Goal: Communication & Community: Answer question/provide support

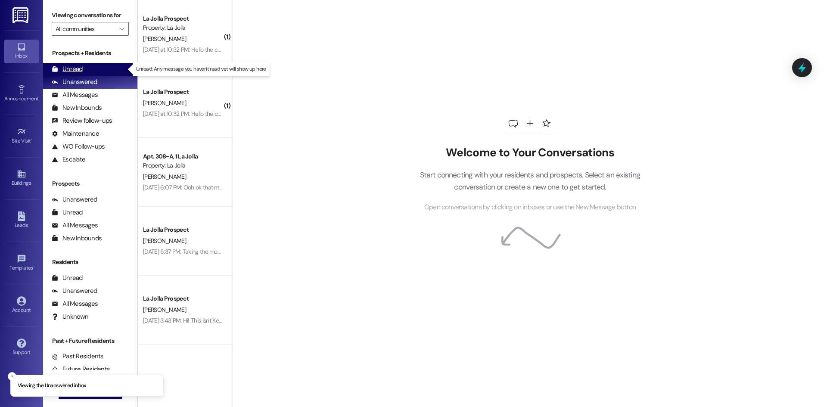
click at [65, 73] on div "Unread" at bounding box center [67, 69] width 31 height 9
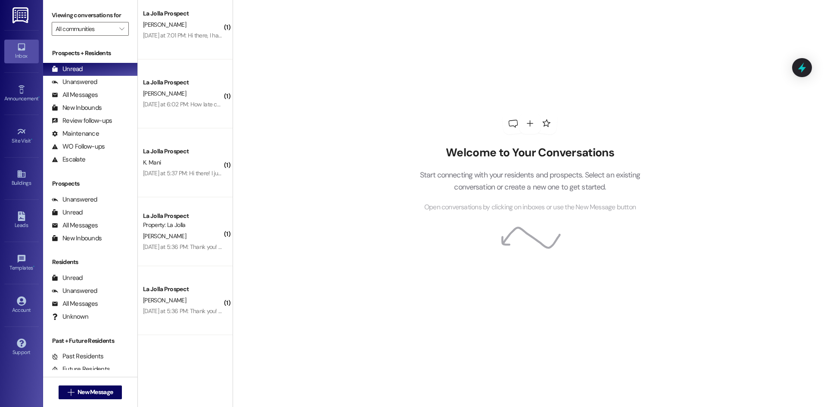
scroll to position [481, 0]
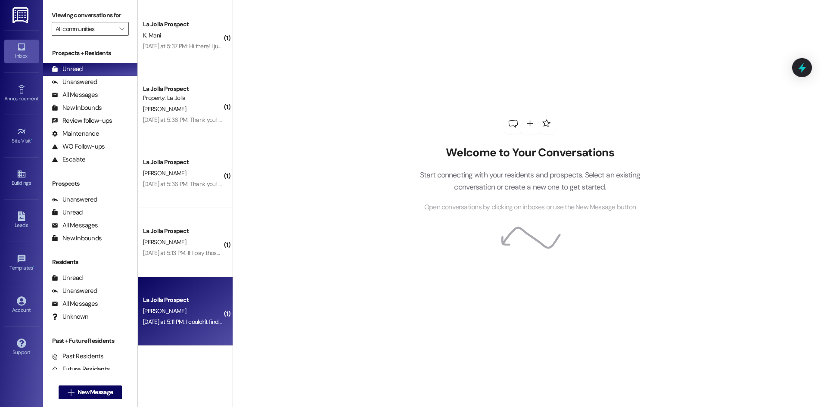
click at [188, 315] on div "[PERSON_NAME]" at bounding box center [182, 311] width 81 height 11
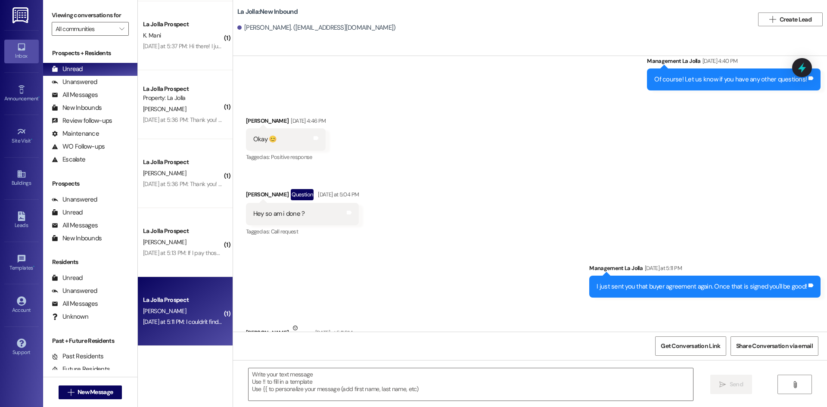
scroll to position [1328, 0]
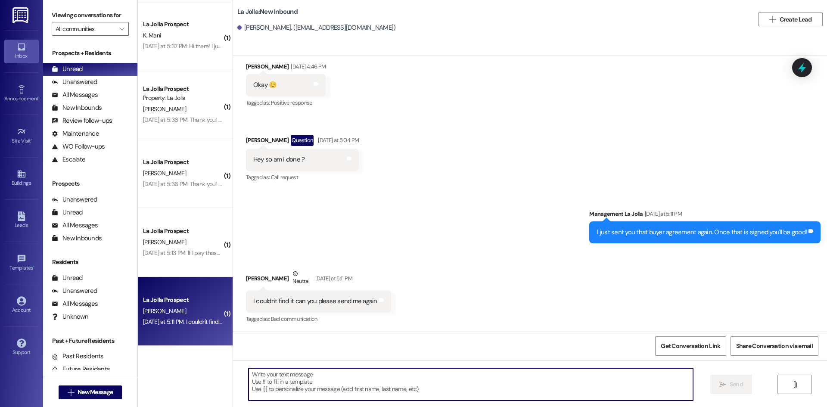
click at [334, 379] on textarea at bounding box center [471, 384] width 445 height 32
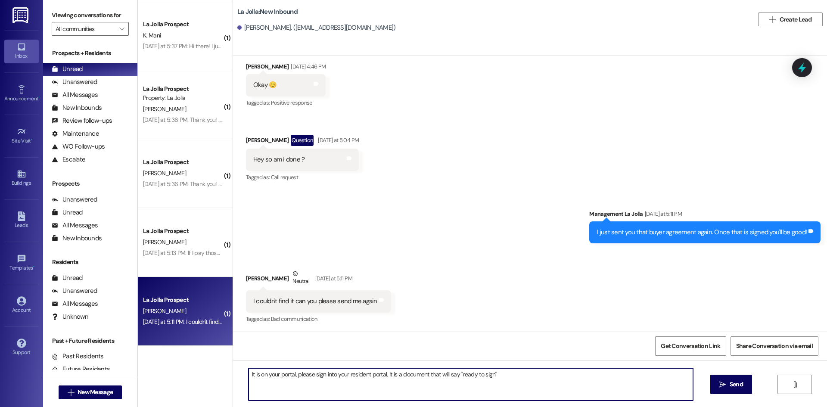
type textarea "It is on your portal, please sign into your resident portal, it is a document t…"
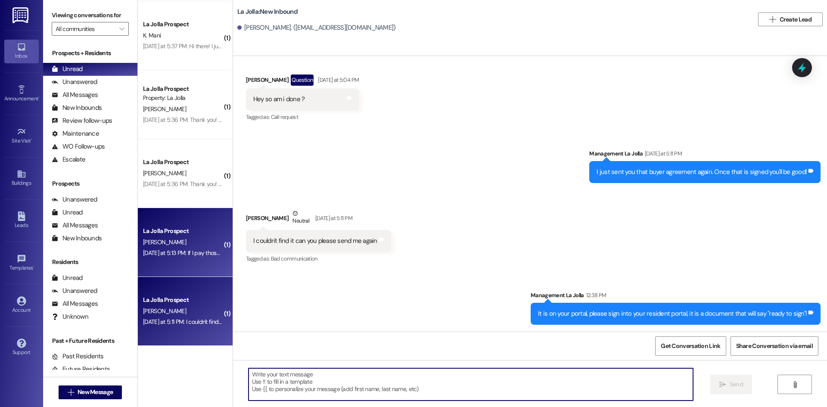
click at [193, 231] on div "La Jolla Prospect" at bounding box center [183, 231] width 80 height 9
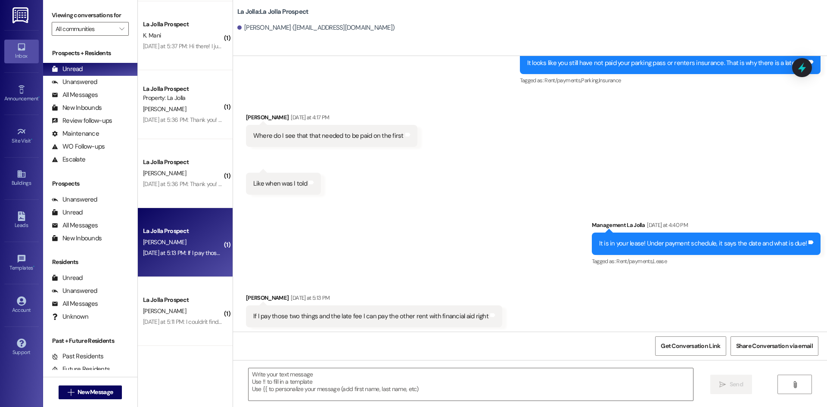
scroll to position [2000, 0]
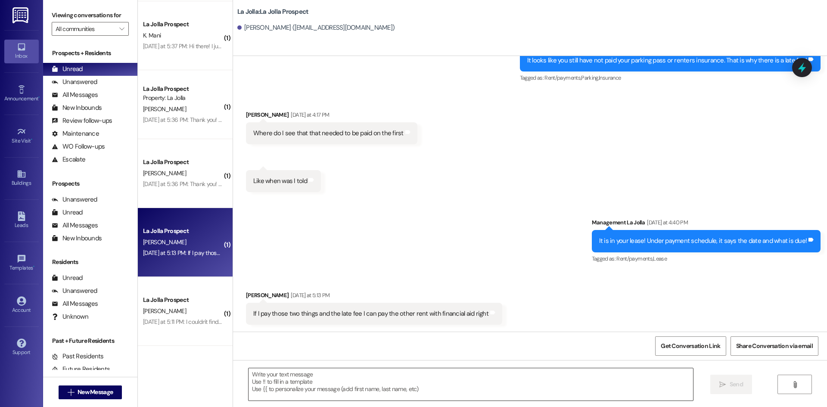
click at [320, 383] on textarea at bounding box center [471, 384] width 445 height 32
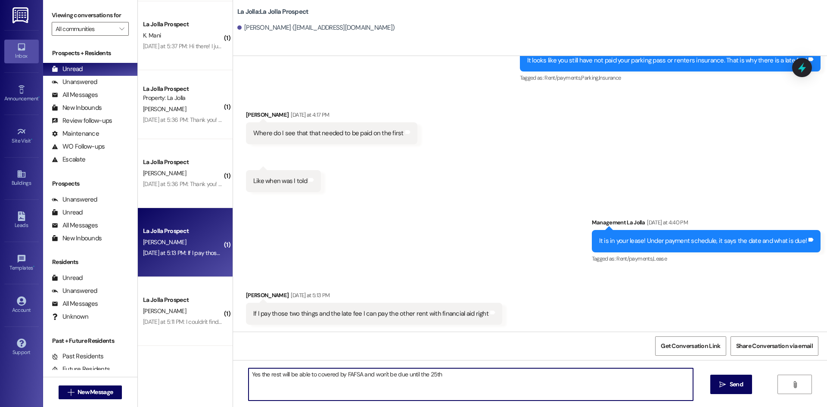
type textarea "Yes the rest will be able to covered by FAFSA and won't be due until the 25th!"
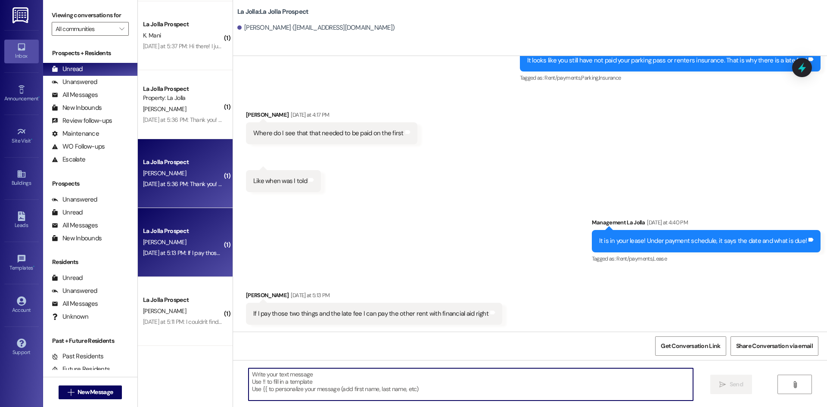
scroll to position [2000, 0]
click at [150, 170] on span "H. Fryer" at bounding box center [164, 173] width 43 height 8
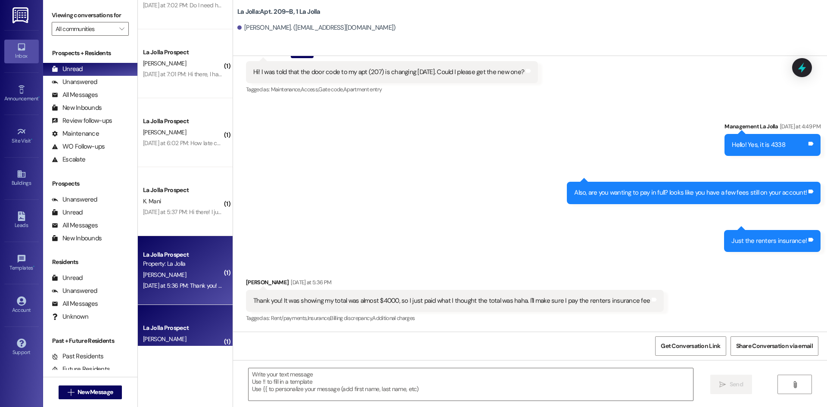
scroll to position [309, 0]
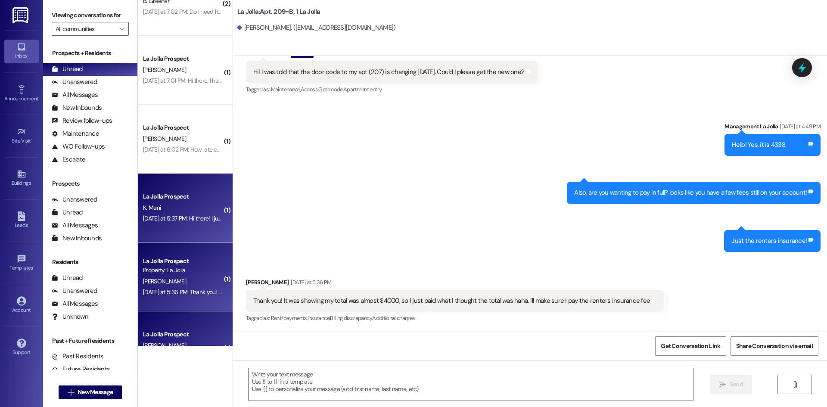
click at [160, 190] on div "La Jolla Prospect K. Mani Yesterday at 5:37 PM: Hi there! I just recently got a…" at bounding box center [185, 208] width 95 height 69
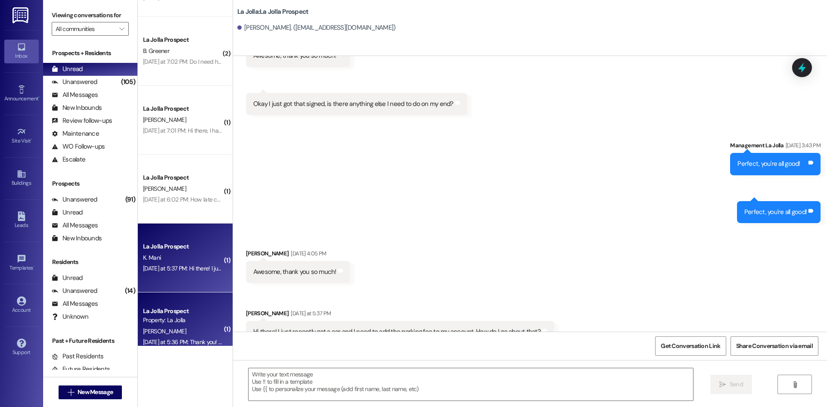
scroll to position [259, 0]
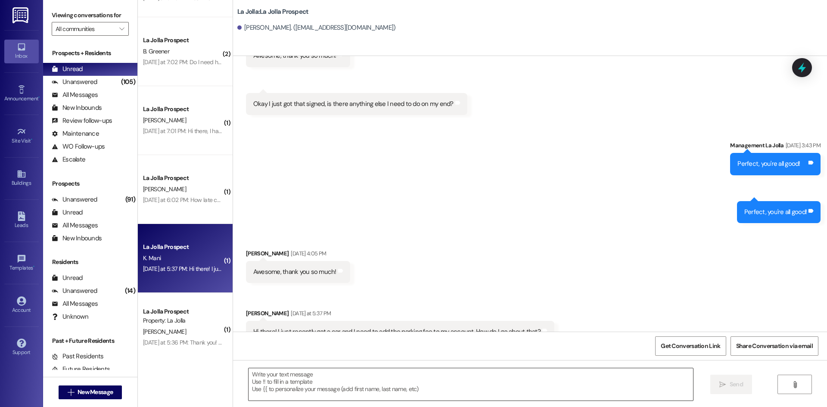
click at [397, 396] on textarea at bounding box center [471, 384] width 445 height 32
click at [467, 369] on textarea "Hey! I just sent you that parking agreement, please sign" at bounding box center [471, 384] width 445 height 32
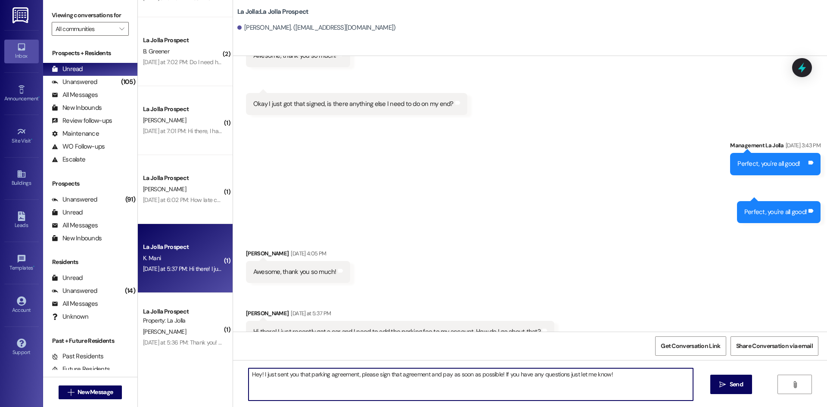
type textarea "Hey! I just sent you that parking agreement, please sign that agreement and pay…"
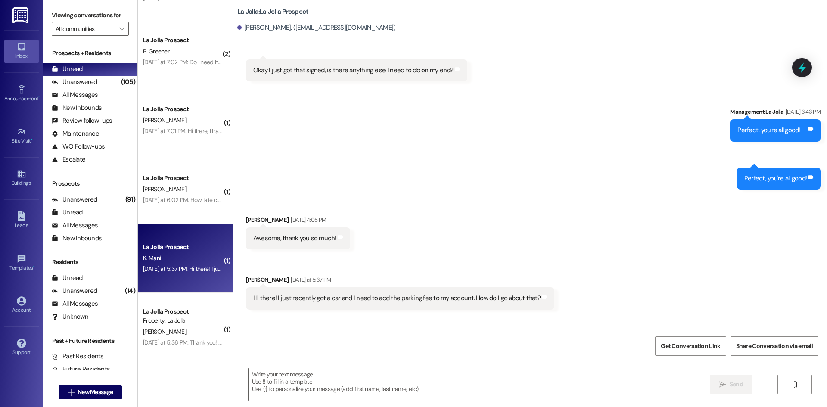
scroll to position [788, 0]
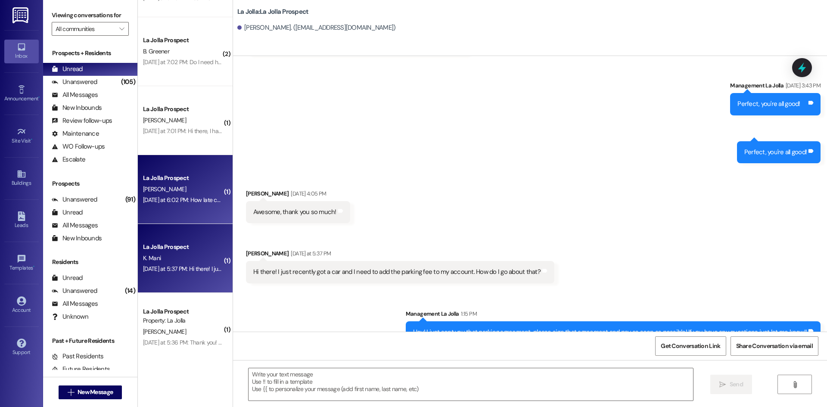
click at [157, 182] on div "La Jolla Prospect" at bounding box center [183, 178] width 80 height 9
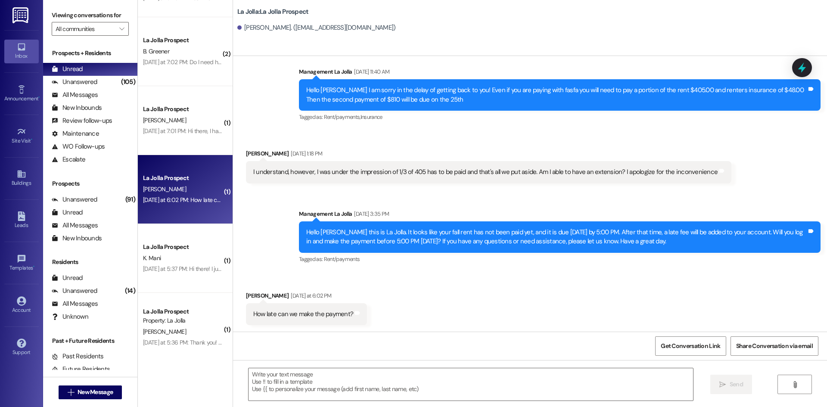
scroll to position [1551, 0]
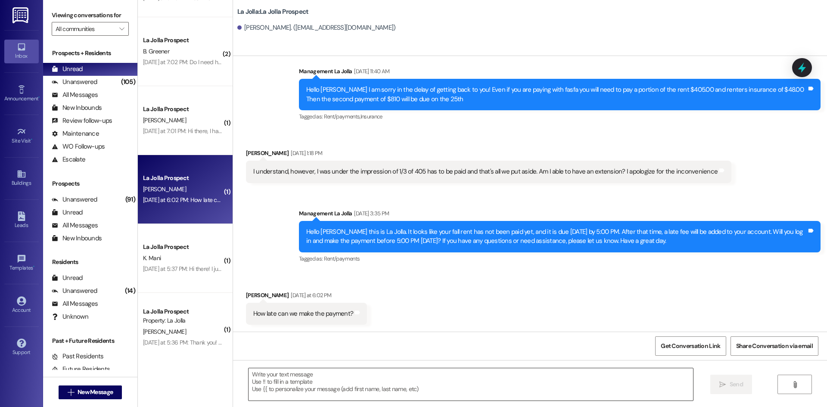
click at [429, 387] on textarea at bounding box center [471, 384] width 445 height 32
click at [310, 378] on textarea "Yes! Sign in here" at bounding box center [471, 384] width 445 height 32
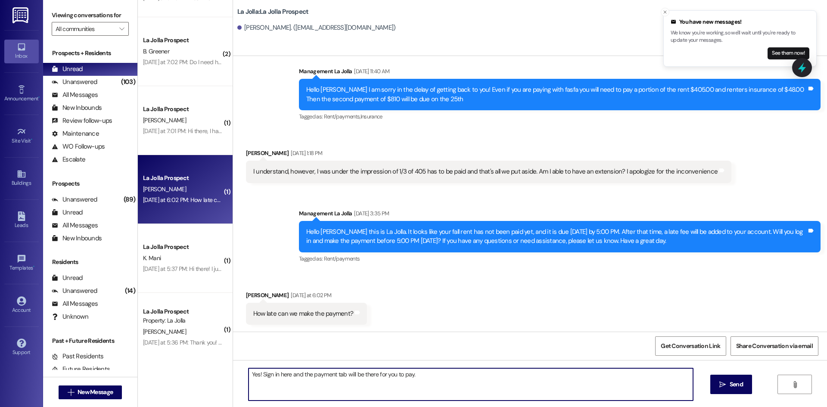
paste textarea "[URL][DOMAIN_NAME]"
type textarea "Yes! Sign in here and the payment tab will be there for you to pay. https://laj…"
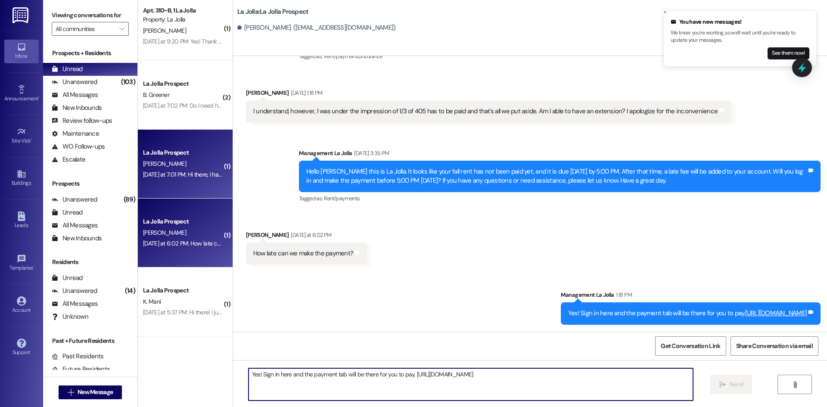
scroll to position [215, 0]
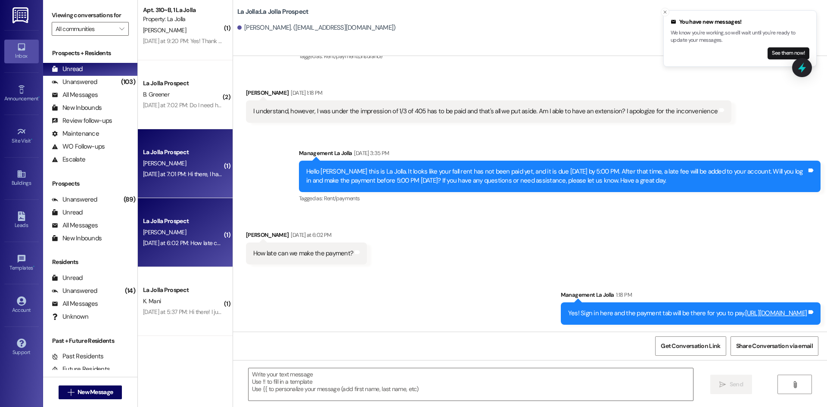
click at [185, 160] on div "N. Bigelow" at bounding box center [182, 163] width 81 height 11
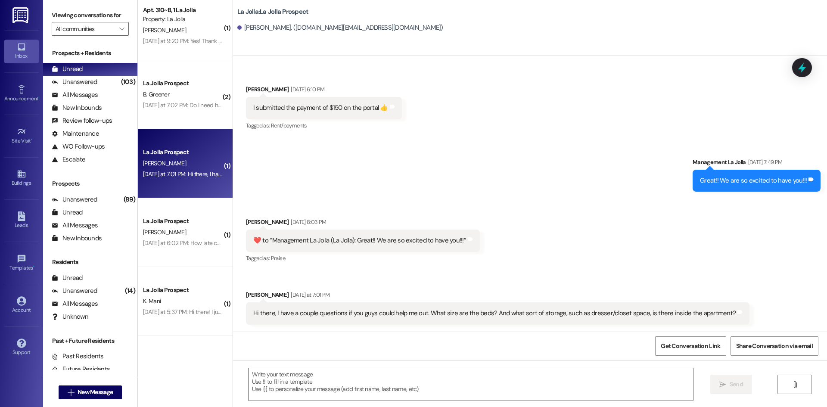
scroll to position [831, 0]
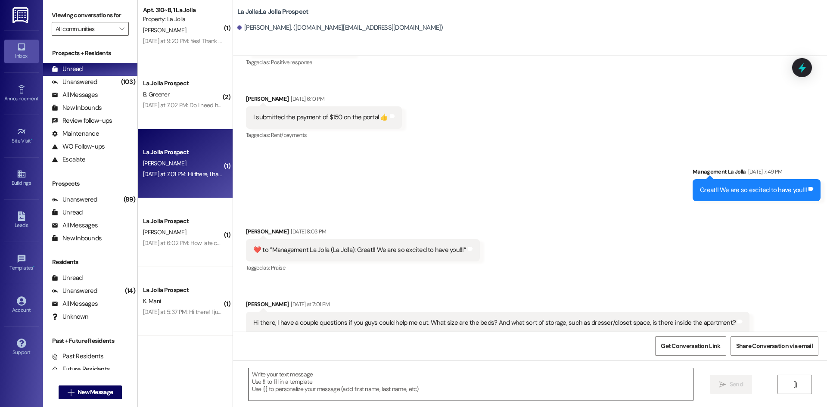
click at [396, 381] on textarea at bounding box center [471, 384] width 445 height 32
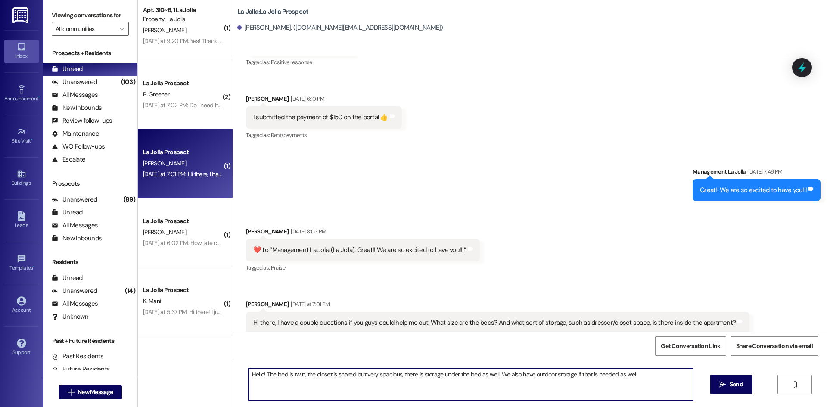
type textarea "Hello! The bed is twin, the closet is shared but very spacious, there is storag…"
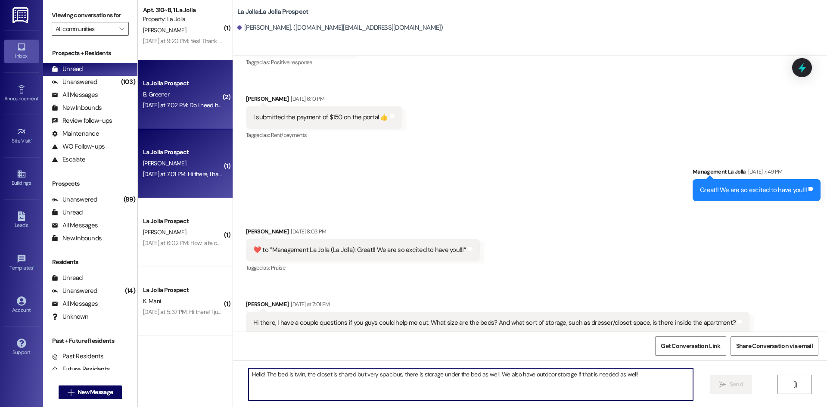
click at [204, 99] on div "B. Greener" at bounding box center [182, 94] width 81 height 11
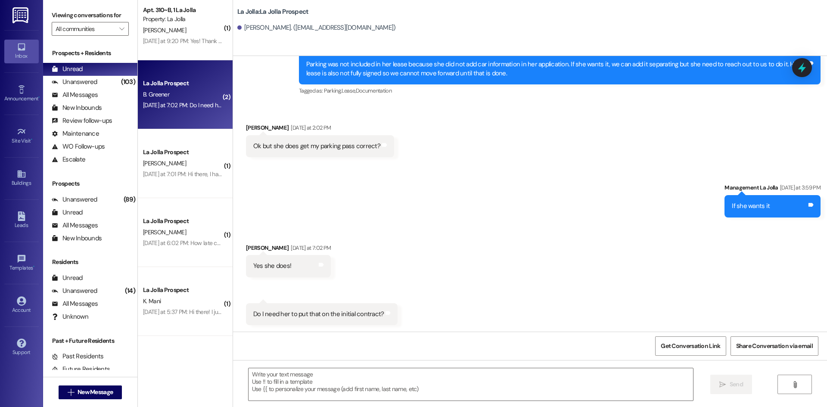
scroll to position [975, 0]
click at [309, 378] on textarea at bounding box center [471, 384] width 445 height 32
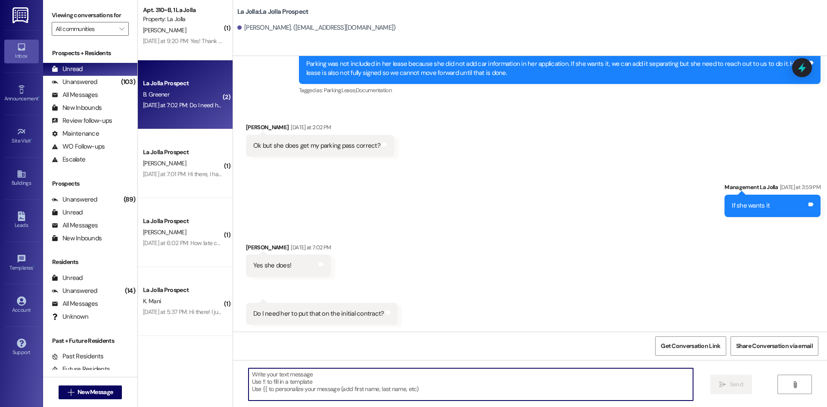
click at [263, 390] on textarea at bounding box center [471, 384] width 445 height 32
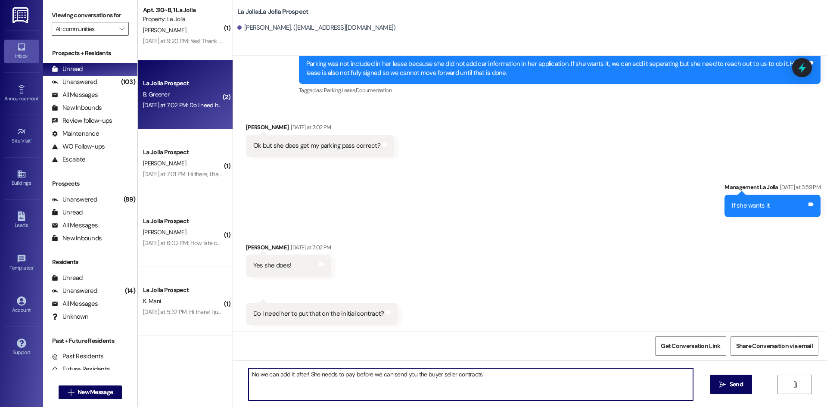
type textarea "No we can add it after! She needs to pay before we can send you the buyer selle…"
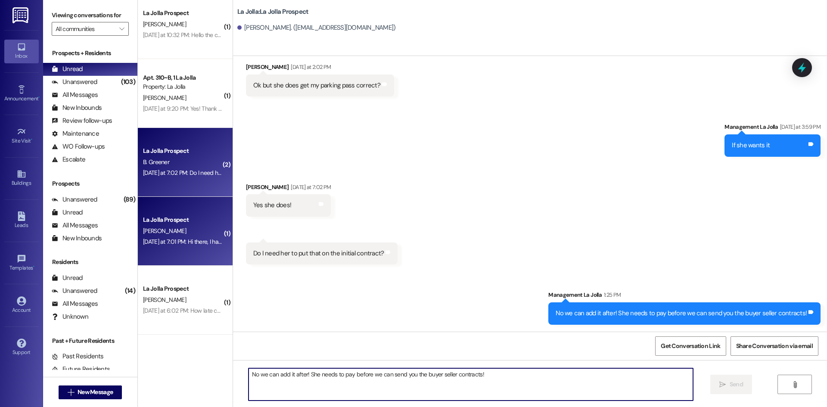
scroll to position [0, 0]
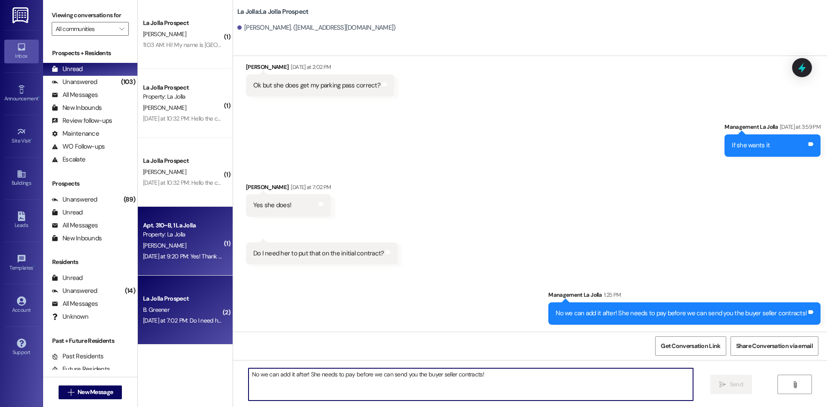
click at [197, 236] on div "Property: La Jolla" at bounding box center [183, 234] width 80 height 9
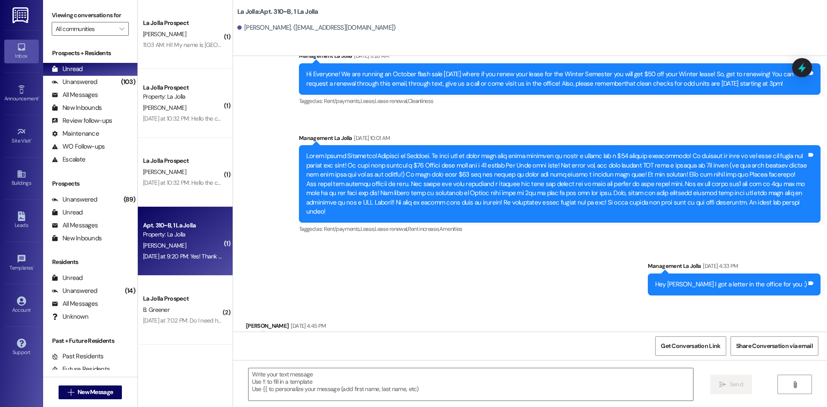
scroll to position [9093, 0]
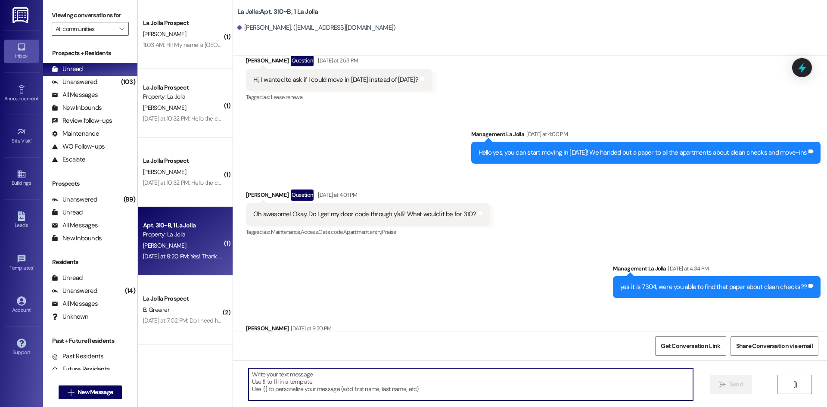
click at [296, 376] on textarea at bounding box center [471, 384] width 445 height 32
type textarea "Okay awesome! Yes of course!"
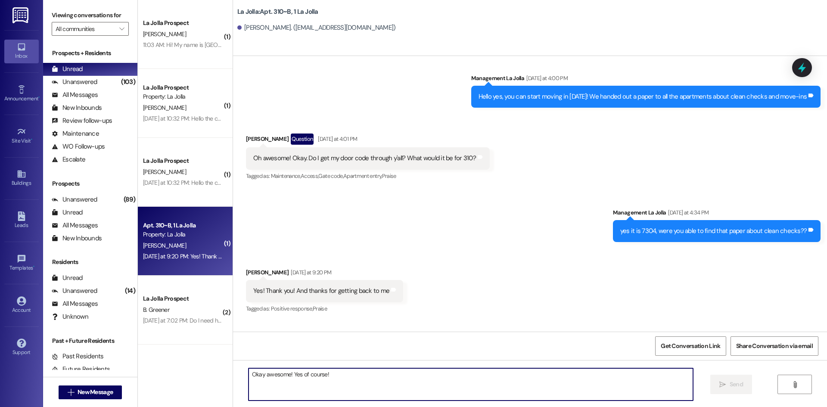
scroll to position [9153, 0]
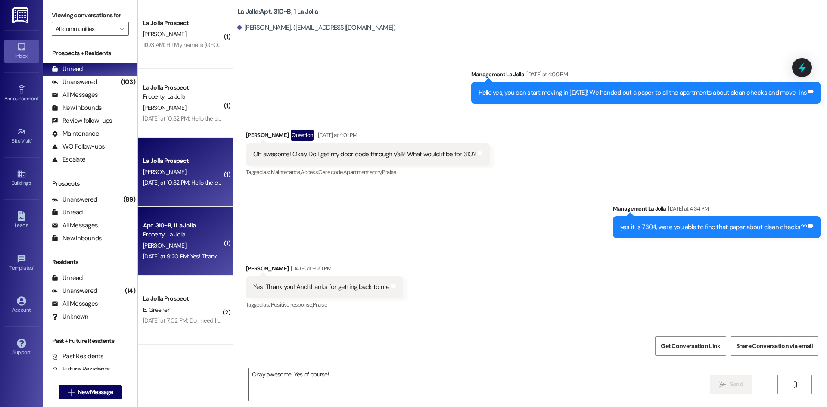
click at [165, 191] on div "La Jolla Prospect S. Cannon Yesterday at 10:32 PM: Hello the code isn't working…" at bounding box center [185, 172] width 95 height 69
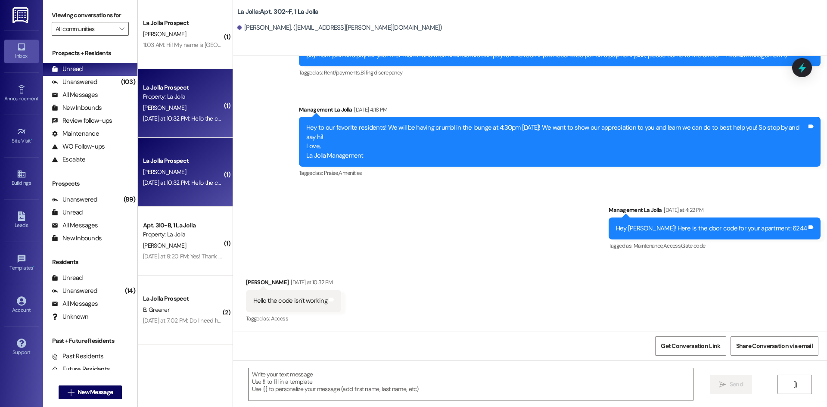
scroll to position [4449, 0]
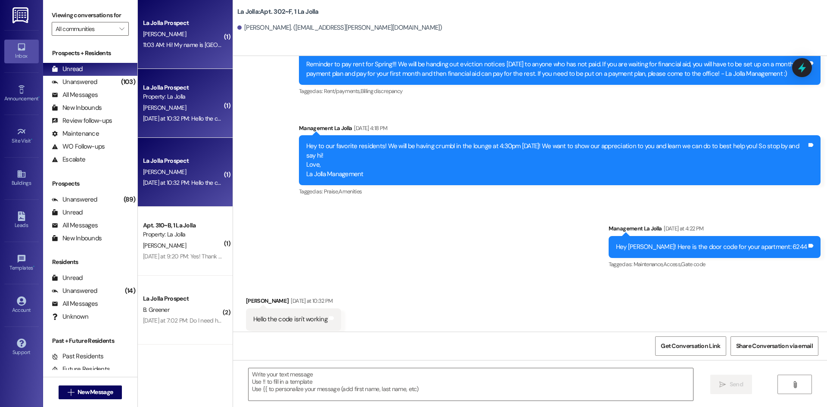
click at [175, 35] on div "B. Coon" at bounding box center [182, 34] width 81 height 11
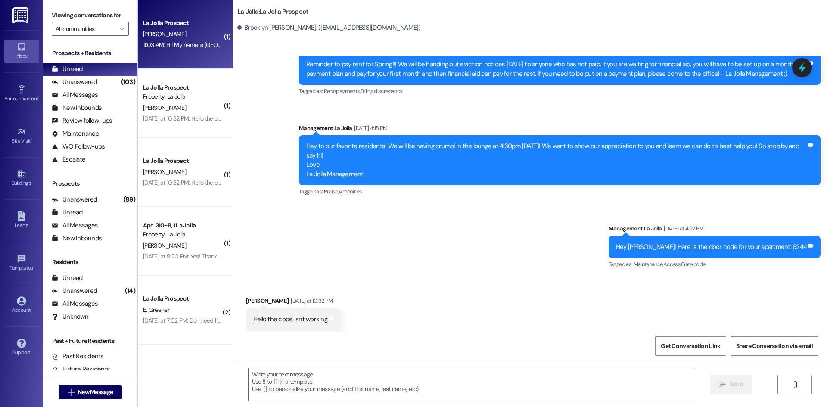
scroll to position [107, 0]
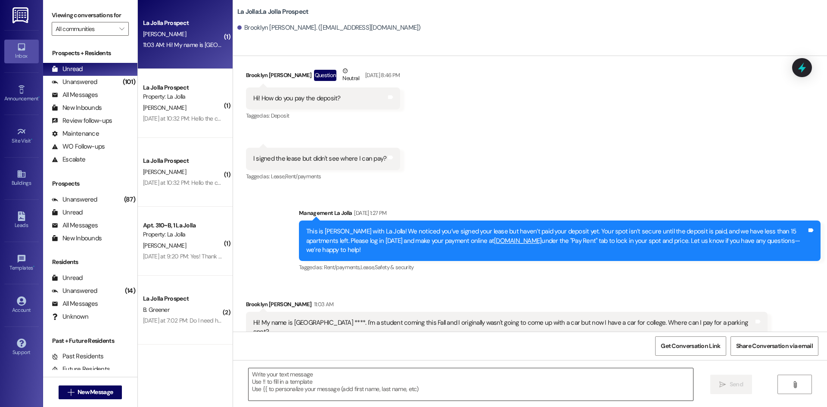
click at [275, 369] on textarea at bounding box center [471, 384] width 445 height 32
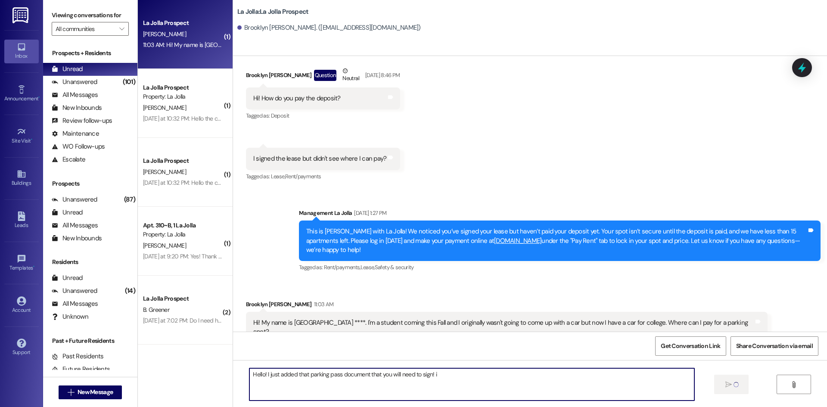
type textarea "Hello! I just added that parking pass document that you will need to sign! i"
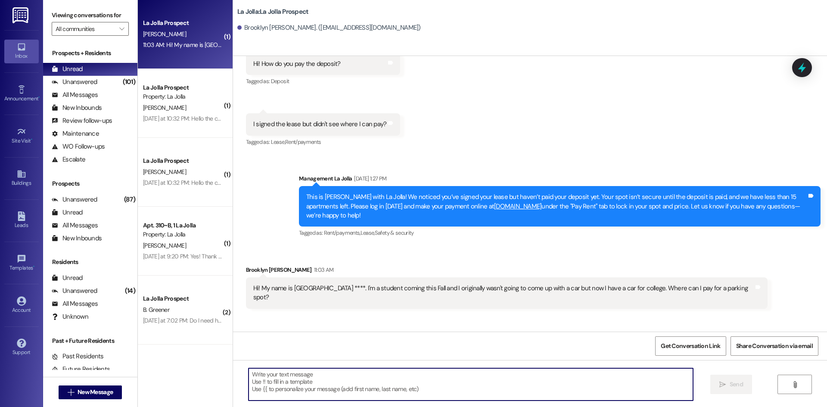
scroll to position [167, 0]
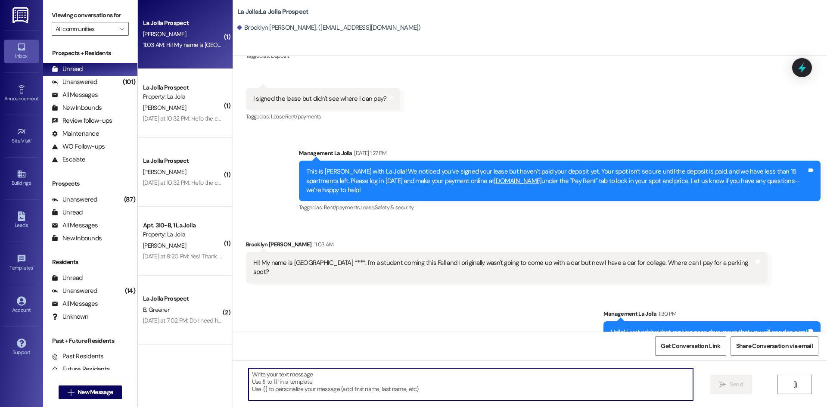
click at [288, 389] on textarea at bounding box center [471, 384] width 445 height 32
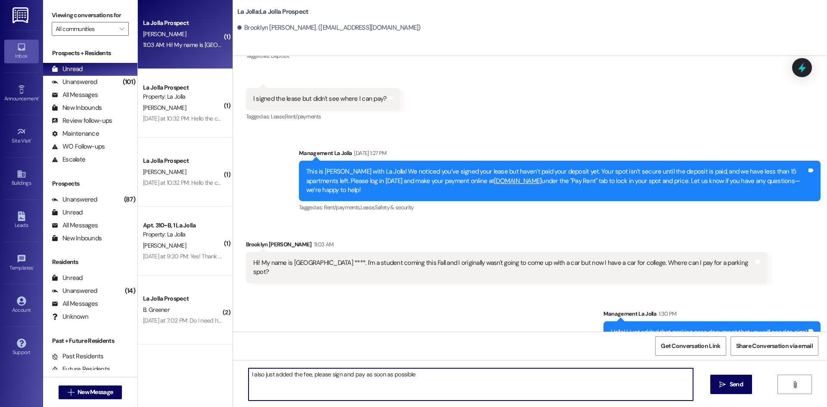
type textarea "I also just added the fee, please sign and pay as soon as possible!"
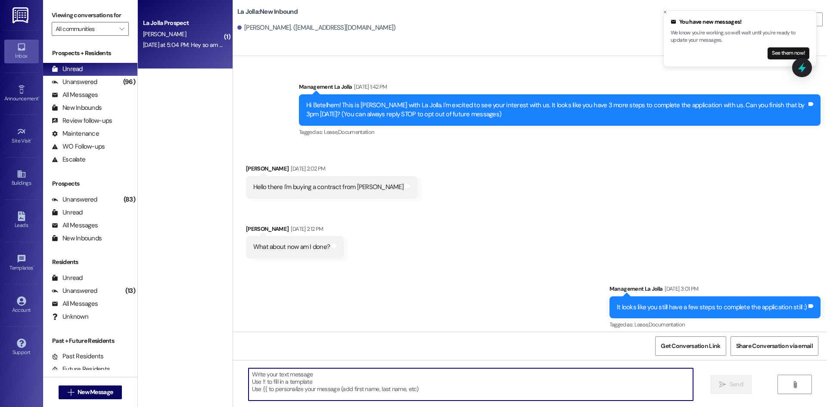
scroll to position [1306, 0]
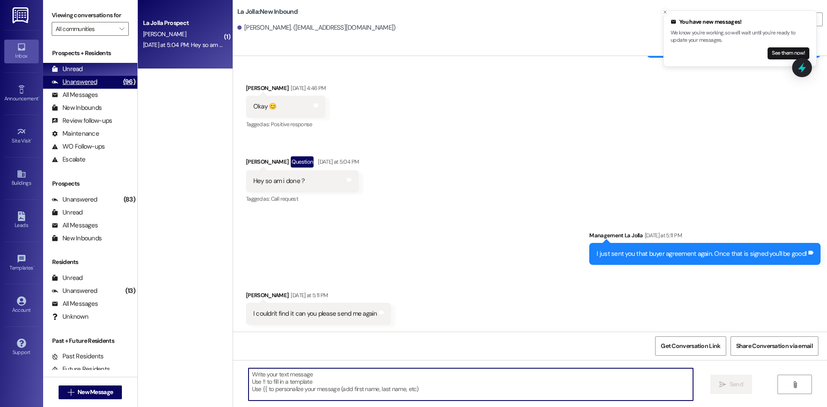
click at [85, 79] on div "Unanswered" at bounding box center [75, 82] width 46 height 9
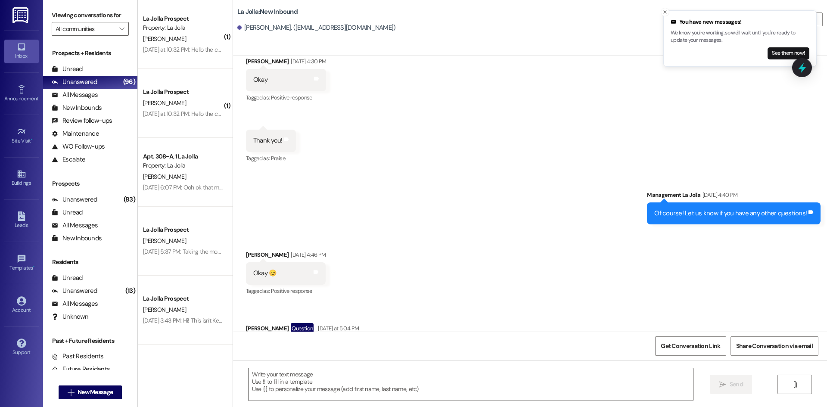
scroll to position [1328, 0]
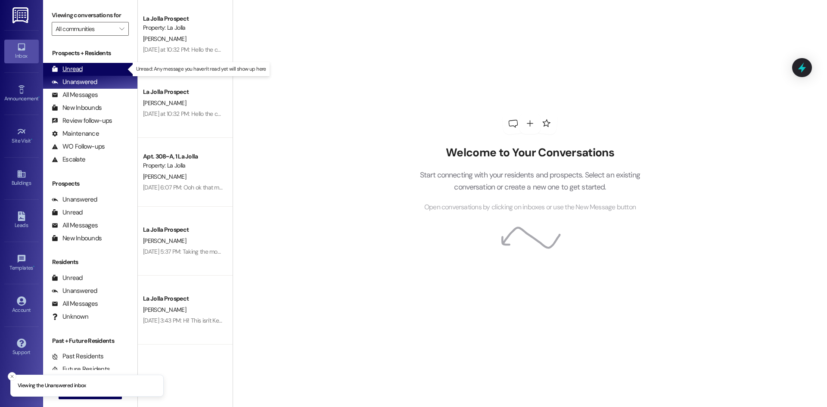
click at [96, 71] on div "Unread (0)" at bounding box center [90, 69] width 94 height 13
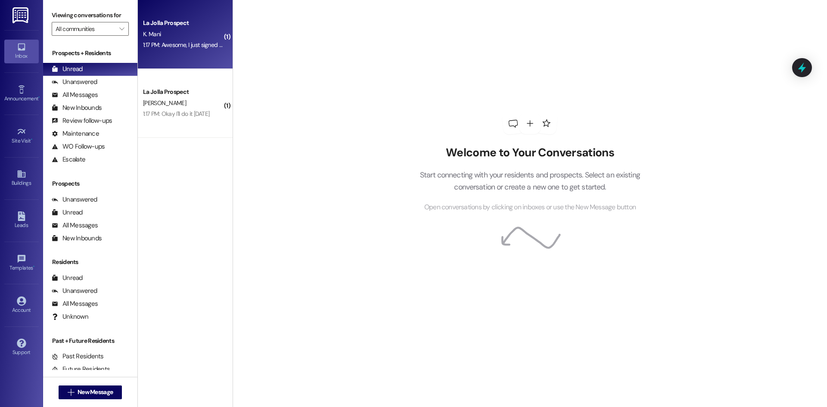
click at [184, 57] on div "La Jolla Prospect K. Mani 1:17 PM: Awesome, I just signed and paid that fee. Th…" at bounding box center [185, 34] width 95 height 69
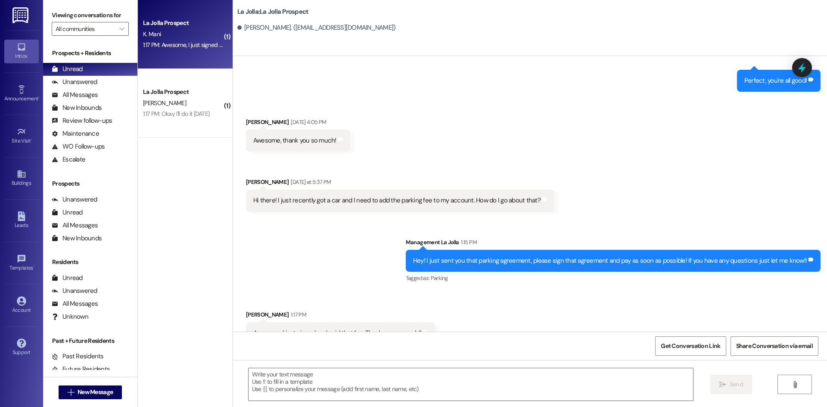
scroll to position [861, 0]
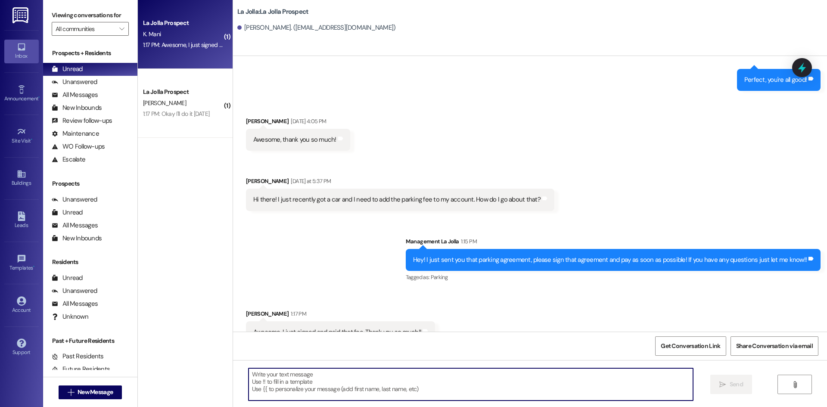
click at [330, 376] on textarea at bounding box center [471, 384] width 445 height 32
type textarea "Awesome, thank you!!"
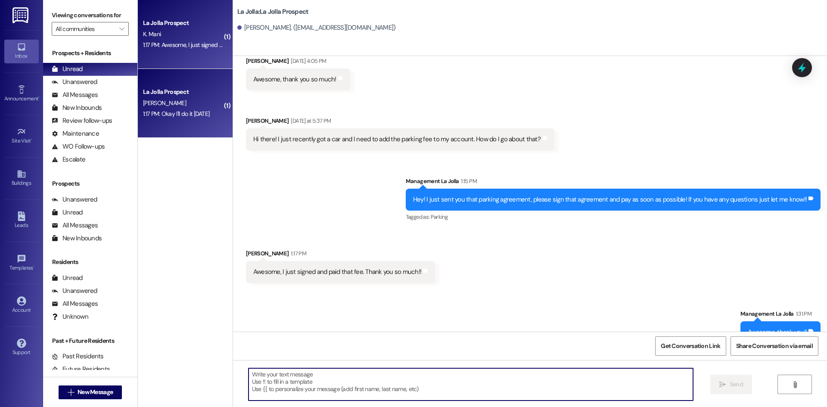
click at [169, 118] on div "1:17 PM: Okay I'll do it today 1:17 PM: Okay I'll do it today" at bounding box center [182, 114] width 81 height 11
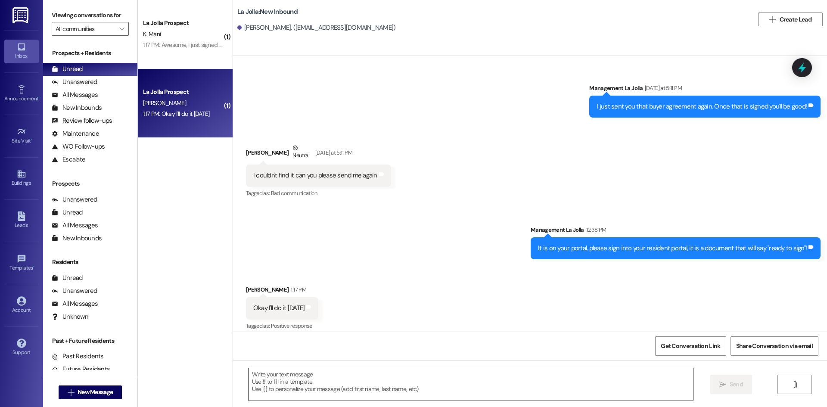
scroll to position [1461, 0]
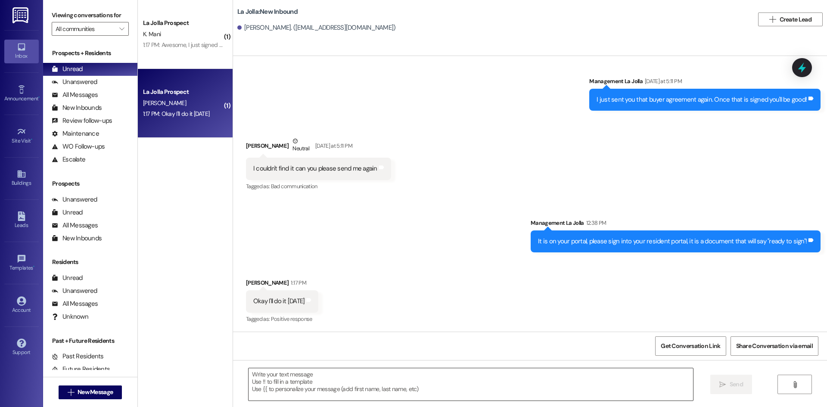
click at [301, 385] on textarea at bounding box center [471, 384] width 445 height 32
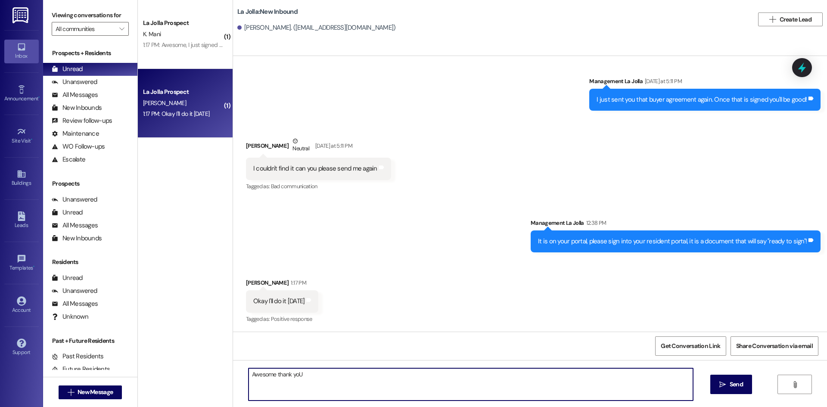
type textarea "Awesome thank yoU!"
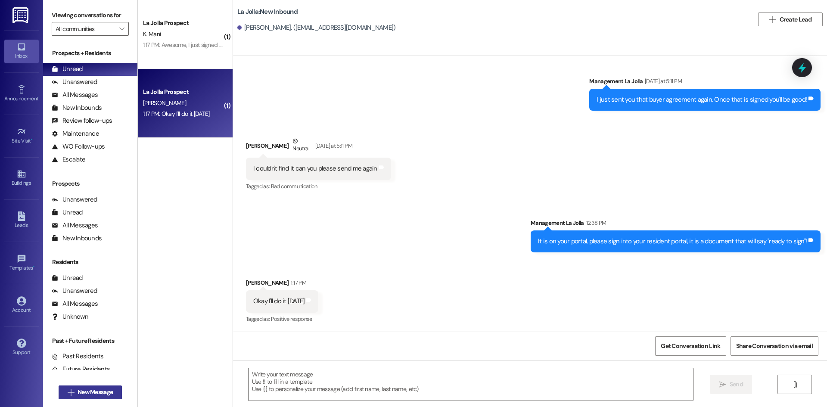
click at [101, 388] on span "New Message" at bounding box center [95, 392] width 35 height 9
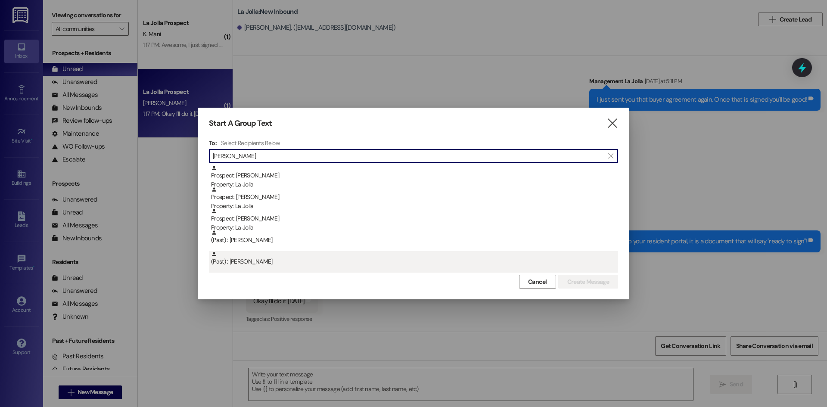
type input "paul"
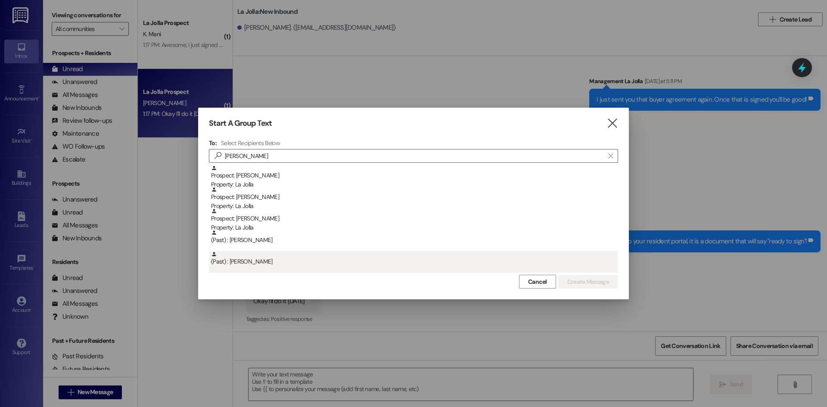
click at [250, 262] on div "(Past) : Paul Robertson" at bounding box center [414, 258] width 407 height 15
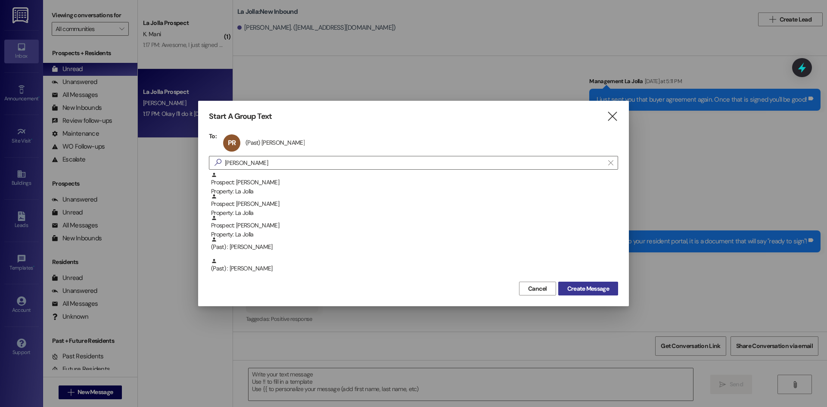
click at [584, 287] on span "Create Message" at bounding box center [589, 288] width 42 height 9
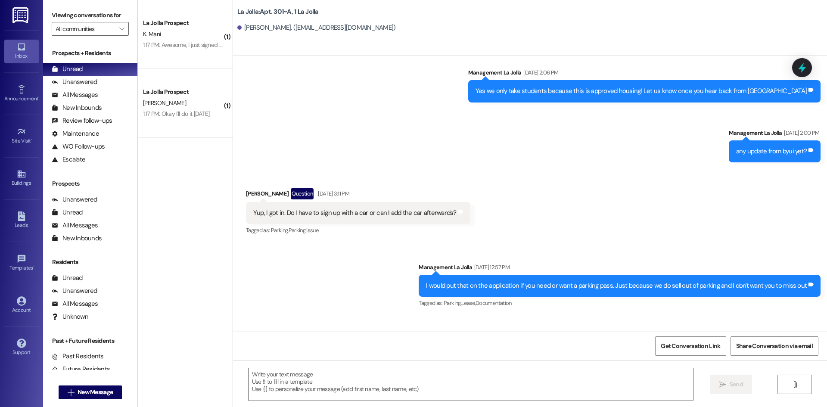
scroll to position [7215, 0]
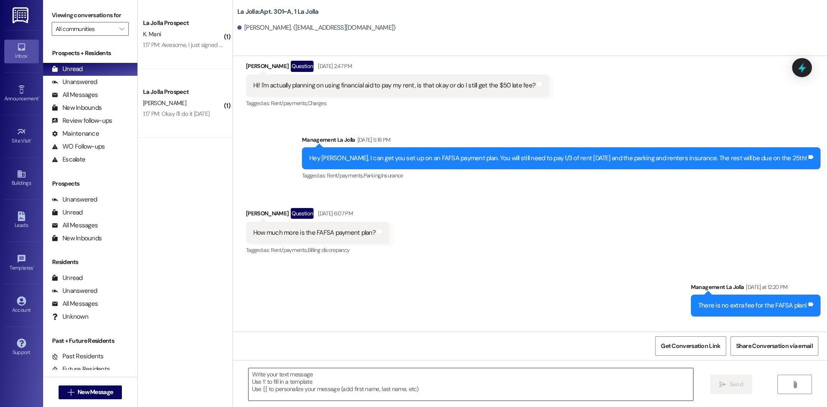
click at [373, 392] on textarea at bounding box center [471, 384] width 445 height 32
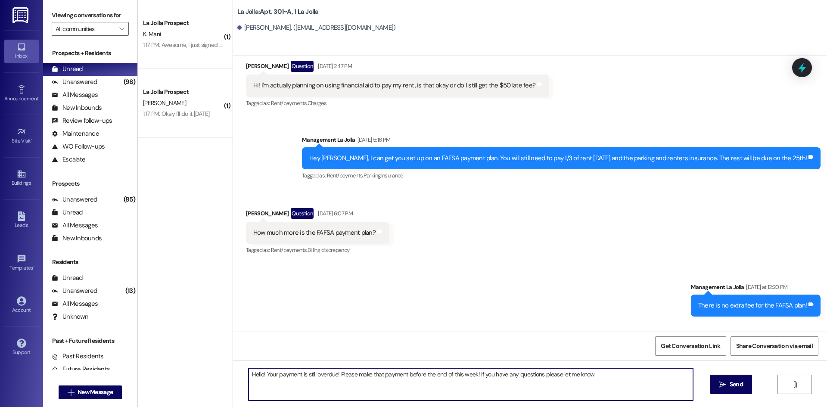
type textarea "Hello! Your payment is still overdue! Please make that payment before the end o…"
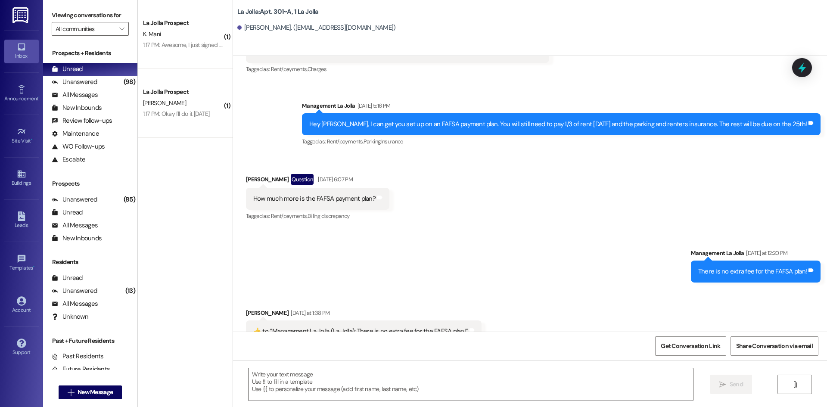
scroll to position [7275, 0]
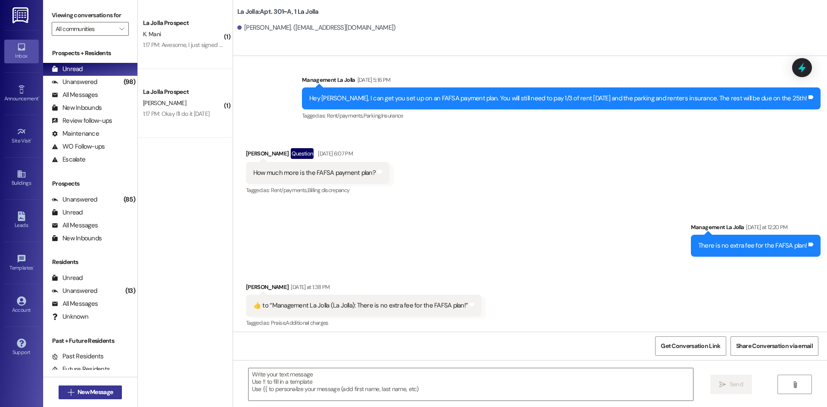
click at [104, 397] on button " New Message" at bounding box center [91, 393] width 64 height 14
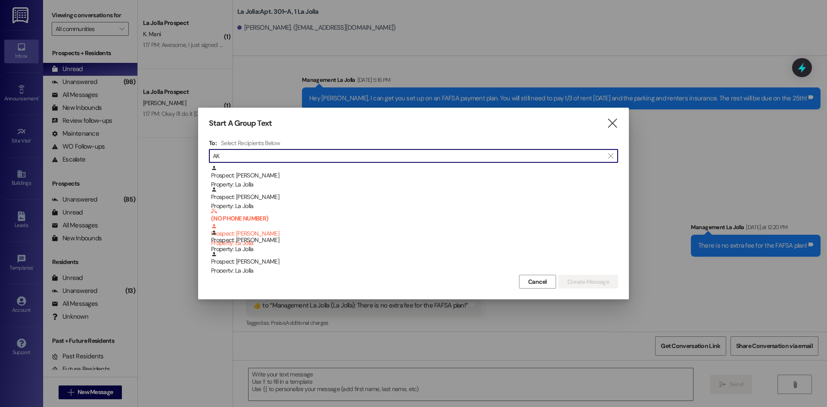
type input "A"
type input "S"
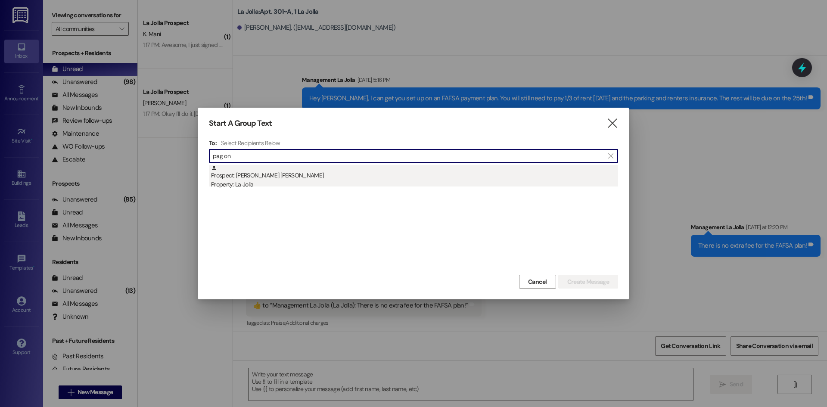
type input "pag on"
click at [279, 168] on div "Prospect: Casey Vince Pag Ong Property: La Jolla" at bounding box center [414, 177] width 407 height 25
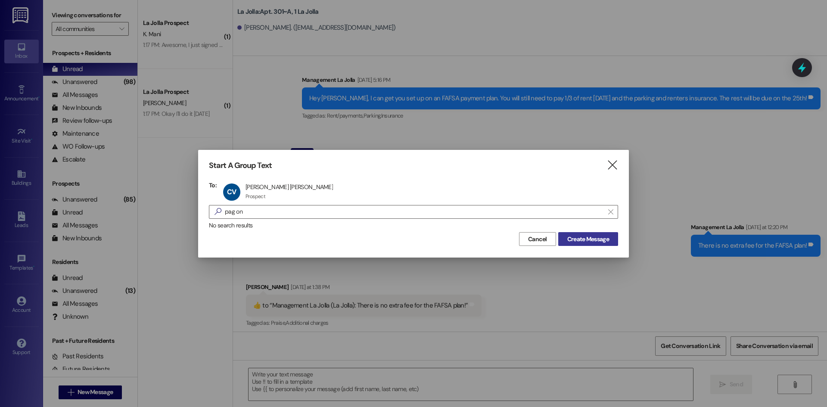
click at [560, 235] on button "Create Message" at bounding box center [589, 239] width 60 height 14
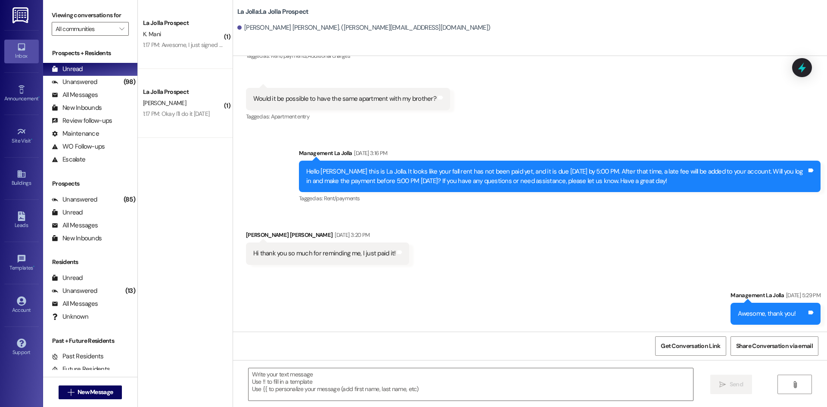
scroll to position [805, 0]
click at [321, 381] on textarea at bounding box center [471, 384] width 445 height 32
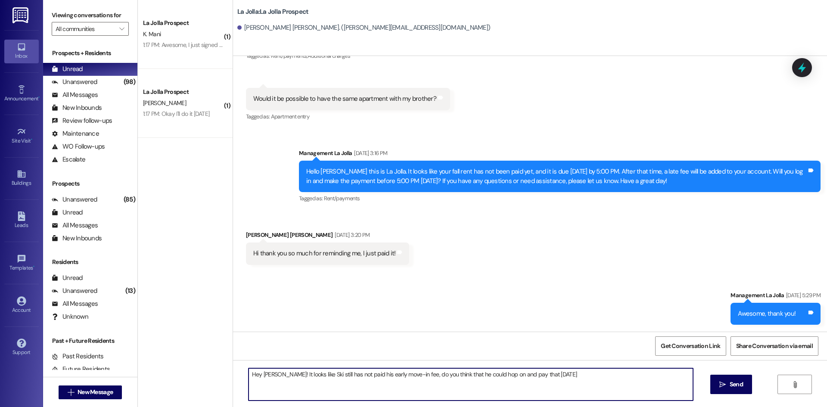
type textarea "Hey Casey! It looks like Ski still has not paid his early move-in fee, do you t…"
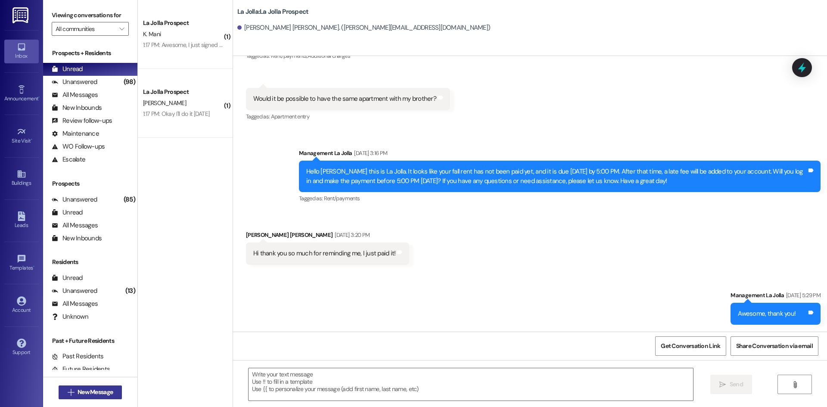
click at [104, 393] on span "New Message" at bounding box center [95, 392] width 35 height 9
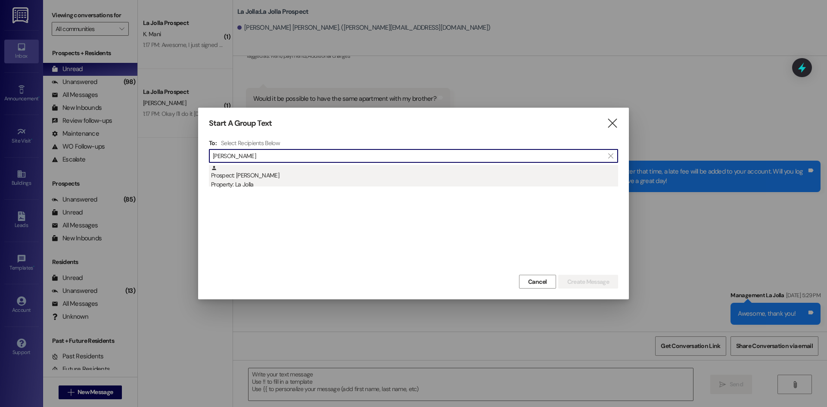
type input "Rachel V"
click at [294, 175] on div "Prospect: Rachel Villavicencio Property: La Jolla" at bounding box center [414, 177] width 407 height 25
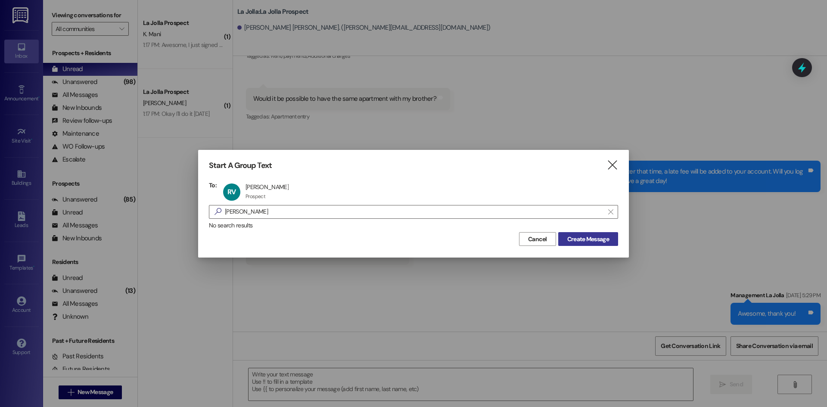
click at [577, 235] on span "Create Message" at bounding box center [589, 239] width 42 height 9
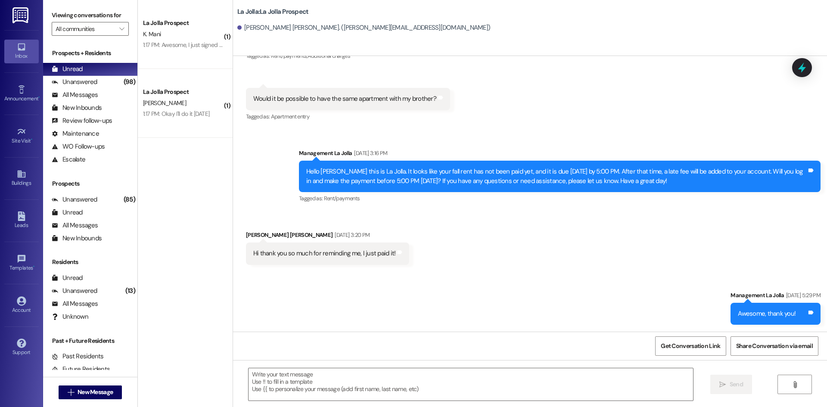
scroll to position [1212, 0]
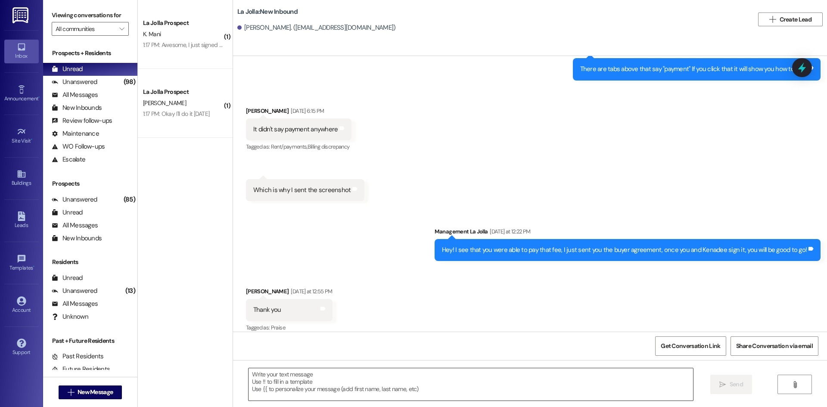
click at [310, 384] on textarea at bounding box center [471, 384] width 445 height 32
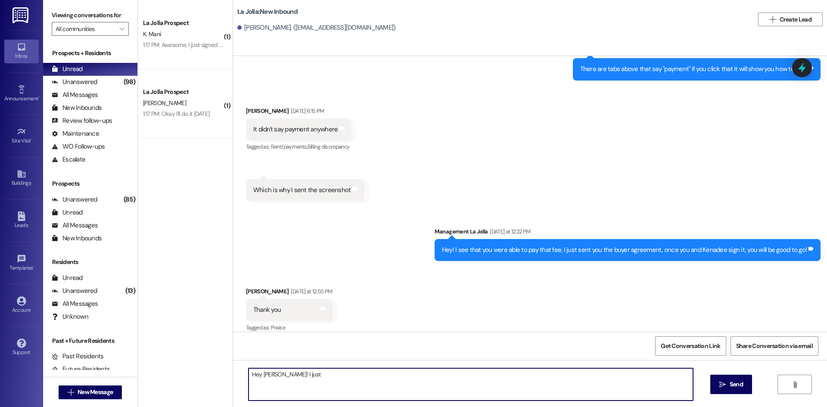
click at [312, 373] on textarea "Hey Rachel! I just" at bounding box center [471, 384] width 445 height 32
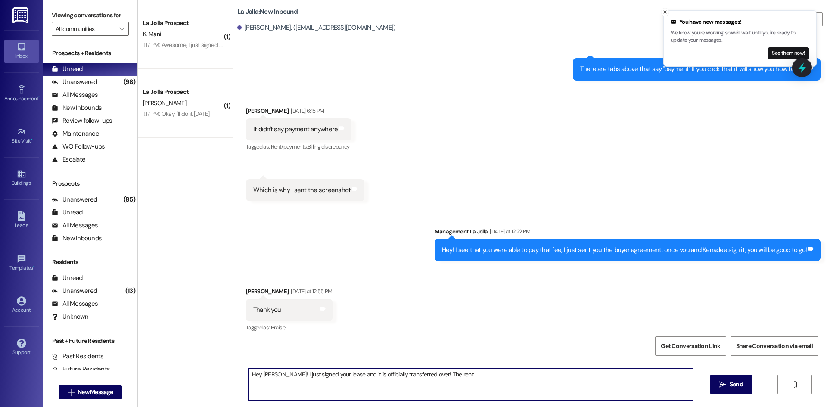
click at [449, 372] on textarea "Hey Rachel! I just signed your lease and it is officially transferred over! The…" at bounding box center [471, 384] width 445 height 32
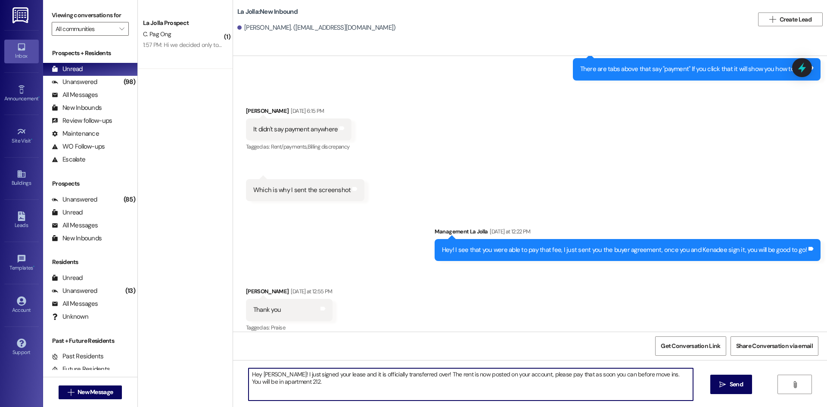
paste textarea "212 Harmon, Ella 212 Nuttall, Macy 212 Villavicencio, Rachel 212 Forsyth, Scarl…"
type textarea "Hey Rachel! I just signed your lease and it is officially transferred over! The…"
click at [283, 382] on textarea "Hey Rachel! I just signed your lease and it is officially transferred over! The…" at bounding box center [471, 384] width 445 height 32
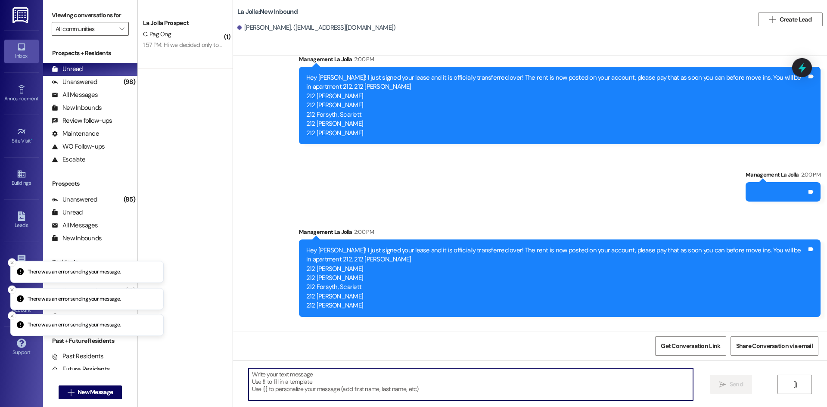
scroll to position [1426, 0]
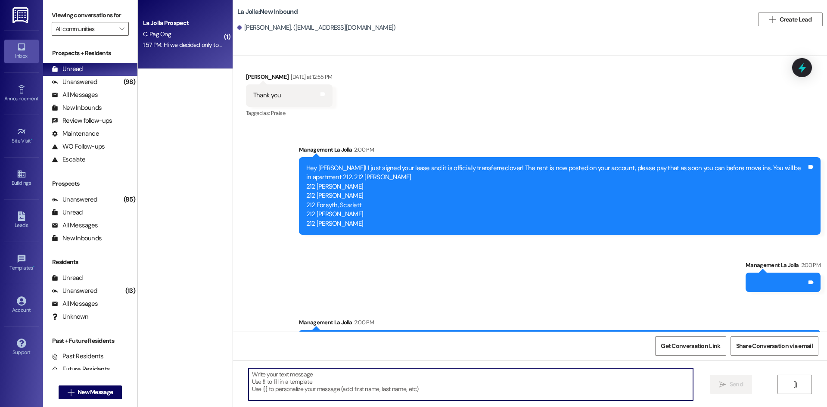
click at [152, 41] on div "1:57 PM: Hi we decided only to drop our car instead and hop in to our parents' …" at bounding box center [182, 45] width 81 height 11
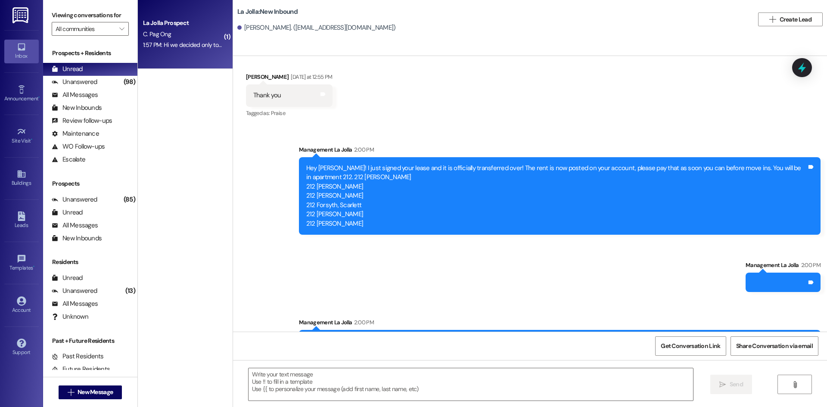
scroll to position [937, 0]
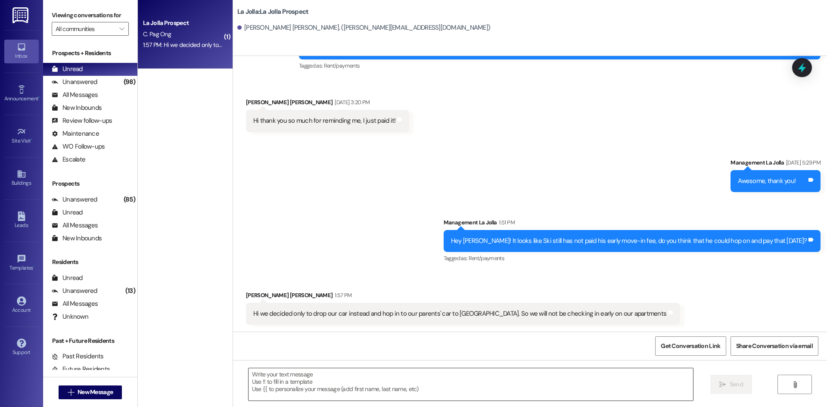
click at [405, 391] on textarea at bounding box center [471, 384] width 445 height 32
click at [321, 379] on textarea "Okay I will remove" at bounding box center [471, 384] width 445 height 32
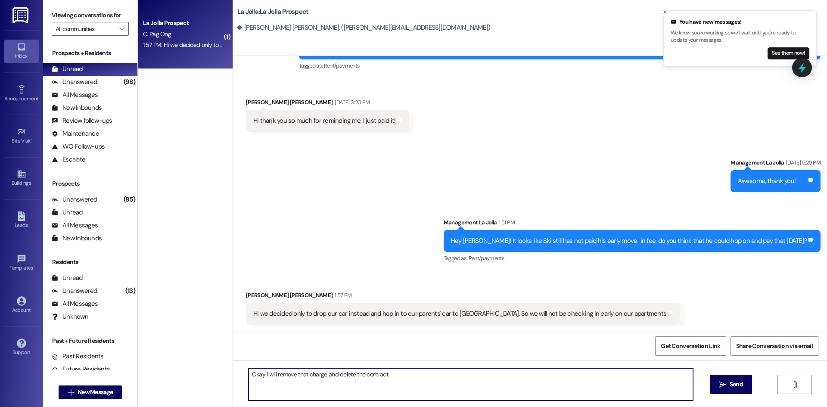
type textarea "Okay I will remove that charge and delete the contract."
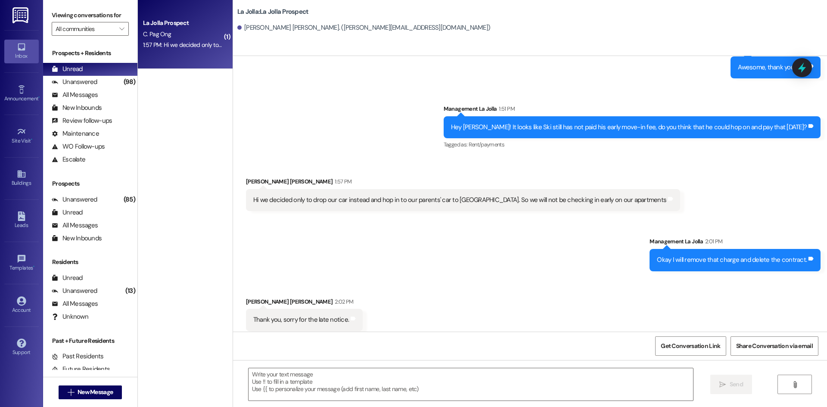
scroll to position [1057, 0]
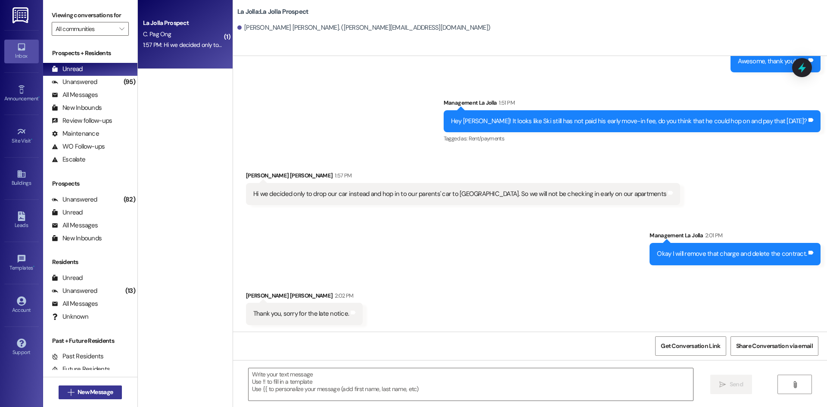
click at [81, 392] on span "New Message" at bounding box center [95, 392] width 35 height 9
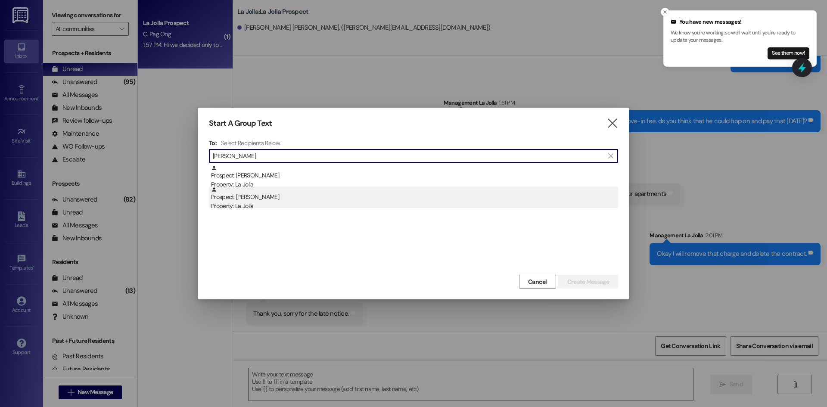
type input "Kylie"
click at [361, 200] on div "Prospect: Kylie Carig Property: La Jolla" at bounding box center [414, 199] width 407 height 25
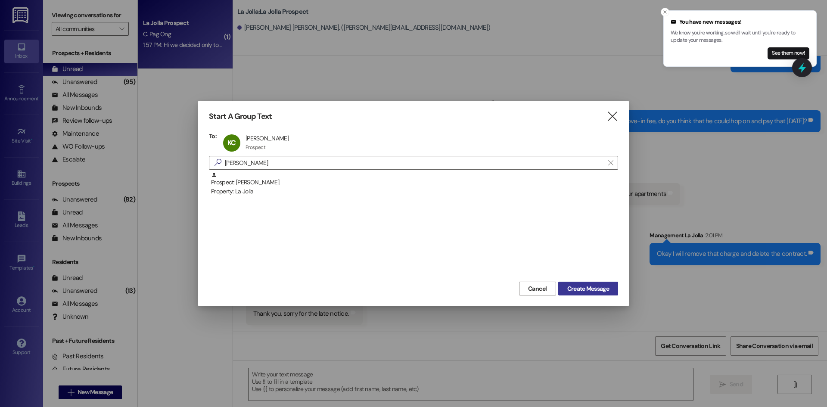
click at [596, 290] on span "Create Message" at bounding box center [589, 288] width 42 height 9
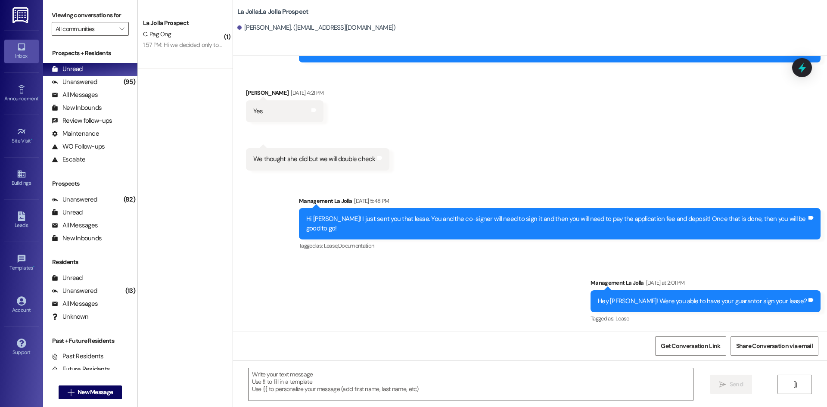
scroll to position [54, 0]
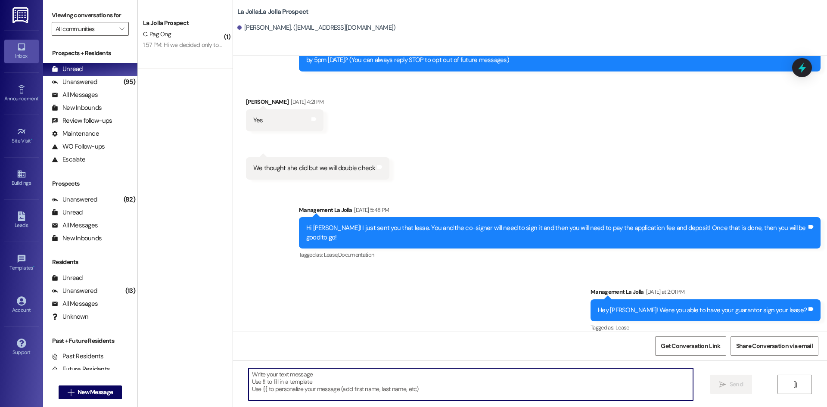
click at [275, 380] on textarea at bounding box center [471, 384] width 445 height 32
click at [284, 373] on textarea at bounding box center [471, 384] width 445 height 32
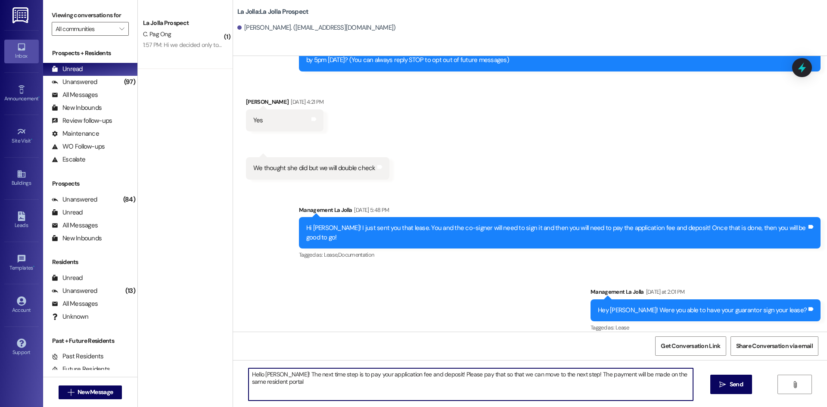
type textarea "Hello Kylie! The next time step is to pay your application fee and deposit! Ple…"
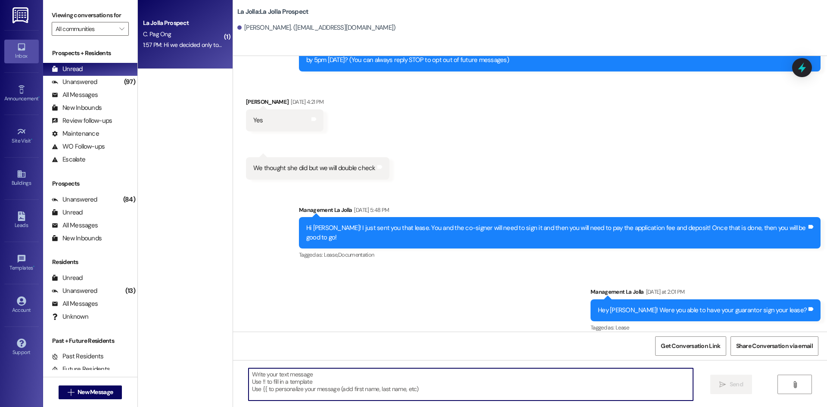
click at [202, 22] on div "La Jolla Prospect" at bounding box center [183, 23] width 80 height 9
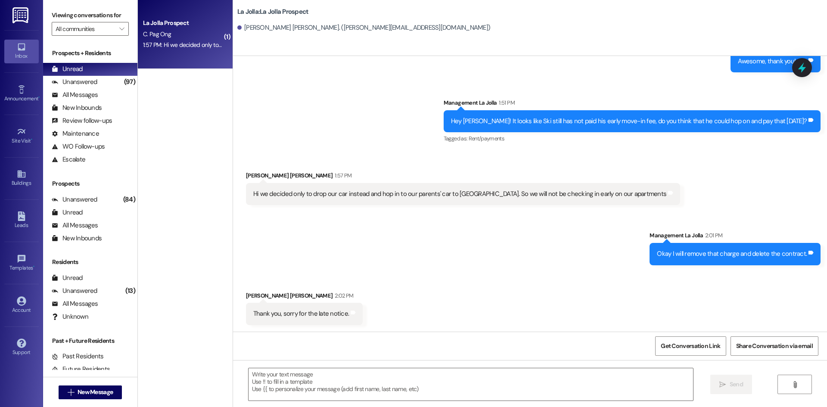
scroll to position [1058, 0]
click at [315, 374] on textarea at bounding box center [471, 384] width 445 height 32
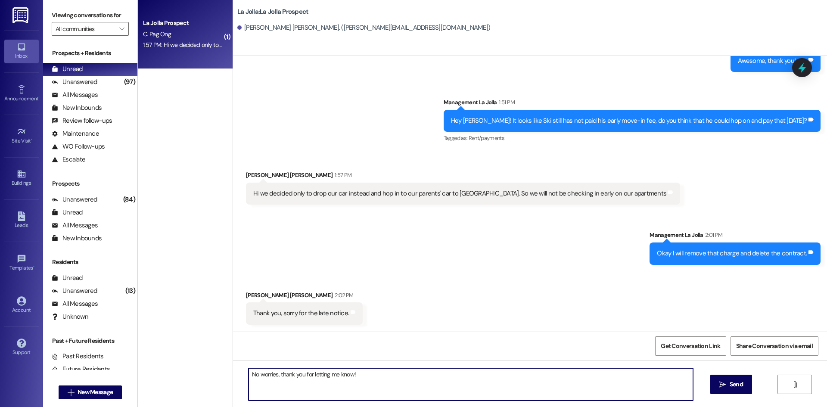
type textarea "No worries, thank you for letting me know!"
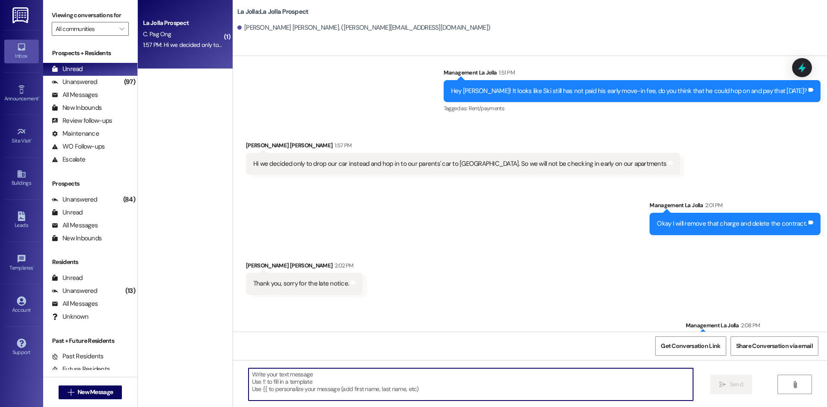
scroll to position [1117, 0]
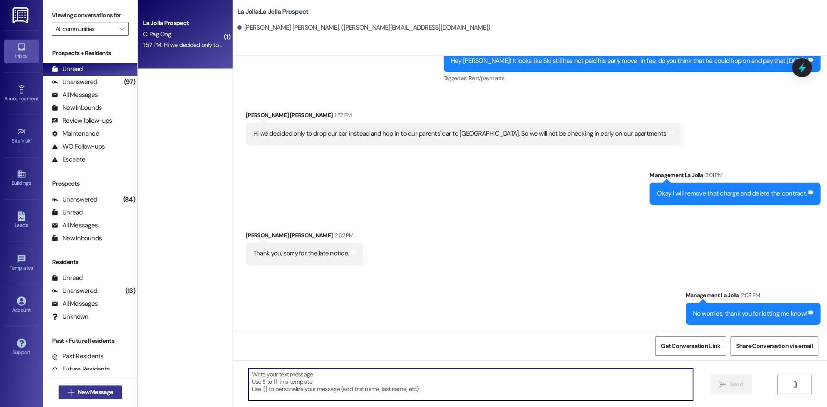
click at [89, 390] on span "New Message" at bounding box center [95, 392] width 35 height 9
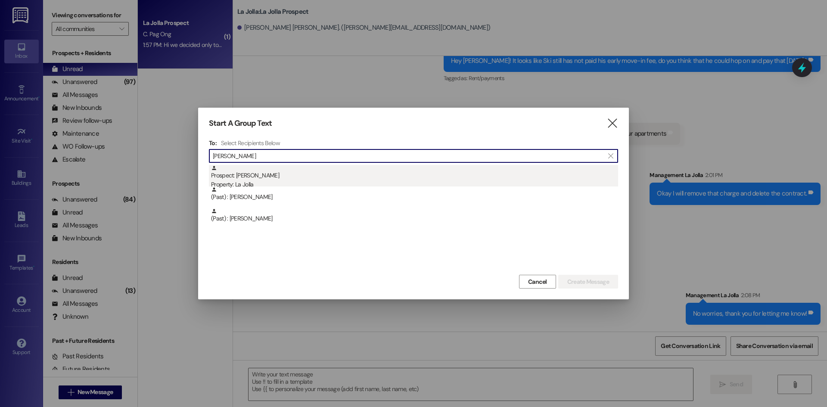
type input "Alissa"
click at [310, 167] on div "Prospect: Alissa White Property: La Jolla" at bounding box center [414, 177] width 407 height 25
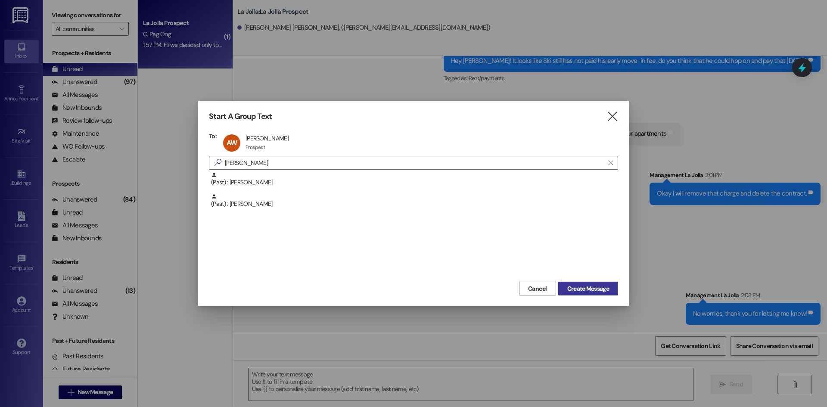
click at [581, 285] on span "Create Message" at bounding box center [589, 288] width 42 height 9
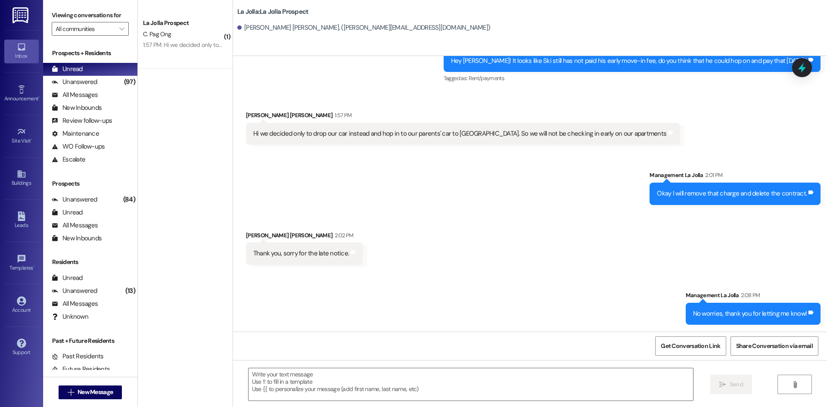
scroll to position [0, 0]
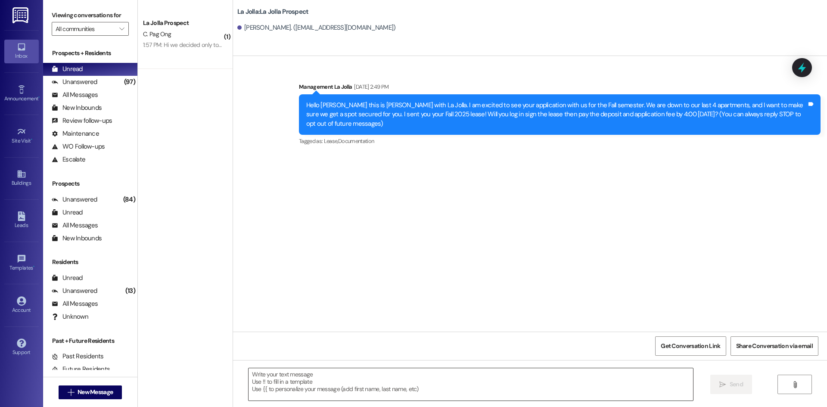
click at [312, 390] on textarea at bounding box center [471, 384] width 445 height 32
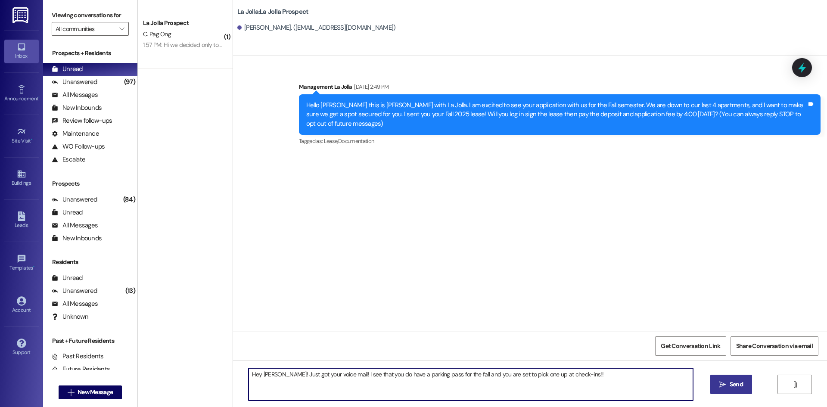
type textarea "Hey Alissa! Just got your voice mail! I see that you do have a parking pass for…"
click at [715, 381] on button " Send" at bounding box center [732, 384] width 42 height 19
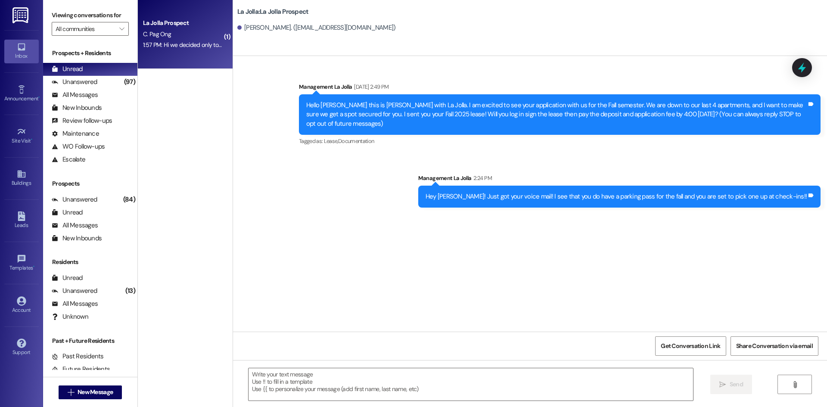
click at [183, 35] on div "C. Pag Ong" at bounding box center [182, 34] width 81 height 11
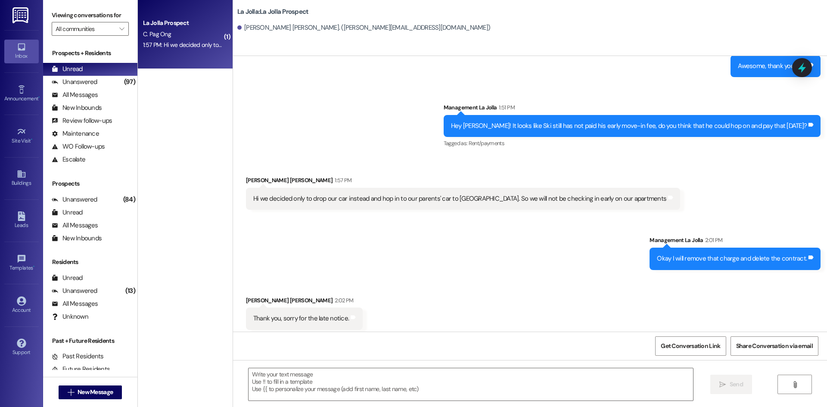
scroll to position [1057, 0]
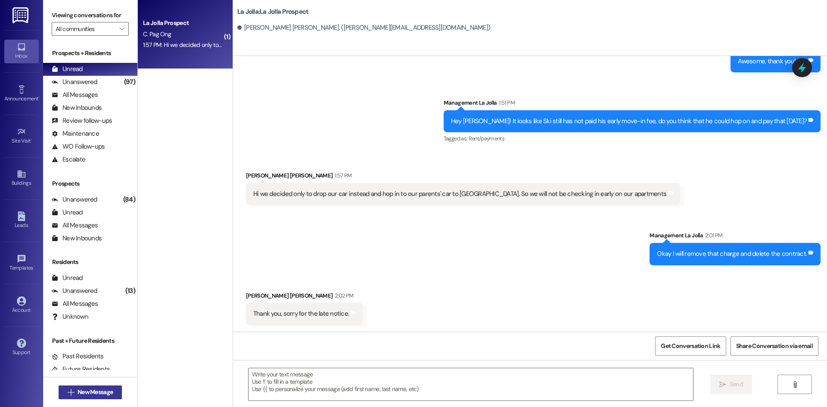
click at [82, 390] on span "New Message" at bounding box center [95, 392] width 35 height 9
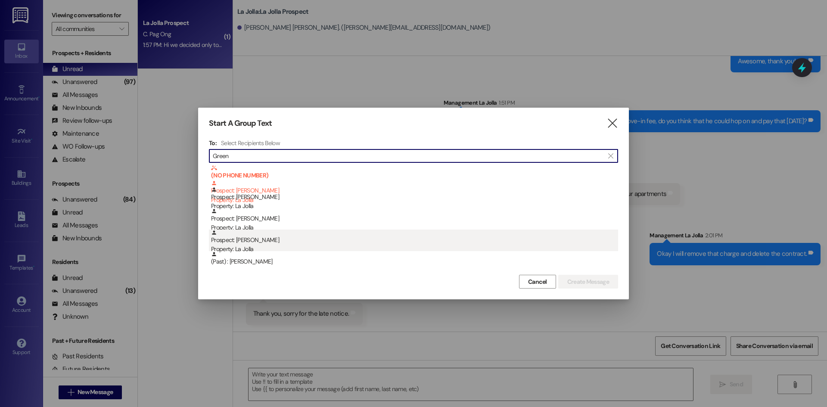
type input "Green"
click at [264, 238] on div "Prospect: Grant Green Property: La Jolla" at bounding box center [414, 242] width 407 height 25
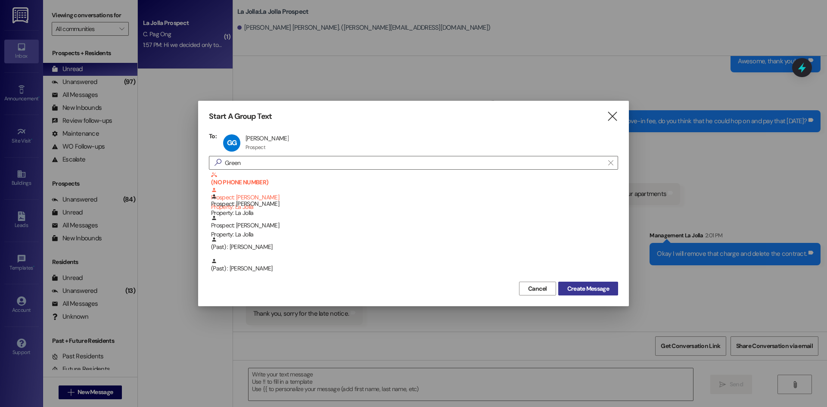
click at [584, 285] on span "Create Message" at bounding box center [589, 288] width 42 height 9
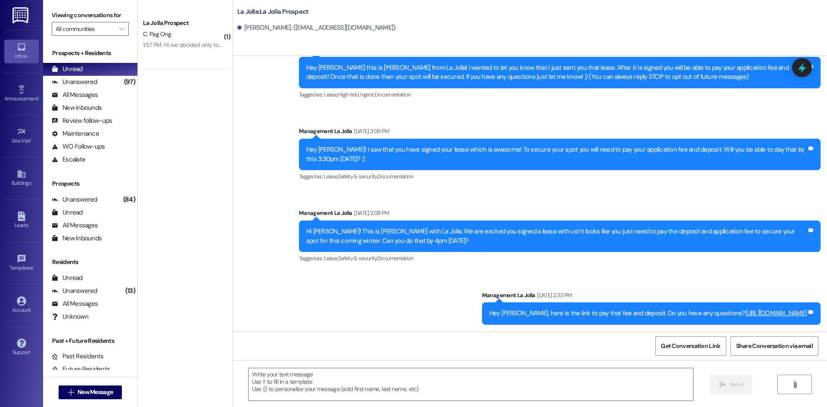
scroll to position [37, 0]
click at [328, 392] on textarea at bounding box center [471, 384] width 445 height 32
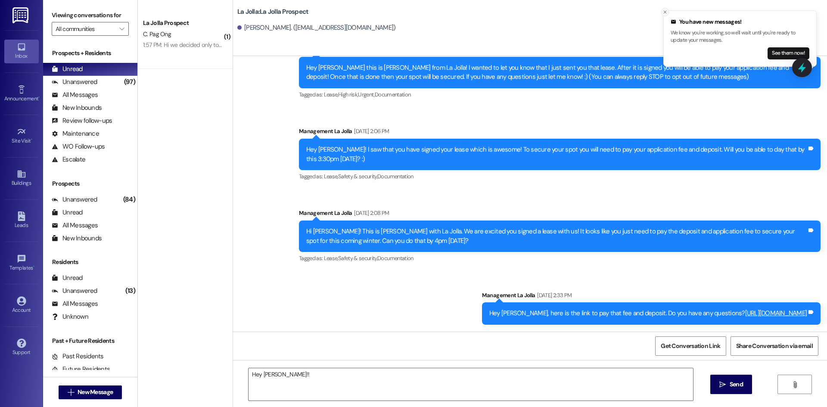
click at [664, 10] on icon "Close toast" at bounding box center [665, 11] width 5 height 5
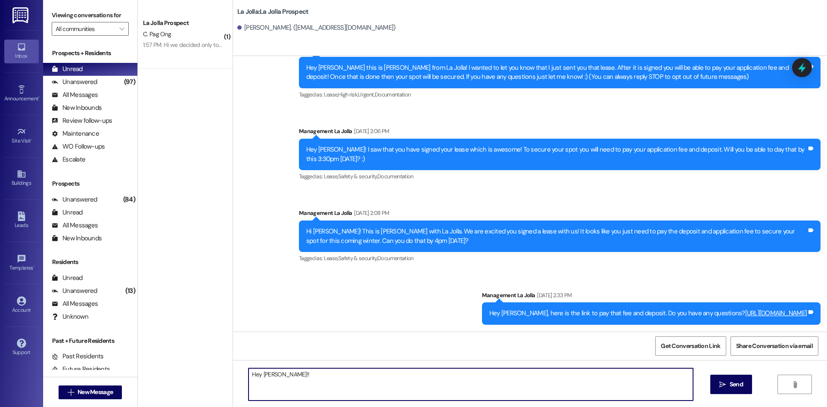
click at [287, 376] on textarea "Hey Grant!!" at bounding box center [471, 384] width 445 height 32
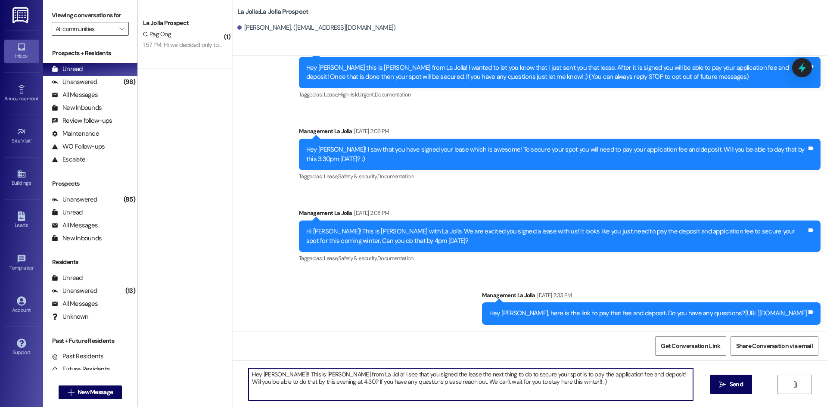
drag, startPoint x: 556, startPoint y: 379, endPoint x: 236, endPoint y: 366, distance: 320.5
click at [236, 362] on div "Hey Grant!! This is Heather from La Jolla! I see that you signed the lease the …" at bounding box center [530, 392] width 594 height 65
drag, startPoint x: 593, startPoint y: 387, endPoint x: 220, endPoint y: 355, distance: 374.1
click at [220, 355] on div "( 1 ) La Jolla Prospect C. Pag Ong 1:57 PM: Hi we decided only to drop our car …" at bounding box center [483, 203] width 690 height 407
type textarea "Hey Grant!! This is Heather from La Jolla! I see that you signed the lease the …"
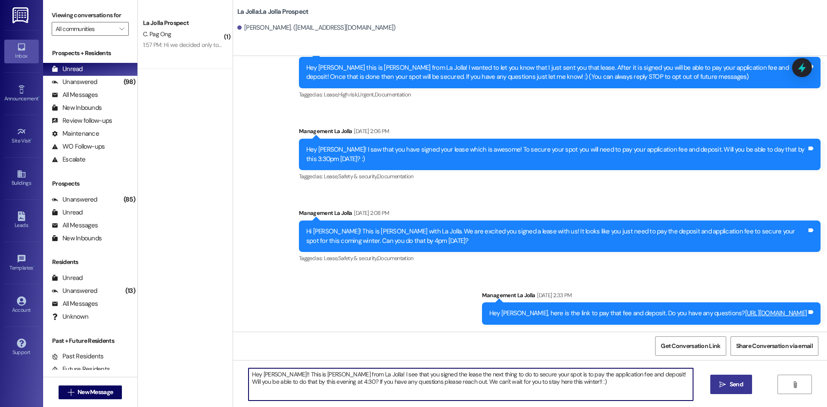
click at [730, 378] on button " Send" at bounding box center [732, 384] width 42 height 19
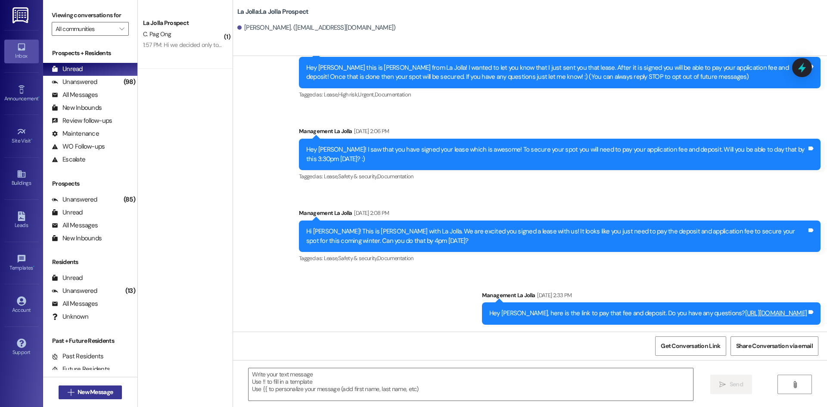
click at [105, 388] on span "New Message" at bounding box center [95, 392] width 35 height 9
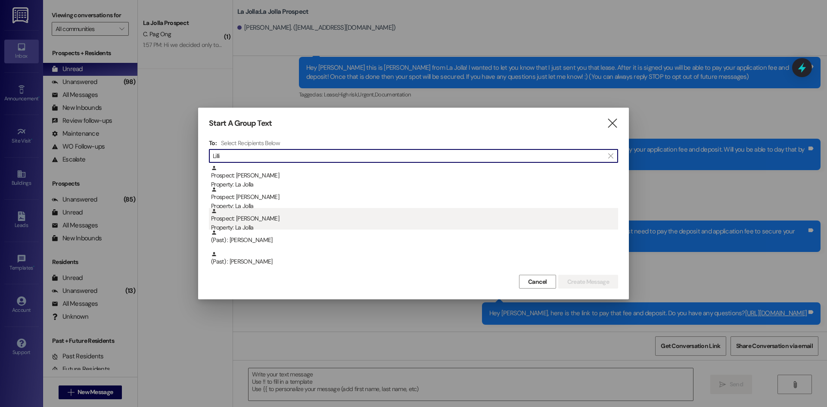
type input "Lilli"
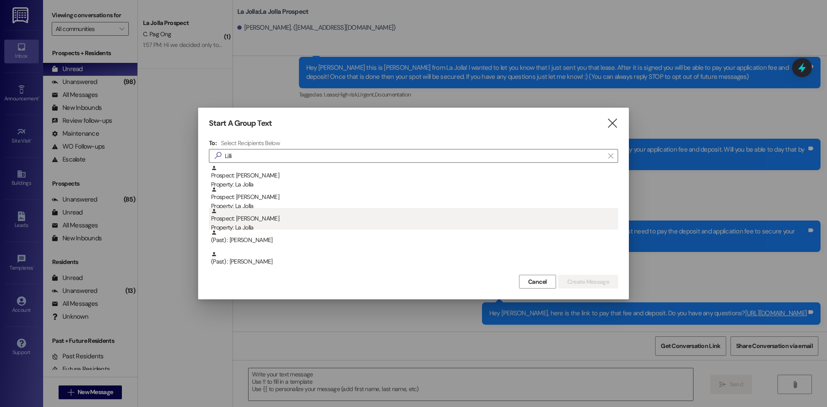
click at [258, 217] on div "Prospect: Lillian Tygret Property: La Jolla" at bounding box center [414, 220] width 407 height 25
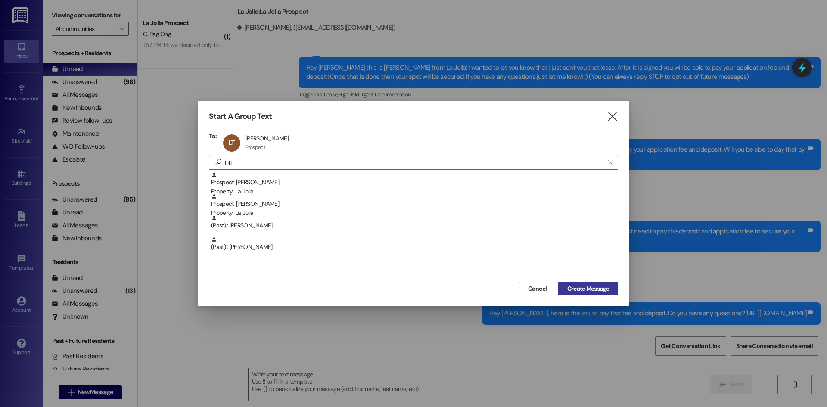
click at [601, 287] on span "Create Message" at bounding box center [589, 288] width 42 height 9
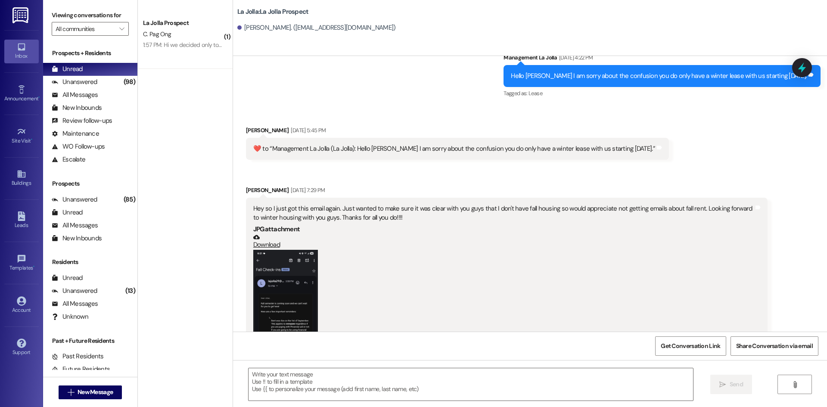
scroll to position [1648, 0]
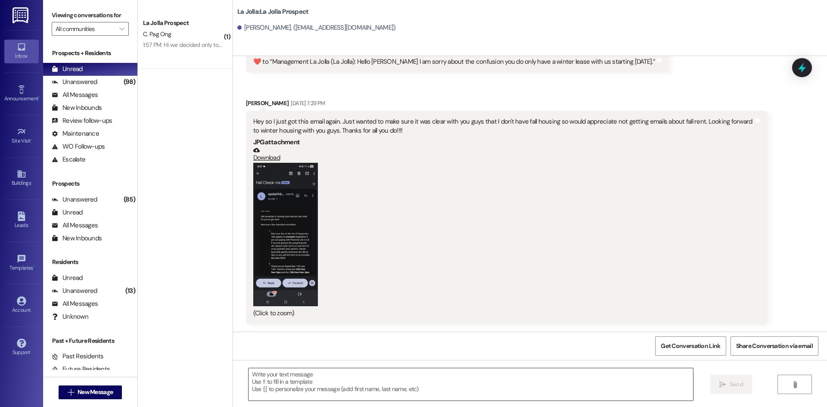
drag, startPoint x: 315, startPoint y: 365, endPoint x: 313, endPoint y: 370, distance: 5.0
click at [315, 365] on div " Send " at bounding box center [530, 392] width 594 height 65
click at [303, 387] on textarea at bounding box center [471, 384] width 445 height 32
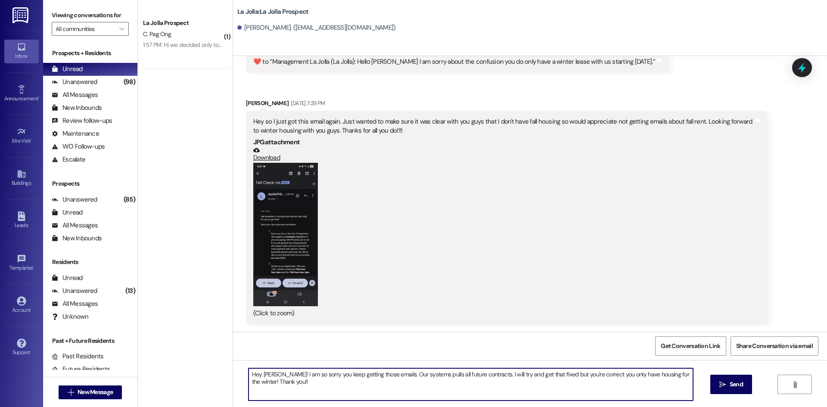
click at [315, 387] on textarea "Hey Lillian! I am so sorry you keep getting those emails. Our systems pulls all…" at bounding box center [471, 384] width 445 height 32
type textarea "Hey Lillian! I am so sorry you keep getting those emails. Our systems pulls all…"
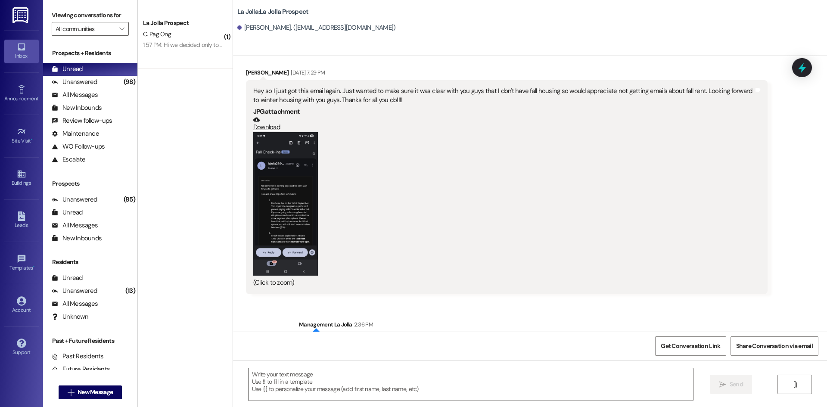
scroll to position [1717, 0]
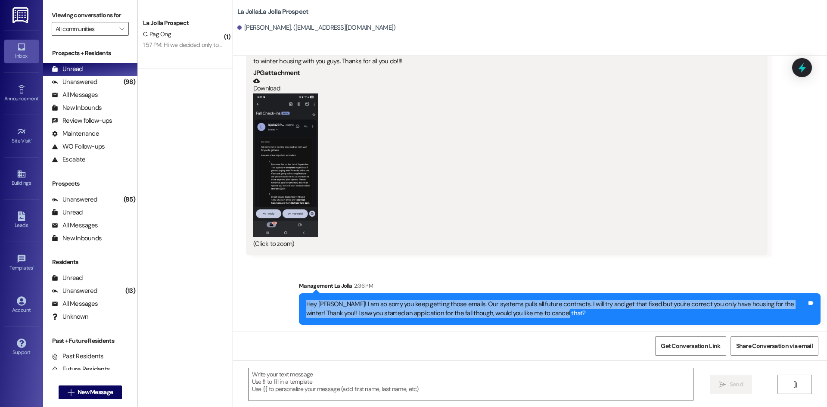
drag, startPoint x: 297, startPoint y: 302, endPoint x: 534, endPoint y: 319, distance: 238.1
click at [534, 319] on div "Hey Lillian! I am so sorry you keep getting those emails. Our systems pulls all…" at bounding box center [560, 308] width 522 height 31
copy div "Hey Lillian! I am so sorry you keep getting those emails. Our systems pulls all…"
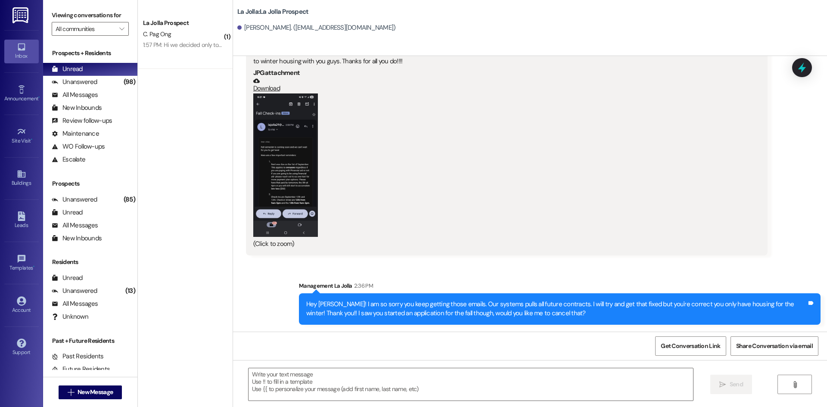
click at [544, 273] on div "Sent via SMS Management La Jolla 2:36 PM Hey Lillian! I am so sorry you keep ge…" at bounding box center [530, 296] width 594 height 69
click at [87, 390] on span "New Message" at bounding box center [95, 392] width 35 height 9
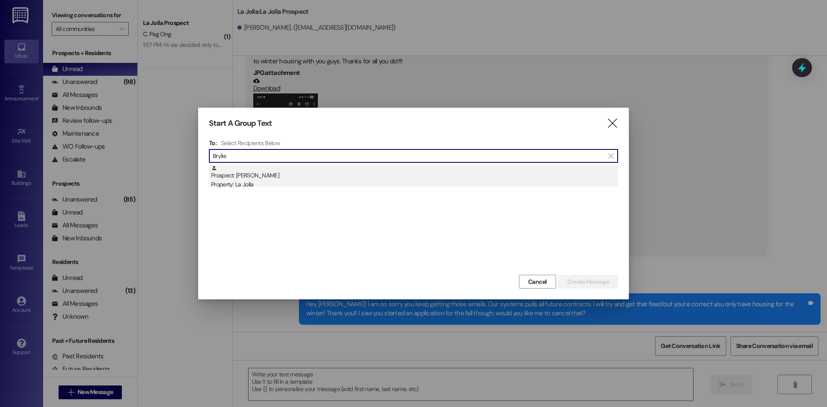
type input "Brylie"
click at [332, 166] on div "Prospect: Brylie Greener Property: La Jolla" at bounding box center [414, 177] width 407 height 25
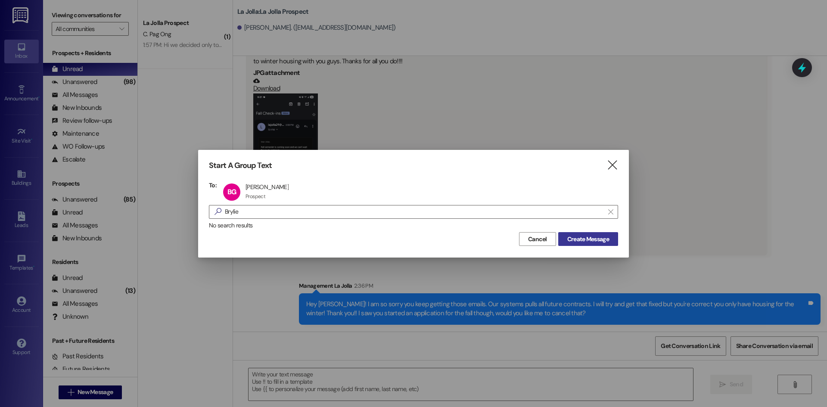
click at [564, 242] on button "Create Message" at bounding box center [589, 239] width 60 height 14
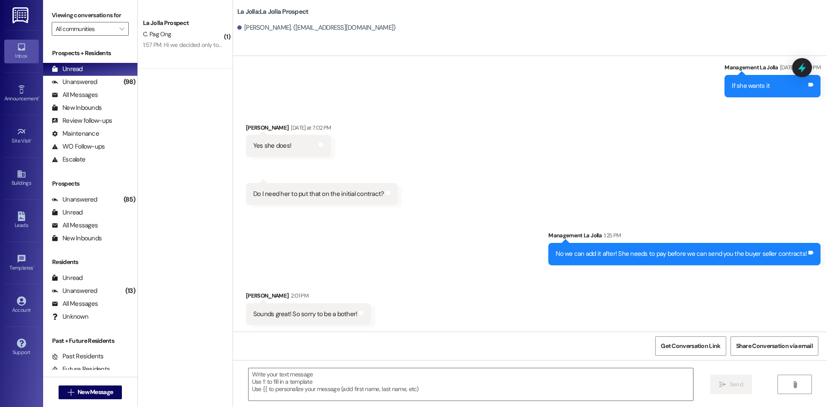
scroll to position [1096, 0]
click at [293, 380] on textarea at bounding box center [471, 384] width 445 height 32
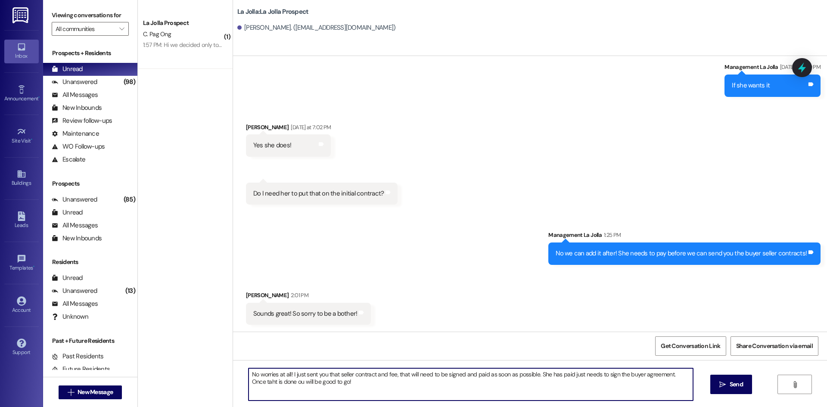
click at [249, 382] on textarea "No worries at all! I just sent you that seller contract and fee, that will need…" at bounding box center [471, 384] width 445 height 32
click at [281, 384] on textarea "No worries at all! I just sent you that seller contract and fee, that will need…" at bounding box center [471, 384] width 445 height 32
type textarea "No worries at all! I just sent you that seller contract and fee, that will need…"
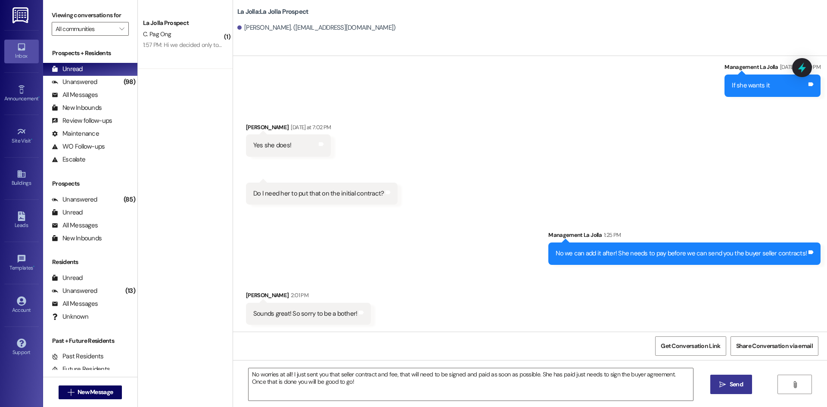
click at [718, 382] on span " Send" at bounding box center [731, 384] width 27 height 9
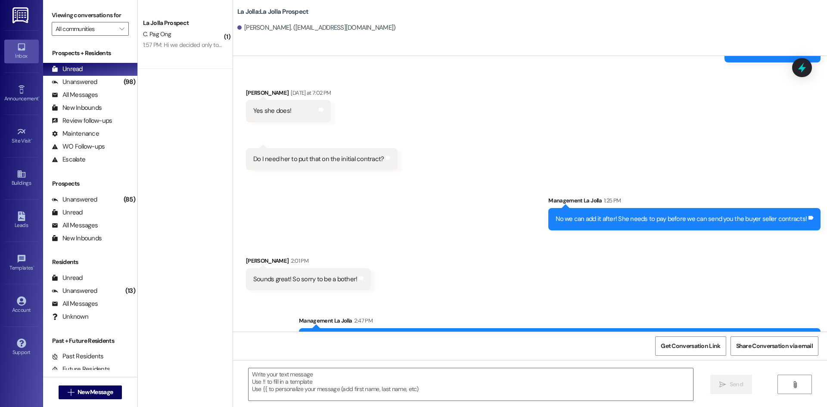
scroll to position [1165, 0]
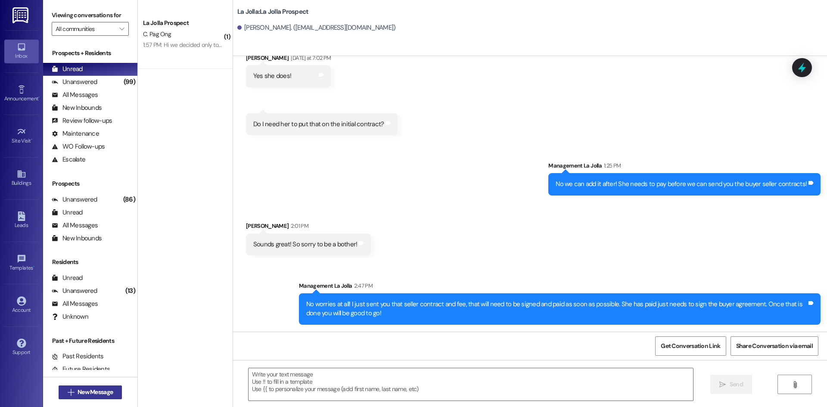
click at [78, 393] on span "New Message" at bounding box center [95, 392] width 35 height 9
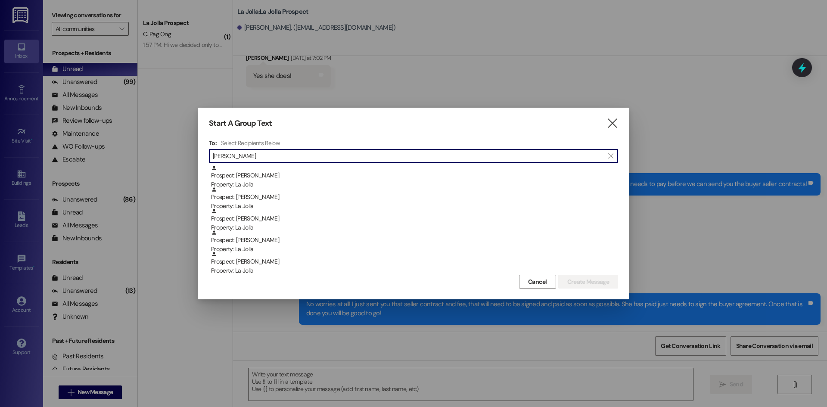
click at [272, 156] on input "Mel" at bounding box center [408, 156] width 391 height 12
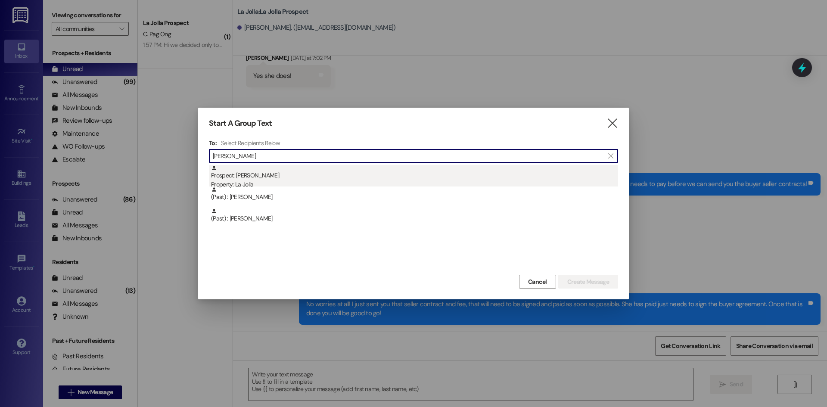
type input "Melissa"
click at [281, 168] on div "Prospect: Melissa Marin Rivas Property: La Jolla" at bounding box center [414, 177] width 407 height 25
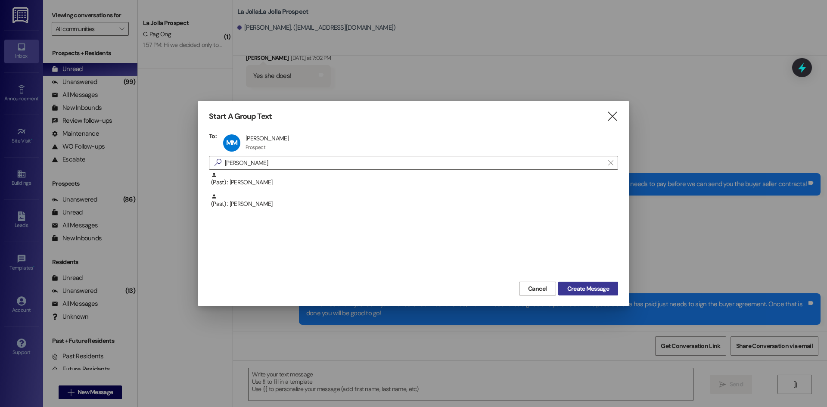
click at [601, 284] on button "Create Message" at bounding box center [589, 289] width 60 height 14
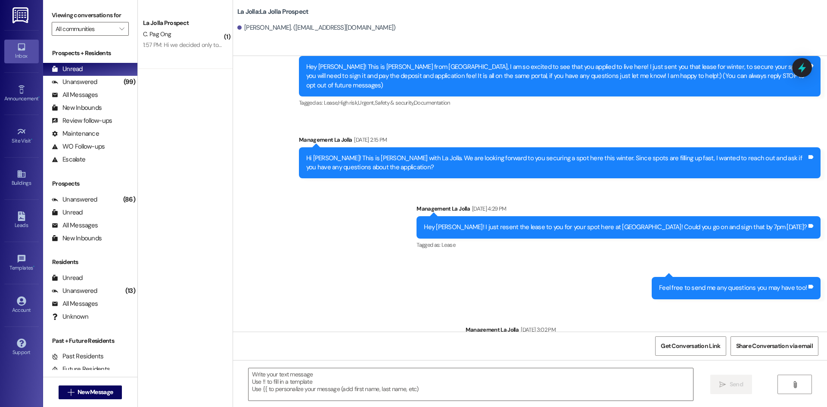
scroll to position [76, 0]
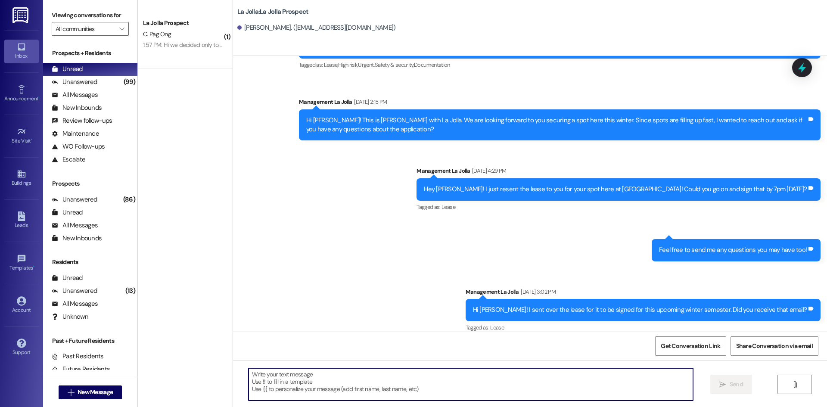
click at [303, 372] on textarea at bounding box center [471, 384] width 445 height 32
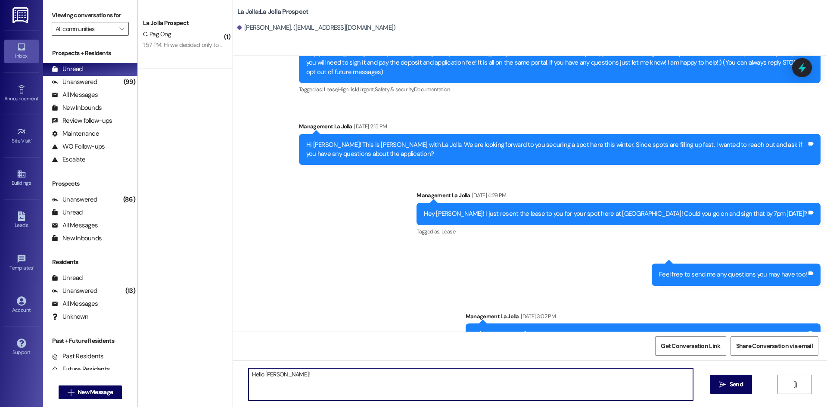
scroll to position [0, 0]
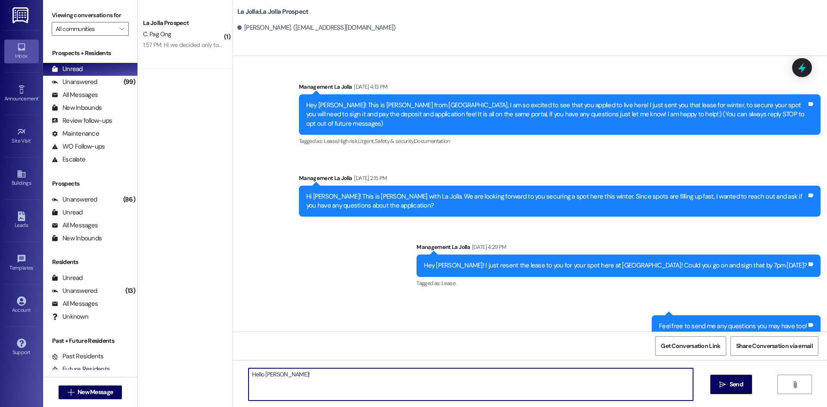
type textarea "Hello Melissa!"
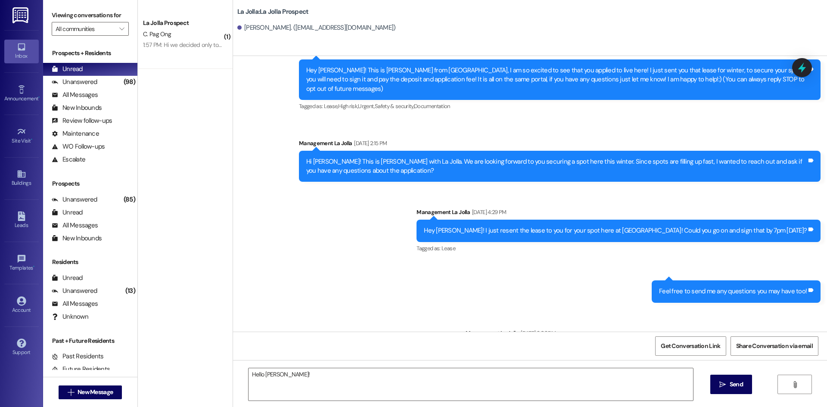
scroll to position [76, 0]
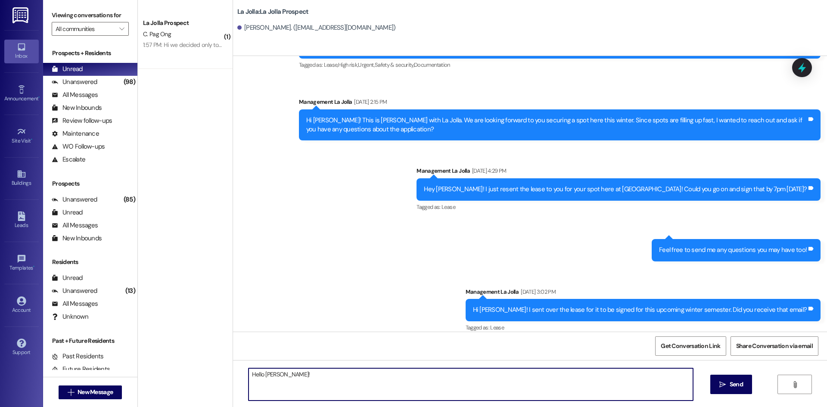
drag, startPoint x: 312, startPoint y: 382, endPoint x: 209, endPoint y: 364, distance: 104.6
click at [209, 364] on div "( 1 ) La Jolla Prospect C. Pag Ong 1:57 PM: Hi we decided only to drop our car …" at bounding box center [483, 203] width 690 height 407
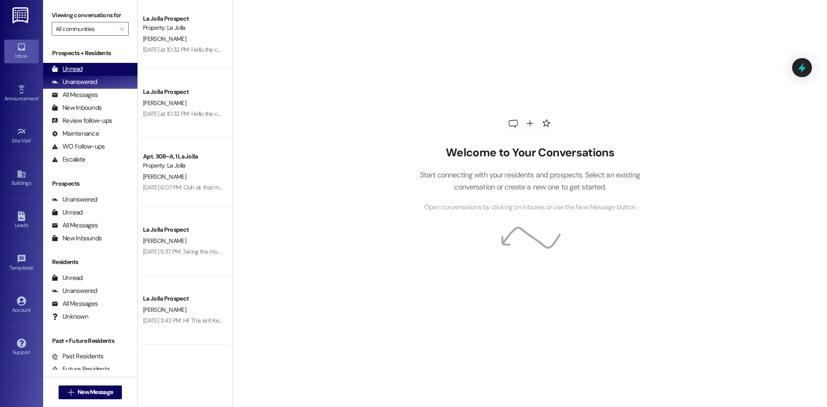
click at [102, 74] on div "Unread (0)" at bounding box center [90, 69] width 94 height 13
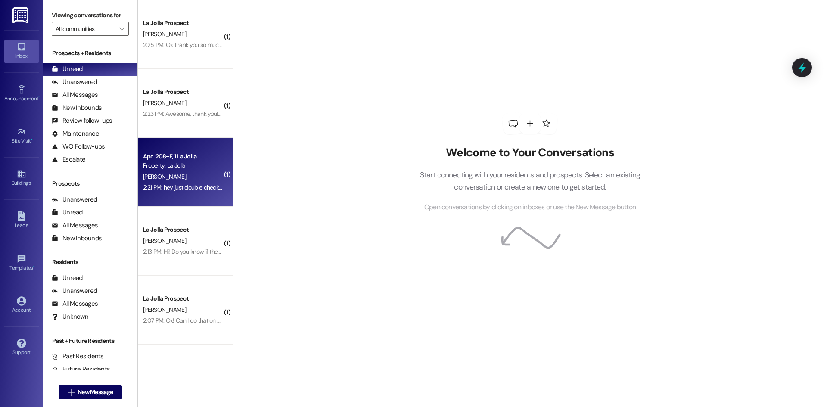
click at [197, 172] on div "S. Calhoun" at bounding box center [182, 177] width 81 height 11
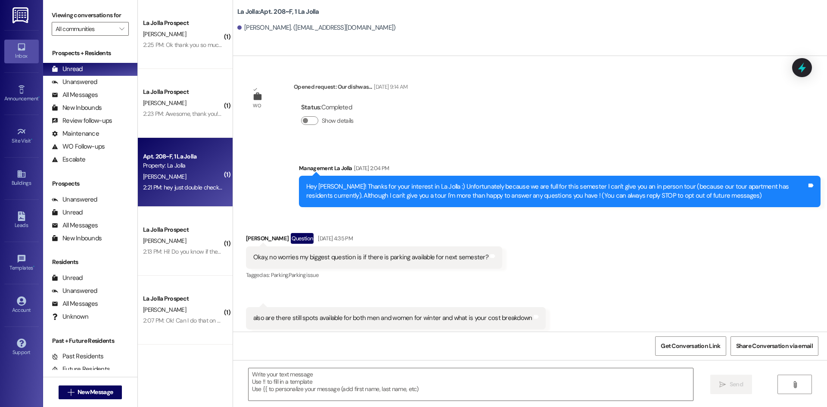
scroll to position [17582, 0]
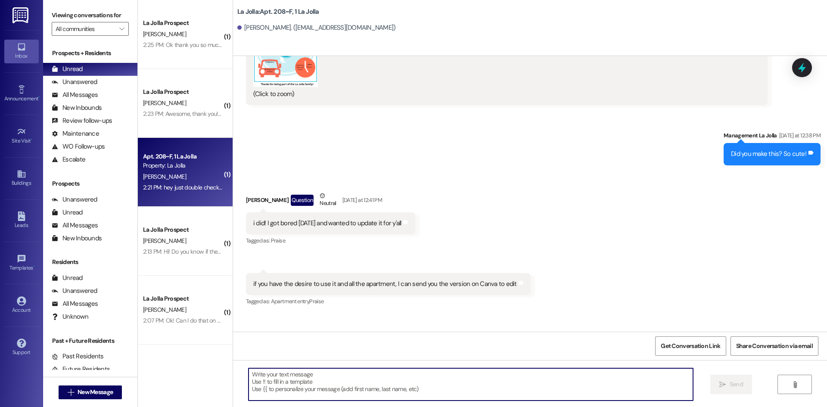
click at [362, 386] on textarea at bounding box center [471, 384] width 445 height 32
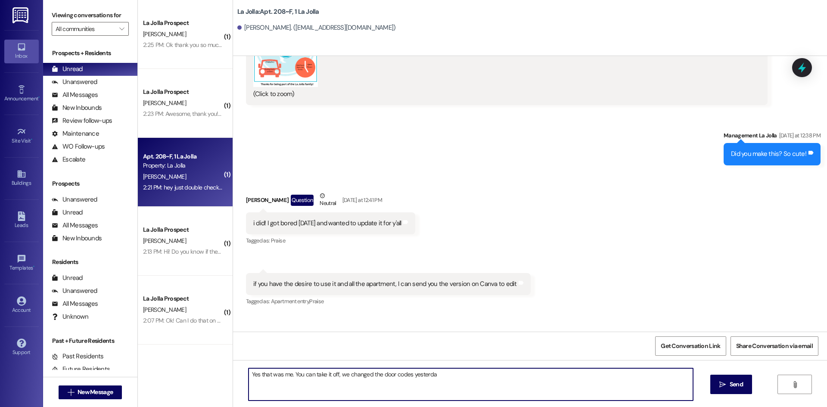
type textarea "Yes that was me. You can take it off, we changed the door codes yesterday"
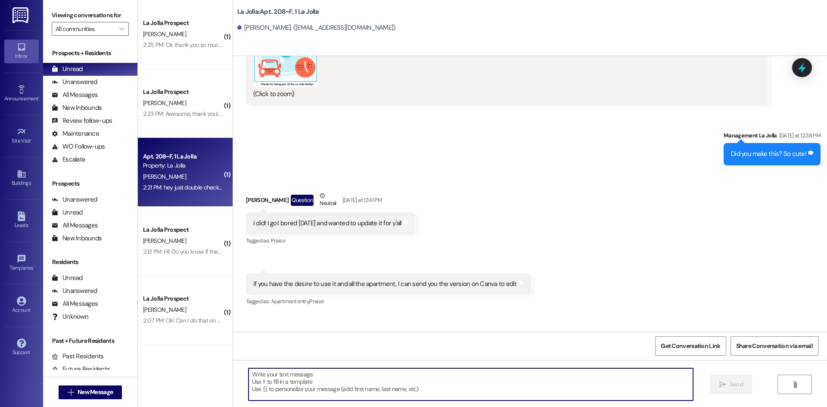
scroll to position [17581, 0]
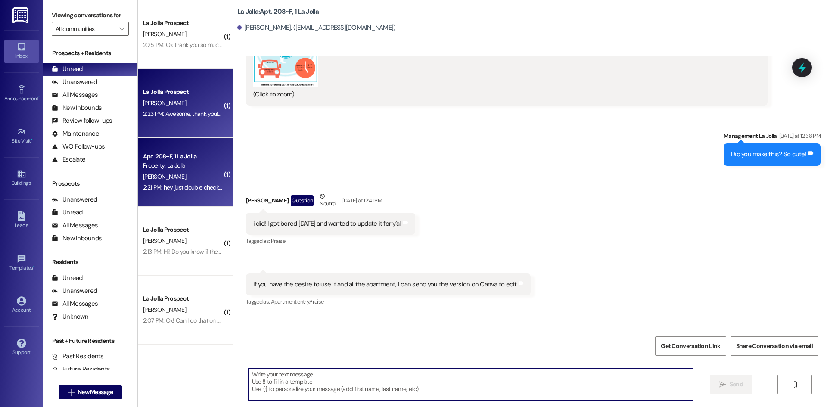
click at [189, 129] on div "La Jolla Prospect N. Bigelow 2:23 PM: Awesome, thank you! And I have one more q…" at bounding box center [185, 103] width 95 height 69
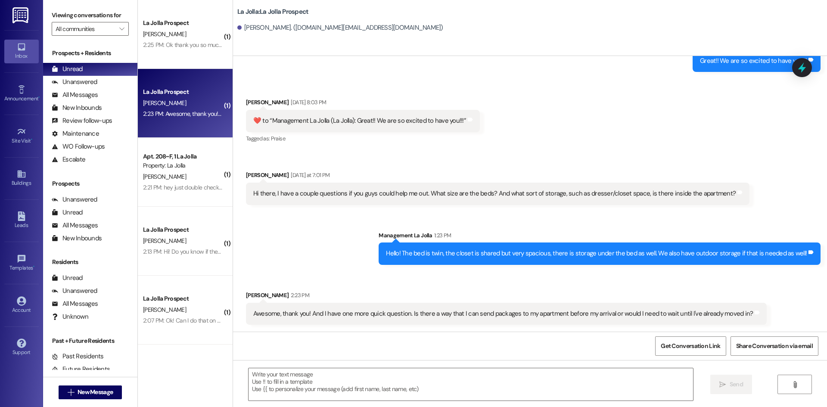
scroll to position [952, 0]
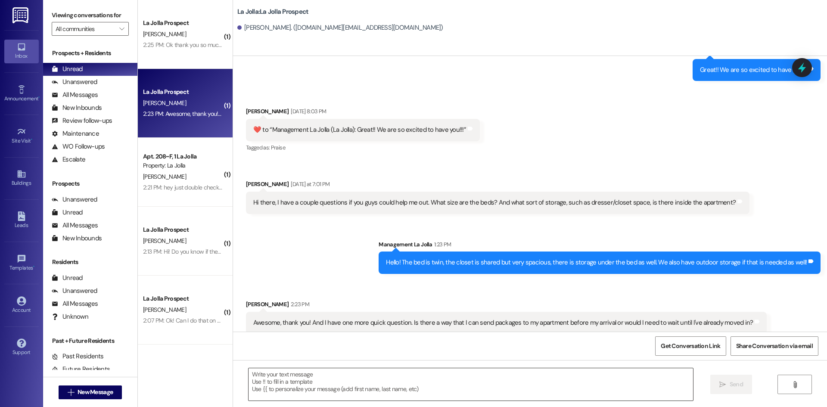
click at [364, 375] on textarea at bounding box center [471, 384] width 445 height 32
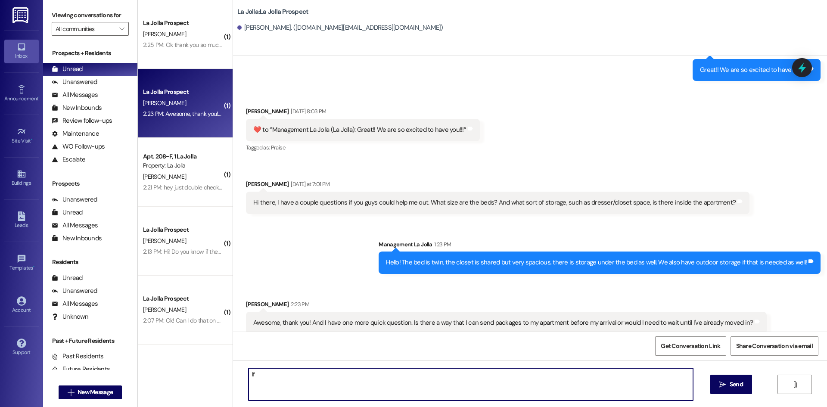
type textarea "I"
type textarea "O"
type textarea "I"
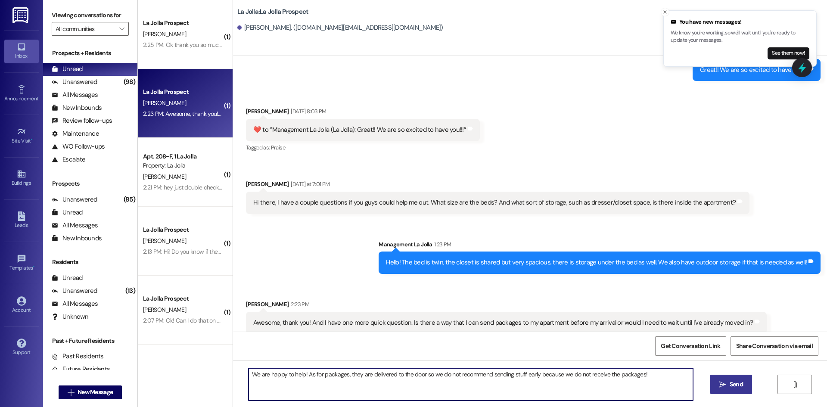
type textarea "We are happy to help! As for packages, they are delivered to the door so we do …"
click at [724, 388] on icon "" at bounding box center [723, 384] width 6 height 7
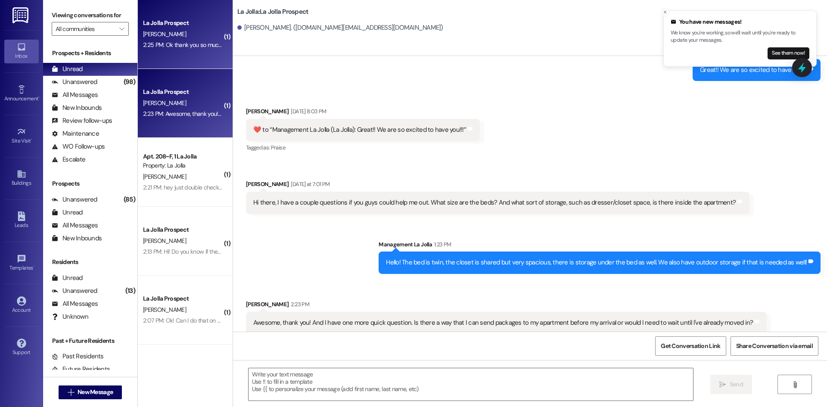
click at [175, 1] on div "La Jolla Prospect A. White 2:25 PM: Ok thank you so much! For checking ins do I…" at bounding box center [185, 34] width 95 height 69
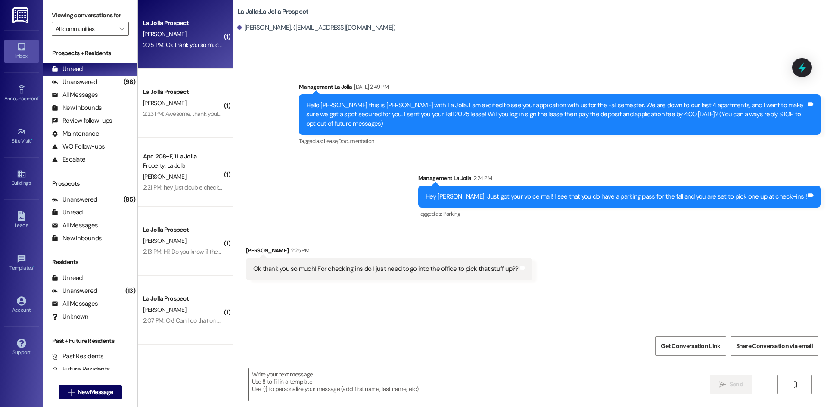
scroll to position [0, 0]
click at [378, 388] on textarea at bounding box center [471, 384] width 445 height 32
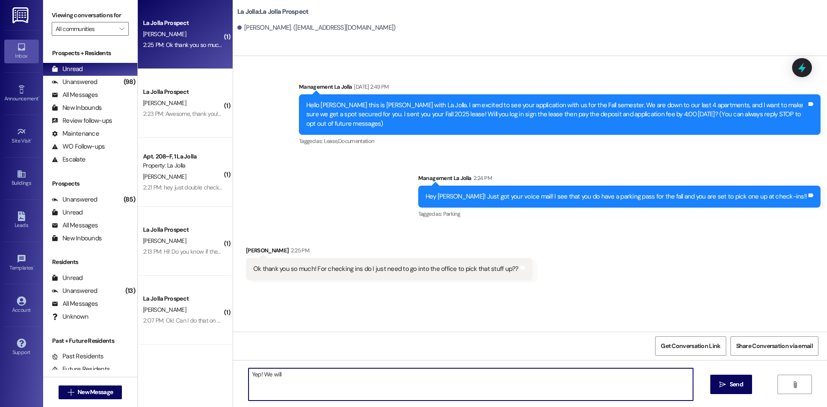
click at [364, 375] on textarea "Yep! We will" at bounding box center [471, 384] width 445 height 32
type textarea "Yep! We will be here on Friday and Saturday so you can pick it up then!"
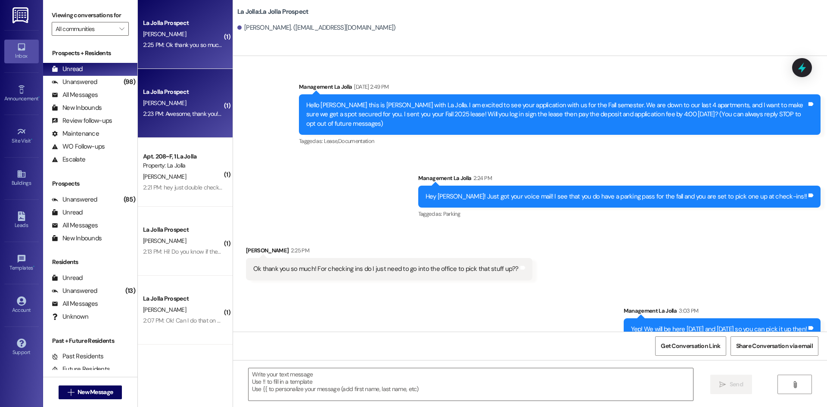
click at [180, 109] on div "2:23 PM: Awesome, thank you! And I have one more quick question. Is there a way…" at bounding box center [182, 114] width 81 height 11
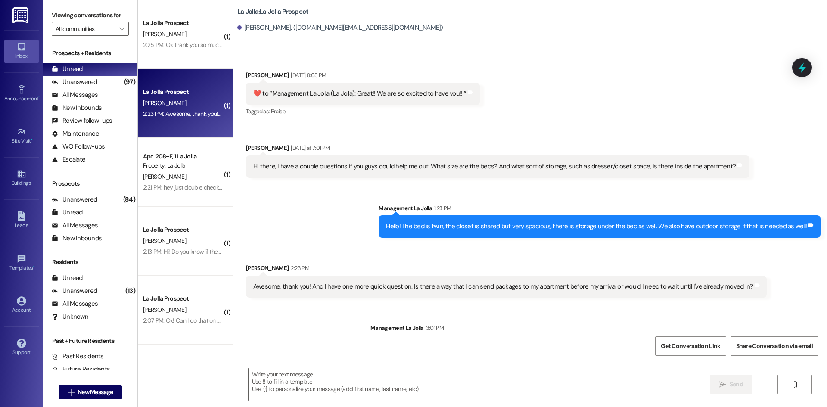
scroll to position [1024, 0]
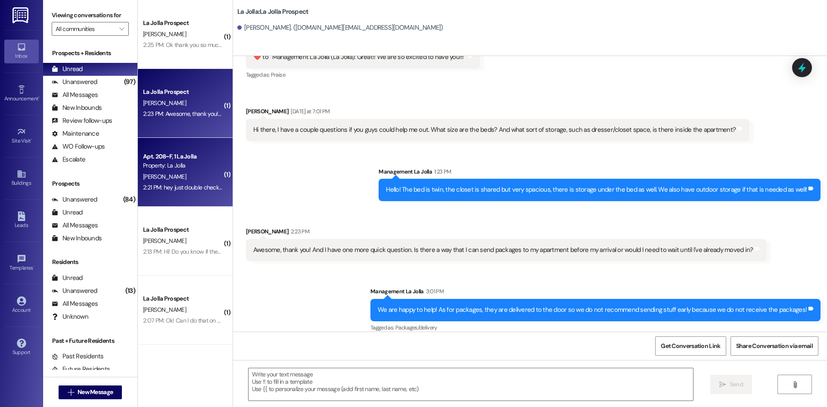
click at [185, 150] on div "Apt. 208~F, 1 La Jolla Property: La Jolla S. Calhoun 2:21 PM: hey just double c…" at bounding box center [185, 172] width 95 height 69
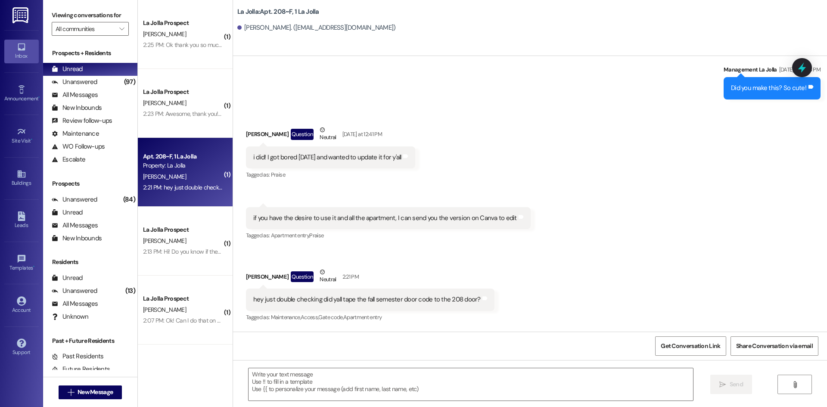
scroll to position [17715, 0]
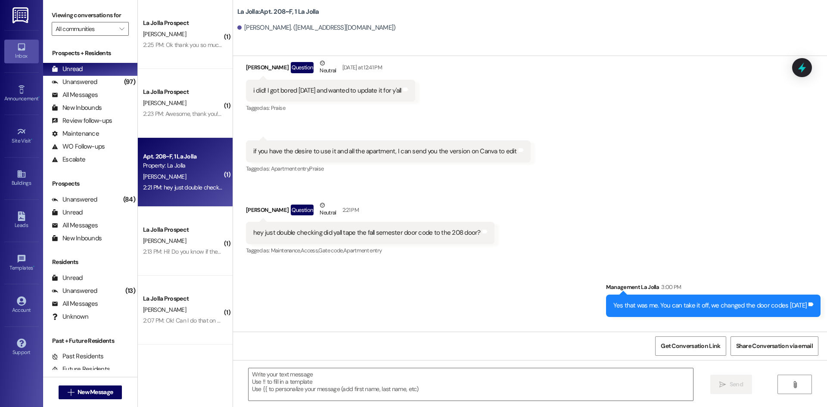
drag, startPoint x: 343, startPoint y: 194, endPoint x: 373, endPoint y: 329, distance: 137.8
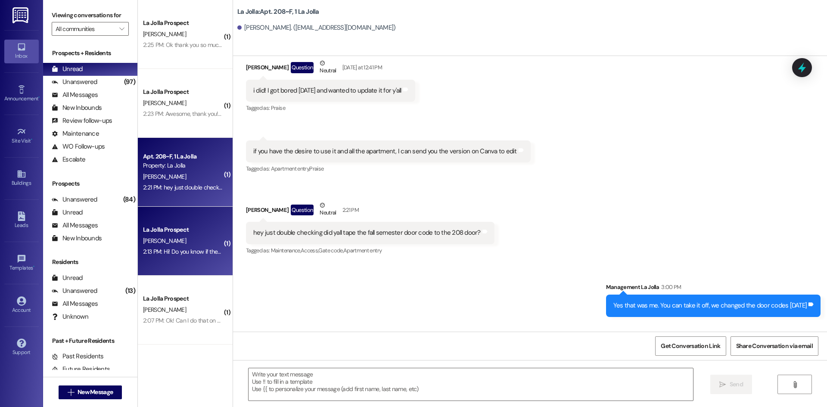
click at [165, 243] on span "R. Villavicencio" at bounding box center [164, 241] width 43 height 8
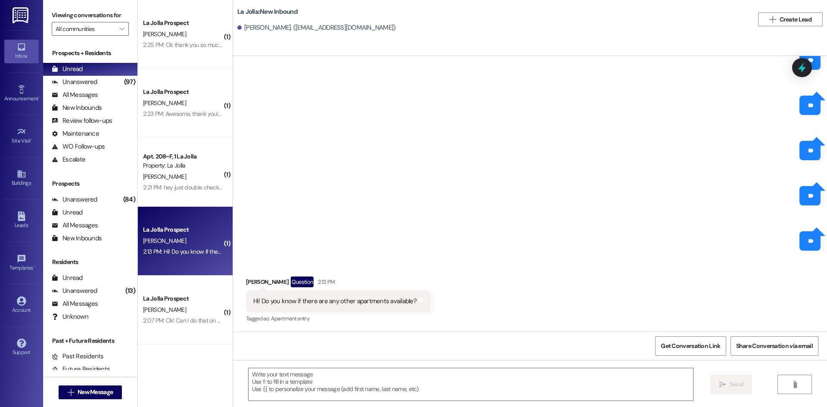
scroll to position [2177, 0]
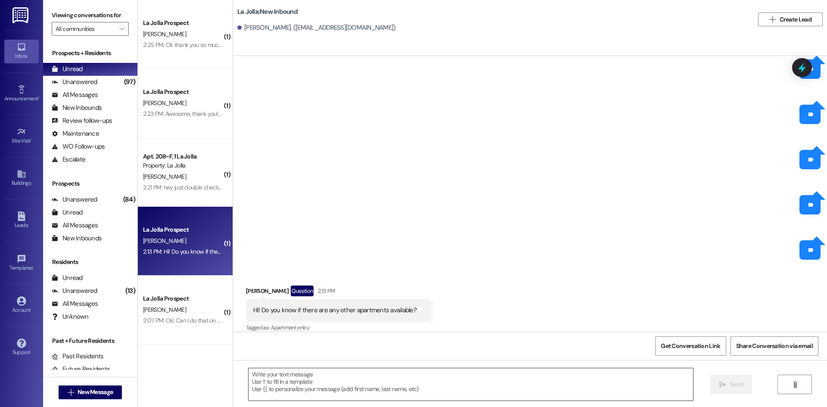
click at [310, 376] on textarea at bounding box center [471, 384] width 445 height 32
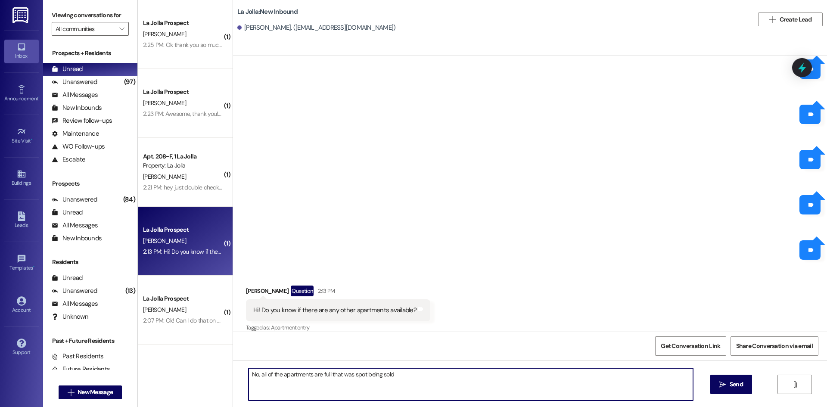
type textarea "No, all of the apartments are full that was spot being sold!"
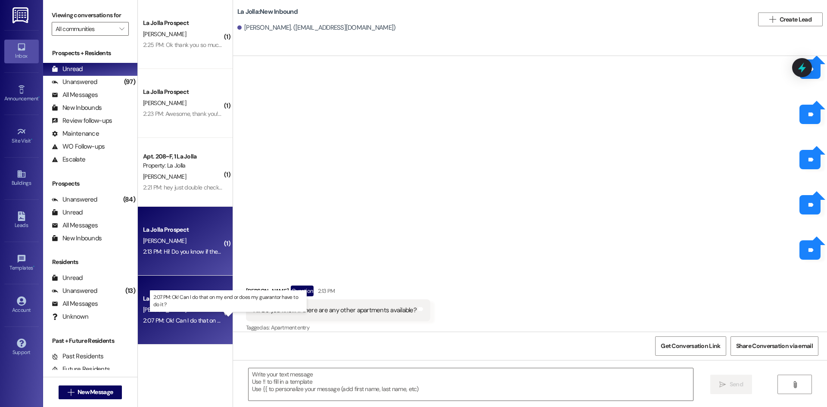
click at [151, 318] on div "2:07 PM: Ok! Can I do that on my end or does my guarantor have to do it ? 2:07 …" at bounding box center [236, 321] width 186 height 8
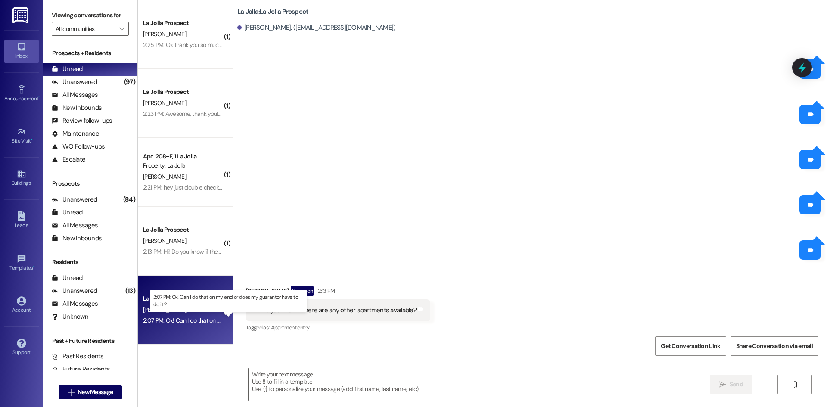
scroll to position [187, 0]
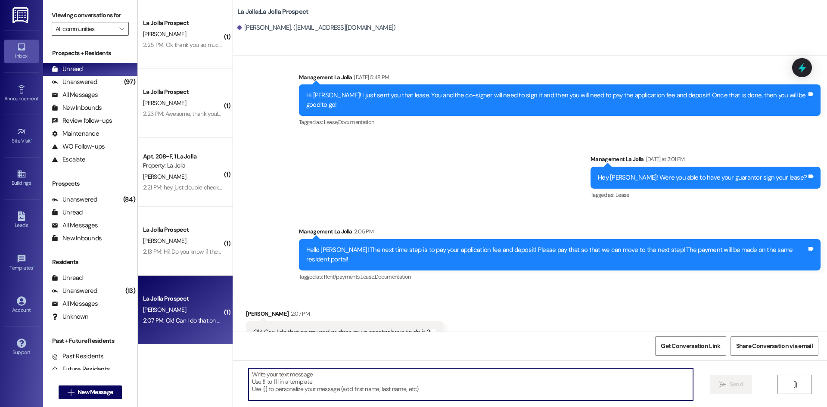
click at [330, 387] on textarea at bounding box center [471, 384] width 445 height 32
type textarea "It is only on your resident portal!"
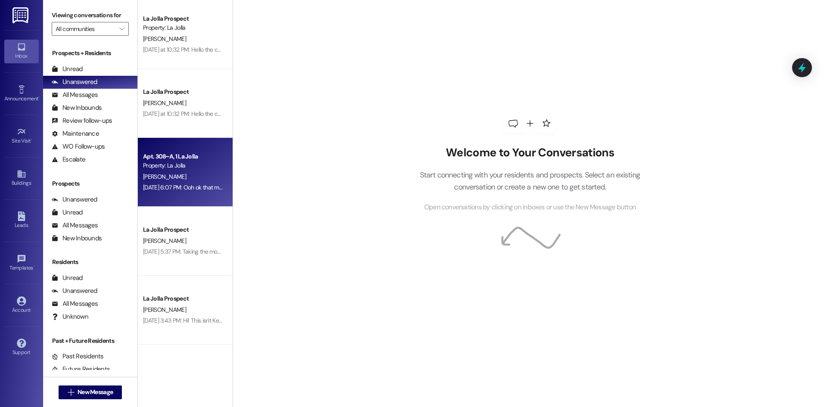
click at [153, 165] on div "Property: La Jolla" at bounding box center [183, 165] width 80 height 9
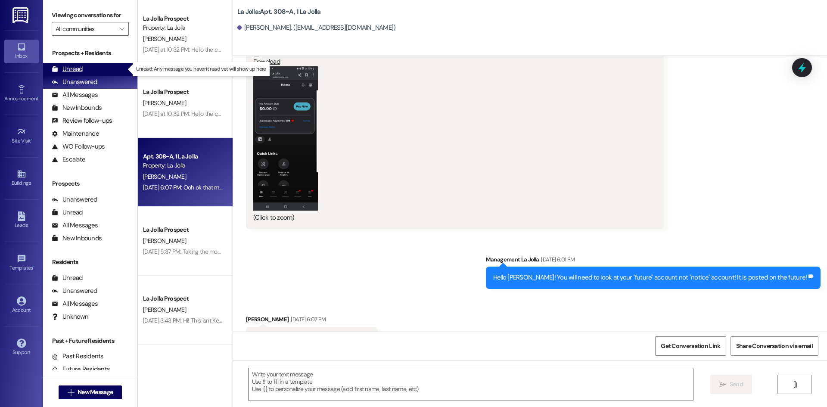
click at [106, 66] on div "Unread (0)" at bounding box center [90, 69] width 94 height 13
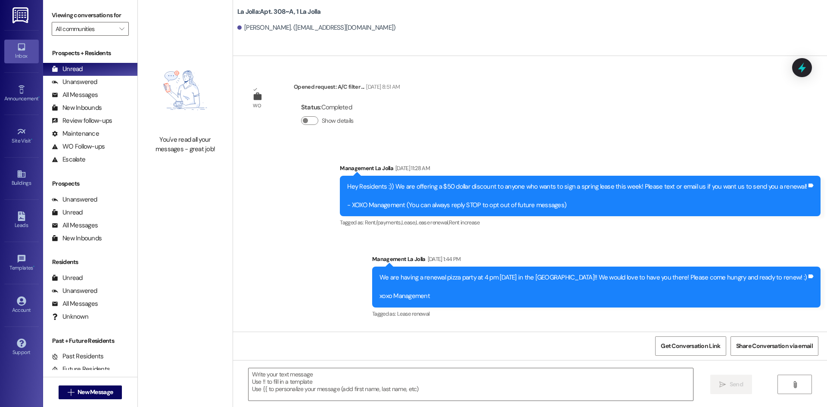
scroll to position [7431, 0]
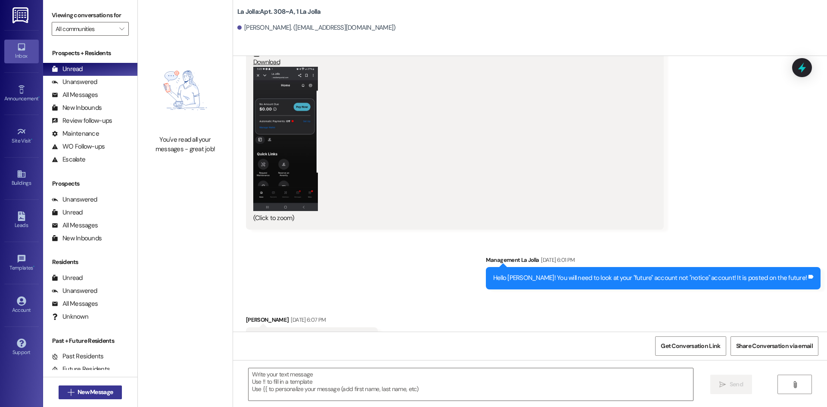
click at [104, 393] on span "New Message" at bounding box center [95, 392] width 35 height 9
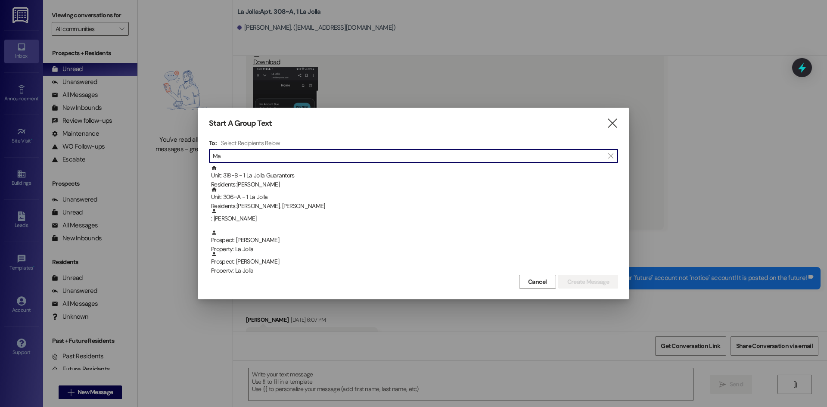
type input "M"
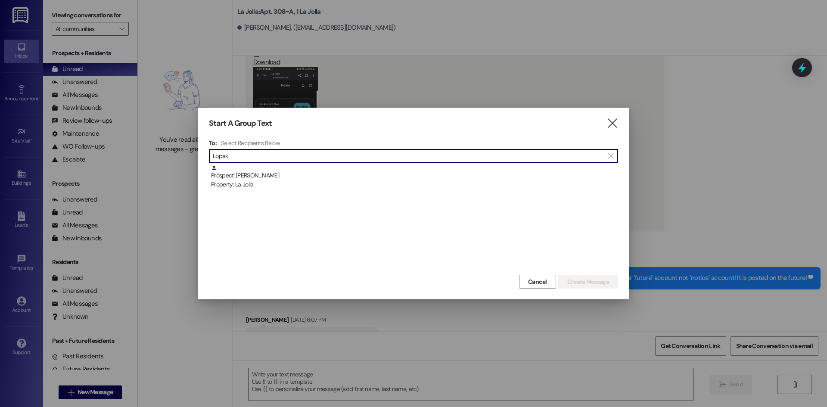
type input "Lopak"
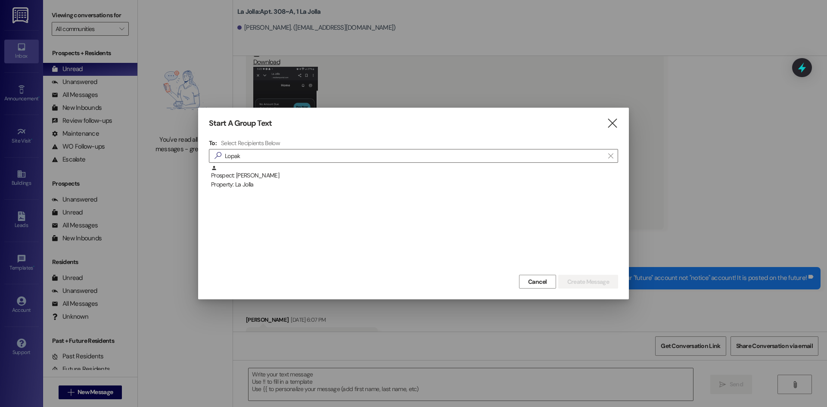
click at [257, 174] on div "Prospect: Lopaka Keoni Perez Property: La Jolla" at bounding box center [414, 177] width 407 height 25
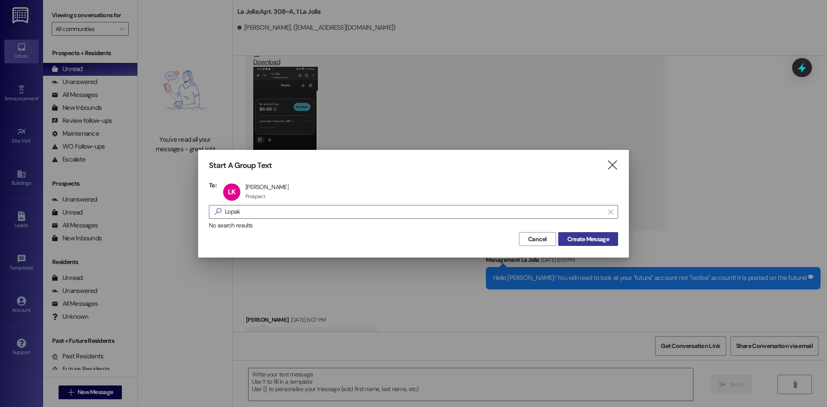
click at [578, 235] on span "Create Message" at bounding box center [589, 239] width 42 height 9
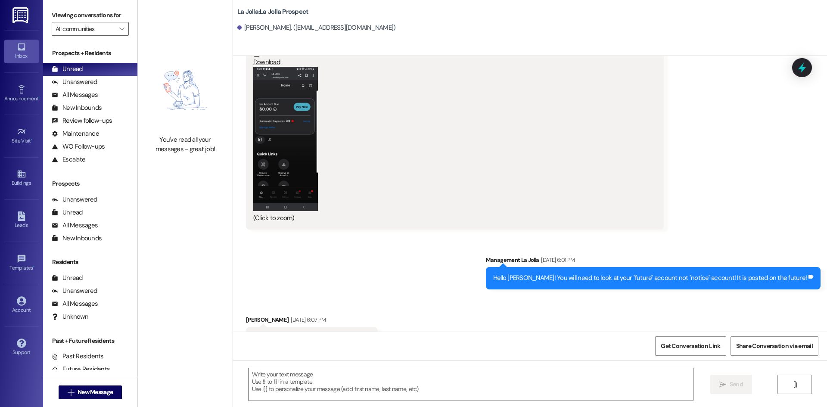
scroll to position [0, 0]
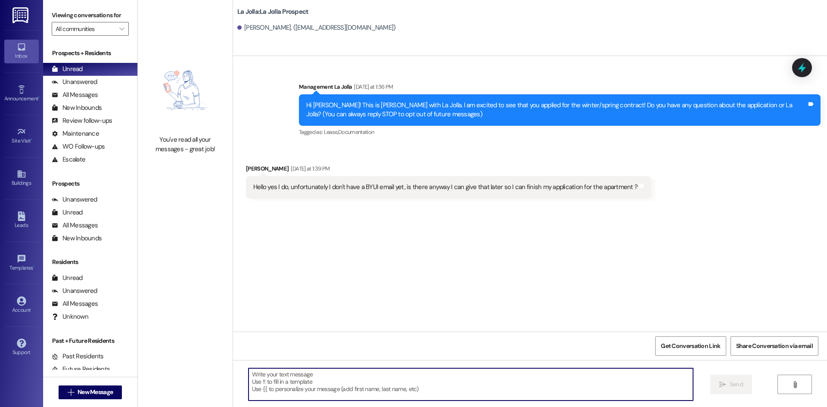
click at [344, 377] on textarea at bounding box center [471, 384] width 445 height 32
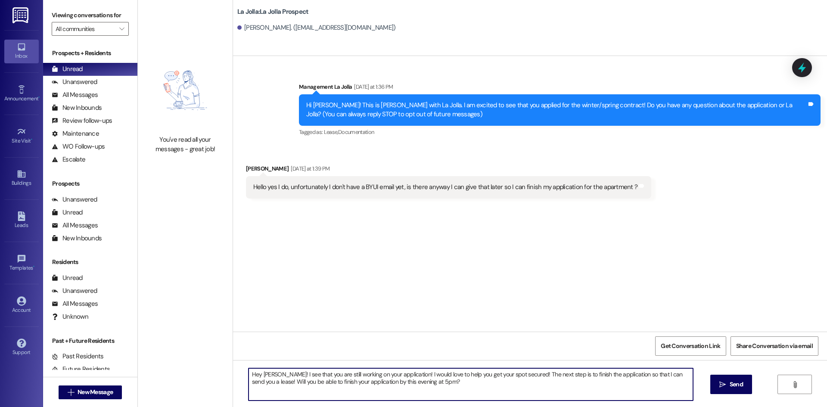
drag, startPoint x: 439, startPoint y: 385, endPoint x: 233, endPoint y: 363, distance: 207.1
click at [233, 363] on div "Hey Lopaka! I see that you are still working on your application! I would love …" at bounding box center [530, 392] width 594 height 65
click at [276, 389] on textarea "Hey Lopaka! I see that you are still working on your application! I would love …" at bounding box center [471, 384] width 445 height 32
drag, startPoint x: 247, startPoint y: 374, endPoint x: 434, endPoint y: 384, distance: 187.7
click at [434, 384] on textarea "Hey Lopaka! I see that you are still working on your application! I would love …" at bounding box center [471, 384] width 445 height 32
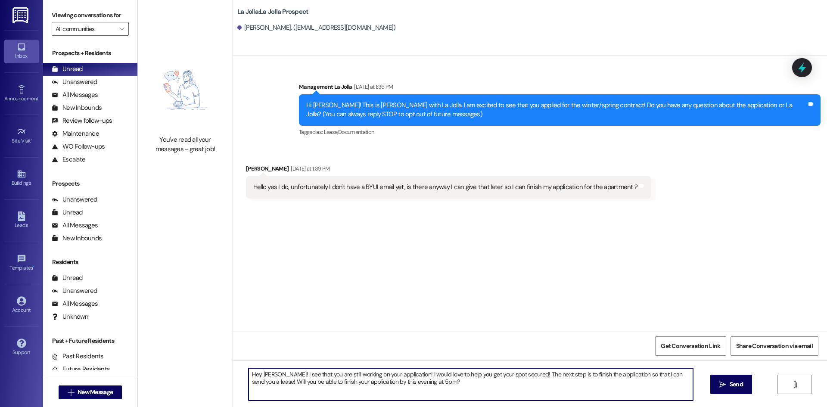
click at [434, 384] on textarea "Hey Lopaka! I see that you are still working on your application! I would love …" at bounding box center [471, 384] width 445 height 32
drag, startPoint x: 404, startPoint y: 375, endPoint x: 484, endPoint y: 373, distance: 80.2
click at [484, 373] on textarea "Hey Lopaka! I see that you are still working on your application! I would love …" at bounding box center [471, 384] width 445 height 32
click at [469, 375] on textarea "Hey Lopaka! I see that you are still working on your application! I would love …" at bounding box center [471, 384] width 445 height 32
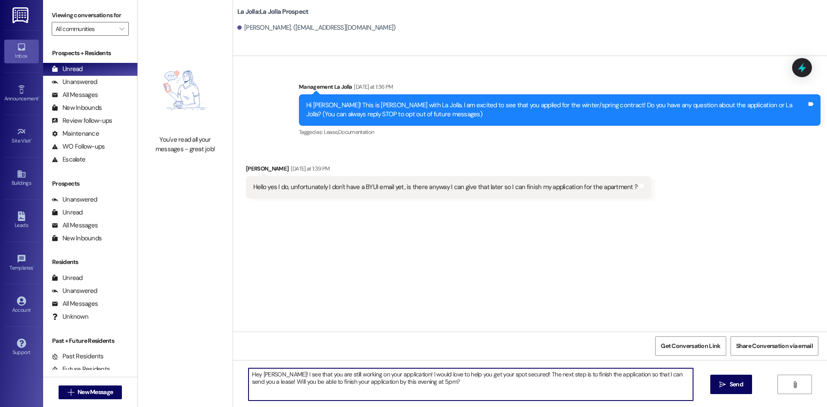
drag, startPoint x: 471, startPoint y: 375, endPoint x: 518, endPoint y: 377, distance: 46.6
click at [518, 377] on textarea "Hey Lopaka! I see that you are still working on your application! I would love …" at bounding box center [471, 384] width 445 height 32
drag, startPoint x: 440, startPoint y: 378, endPoint x: 595, endPoint y: 387, distance: 155.0
click at [595, 387] on textarea "Hey Lopaka! I see that you are still working on your application! I would love …" at bounding box center [471, 384] width 445 height 32
drag, startPoint x: 299, startPoint y: 384, endPoint x: 277, endPoint y: 375, distance: 23.6
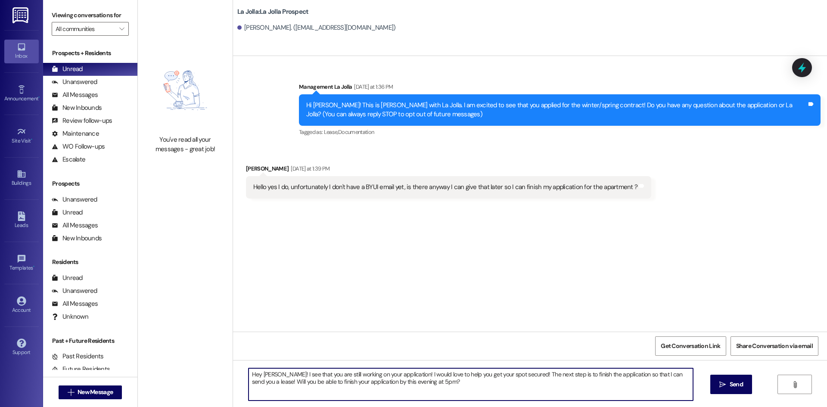
click at [299, 384] on textarea "Hey Lopaka! I see that you are still working on your application! I would love …" at bounding box center [471, 384] width 445 height 32
click at [249, 373] on textarea "Hey Lopaka! I see that you are still working on your application! I would love …" at bounding box center [471, 384] width 445 height 32
drag, startPoint x: 247, startPoint y: 374, endPoint x: 449, endPoint y: 385, distance: 203.3
click at [449, 385] on textarea "Hey Lopaka! I see that you are still working on your application! I would love …" at bounding box center [471, 384] width 445 height 32
type textarea "Hey Lopaka! I see that you are still working on your application! I would love …"
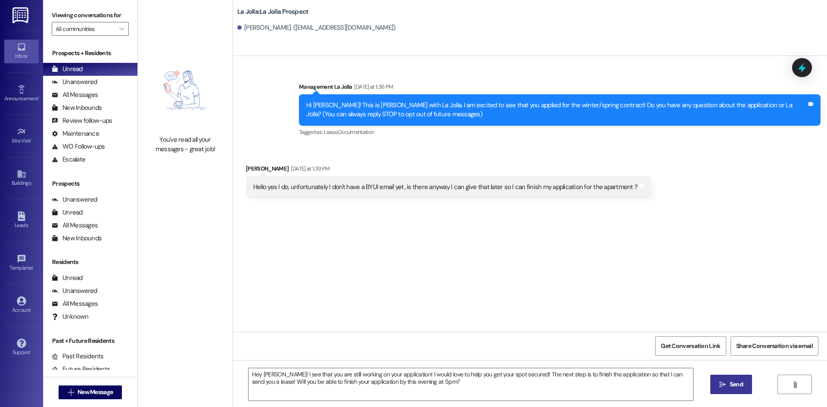
click at [730, 380] on span "Send" at bounding box center [736, 384] width 13 height 9
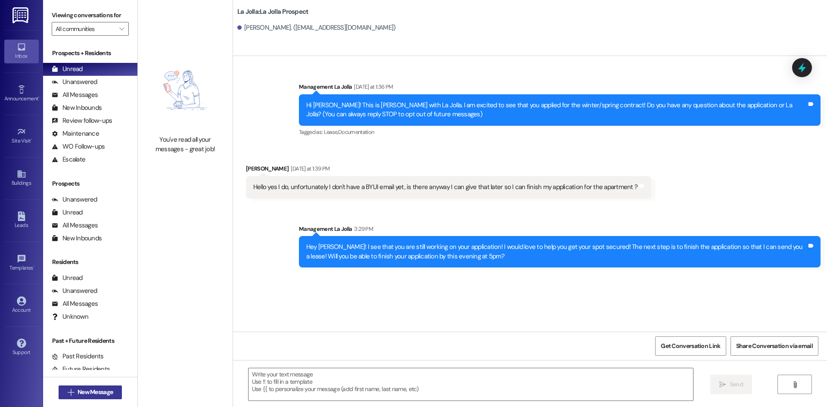
click at [93, 392] on span "New Message" at bounding box center [95, 392] width 35 height 9
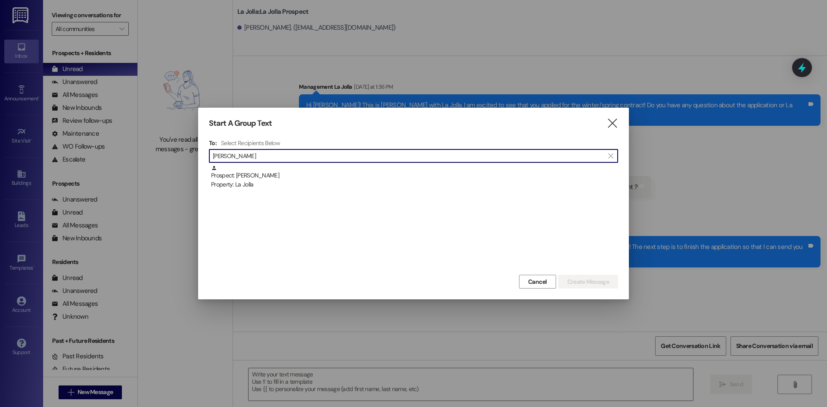
type input "Elias"
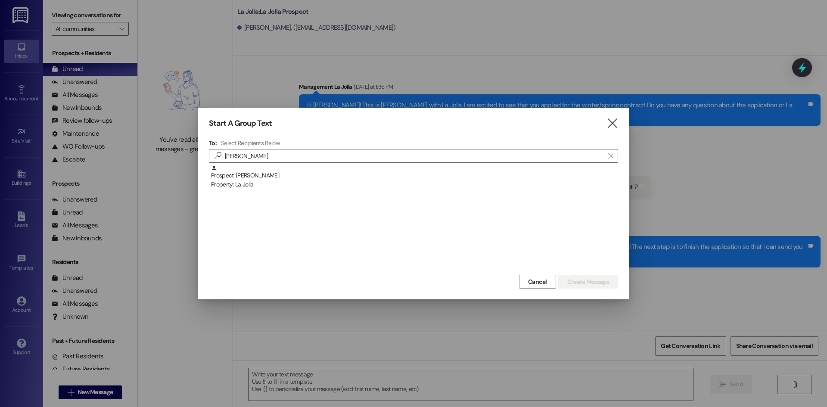
click at [258, 179] on div "Prospect: Elias Kade Property: La Jolla" at bounding box center [414, 177] width 407 height 25
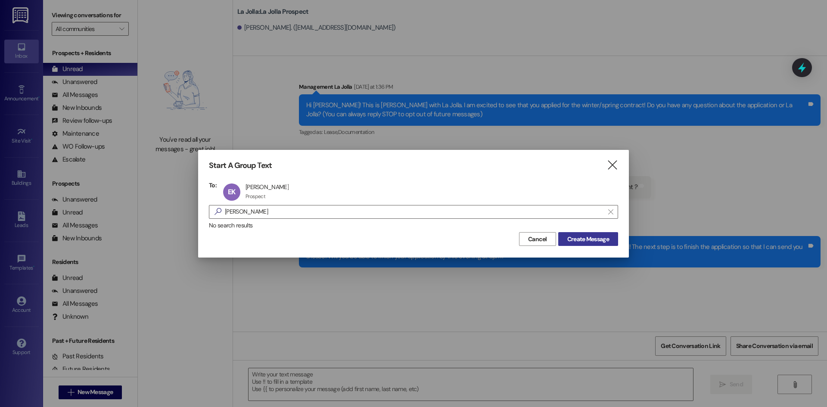
click at [592, 243] on span "Create Message" at bounding box center [589, 239] width 42 height 9
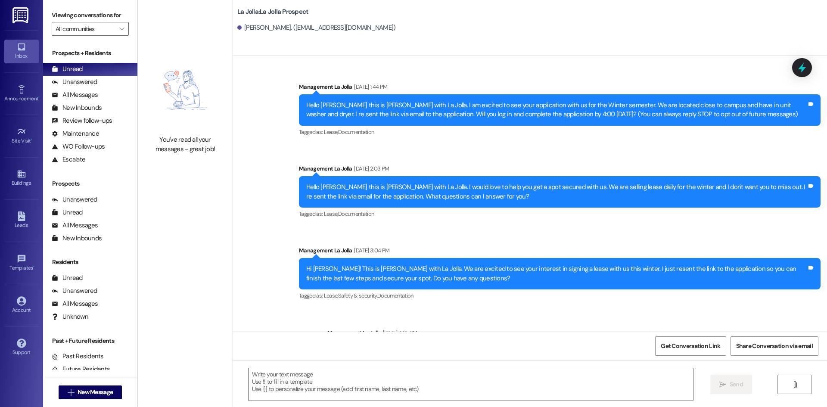
scroll to position [205, 0]
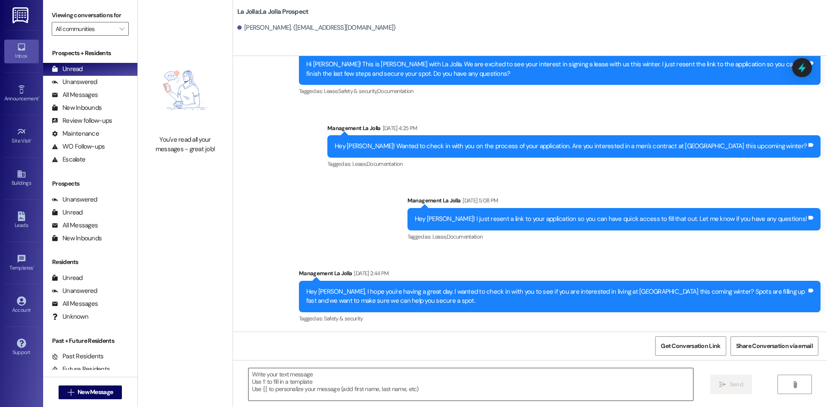
click at [284, 378] on textarea at bounding box center [471, 384] width 445 height 32
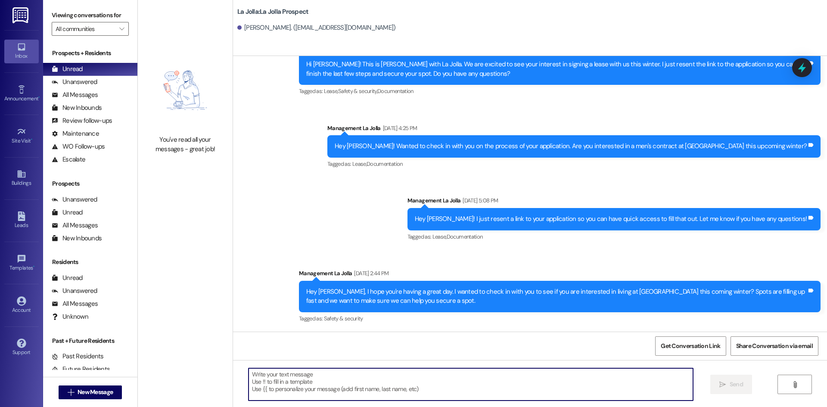
paste textarea "Hey Lopaka! I see that you are still working on your application! I would love …"
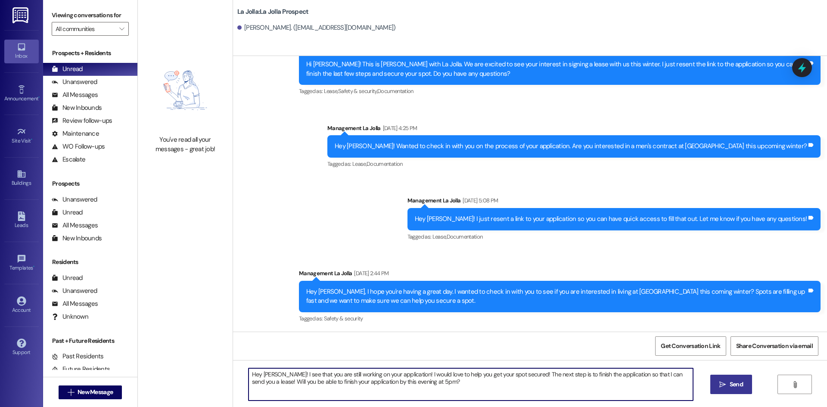
click at [274, 376] on textarea "Hey Lopaka! I see that you are still working on your application! I would love …" at bounding box center [471, 384] width 445 height 32
drag, startPoint x: 412, startPoint y: 386, endPoint x: 150, endPoint y: 335, distance: 266.5
click at [150, 335] on div "You've read all your messages - great job! La Jolla: La Jolla Prospect Elias Ka…" at bounding box center [483, 203] width 690 height 407
click at [406, 376] on textarea "Hey Elias! I see that you are still working on your application! I would love t…" at bounding box center [471, 384] width 445 height 32
type textarea "Hey Elias! I see that you are still working on your application! I would love t…"
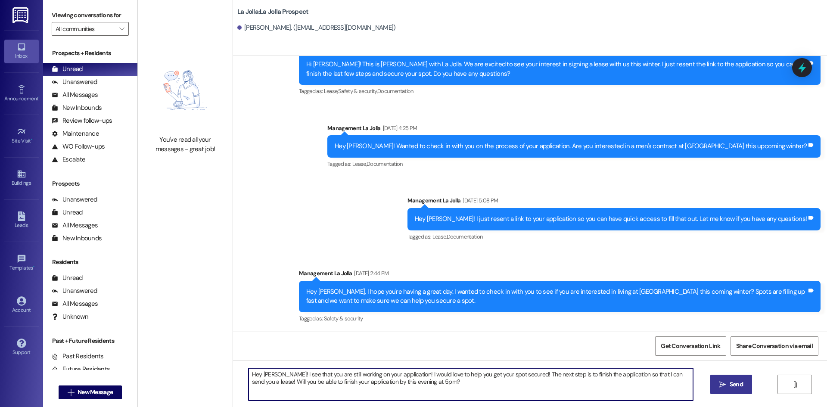
click at [734, 383] on span "Send" at bounding box center [736, 384] width 13 height 9
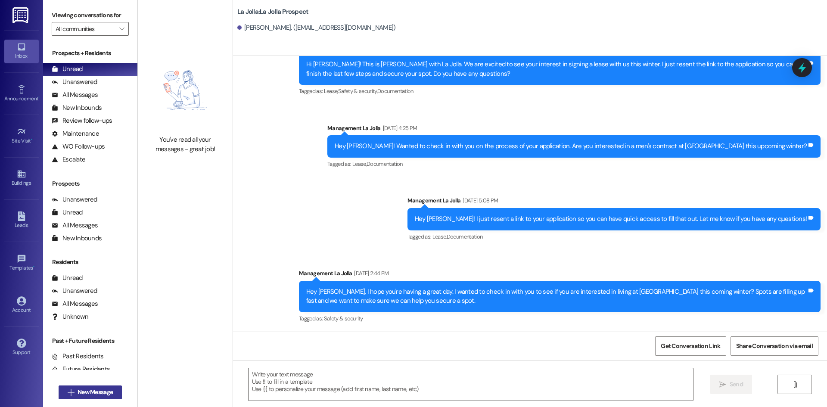
click at [99, 389] on span "New Message" at bounding box center [95, 392] width 35 height 9
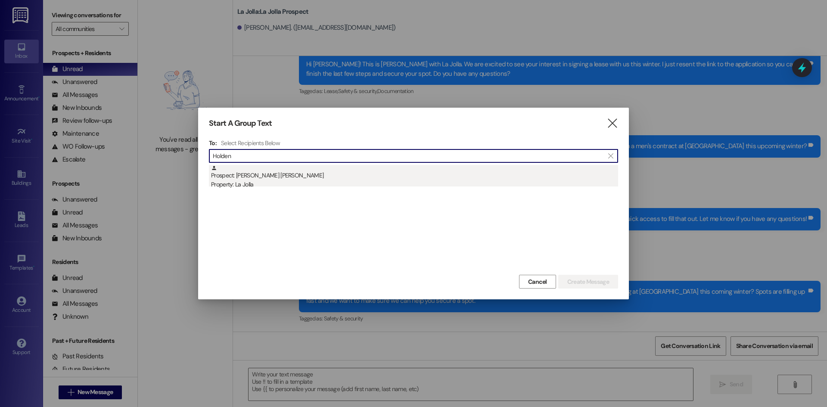
type input "Holden"
click at [293, 173] on div "Prospect: Holden Lederer Property: La Jolla" at bounding box center [414, 177] width 407 height 25
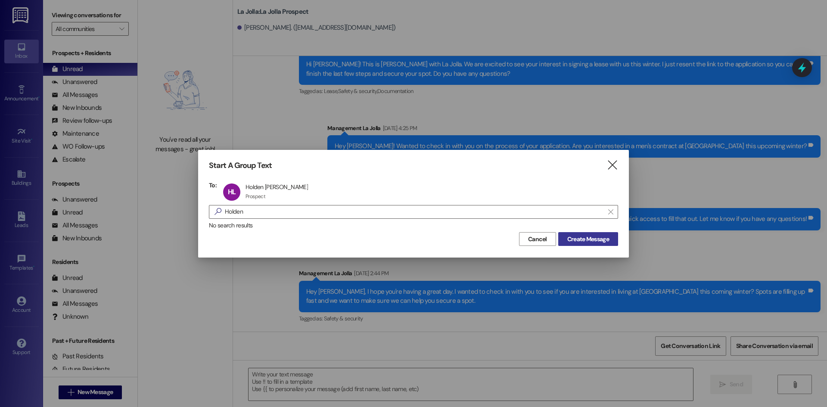
click at [568, 236] on span "Create Message" at bounding box center [589, 239] width 42 height 9
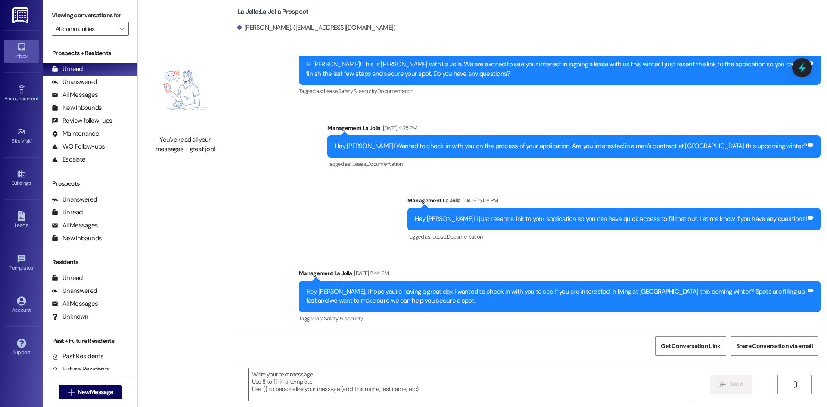
scroll to position [119, 0]
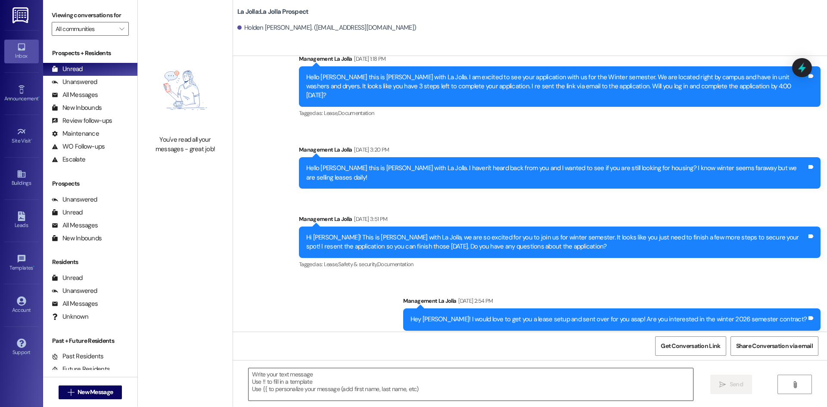
click at [373, 379] on textarea at bounding box center [471, 384] width 445 height 32
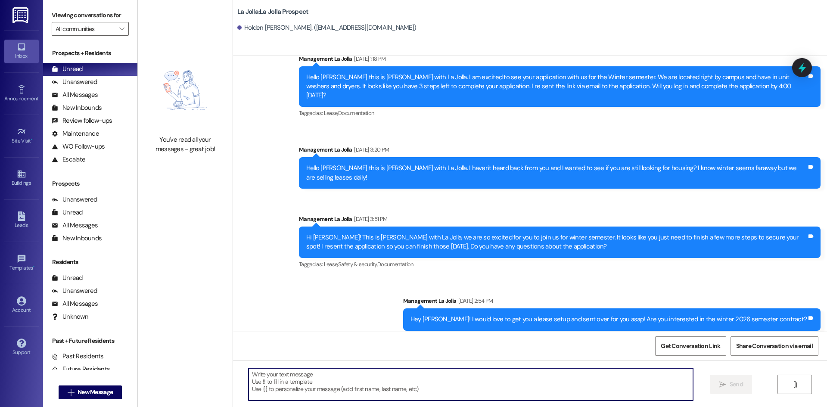
paste textarea "Hey Elias! I see that you are still working on your application! I would love t…"
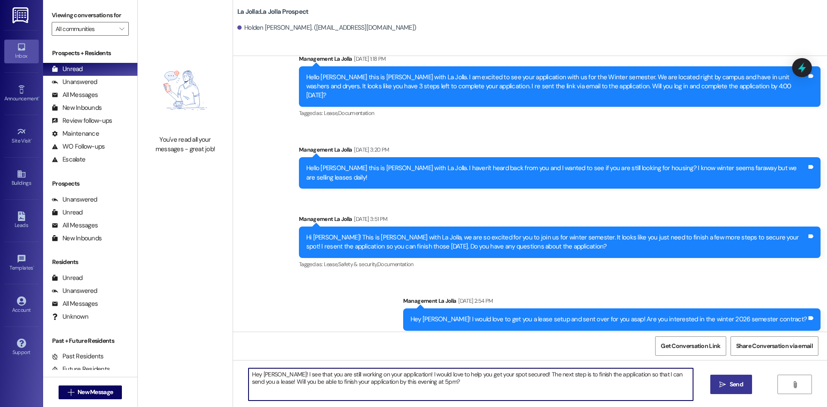
click at [267, 374] on textarea "Hey Elias! I see that you are still working on your application! I would love t…" at bounding box center [471, 384] width 445 height 32
drag, startPoint x: 433, startPoint y: 383, endPoint x: 240, endPoint y: 362, distance: 193.8
click at [240, 362] on div "Hey Holden! I see that you are still working on your application! I would love …" at bounding box center [530, 392] width 594 height 65
type textarea "Hey Holden! I see that you are still working on your application! I would love …"
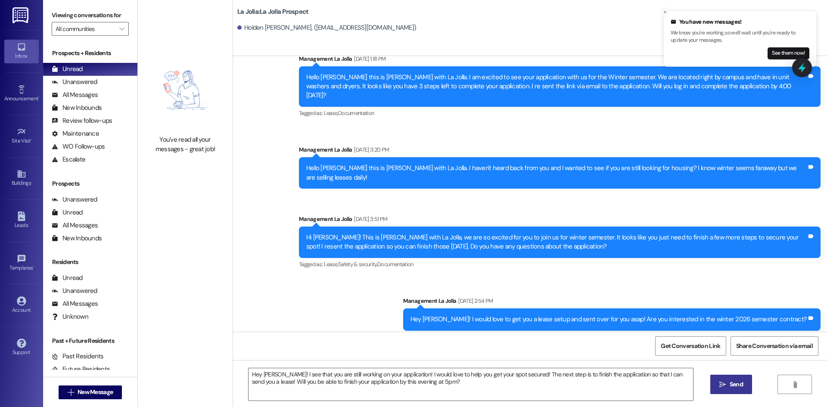
click at [734, 380] on button " Send" at bounding box center [732, 384] width 42 height 19
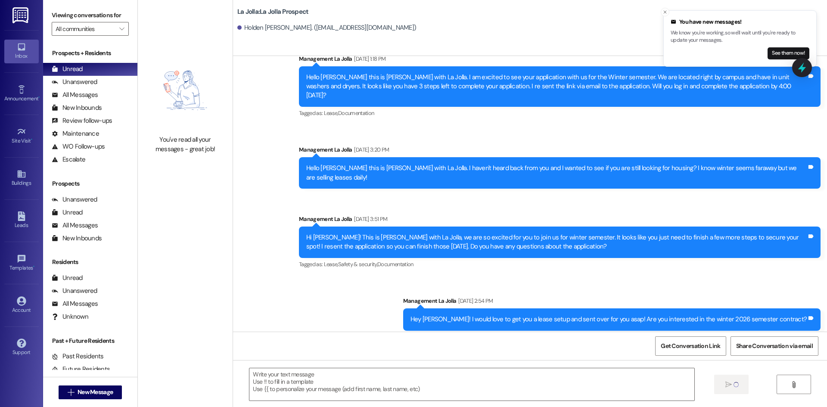
scroll to position [189, 0]
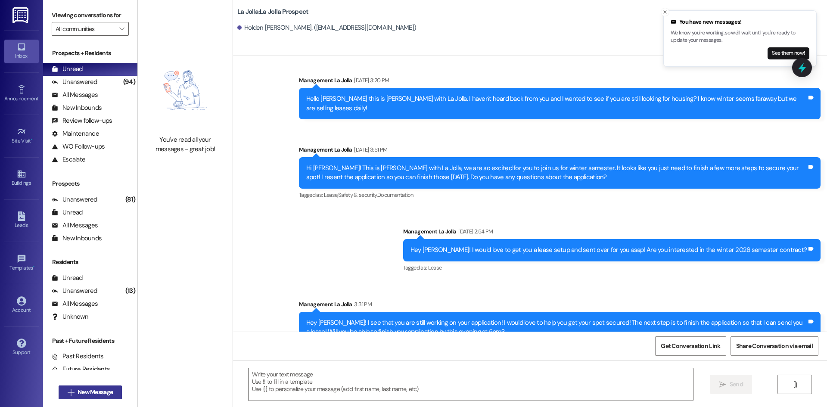
click at [81, 391] on span "New Message" at bounding box center [95, 392] width 35 height 9
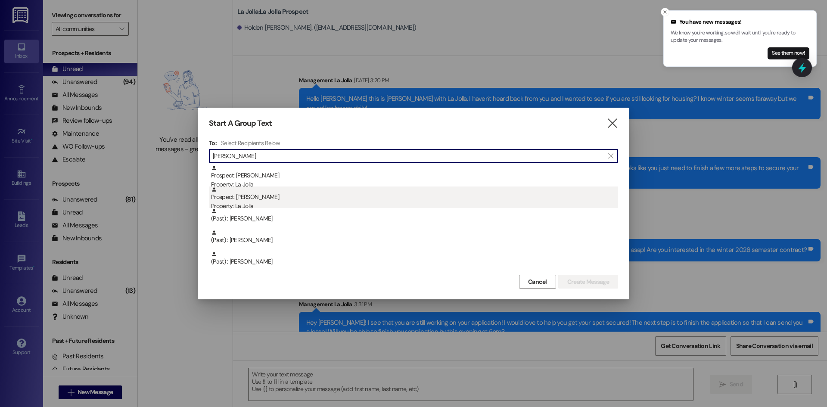
type input "Lindsey"
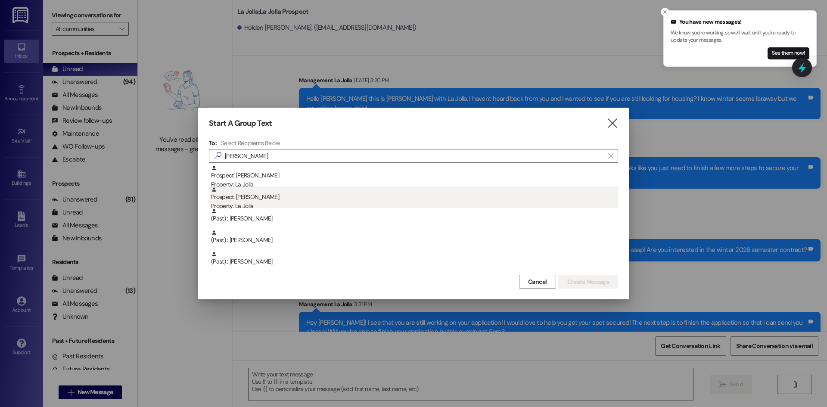
click at [281, 199] on div "Prospect: Lindsey Reyes Property: La Jolla" at bounding box center [414, 199] width 407 height 25
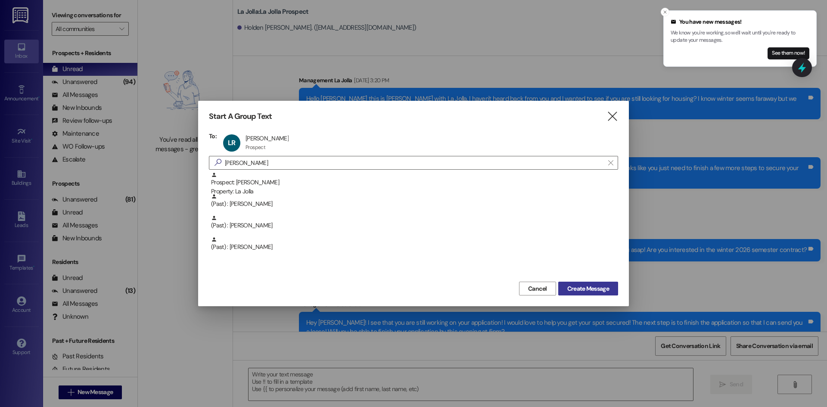
click at [573, 287] on span "Create Message" at bounding box center [589, 288] width 42 height 9
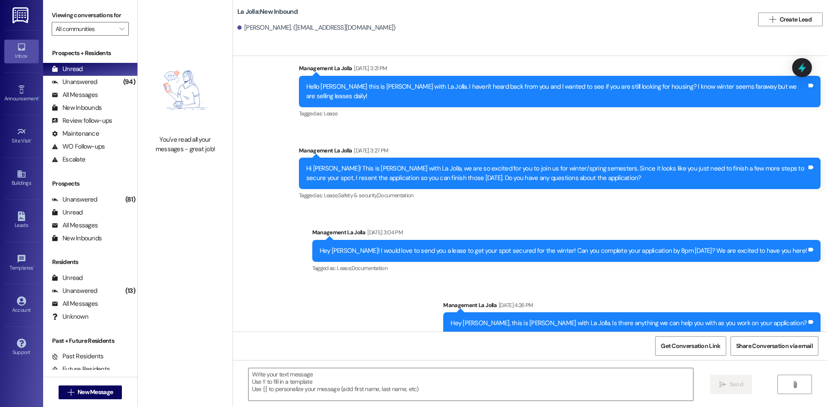
scroll to position [191, 0]
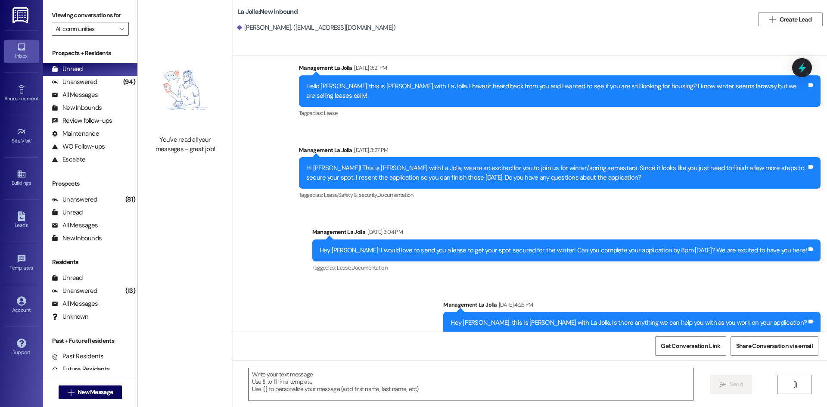
click at [320, 383] on textarea at bounding box center [471, 384] width 445 height 32
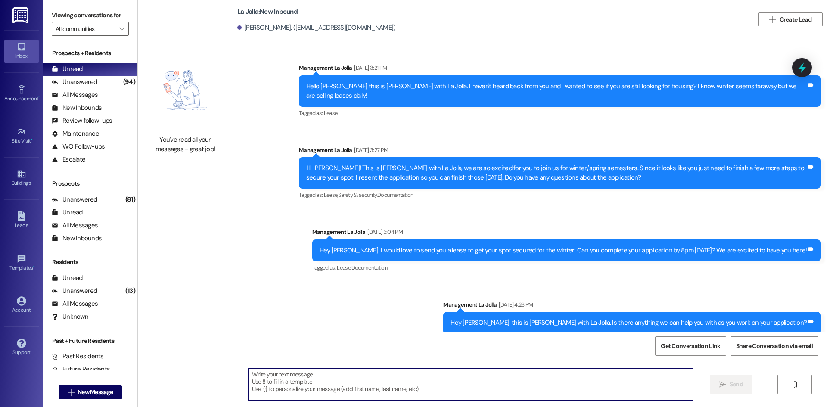
paste textarea "Hey Holden! I see that you are still working on your application! I would love …"
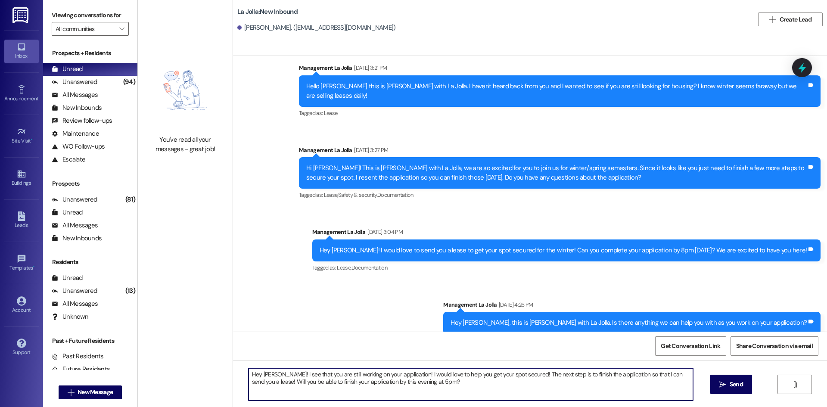
drag, startPoint x: 273, startPoint y: 375, endPoint x: 259, endPoint y: 374, distance: 14.7
click at [259, 374] on textarea "Hey Holden! I see that you are still working on your application! I would love …" at bounding box center [471, 384] width 445 height 32
drag, startPoint x: 431, startPoint y: 386, endPoint x: 240, endPoint y: 373, distance: 192.2
click at [244, 373] on div "Hey Lindsey! I see that you are still working on your application! I would love…" at bounding box center [467, 384] width 446 height 33
type textarea "Hey Lindsey! I see that you are still working on your application! I would love…"
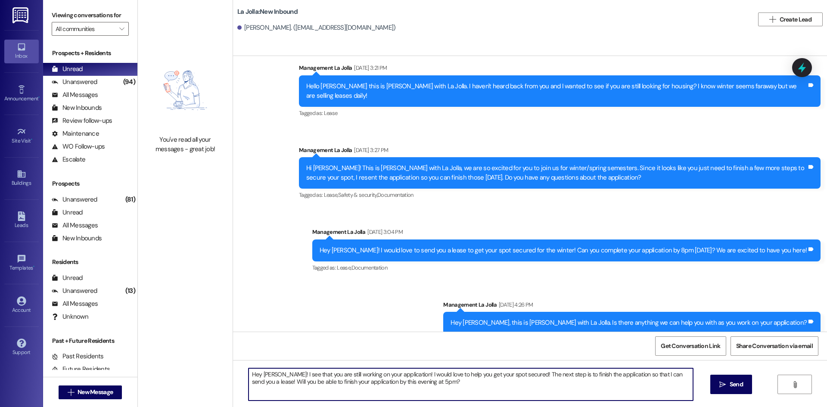
click at [738, 383] on span "Send" at bounding box center [736, 384] width 13 height 9
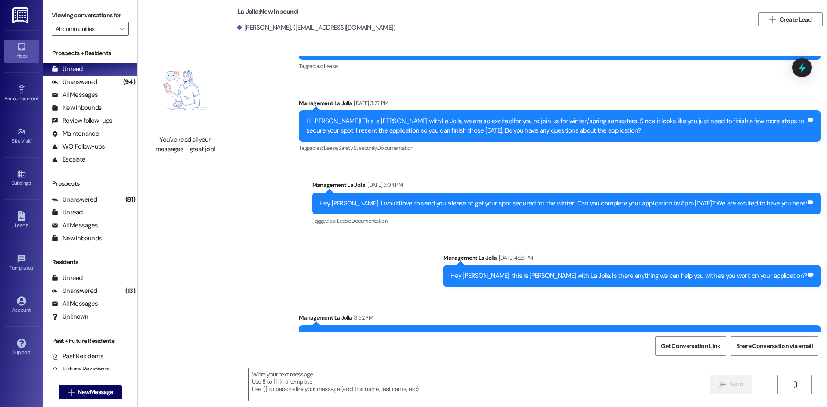
scroll to position [261, 0]
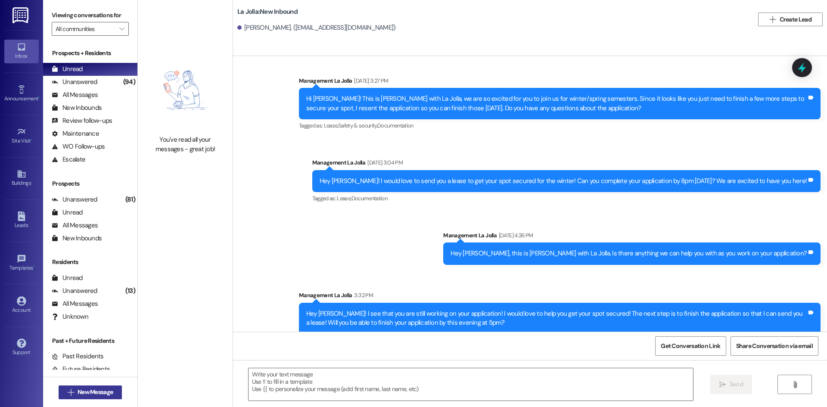
click at [110, 393] on span "New Message" at bounding box center [95, 392] width 39 height 9
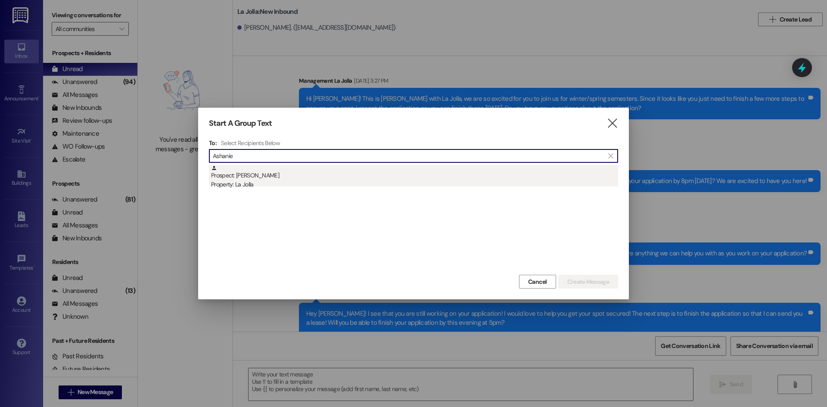
type input "Ashanie"
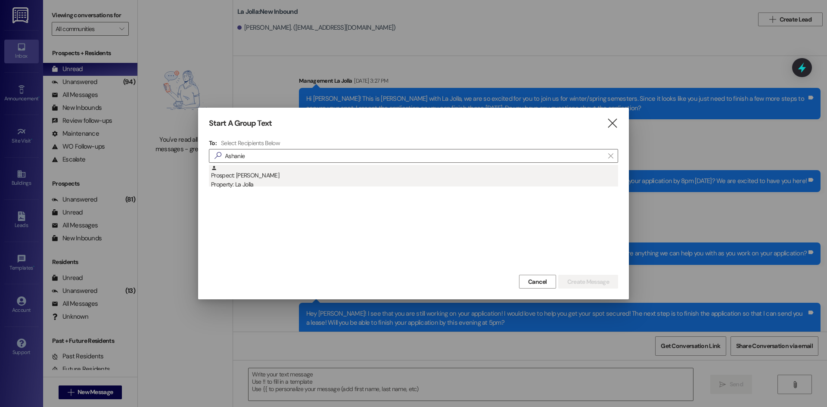
click at [264, 171] on div "Prospect: Ashanie Graham Property: La Jolla" at bounding box center [414, 177] width 407 height 25
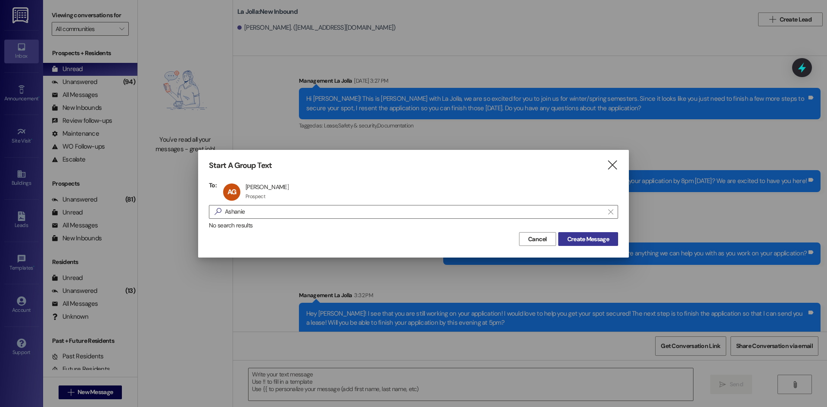
click at [568, 235] on span "Create Message" at bounding box center [589, 239] width 42 height 9
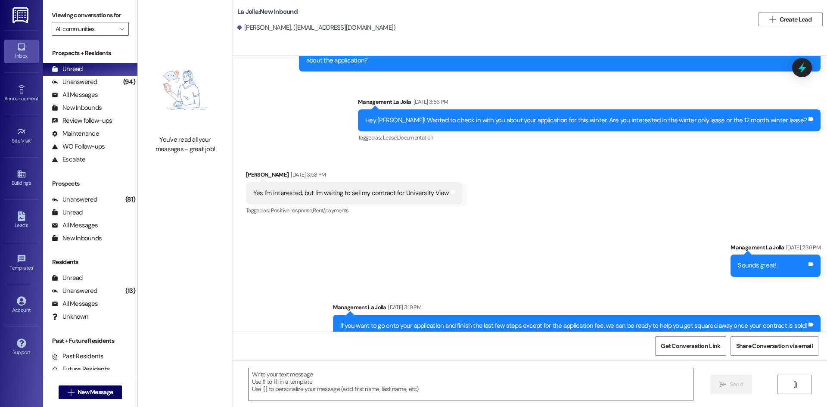
scroll to position [594, 0]
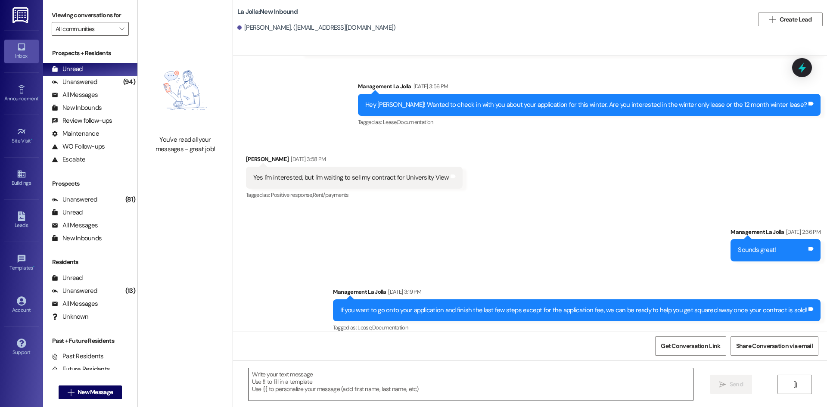
click at [289, 385] on textarea at bounding box center [471, 384] width 445 height 32
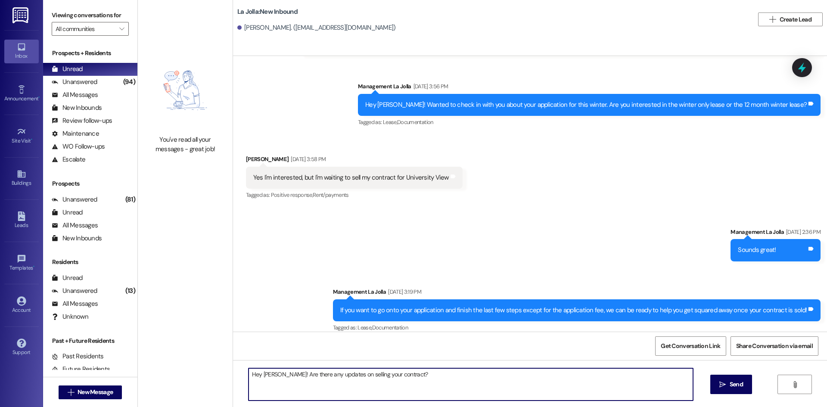
type textarea "Hey Ashanie! Are there any updates on selling your contract??"
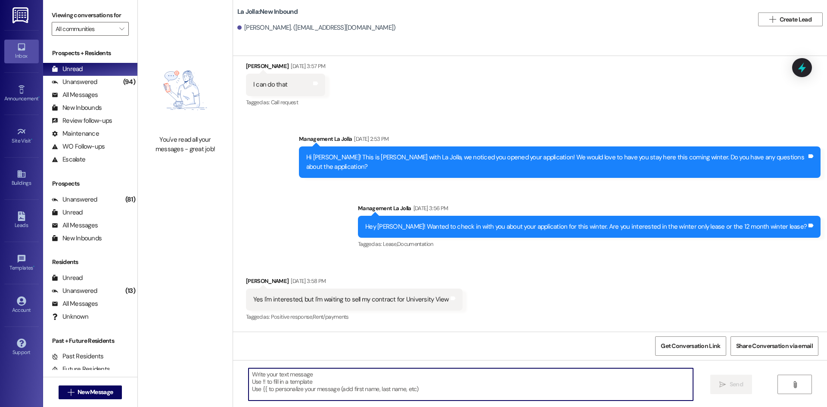
scroll to position [461, 0]
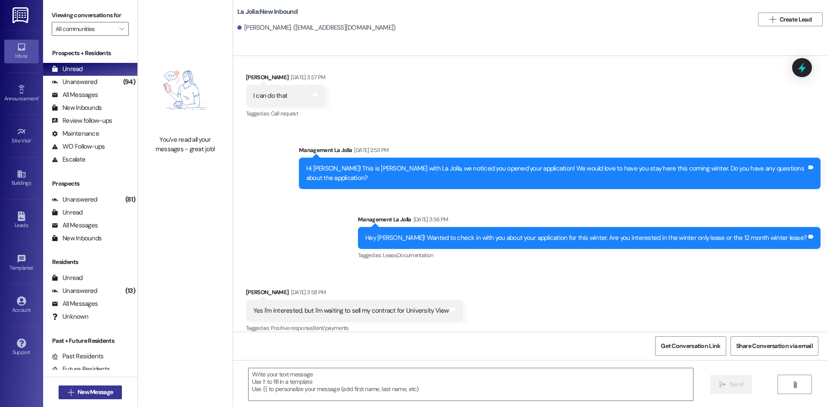
click at [115, 390] on button " New Message" at bounding box center [91, 393] width 64 height 14
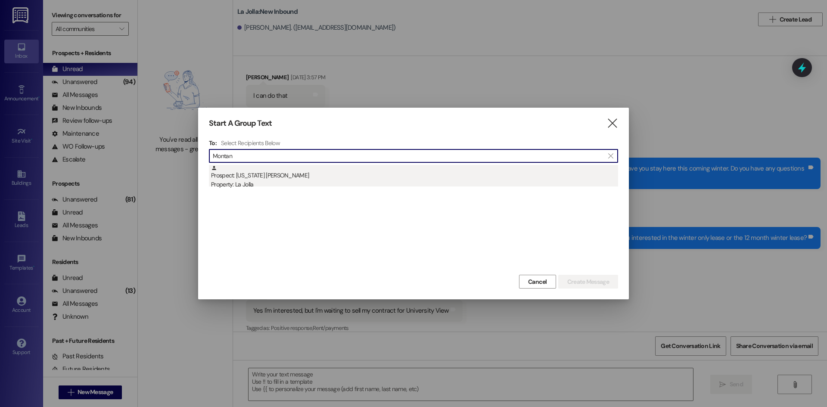
type input "Montan"
click at [368, 175] on div "Prospect: Montana Boyce Property: La Jolla" at bounding box center [414, 177] width 407 height 25
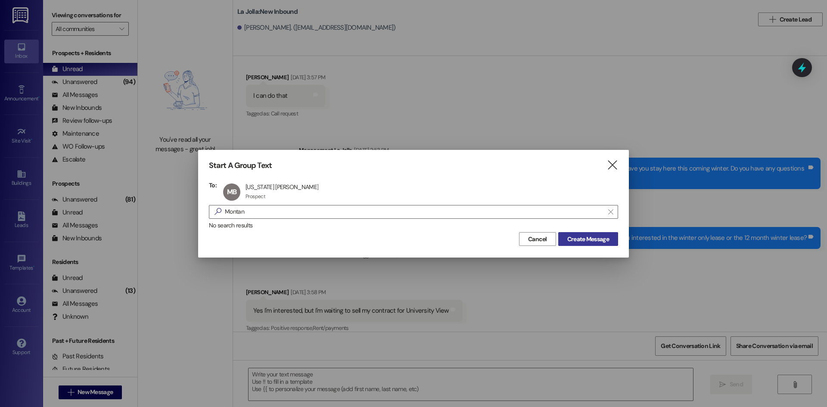
click at [602, 242] on span "Create Message" at bounding box center [589, 239] width 42 height 9
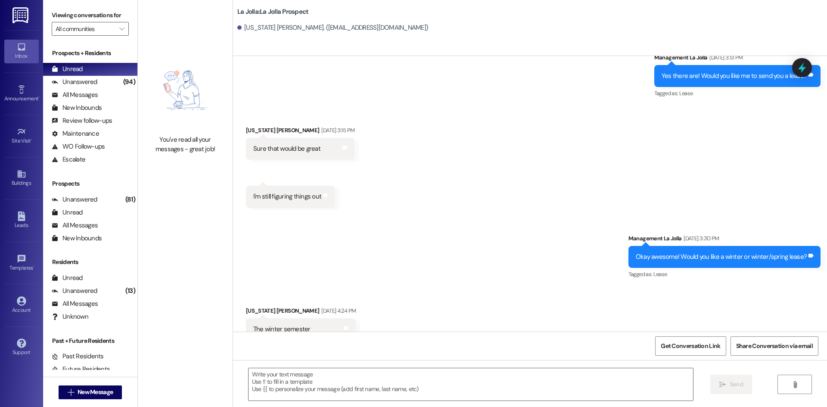
scroll to position [664, 0]
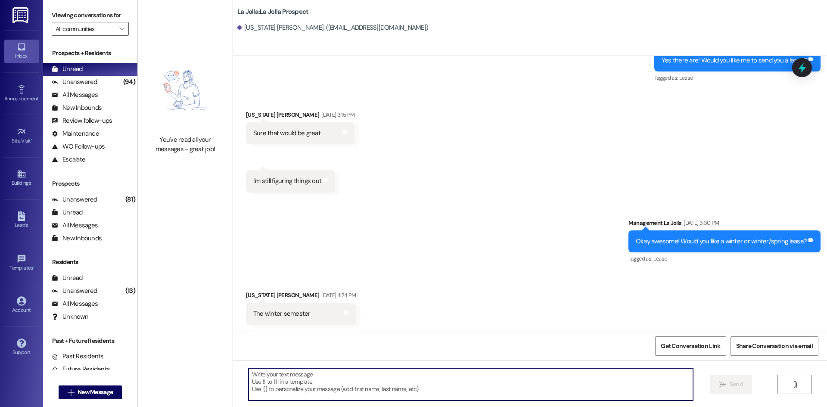
click at [288, 372] on textarea at bounding box center [471, 384] width 445 height 32
paste textarea "Hey Lindsey! I see that you are still working on your application! I would love…"
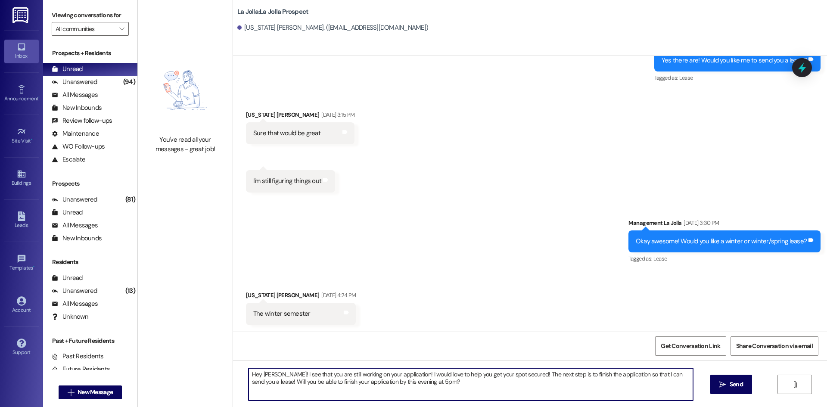
click at [275, 373] on textarea "Hey Lindsey! I see that you are still working on your application! I would love…" at bounding box center [471, 384] width 445 height 32
drag, startPoint x: 449, startPoint y: 387, endPoint x: 244, endPoint y: 366, distance: 206.3
click at [244, 366] on div "Hey Montana! I see that you are still working on your application! I would love…" at bounding box center [530, 392] width 594 height 65
type textarea "Hey Montana! I see that you are still working on your application! I would love…"
click at [721, 380] on button " Send" at bounding box center [732, 384] width 42 height 19
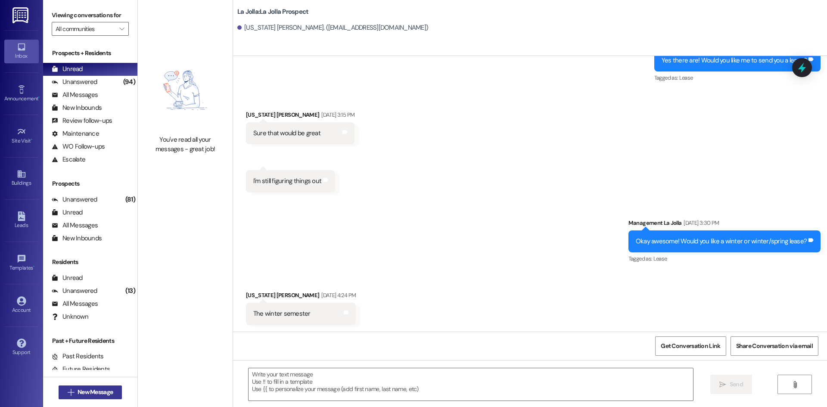
click at [106, 390] on span "New Message" at bounding box center [95, 392] width 35 height 9
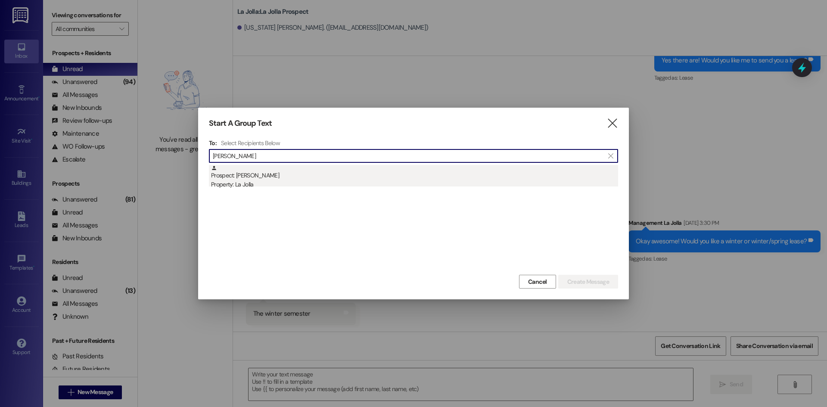
type input "Chloe Kin"
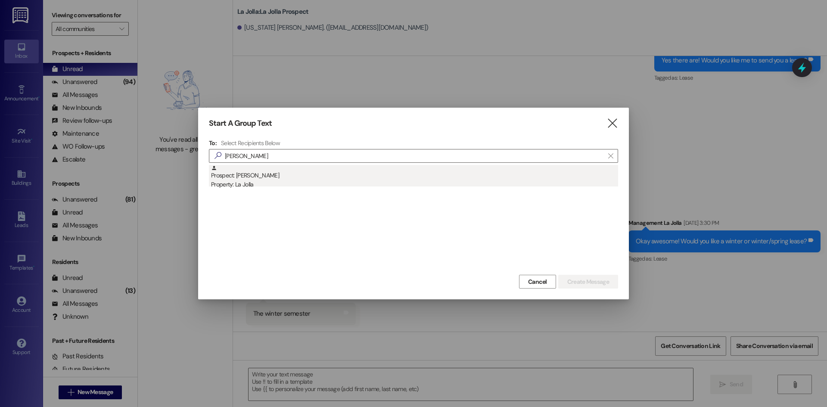
click at [260, 167] on div "Prospect: Chloe King Property: La Jolla" at bounding box center [414, 177] width 407 height 25
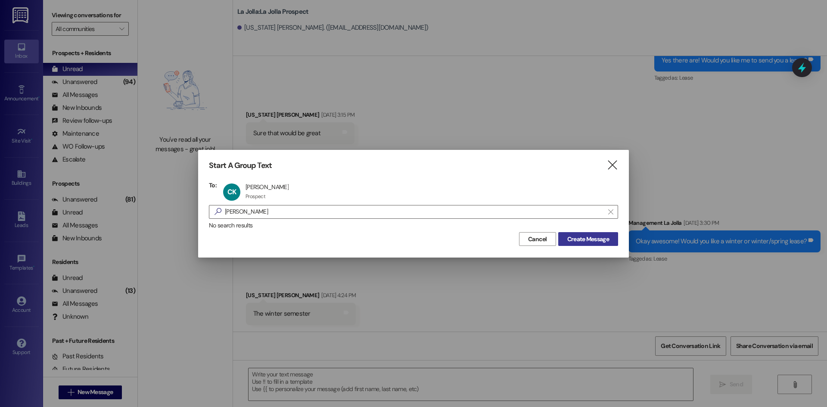
click at [617, 237] on button "Create Message" at bounding box center [589, 239] width 60 height 14
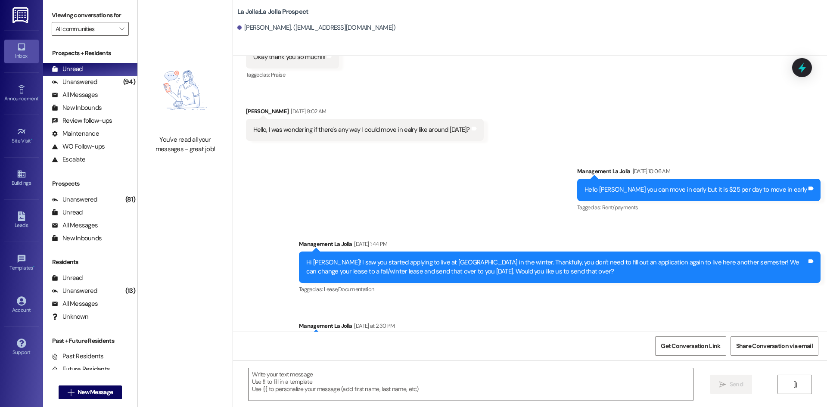
scroll to position [1129, 0]
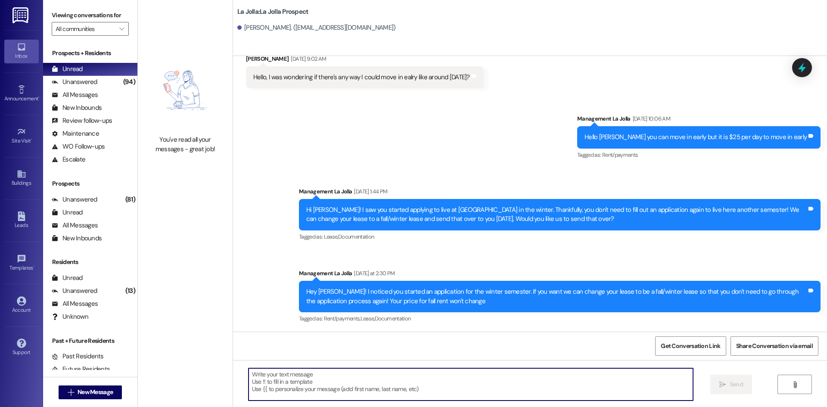
click at [256, 388] on textarea at bounding box center [471, 384] width 445 height 32
paste textarea "Hey Montana! I see that you are still working on your application! I would love…"
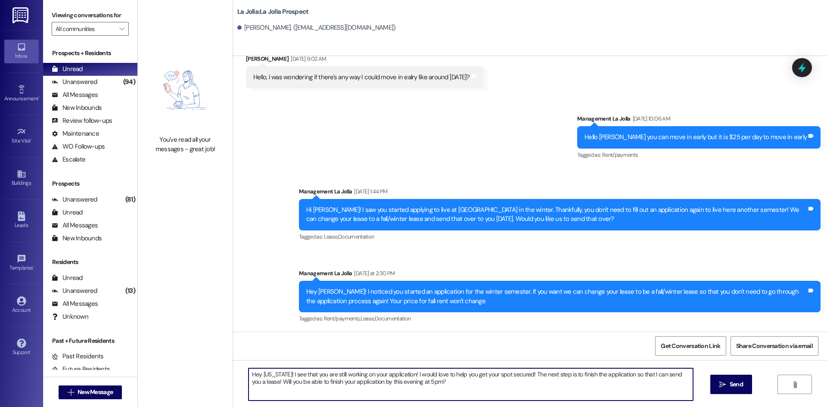
click at [278, 376] on textarea "Hey Montana! I see that you are still working on your application! I would love…" at bounding box center [471, 384] width 445 height 32
drag, startPoint x: 440, startPoint y: 383, endPoint x: 233, endPoint y: 368, distance: 208.3
click at [233, 368] on div "Hey Chloe! I see that you are still working on your application! I would love t…" at bounding box center [530, 392] width 594 height 65
type textarea "Hey Chloe! I see that you are still working on your application! I would love t…"
click at [733, 382] on span "Send" at bounding box center [736, 384] width 13 height 9
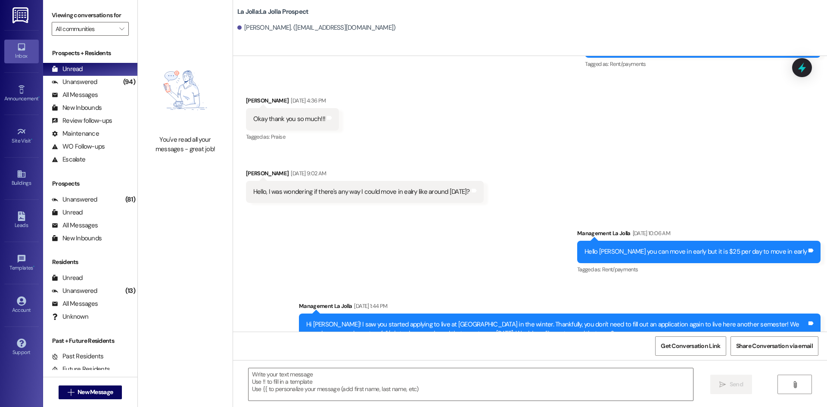
scroll to position [1199, 0]
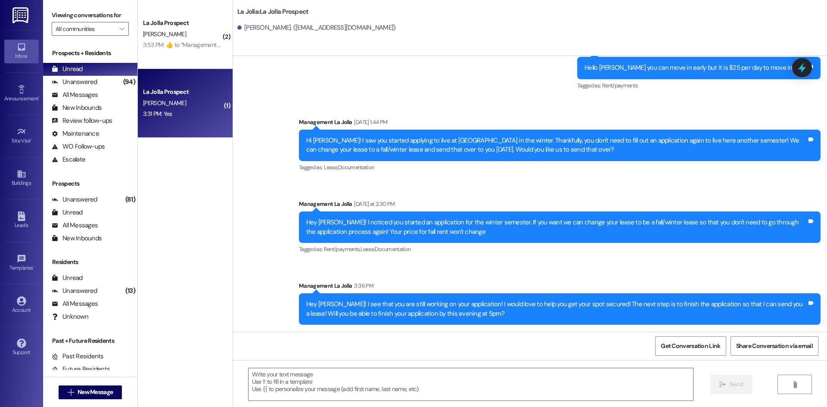
click at [199, 81] on div "La Jolla Prospect L. Perez 3:31 PM: Yes 3:31 PM: Yes" at bounding box center [185, 103] width 95 height 69
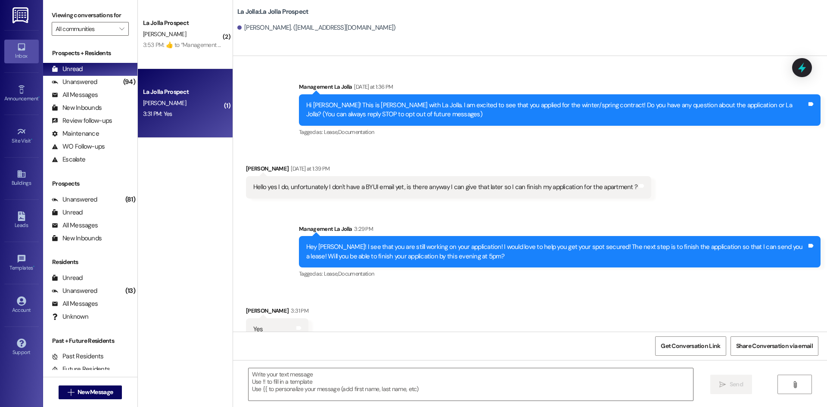
scroll to position [15, 0]
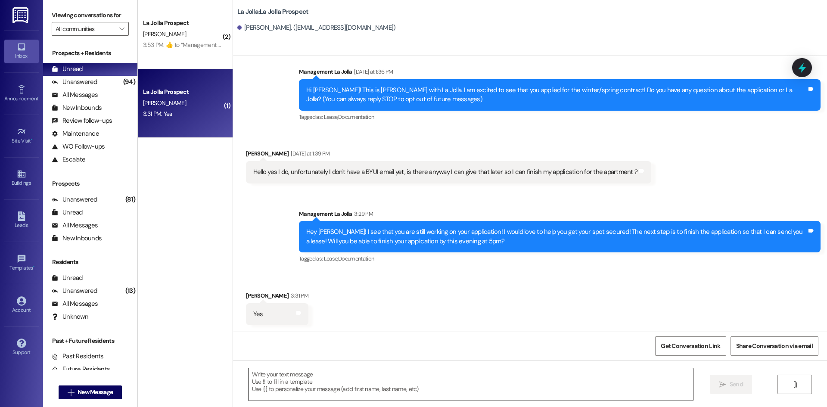
click at [328, 382] on textarea at bounding box center [471, 384] width 445 height 32
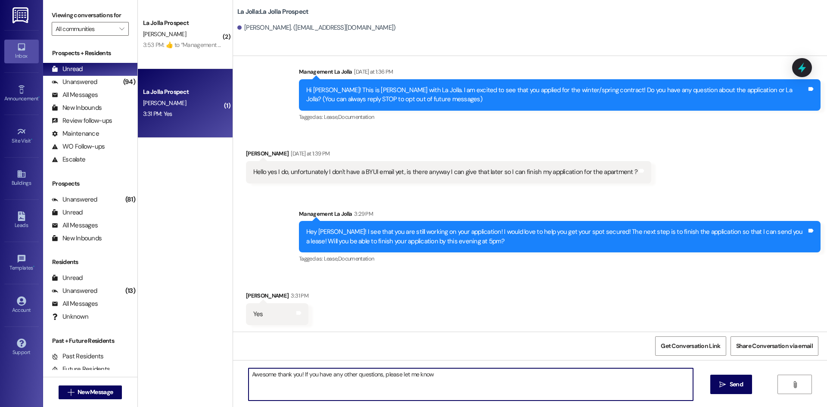
type textarea "Awesome thank you! If you have any other questions, please let me know!"
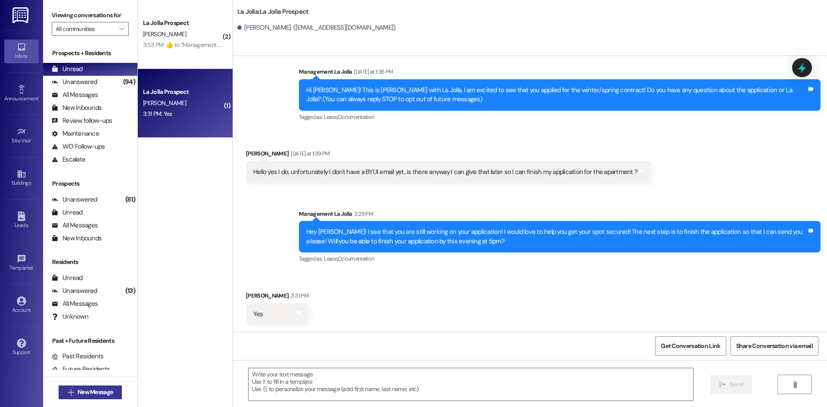
click at [85, 396] on span "New Message" at bounding box center [95, 392] width 35 height 9
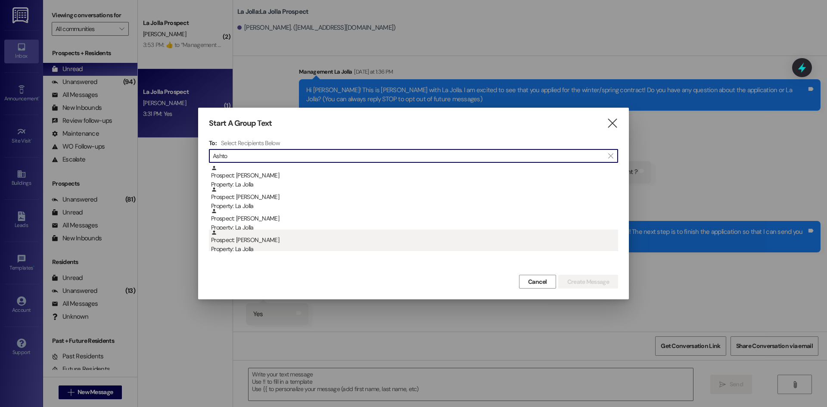
type input "Ashto"
click at [270, 244] on div "Prospect: Ashton Murdock Property: La Jolla" at bounding box center [414, 242] width 407 height 25
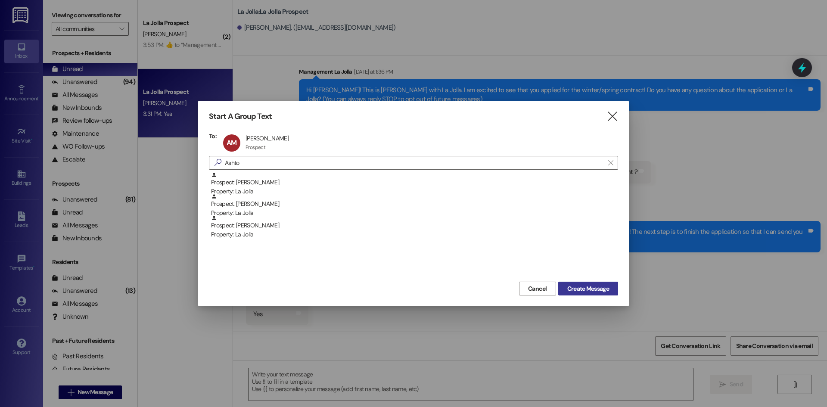
click at [566, 286] on span "Create Message" at bounding box center [588, 288] width 45 height 9
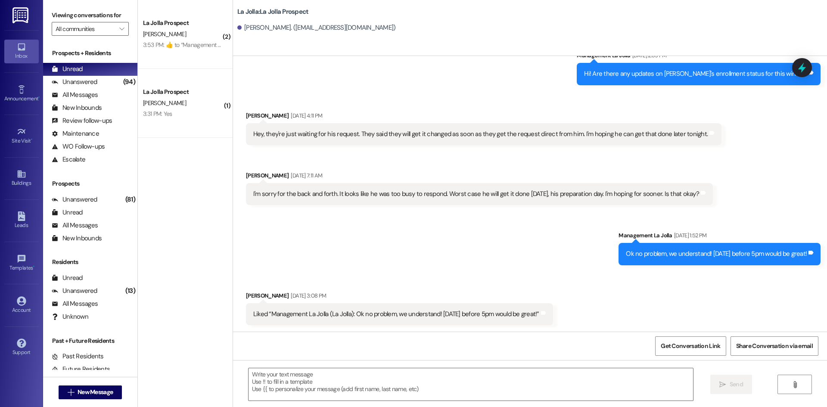
scroll to position [574, 0]
click at [303, 400] on textarea at bounding box center [471, 384] width 445 height 32
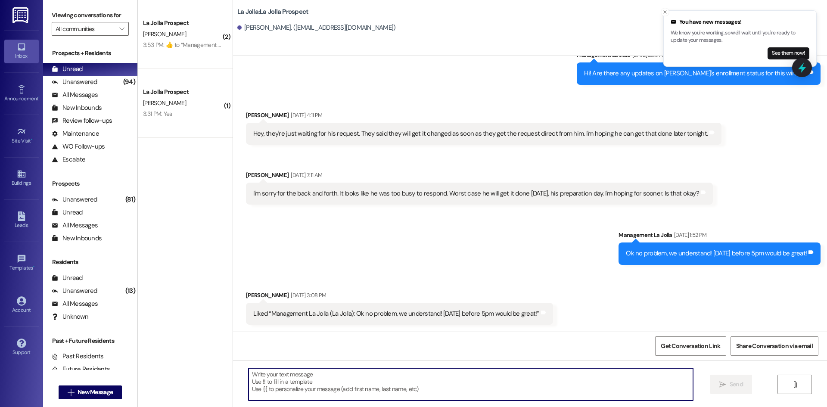
click at [409, 382] on textarea at bounding box center [471, 384] width 445 height 32
click at [667, 11] on icon "Close toast" at bounding box center [665, 11] width 5 height 5
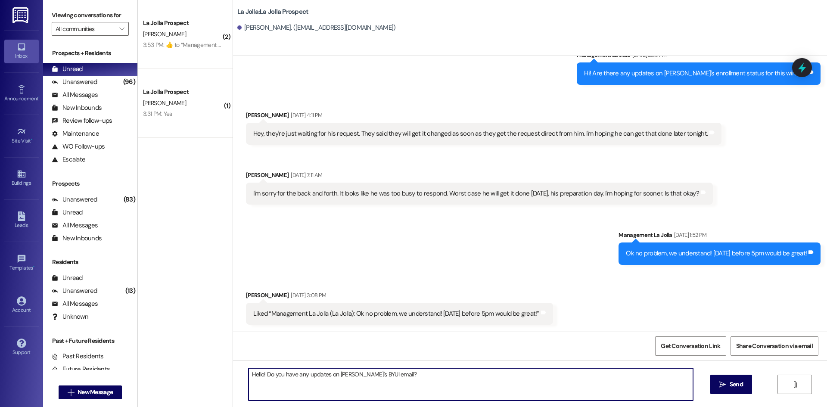
drag, startPoint x: 382, startPoint y: 374, endPoint x: 236, endPoint y: 374, distance: 146.5
click at [236, 374] on div "Hello! Do you have any updates on Ashton's BYUI email?  Send " at bounding box center [530, 392] width 594 height 65
type textarea "Hello! Do you have any updates on [PERSON_NAME]'s BYUI email?"
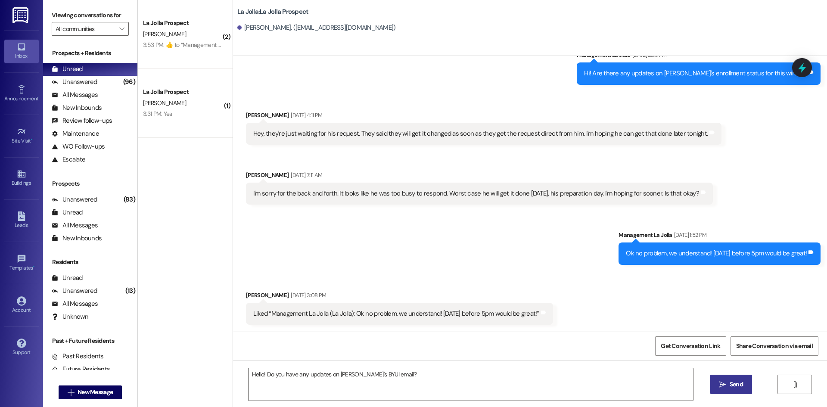
click at [718, 382] on span " Send" at bounding box center [731, 384] width 27 height 9
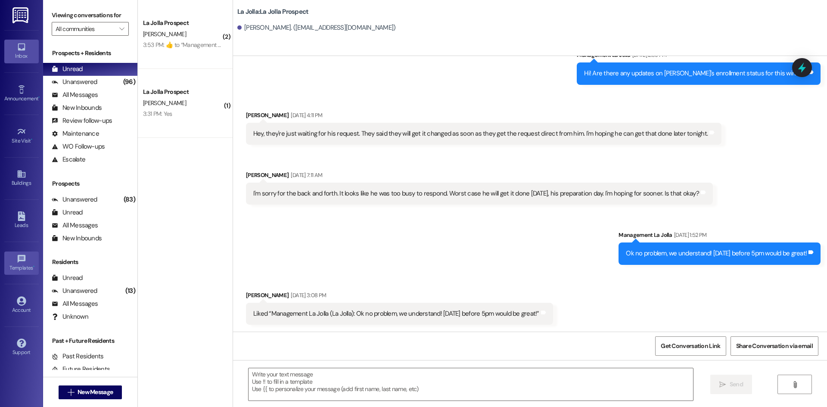
scroll to position [574, 0]
click at [118, 391] on button " New Message" at bounding box center [91, 393] width 64 height 14
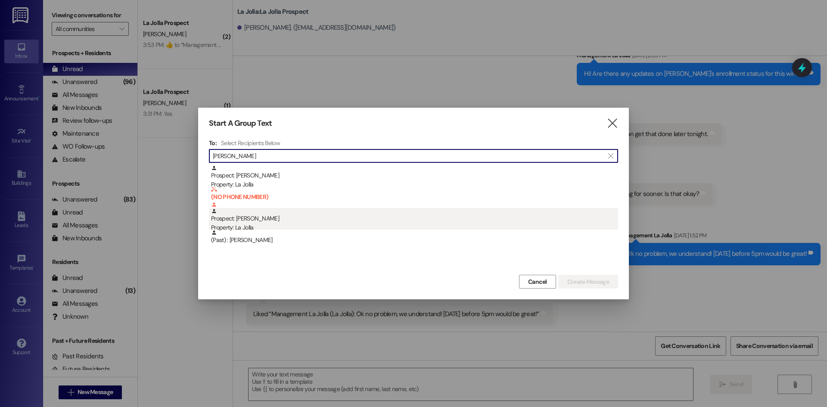
type input "Nora"
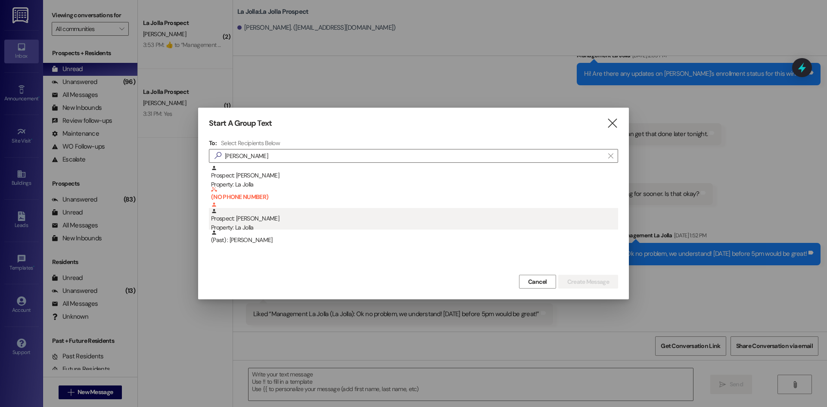
click at [229, 218] on div "Prospect: Nora Duncombe Property: La Jolla" at bounding box center [414, 220] width 407 height 25
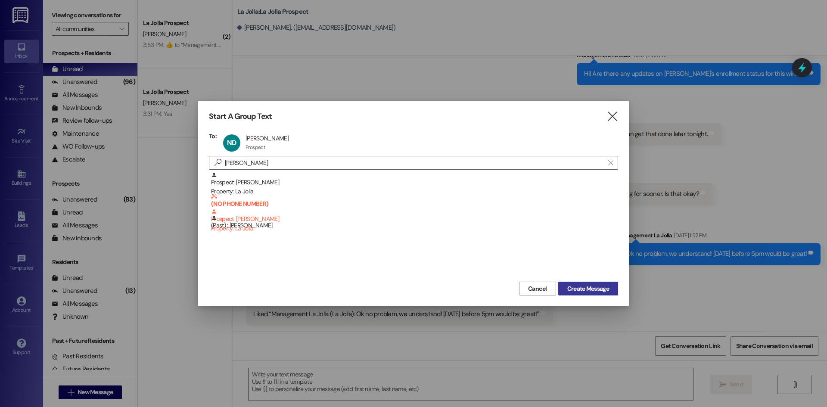
click at [571, 287] on span "Create Message" at bounding box center [589, 288] width 42 height 9
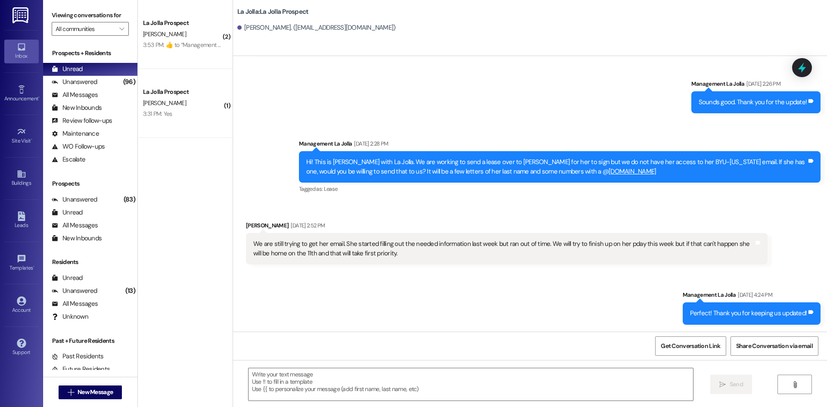
scroll to position [145, 0]
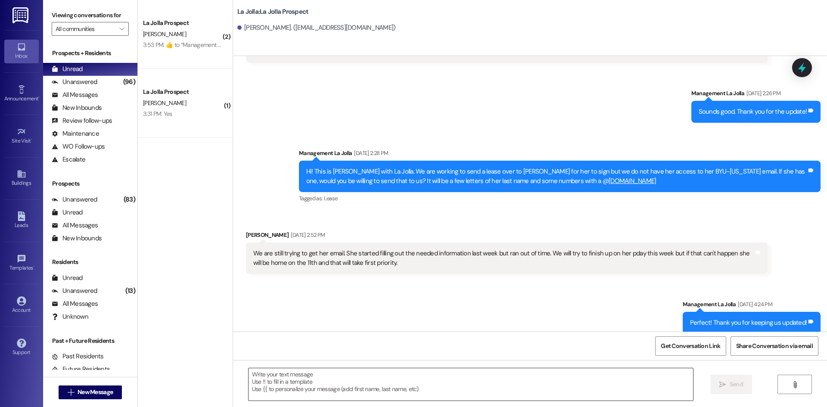
click at [338, 390] on textarea at bounding box center [471, 384] width 445 height 32
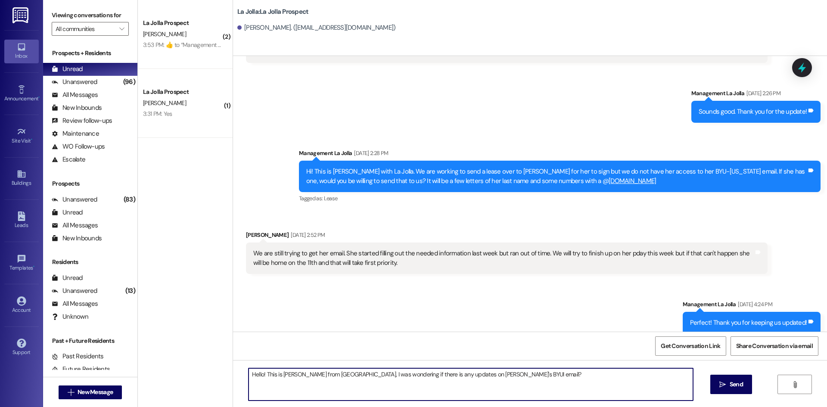
drag, startPoint x: 495, startPoint y: 379, endPoint x: 227, endPoint y: 373, distance: 268.5
click at [233, 373] on div "Hello! This is Heather from La Jolla, I was wondering if there is any updates o…" at bounding box center [530, 392] width 594 height 65
type textarea "Hello! This is [PERSON_NAME] from [GEOGRAPHIC_DATA], I was wondering if there i…"
click at [713, 383] on button " Send" at bounding box center [732, 384] width 42 height 19
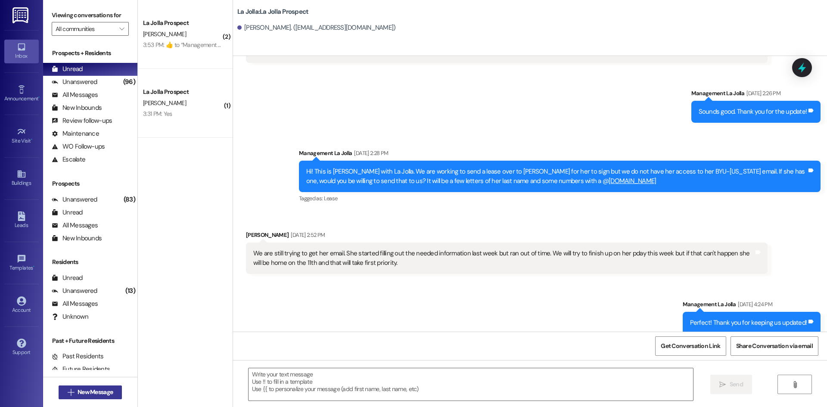
click at [93, 390] on span "New Message" at bounding box center [95, 392] width 35 height 9
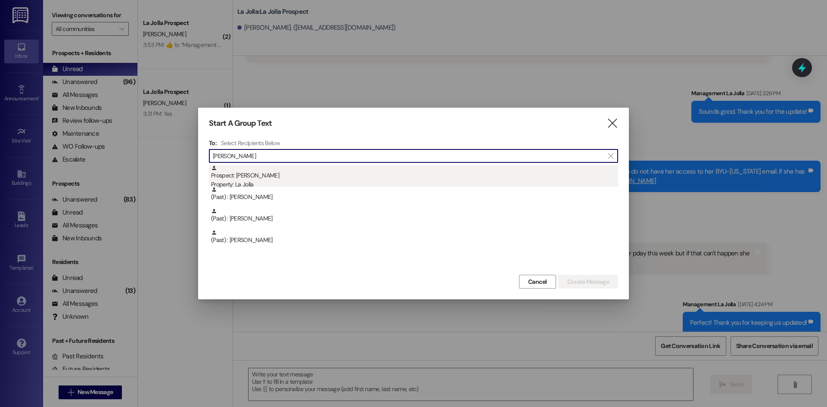
type input "Garr"
click at [290, 175] on div "Prospect: Garrett Theel Property: La Jolla" at bounding box center [414, 177] width 407 height 25
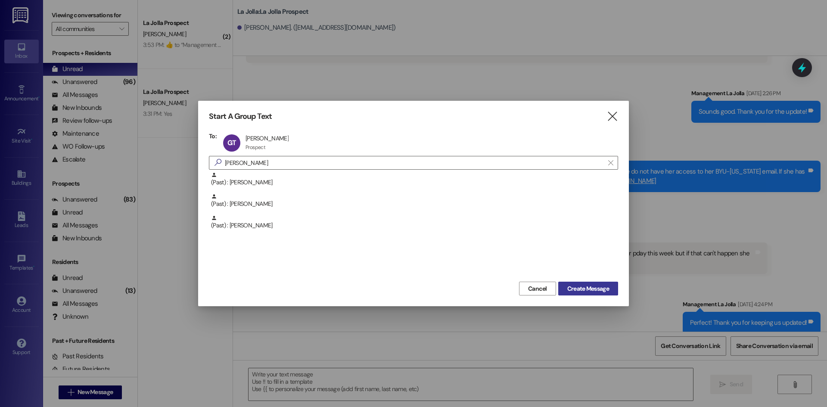
click at [604, 284] on button "Create Message" at bounding box center [589, 289] width 60 height 14
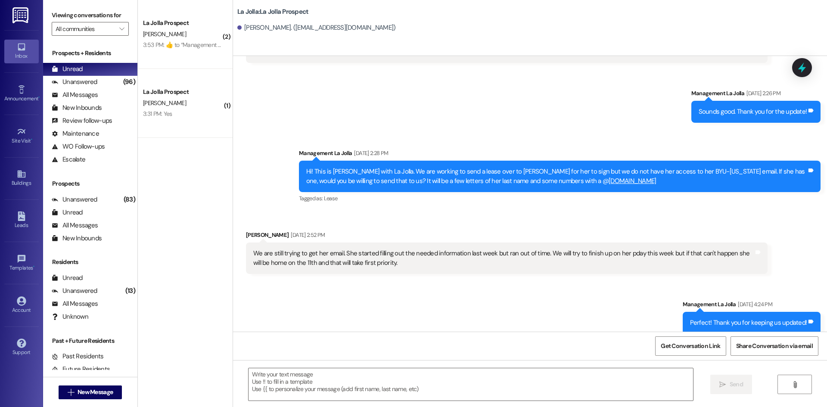
scroll to position [0, 0]
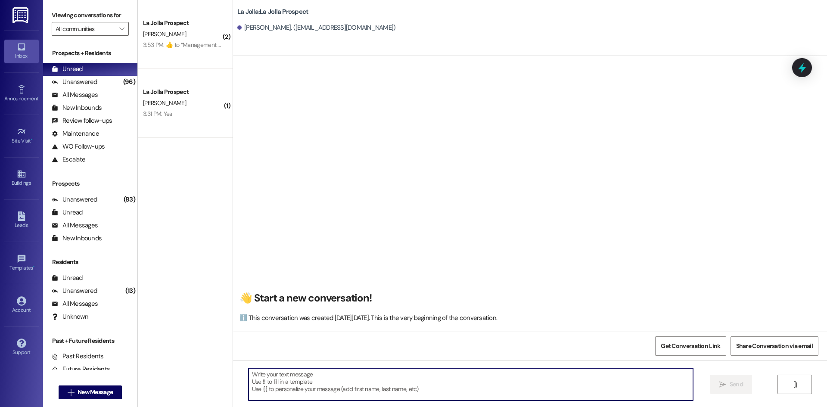
click at [354, 376] on textarea at bounding box center [471, 384] width 445 height 32
type textarea "h"
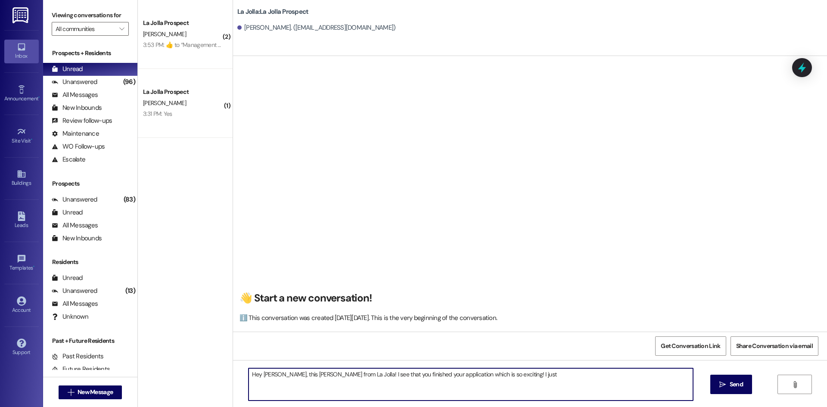
click at [521, 378] on textarea "Hey Garrett, this Heather from La Jolla! I see that you finished your applicati…" at bounding box center [471, 384] width 445 height 32
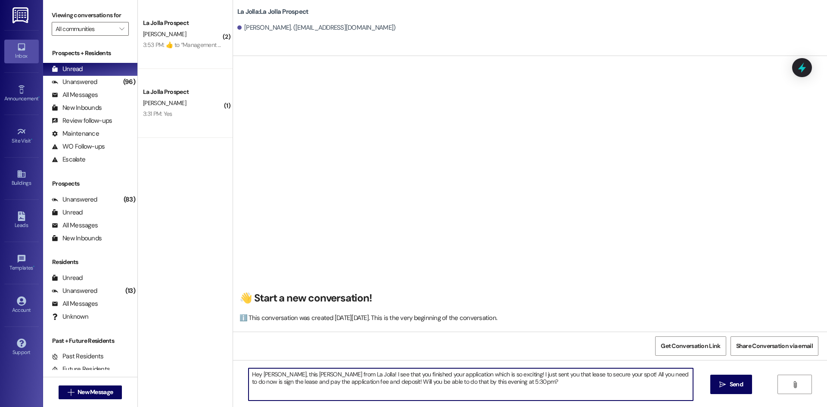
drag, startPoint x: 521, startPoint y: 378, endPoint x: 314, endPoint y: 353, distance: 208.4
click at [314, 353] on div "👋 Start a new conversation! ℹ️ This conversation was created on Tuesday, Septem…" at bounding box center [530, 259] width 594 height 407
drag, startPoint x: 246, startPoint y: 375, endPoint x: 517, endPoint y: 418, distance: 274.1
click at [517, 407] on html "Inbox Go to Inbox Announcement • Send A Text Announcement Site Visit • Go to Si…" at bounding box center [413, 203] width 827 height 407
type textarea "Hey Garrett, this Heather from La Jolla! I see that you finished your applicati…"
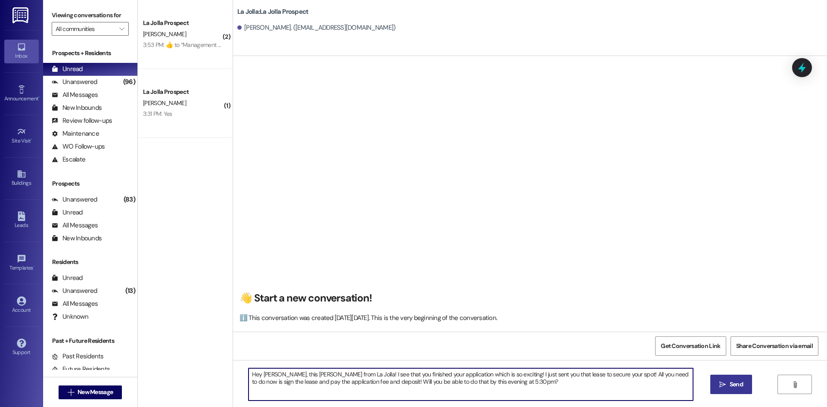
click at [748, 381] on button " Send" at bounding box center [732, 384] width 42 height 19
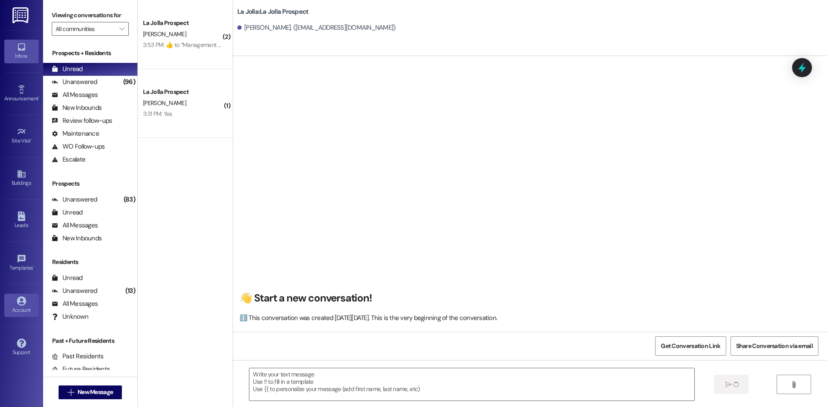
scroll to position [0, 0]
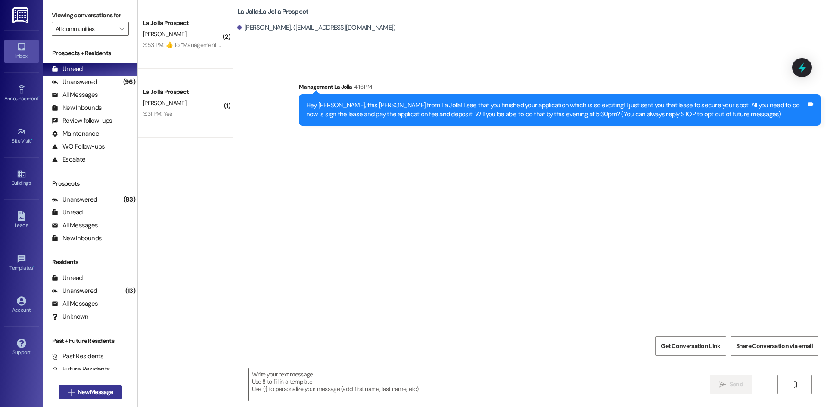
click at [111, 393] on span "New Message" at bounding box center [95, 392] width 39 height 9
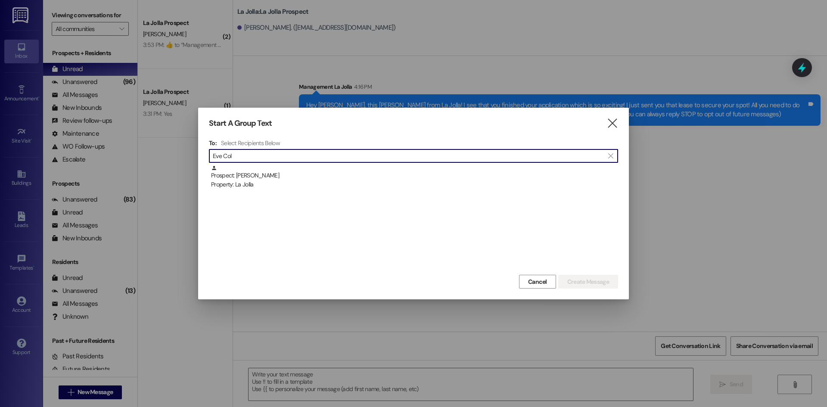
type input "Eve Col"
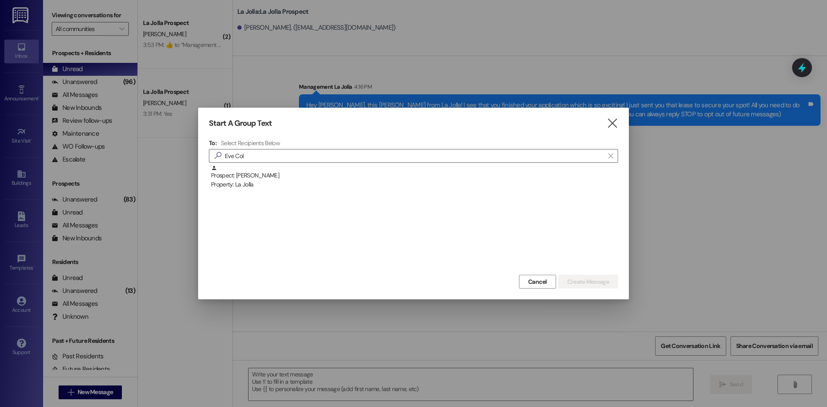
click at [504, 164] on div "To: Select Recipients Below  Eve Col  Prospect: Eve Collins Property: La Jolla" at bounding box center [413, 206] width 409 height 134
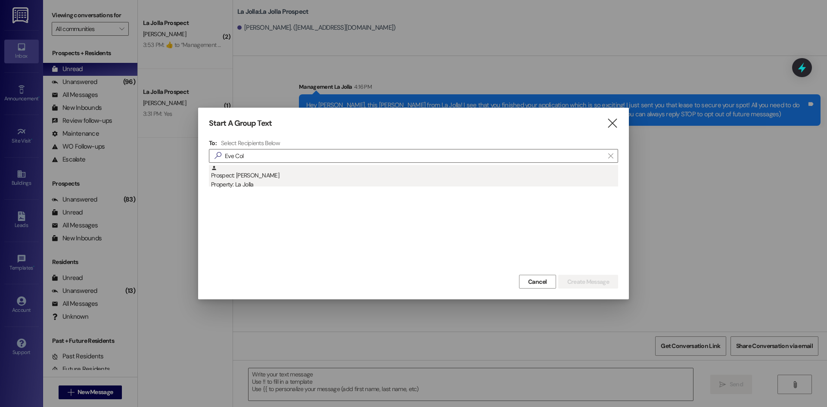
click at [497, 175] on div "Prospect: Eve Collins Property: La Jolla" at bounding box center [414, 177] width 407 height 25
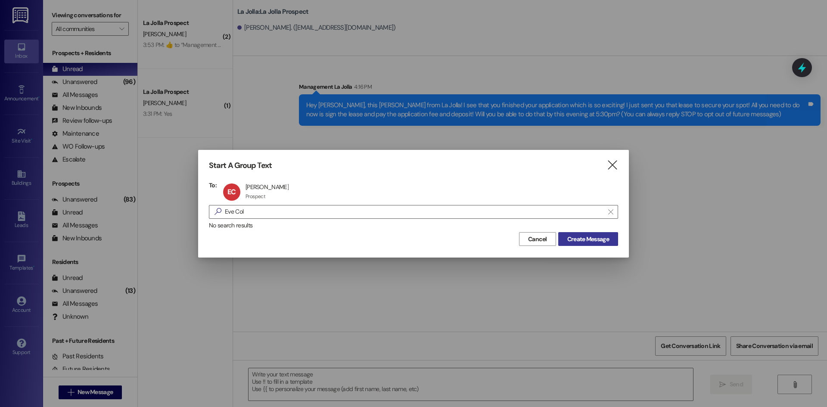
click at [610, 241] on span "Create Message" at bounding box center [588, 239] width 45 height 9
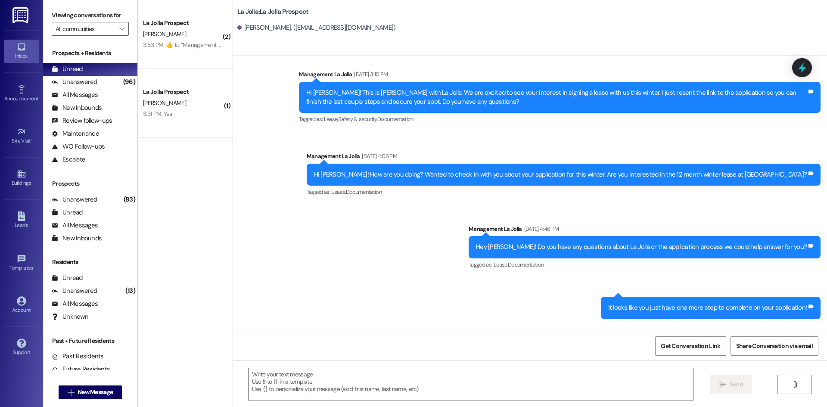
scroll to position [158, 0]
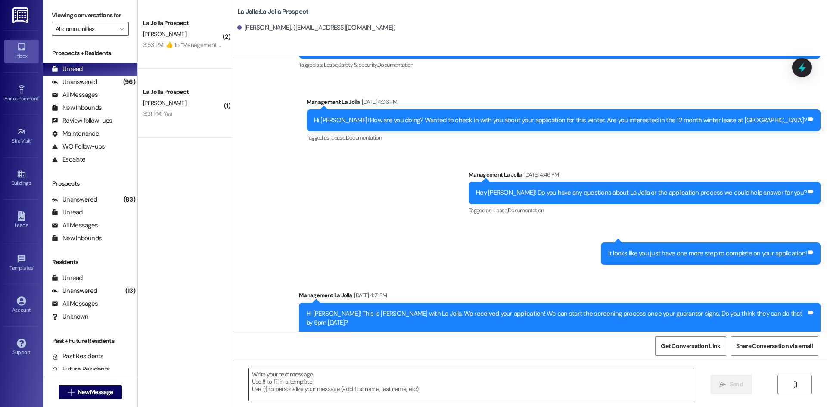
click at [320, 380] on textarea at bounding box center [471, 384] width 445 height 32
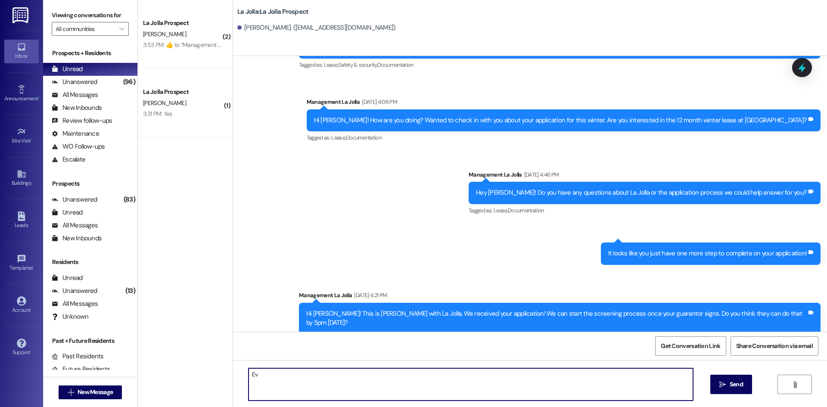
type textarea "E"
type textarea "h"
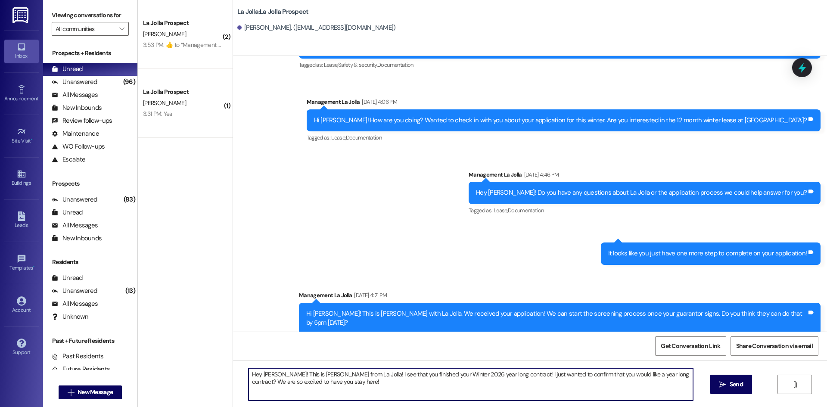
drag, startPoint x: 320, startPoint y: 383, endPoint x: 245, endPoint y: 371, distance: 76.3
click at [249, 371] on textarea "Hey Eve! This is Heather from La Jolla! I see that you finished your Winter 202…" at bounding box center [471, 384] width 445 height 32
type textarea "Hey Eve! This is Heather from La Jolla! I see that you finished your Winter 202…"
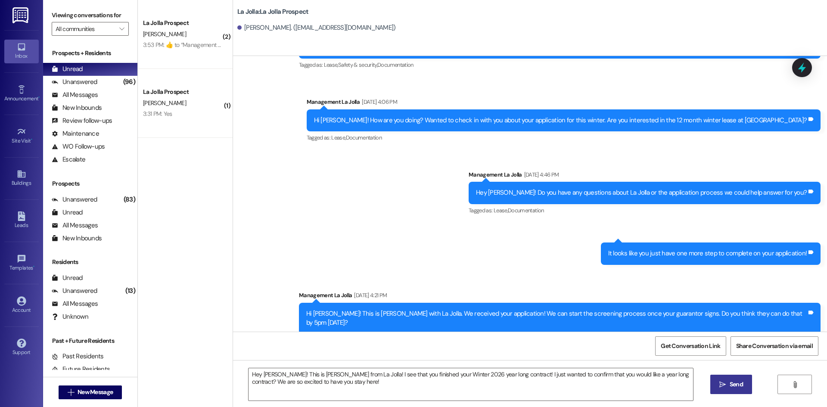
click at [745, 379] on button " Send" at bounding box center [732, 384] width 42 height 19
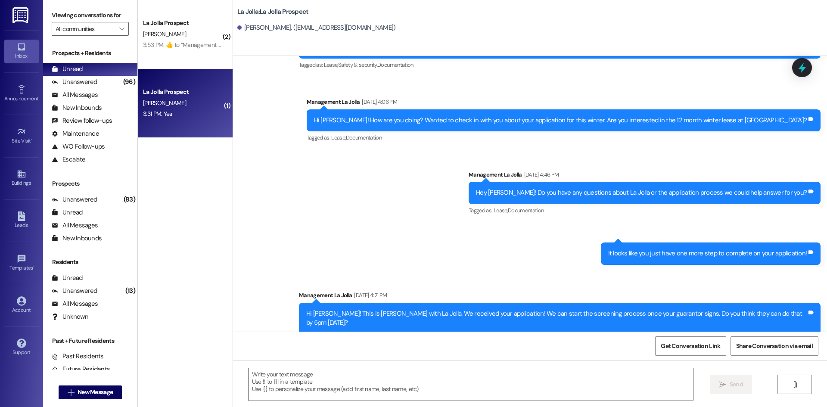
click at [201, 96] on div "La Jolla Prospect" at bounding box center [183, 91] width 80 height 9
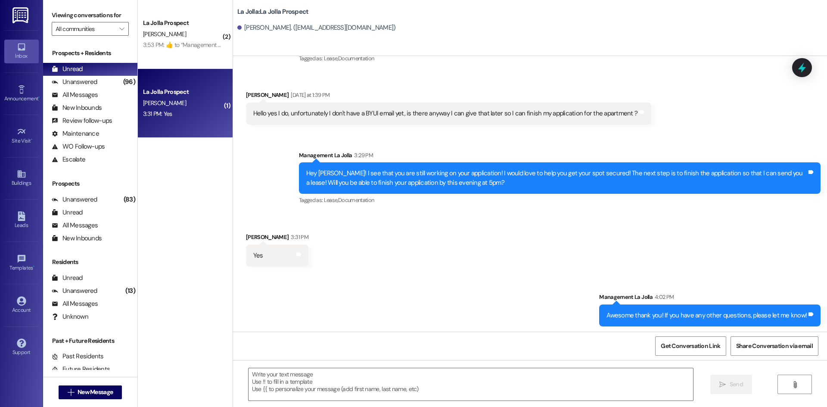
scroll to position [75, 0]
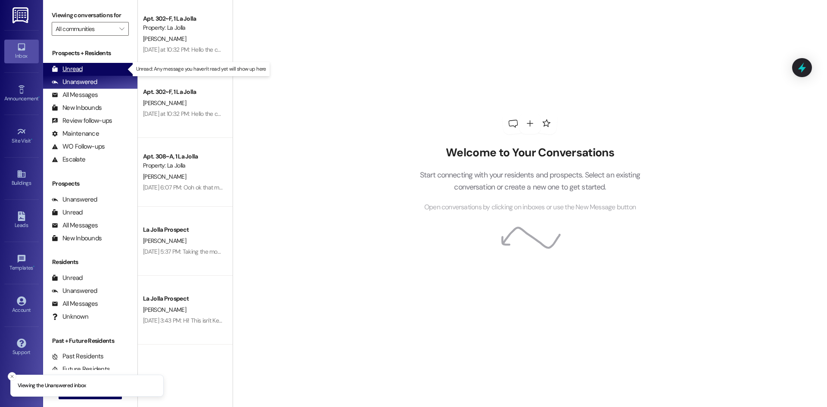
click at [98, 69] on div "Unread (0)" at bounding box center [90, 69] width 94 height 13
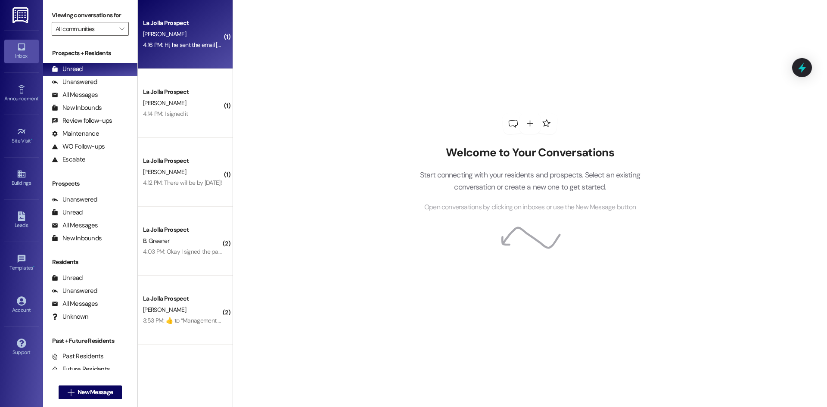
click at [182, 43] on div "4:16 PM: Hi, he sent the email [DATE] to the school requesting the enrollment f…" at bounding box center [389, 45] width 492 height 8
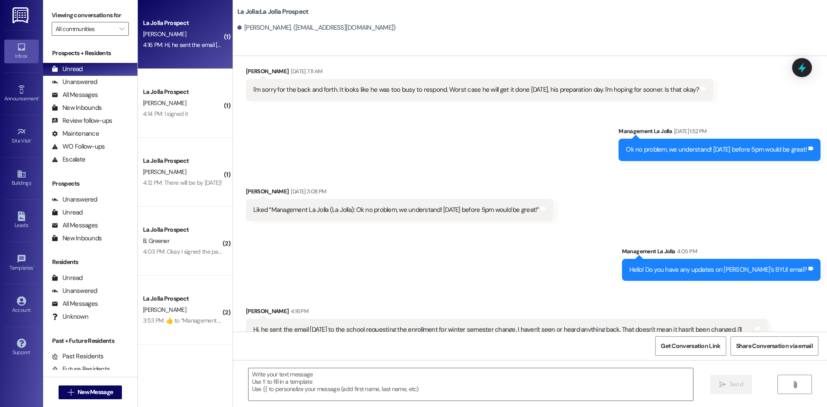
scroll to position [703, 0]
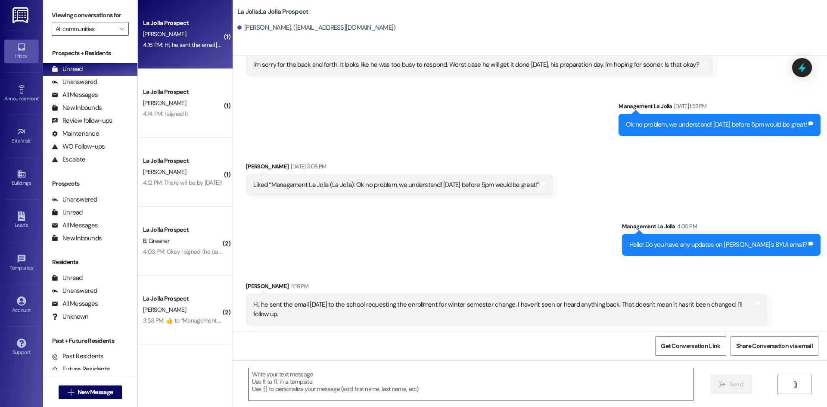
click at [386, 376] on textarea at bounding box center [471, 384] width 445 height 32
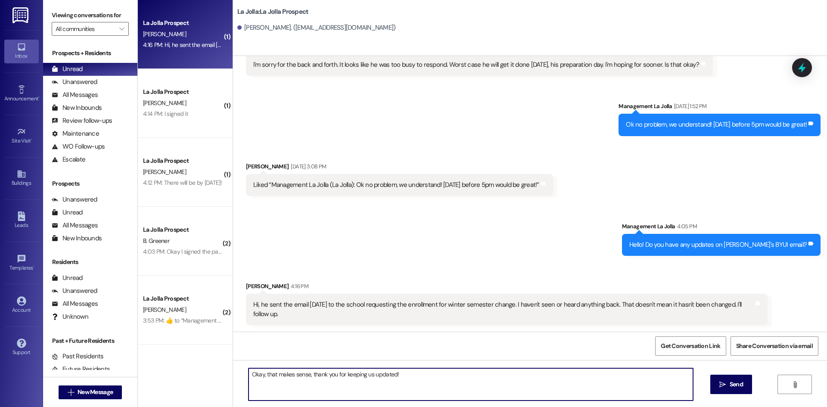
type textarea "Okay, that makes sense, thank you for keeping us updated!"
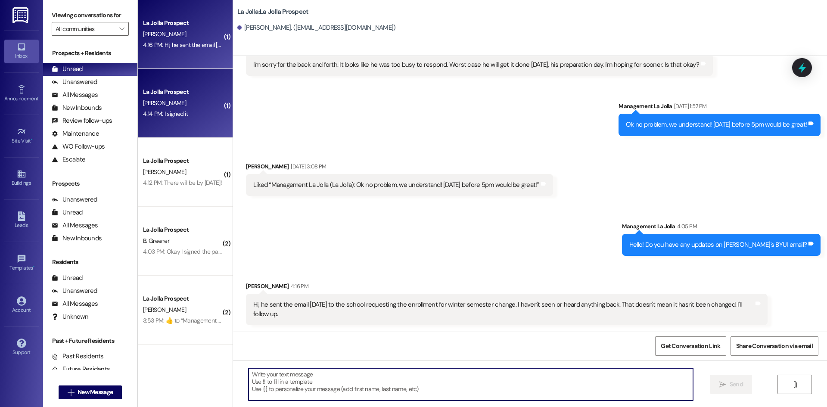
click at [184, 107] on div "[PERSON_NAME]" at bounding box center [182, 103] width 81 height 11
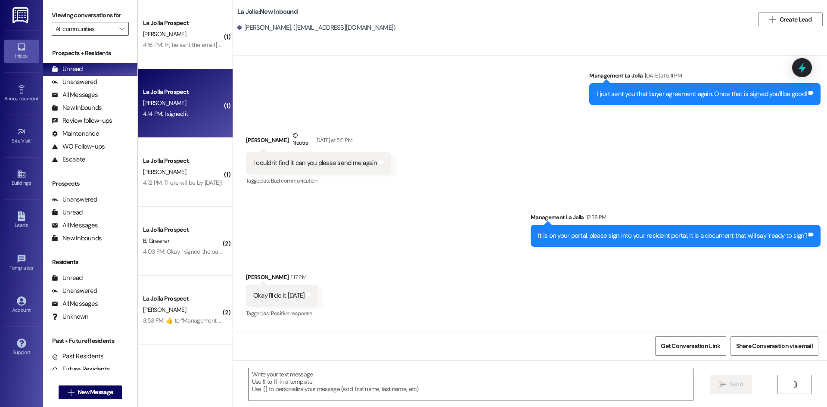
scroll to position [1593, 0]
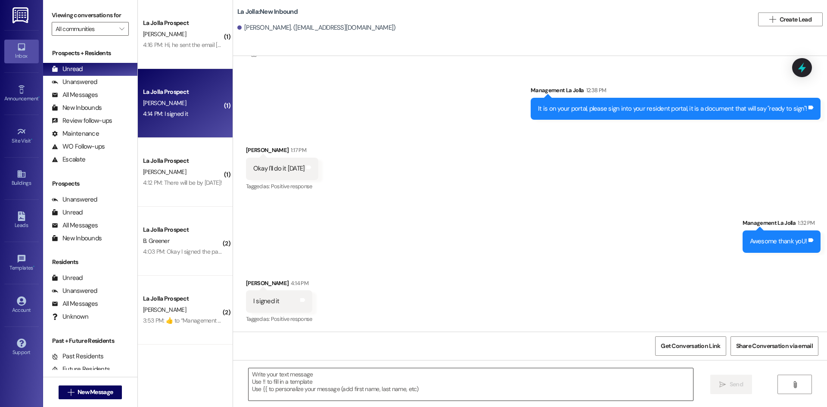
click at [350, 380] on textarea at bounding box center [471, 384] width 445 height 32
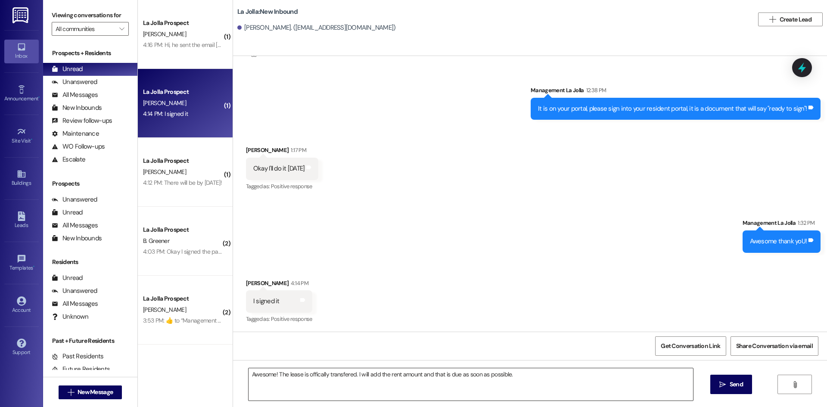
click at [314, 372] on textarea "Awesome! The lease is offically transfered. I will add the rent amount and that…" at bounding box center [471, 384] width 445 height 32
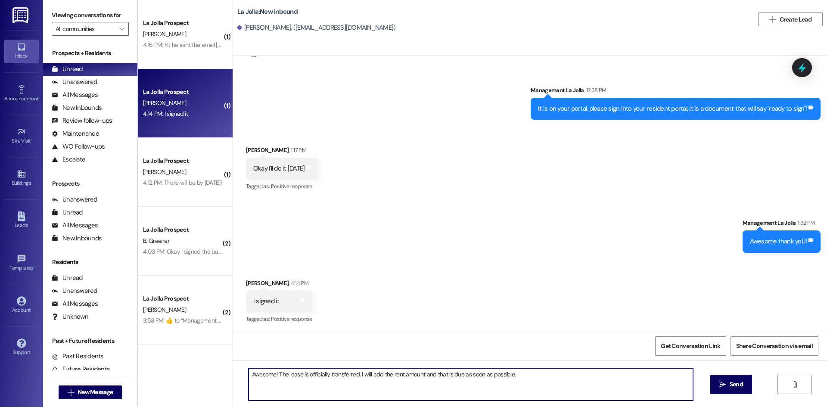
click at [527, 376] on textarea "Awesome! The lease is officially transferred. I will add the rent amount and th…" at bounding box center [471, 384] width 445 height 32
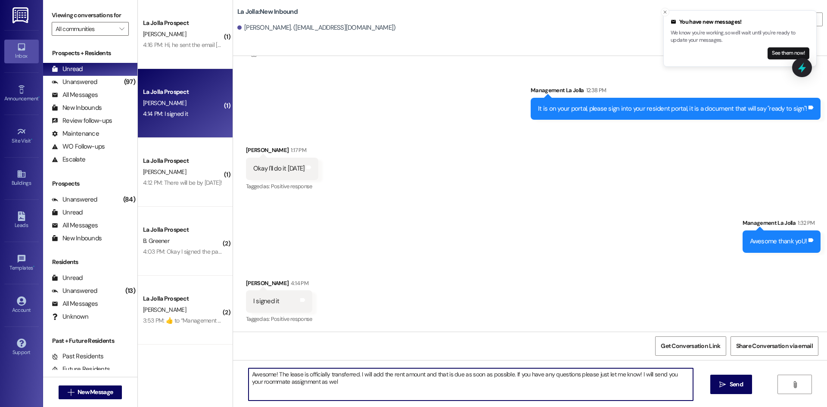
type textarea "Awesome! The lease is officially transferred. I will add the rent amount and th…"
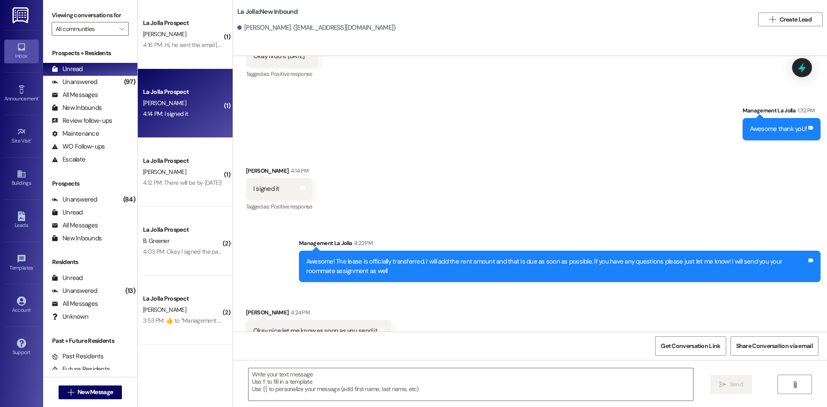
scroll to position [1723, 0]
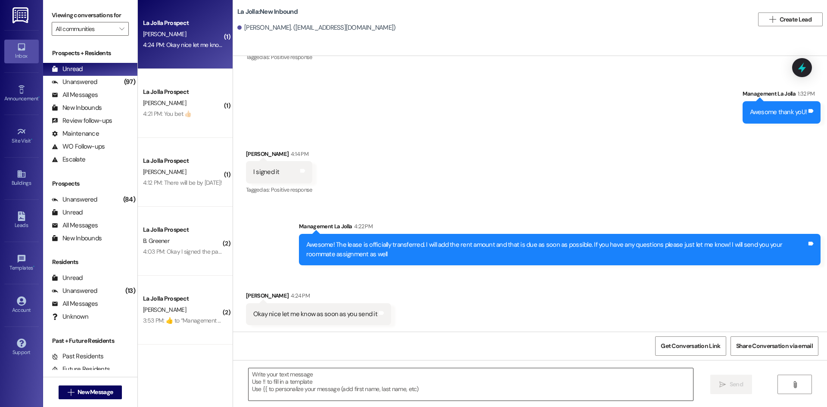
click at [302, 390] on textarea at bounding box center [471, 384] width 445 height 32
click at [367, 378] on textarea "Okay, I just added those charges!" at bounding box center [471, 384] width 445 height 32
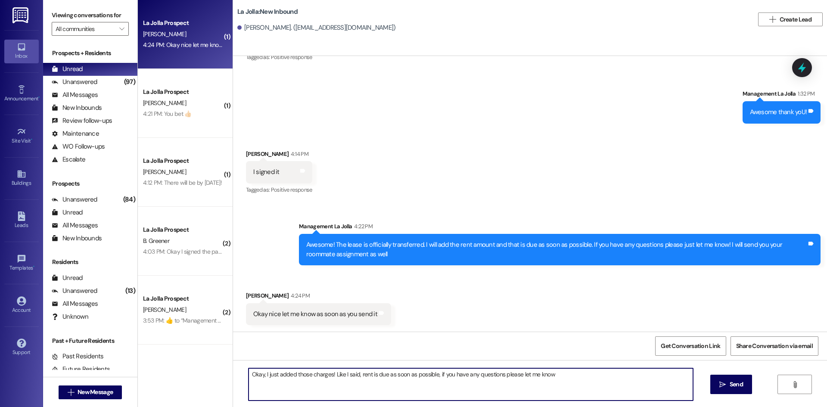
type textarea "Okay, I just added those charges! Like I said, rent is due as soon as possible,…"
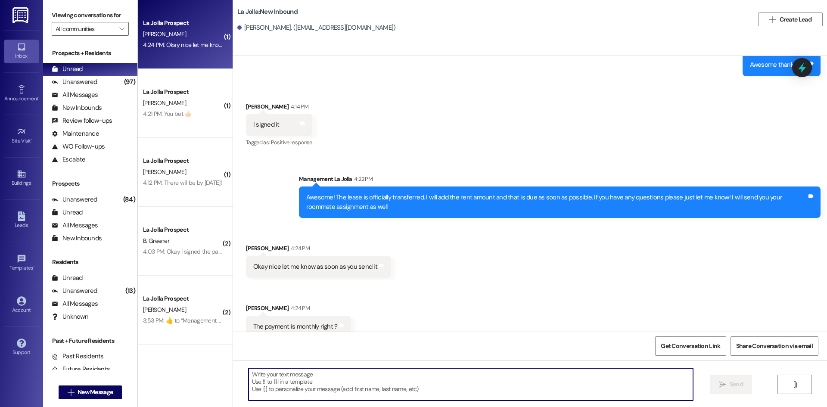
scroll to position [1783, 0]
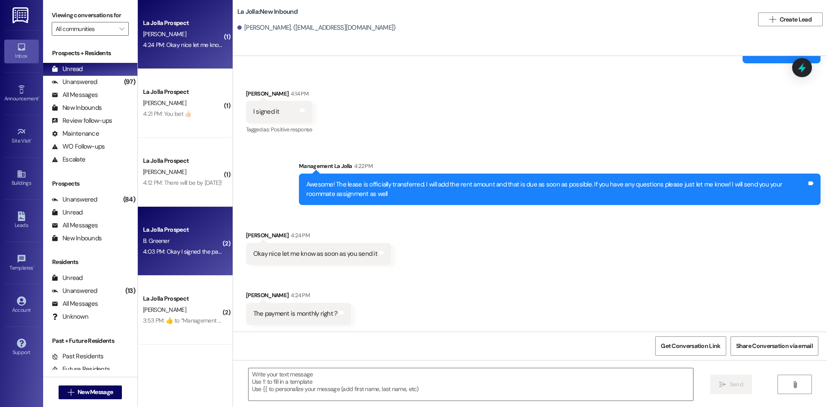
click at [172, 272] on div "La Jolla Prospect B. Greener 4:03 PM: Okay I signed the paperwork and paid the …" at bounding box center [185, 241] width 95 height 69
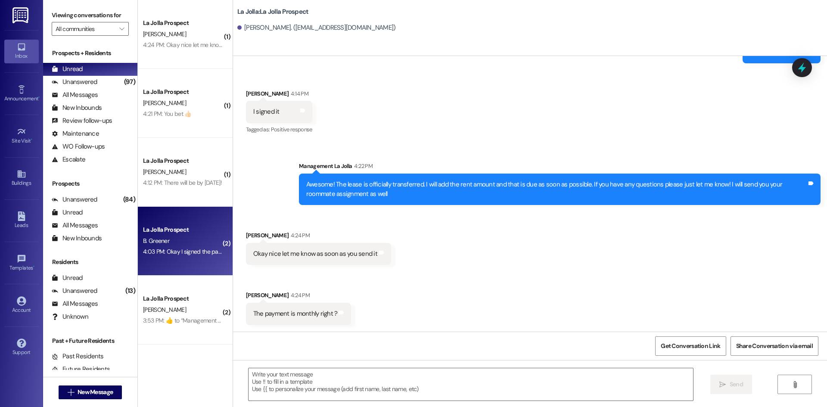
scroll to position [1286, 0]
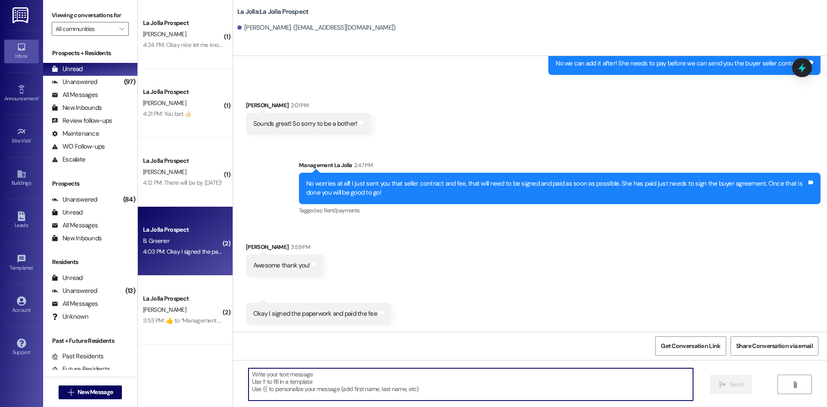
click at [319, 389] on textarea at bounding box center [471, 384] width 445 height 32
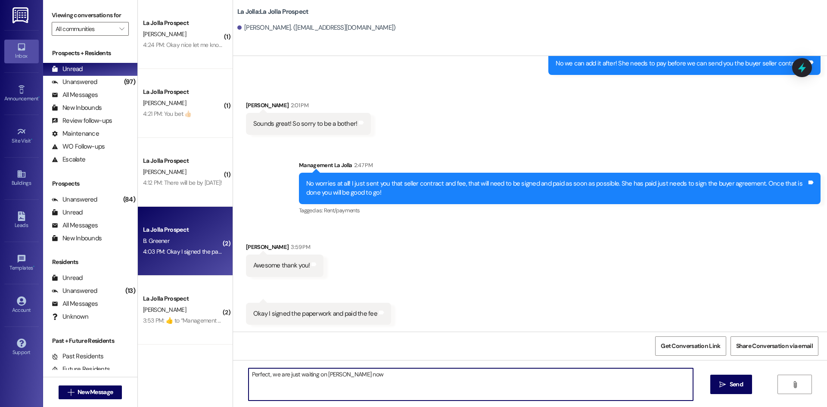
type textarea "Perfect, we are just waiting on Kylie now!"
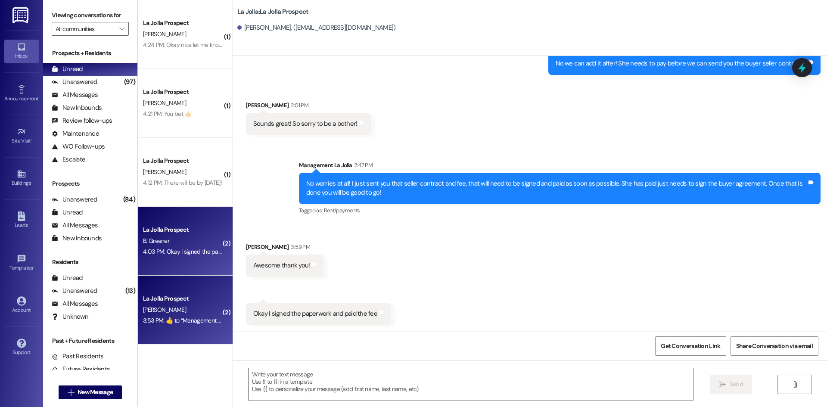
click at [185, 300] on div "La Jolla Prospect" at bounding box center [183, 298] width 80 height 9
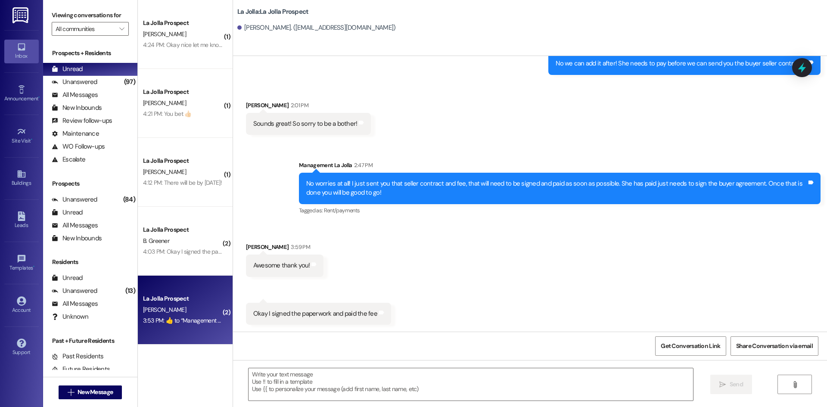
scroll to position [124, 0]
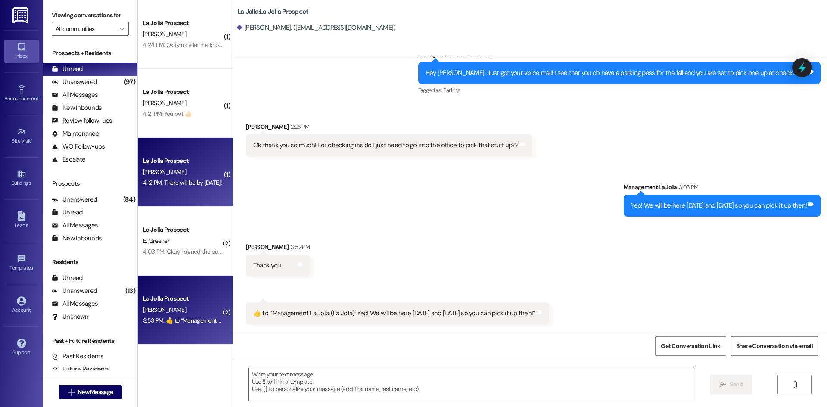
click at [198, 182] on div "4:12 PM: There will be by Friday! 4:12 PM: There will be by Friday!" at bounding box center [182, 183] width 79 height 8
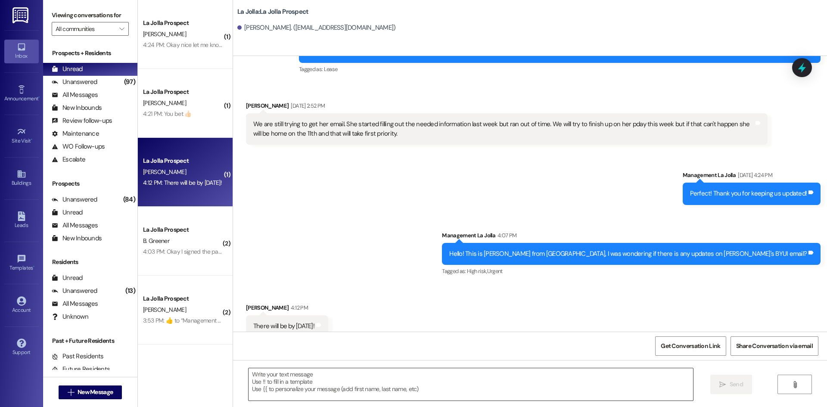
scroll to position [277, 0]
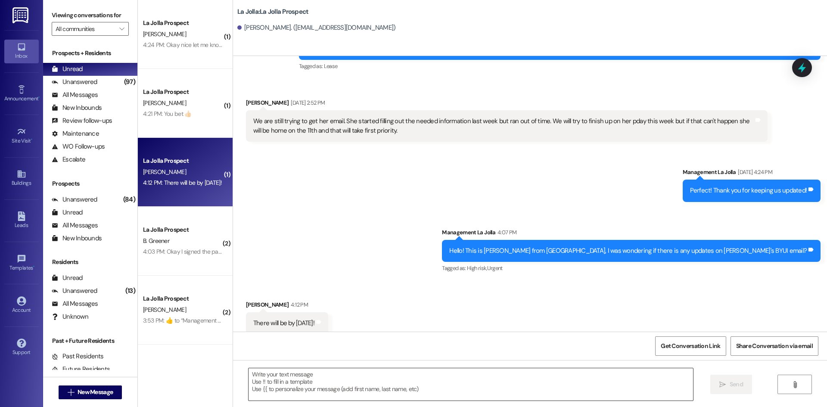
click at [306, 378] on textarea at bounding box center [471, 384] width 445 height 32
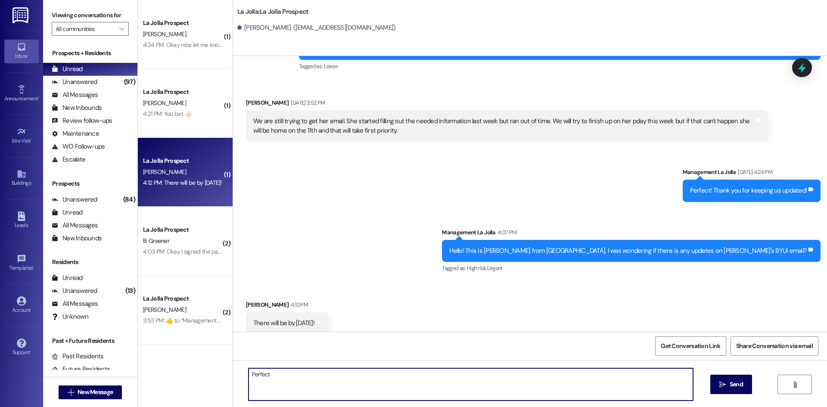
type textarea "Perfect!"
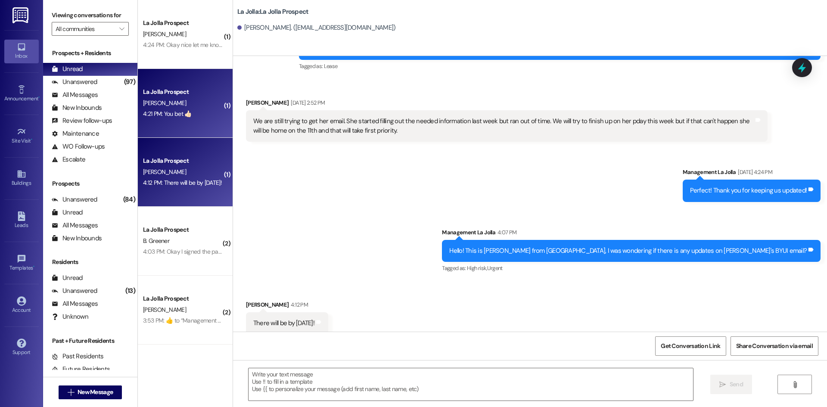
click at [178, 111] on div "4:21 PM: You bet 👍🏻 4:21 PM: You bet 👍🏻" at bounding box center [167, 114] width 48 height 8
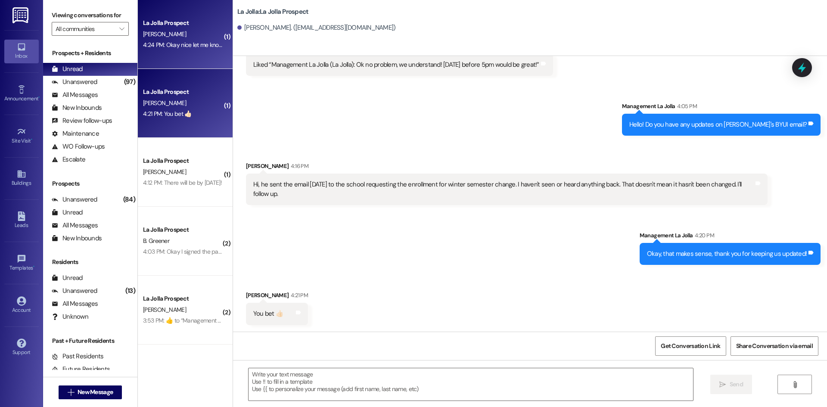
click at [176, 47] on div "4:24 PM: Okay nice let me know as soon as you send it 4:24 PM: Okay nice let me…" at bounding box center [211, 45] width 137 height 8
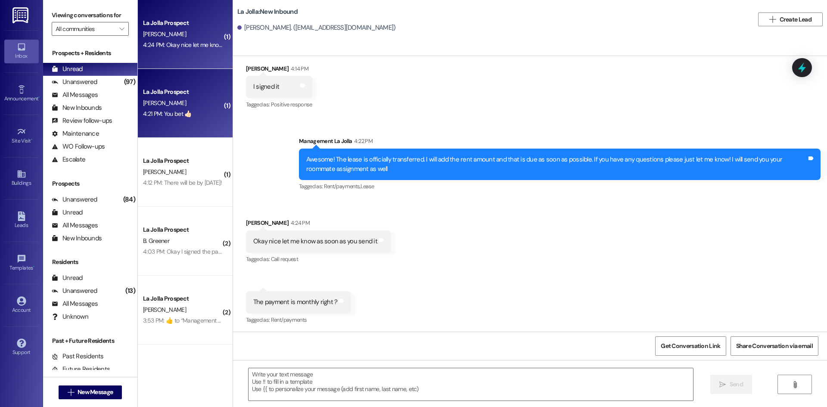
scroll to position [1809, 0]
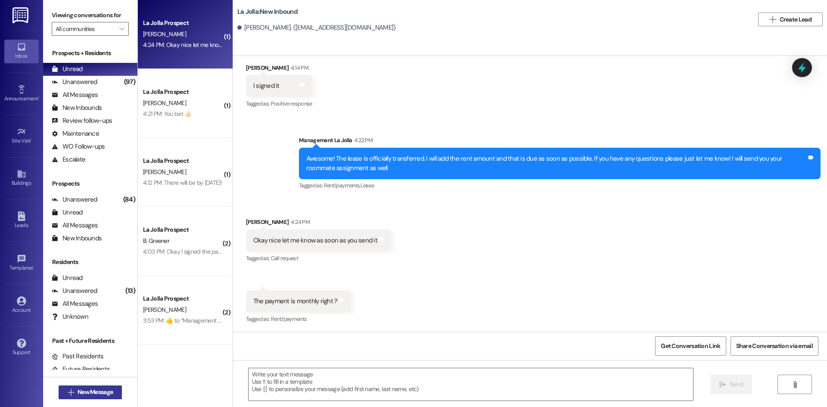
click at [103, 386] on button " New Message" at bounding box center [91, 393] width 64 height 14
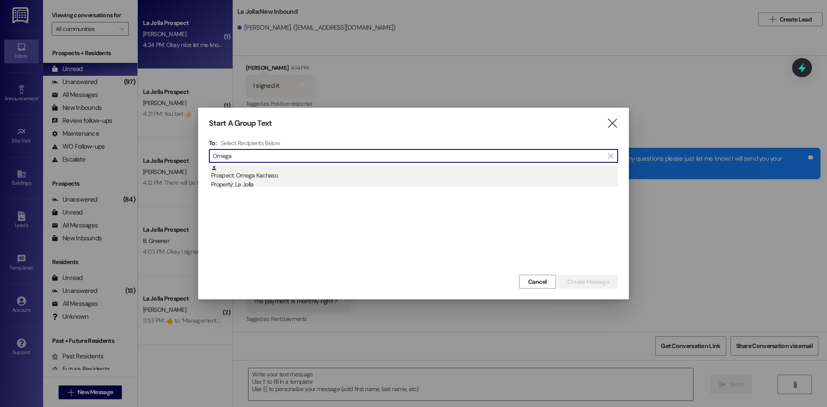
type input "Omega"
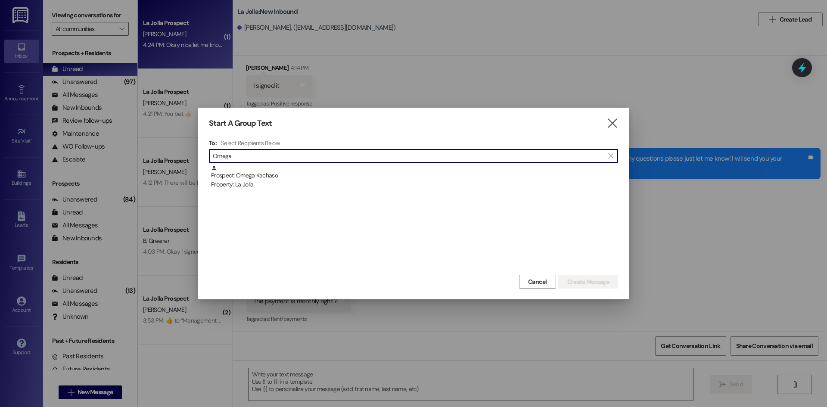
click at [277, 179] on div "Prospect: Omega Kachaso Property: La Jolla" at bounding box center [414, 177] width 407 height 25
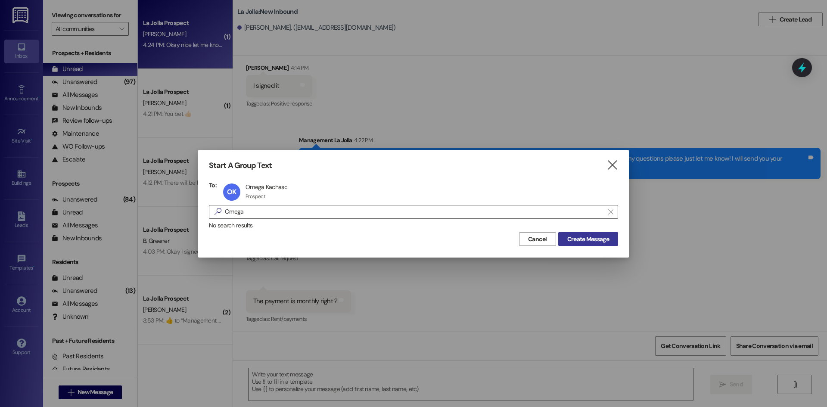
click at [577, 243] on span "Create Message" at bounding box center [589, 239] width 42 height 9
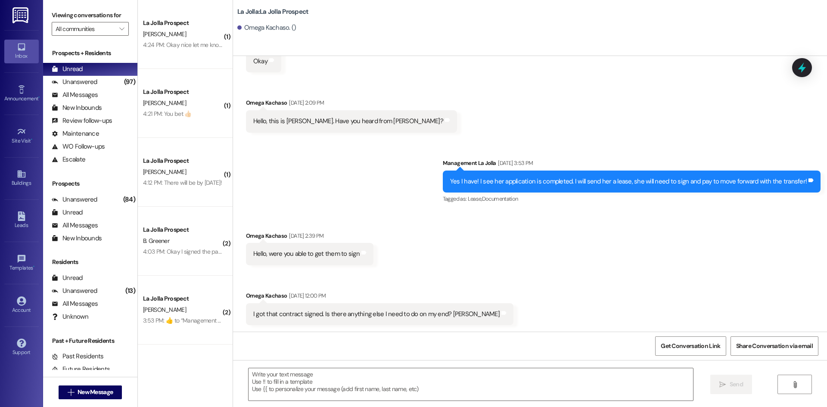
scroll to position [1061, 0]
click at [289, 382] on textarea at bounding box center [471, 384] width 445 height 32
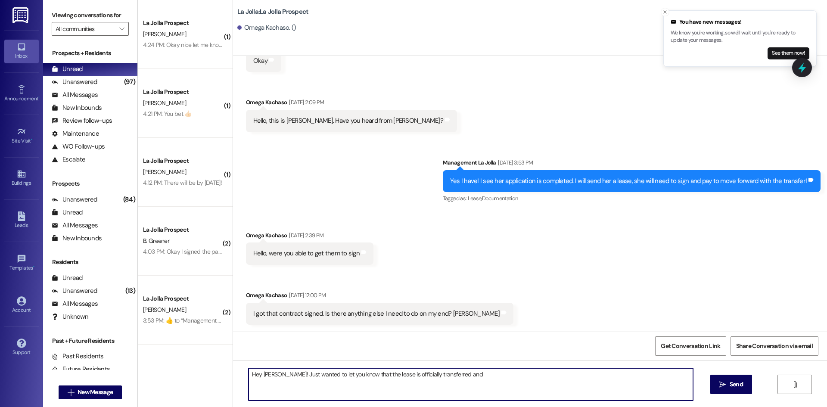
click at [485, 376] on textarea "Hey Jennifer! Just wanted to let you know that the lease is officially transfer…" at bounding box center [471, 384] width 445 height 32
type textarea "Hey Jennifer! Just wanted to let you know that the lease is officially transfer…"
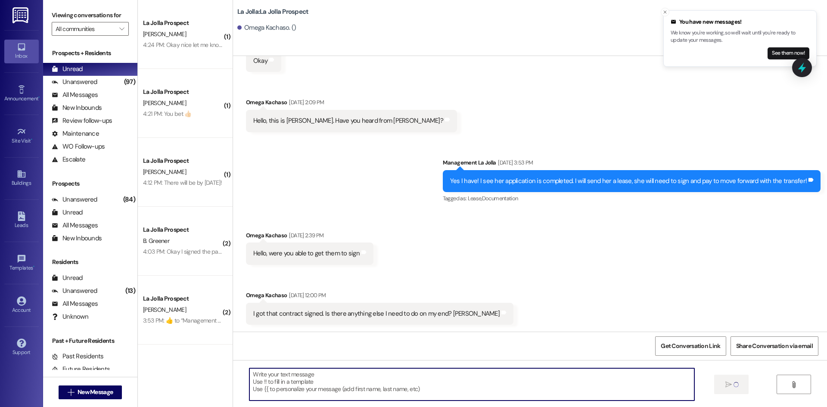
scroll to position [1061, 0]
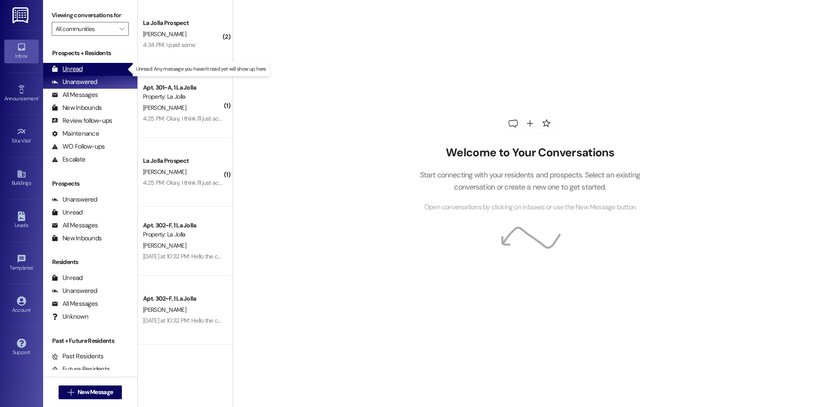
click at [75, 67] on div "Unread" at bounding box center [67, 69] width 31 height 9
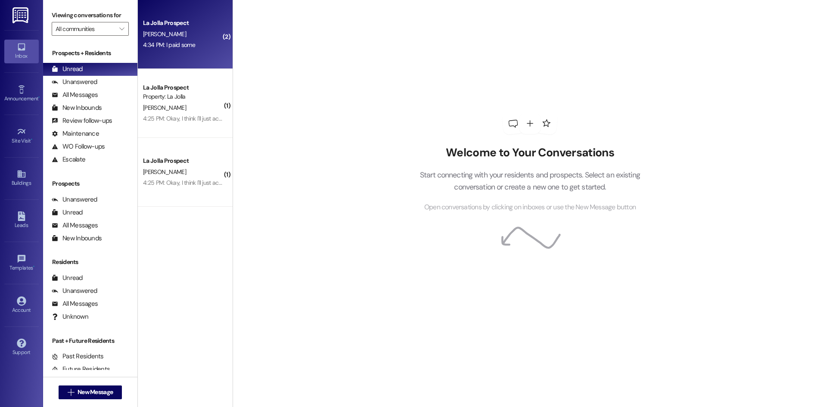
click at [174, 48] on div "4:34 PM: I paid some 4:34 PM: I paid some" at bounding box center [169, 45] width 52 height 8
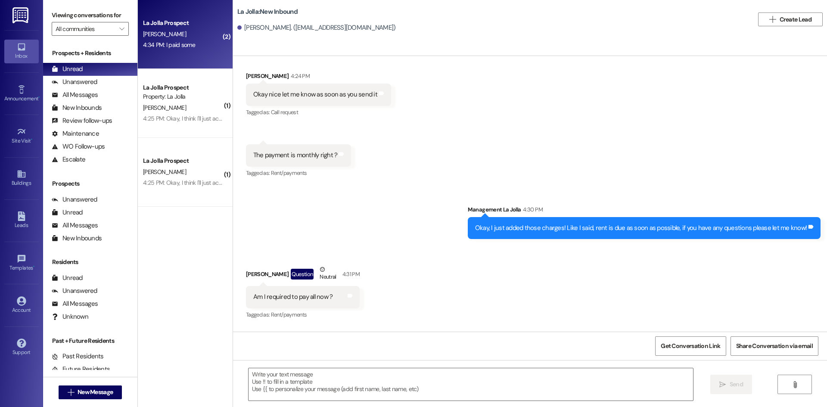
scroll to position [2011, 0]
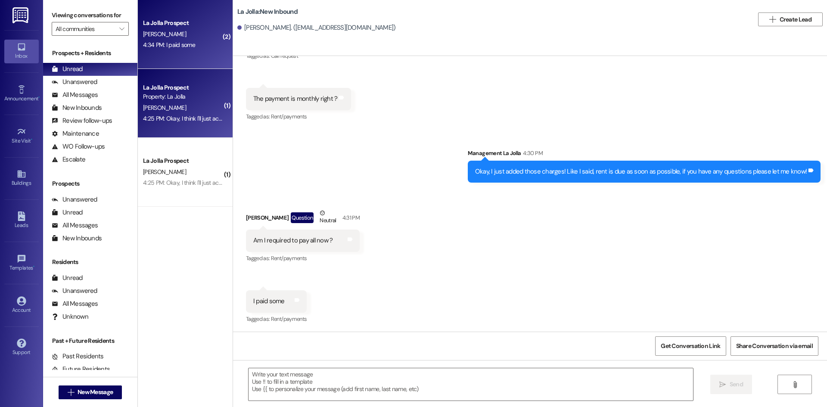
click at [169, 88] on div "La Jolla Prospect" at bounding box center [183, 87] width 80 height 9
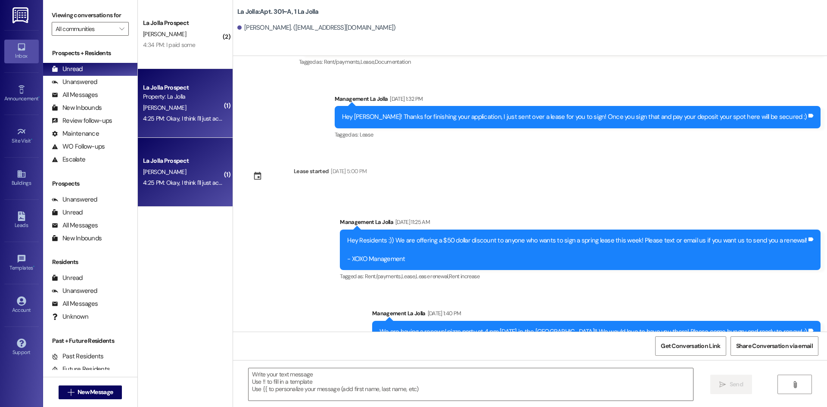
scroll to position [7360, 0]
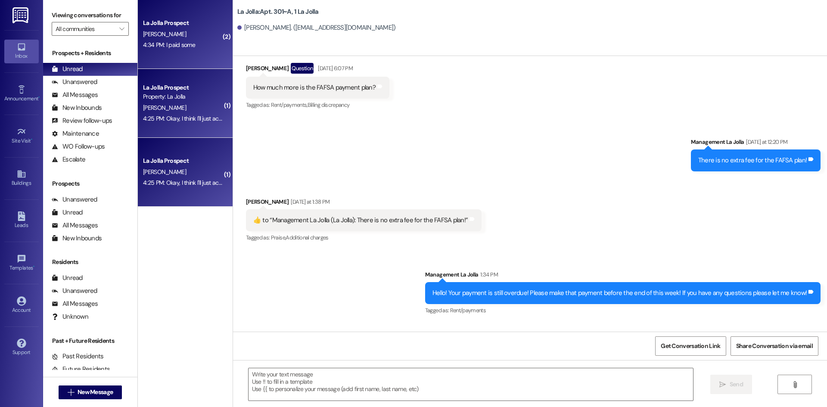
click at [147, 39] on div "[PERSON_NAME]" at bounding box center [182, 34] width 81 height 11
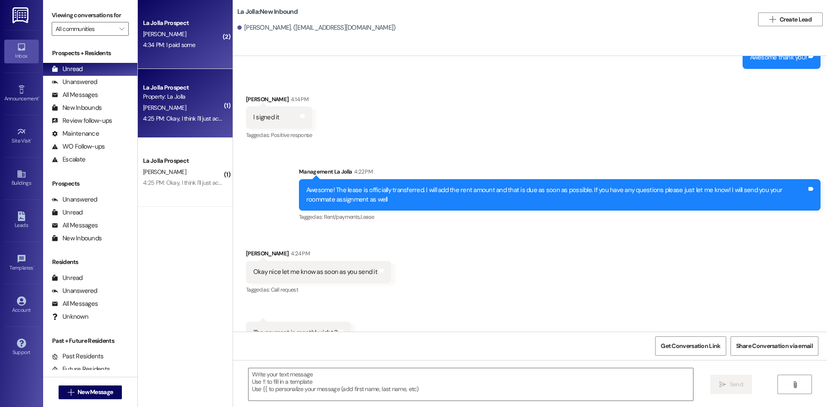
scroll to position [2011, 0]
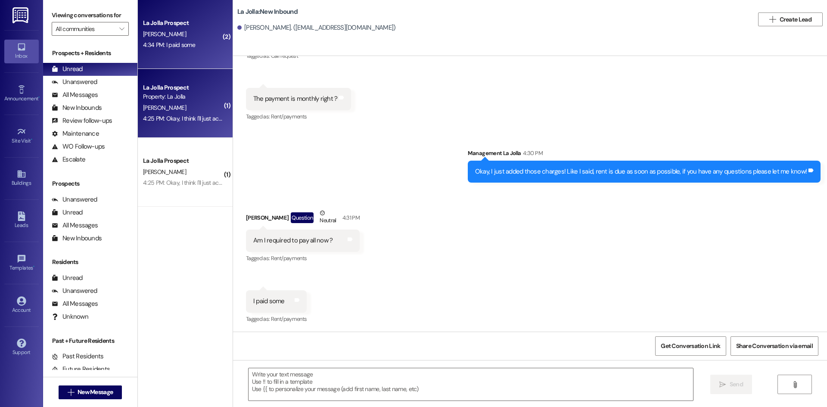
click at [152, 128] on div "La Jolla Prospect Property: La Jolla [PERSON_NAME] 4:25 PM: Okay, I think I'll …" at bounding box center [185, 103] width 95 height 69
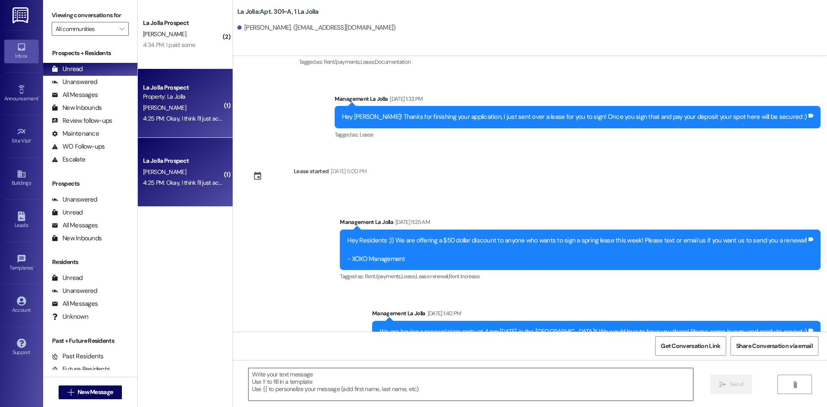
scroll to position [7360, 0]
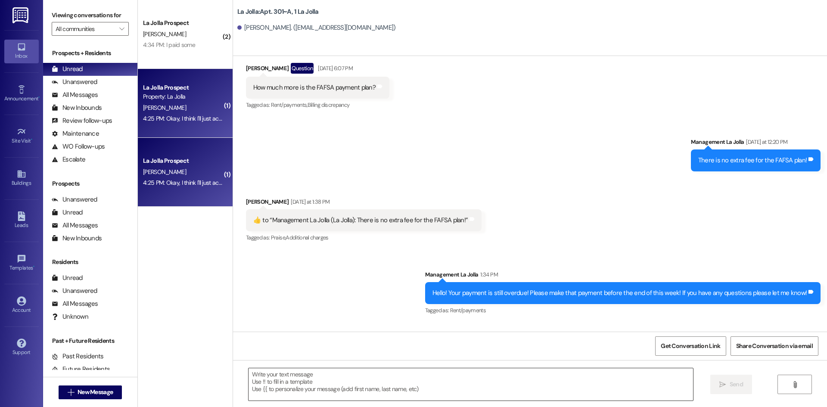
click at [321, 392] on textarea at bounding box center [471, 384] width 445 height 32
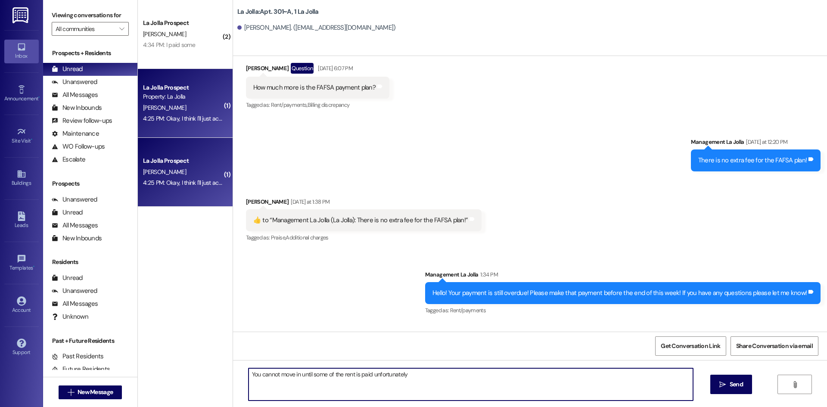
click at [294, 375] on textarea "You cannot move in until some of the rent is paid unfortunately" at bounding box center [471, 384] width 445 height 32
type textarea "You cannot move in/ live here until some of the rent is paid unfortunately"
click at [742, 385] on span "Send" at bounding box center [736, 384] width 13 height 9
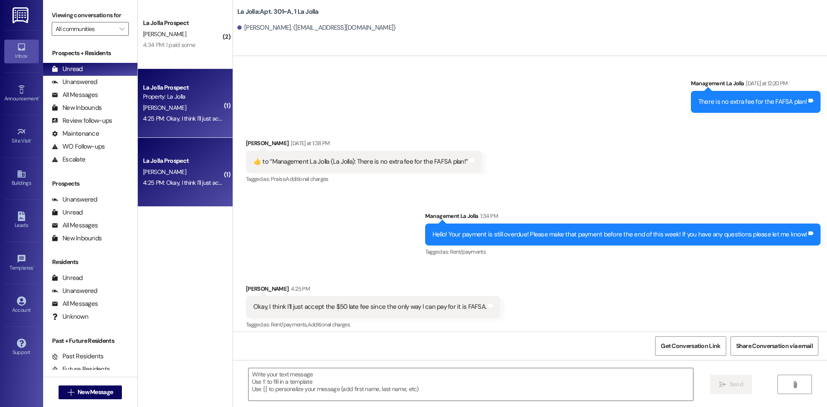
scroll to position [7421, 0]
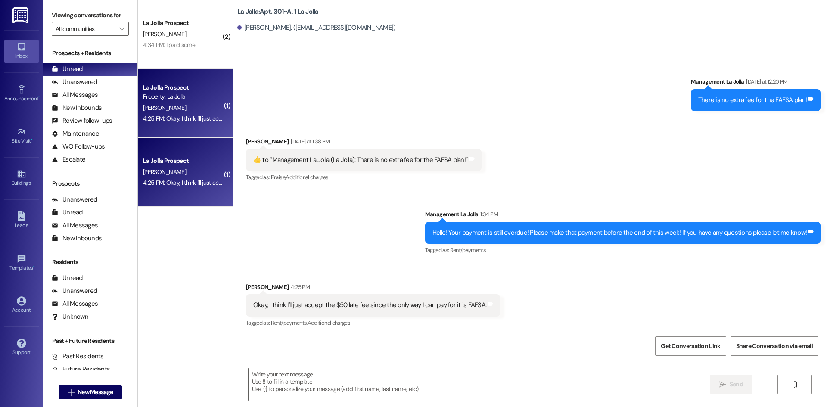
click at [200, 35] on div "[PERSON_NAME]" at bounding box center [182, 34] width 81 height 11
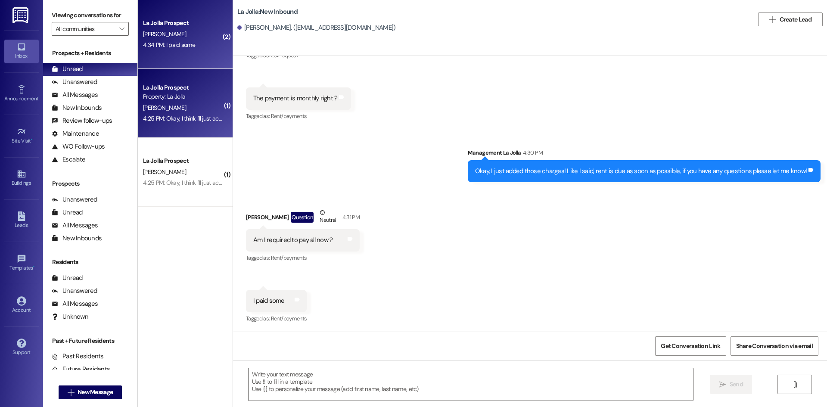
scroll to position [2012, 0]
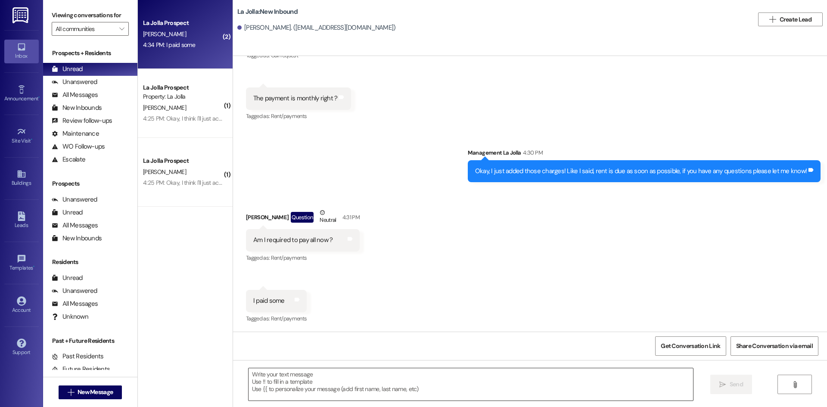
click at [307, 382] on textarea at bounding box center [471, 384] width 445 height 32
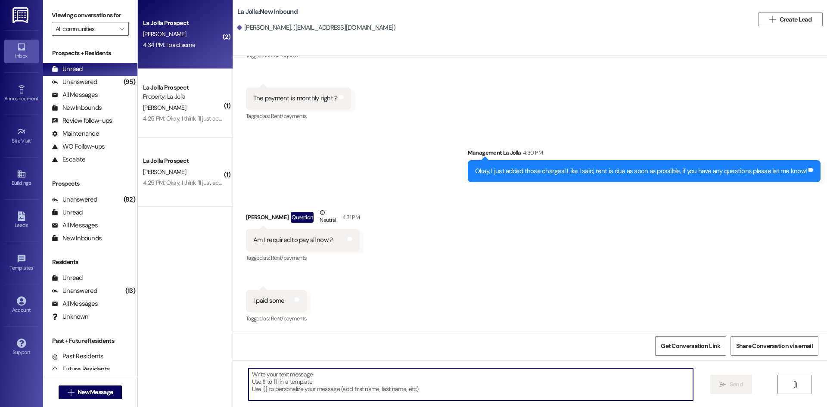
click at [308, 379] on textarea at bounding box center [471, 384] width 445 height 32
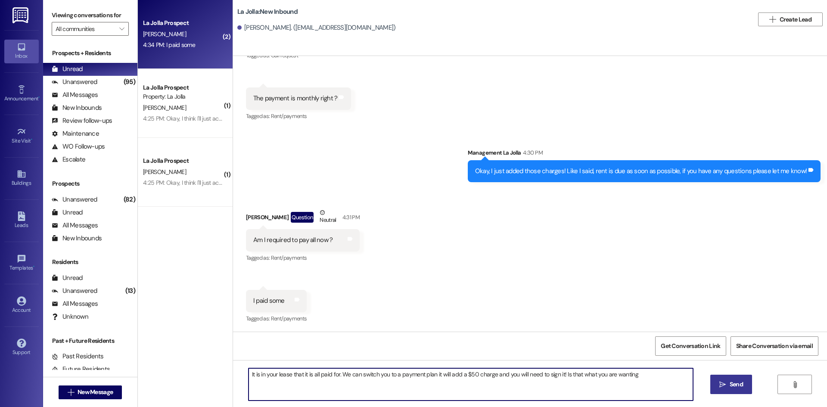
type textarea "It is in your lease that it is all paid for. We can switch you to a payment pla…"
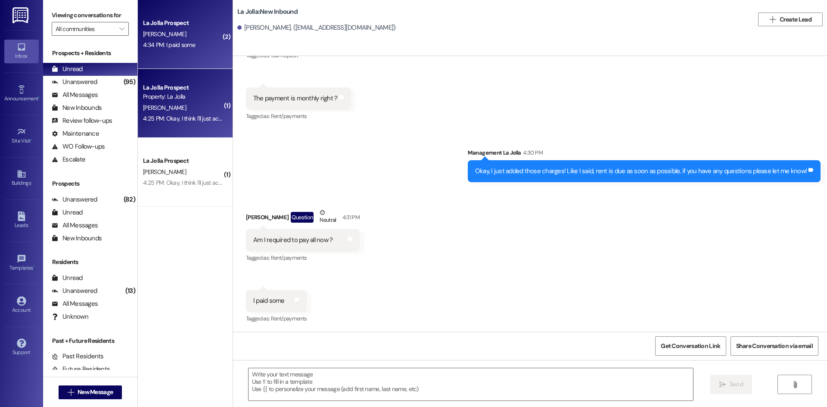
click at [174, 115] on div "4:25 PM: Okay, I think I'll just accept the $50 late fee since the only way I c…" at bounding box center [261, 119] width 237 height 8
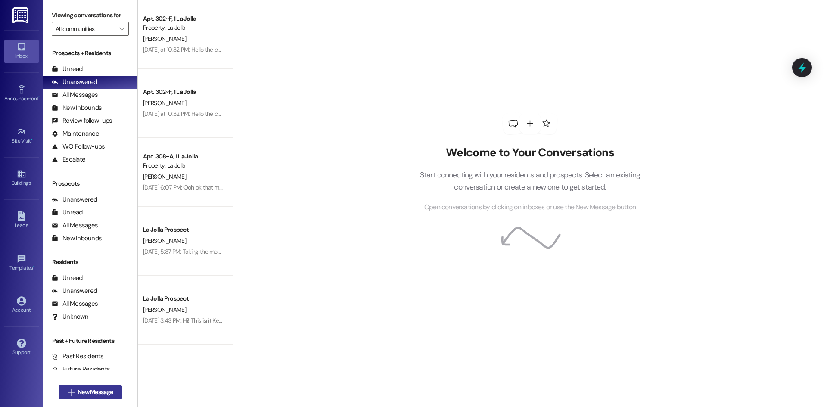
click at [111, 395] on span "New Message" at bounding box center [95, 392] width 39 height 9
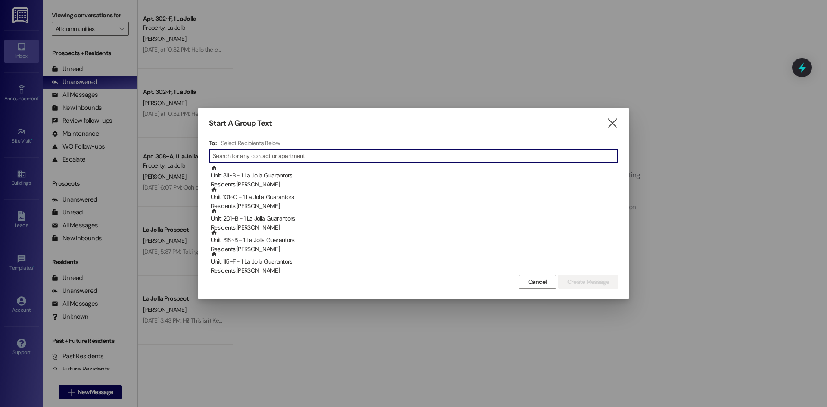
click at [251, 151] on input at bounding box center [415, 156] width 405 height 12
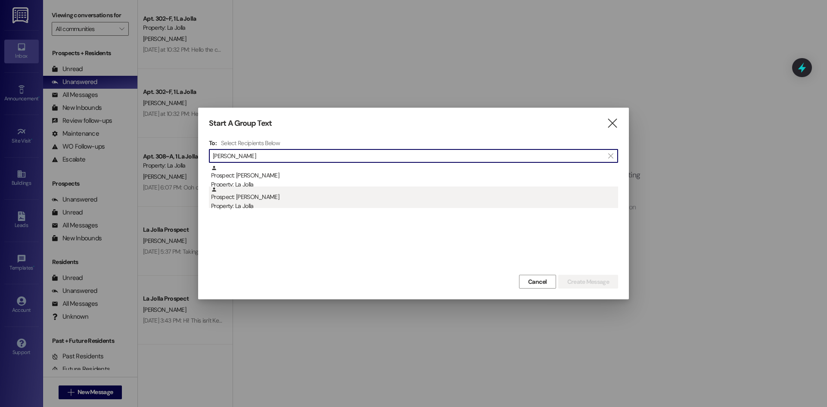
type input "[PERSON_NAME]"
click at [276, 203] on div "Property: La Jolla" at bounding box center [414, 206] width 407 height 9
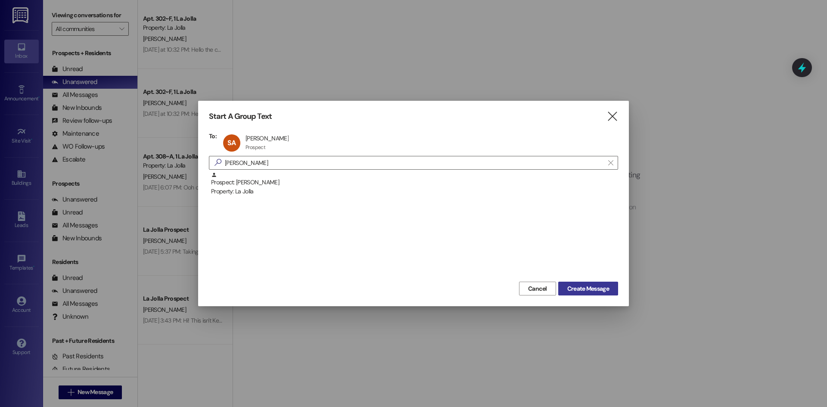
click at [605, 291] on span "Create Message" at bounding box center [589, 288] width 42 height 9
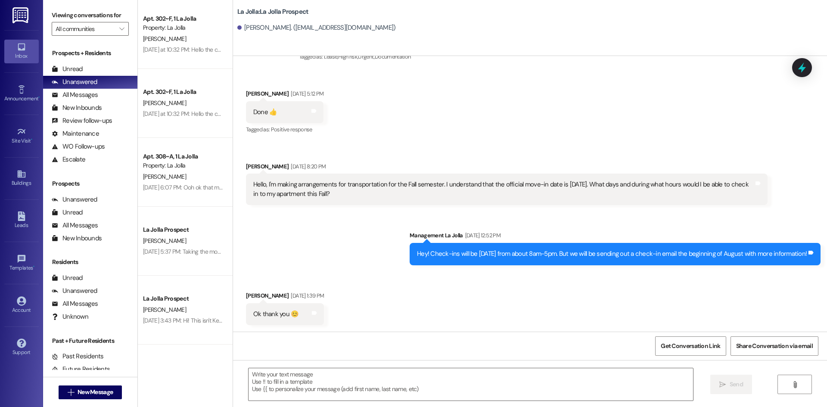
scroll to position [373, 0]
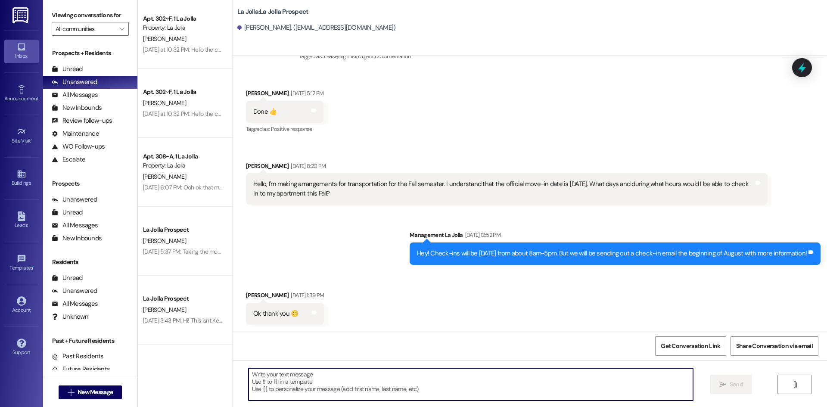
click at [322, 373] on textarea at bounding box center [471, 384] width 445 height 32
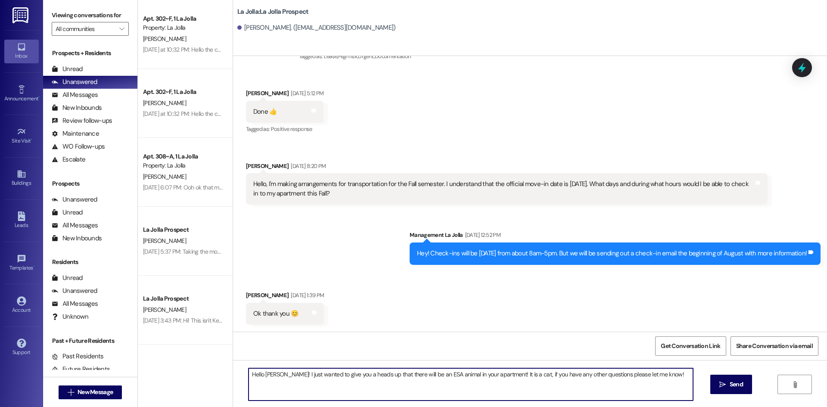
click at [492, 374] on textarea "Hello [PERSON_NAME]! I just wanted to give you a heads up that there will be an…" at bounding box center [471, 384] width 445 height 32
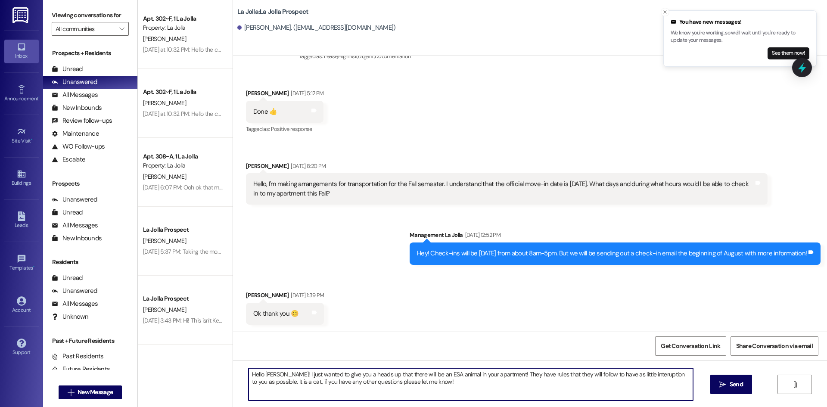
drag, startPoint x: 292, startPoint y: 386, endPoint x: 268, endPoint y: 387, distance: 23.3
click at [268, 387] on textarea "Hello [PERSON_NAME]! I just wanted to give you a heads up that there will be an…" at bounding box center [471, 384] width 445 height 32
click at [626, 374] on textarea "Hello [PERSON_NAME]! I just wanted to give you a heads up that there will be an…" at bounding box center [471, 384] width 445 height 32
click at [273, 384] on textarea "Hello [PERSON_NAME]! I just wanted to give you a heads up that there will be an…" at bounding box center [471, 384] width 445 height 32
click at [489, 373] on textarea "Hello [PERSON_NAME]! I just wanted to give you a heads up that there will be an…" at bounding box center [471, 384] width 445 height 32
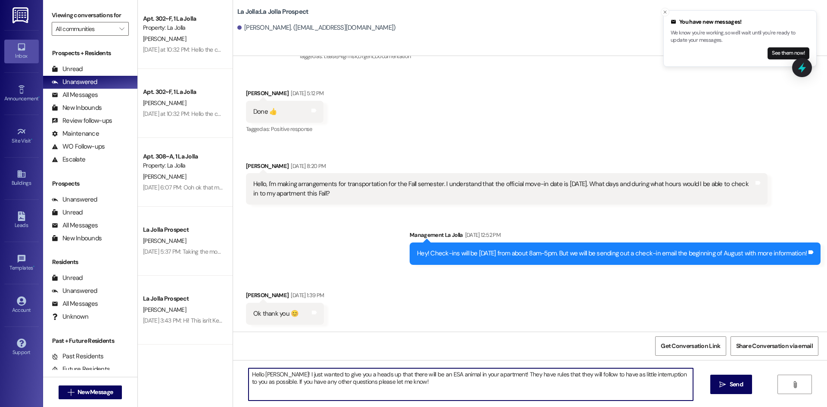
click at [489, 373] on textarea "Hello [PERSON_NAME]! I just wanted to give you a heads up that there will be an…" at bounding box center [471, 384] width 445 height 32
click at [417, 377] on textarea "Hello [PERSON_NAME]! I just wanted to give you a heads up that there will be an…" at bounding box center [471, 384] width 445 height 32
drag, startPoint x: 458, startPoint y: 386, endPoint x: 243, endPoint y: 357, distance: 216.6
click at [243, 357] on div "Sent via SMS Management La Jolla [DATE] 1:52 PM Hello [PERSON_NAME] this is [PE…" at bounding box center [530, 259] width 594 height 407
type textarea "Hello [PERSON_NAME]! I just wanted to give you a heads up that there will be an…"
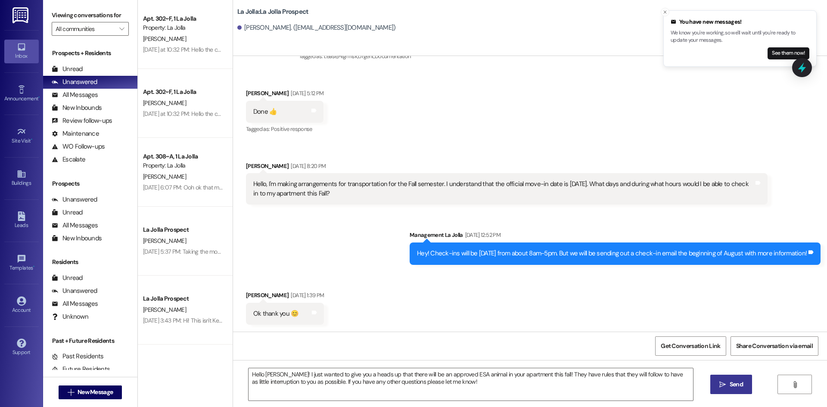
click at [728, 382] on span "Send" at bounding box center [736, 384] width 17 height 9
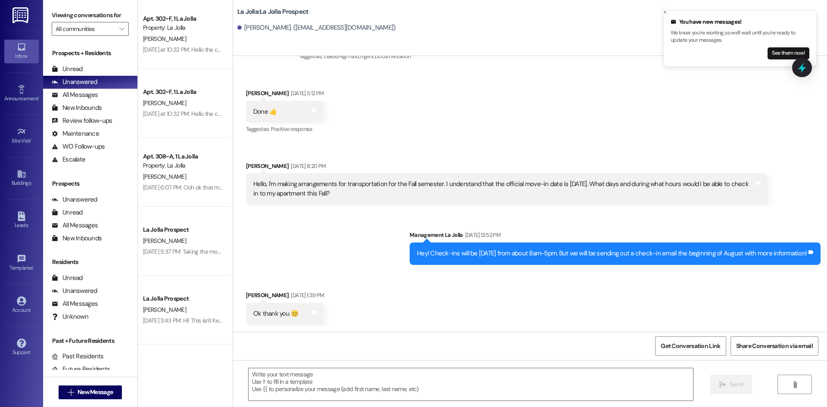
scroll to position [372, 0]
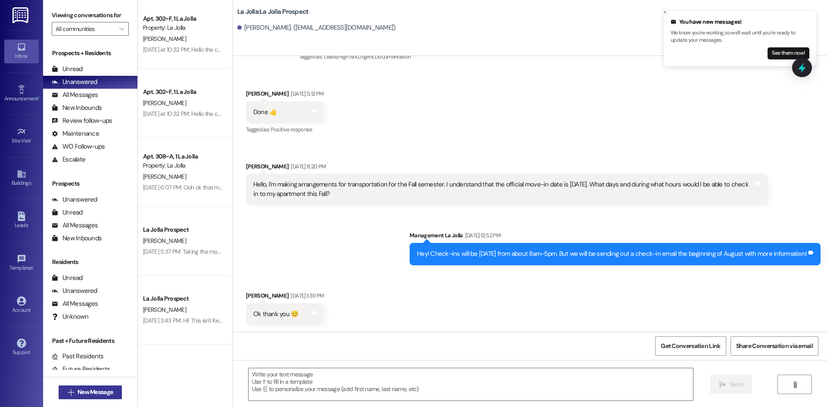
click at [89, 393] on span "New Message" at bounding box center [95, 392] width 35 height 9
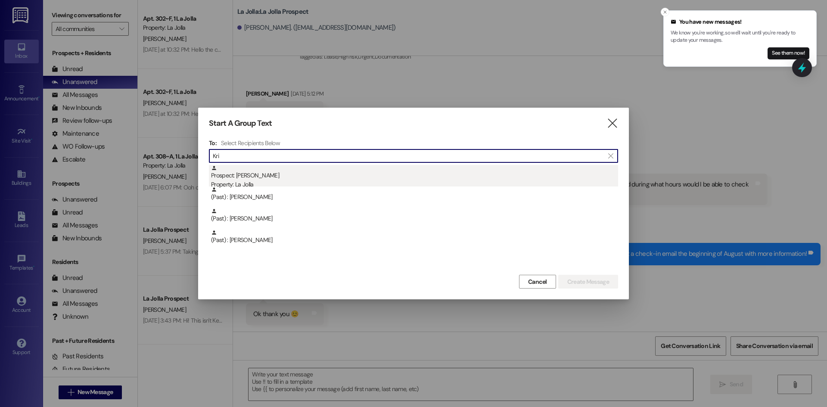
type input "Kri"
click at [259, 182] on div "Property: La Jolla" at bounding box center [414, 184] width 407 height 9
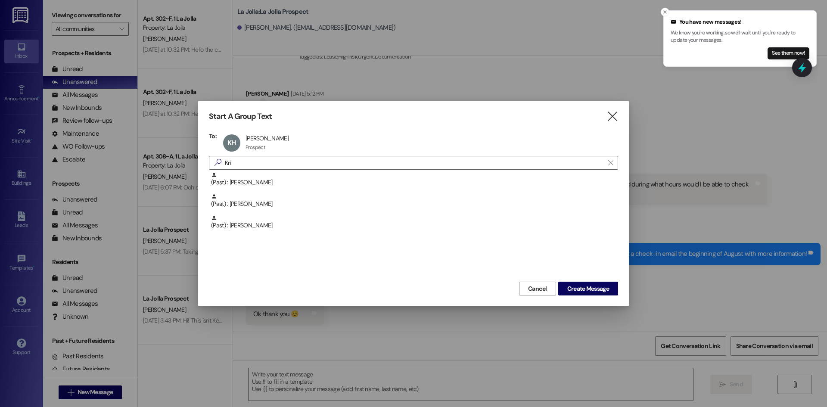
click at [562, 281] on div "Cancel Create Message" at bounding box center [413, 288] width 409 height 16
click at [564, 283] on button "Create Message" at bounding box center [589, 289] width 60 height 14
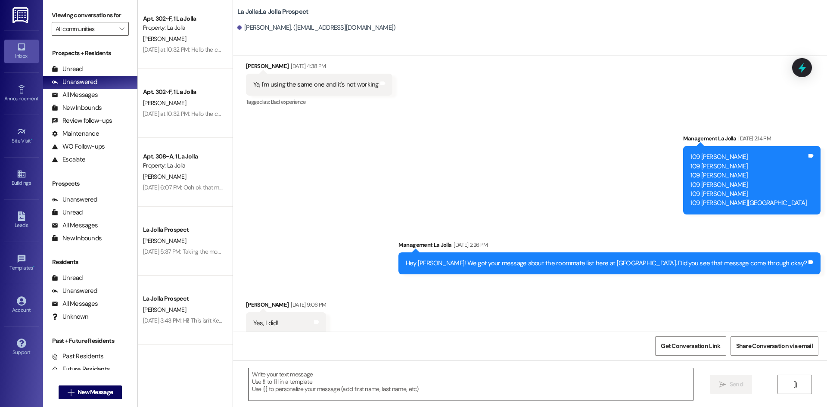
scroll to position [564, 0]
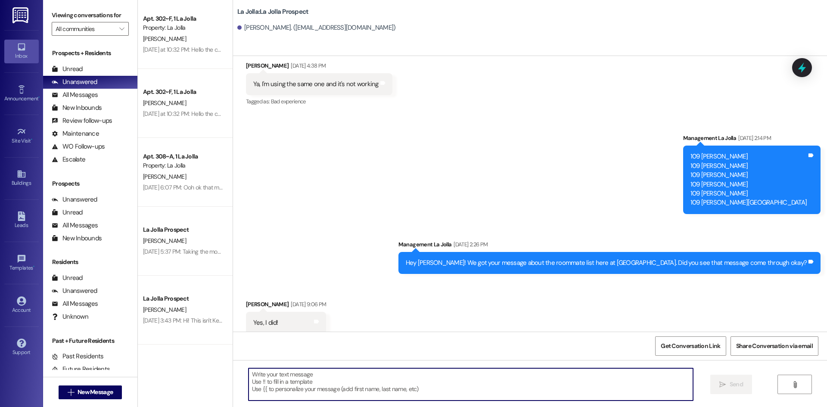
click at [299, 383] on textarea at bounding box center [471, 384] width 445 height 32
paste textarea "Hello [PERSON_NAME]! I just wanted to give you a heads up that there will be an…"
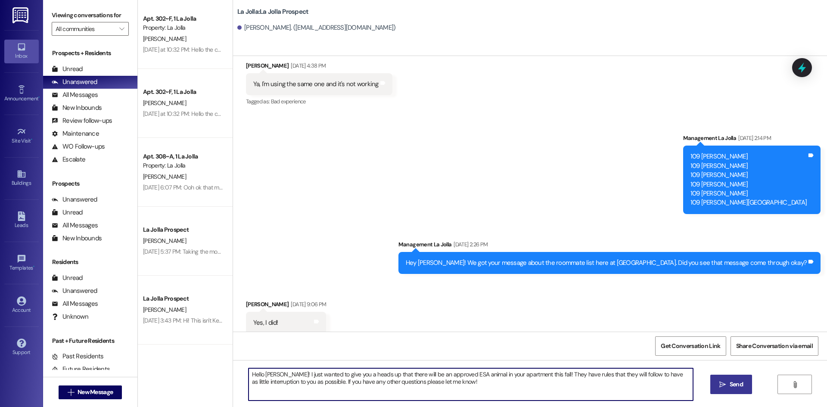
click at [273, 374] on textarea "Hello [PERSON_NAME]! I just wanted to give you a heads up that there will be an…" at bounding box center [471, 384] width 445 height 32
click at [260, 375] on textarea "Hello! I just wanted to give you a heads up that there will be an approved ESA …" at bounding box center [471, 384] width 445 height 32
drag, startPoint x: 510, startPoint y: 381, endPoint x: 237, endPoint y: 363, distance: 273.4
click at [237, 363] on div "Hello! This is [PERSON_NAME] from [GEOGRAPHIC_DATA]. I just wanted to give you …" at bounding box center [530, 392] width 594 height 65
type textarea "Hello! This is [PERSON_NAME] from [GEOGRAPHIC_DATA]. I just wanted to give you …"
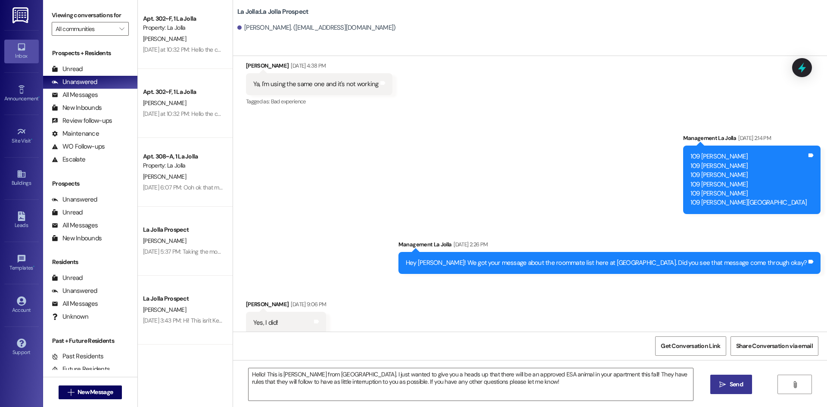
click at [727, 388] on span " Send" at bounding box center [731, 384] width 27 height 9
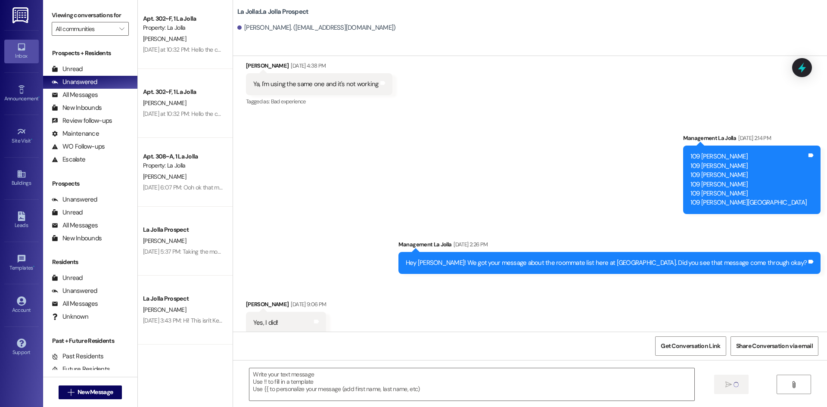
scroll to position [563, 0]
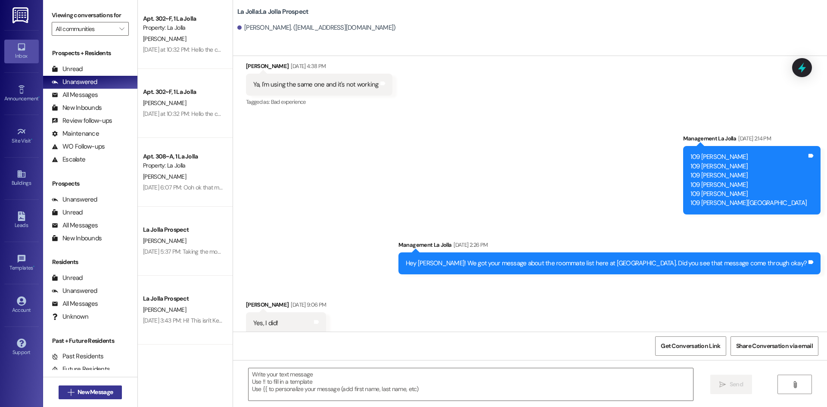
click at [87, 393] on span "New Message" at bounding box center [95, 392] width 35 height 9
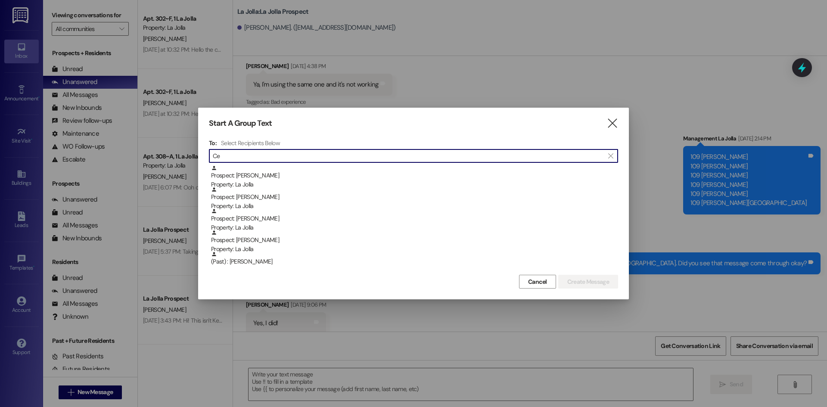
type input "C"
type input "r"
click at [610, 124] on icon "" at bounding box center [613, 123] width 12 height 9
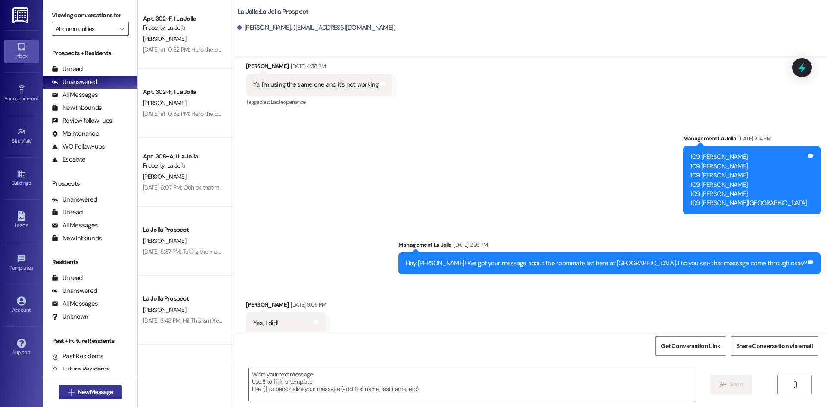
click at [110, 390] on span "New Message" at bounding box center [95, 392] width 35 height 9
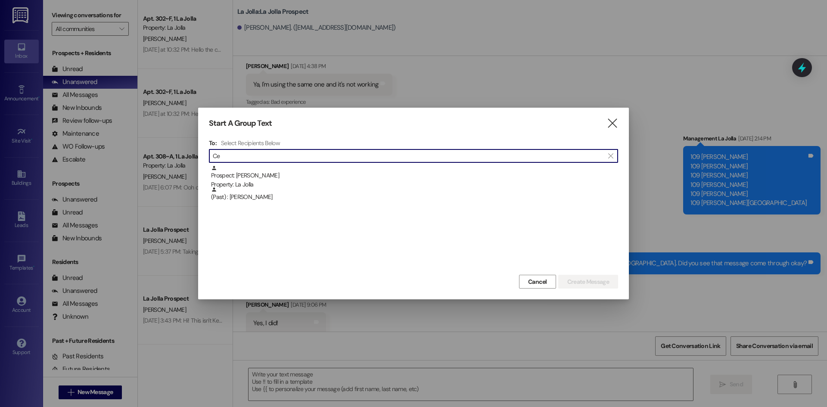
type input "C"
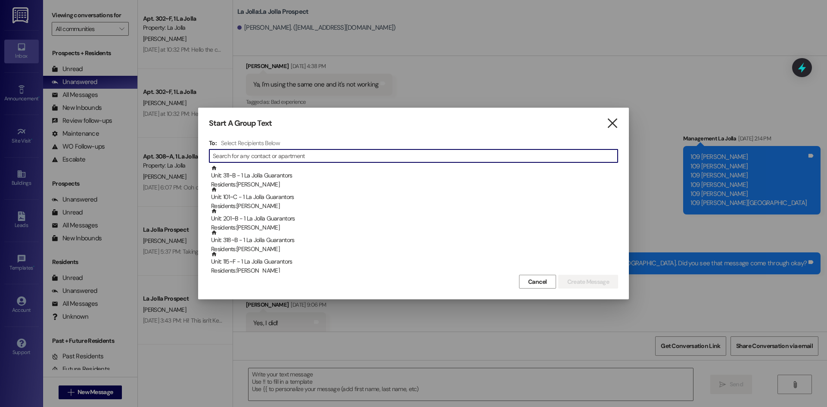
click at [612, 121] on icon "" at bounding box center [613, 123] width 12 height 9
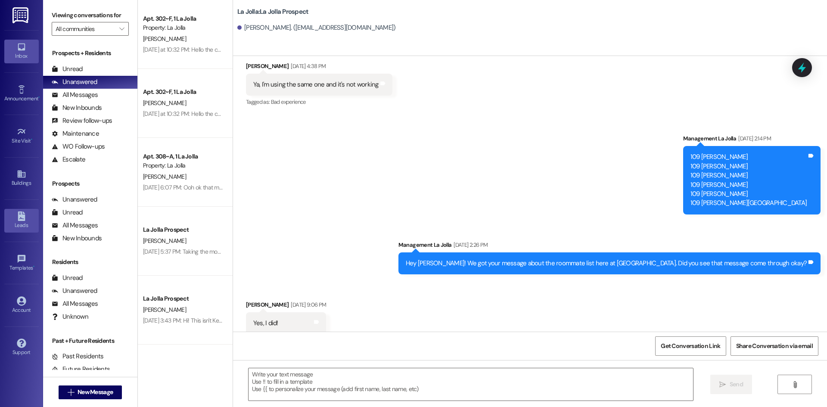
click at [26, 216] on icon at bounding box center [21, 216] width 9 height 9
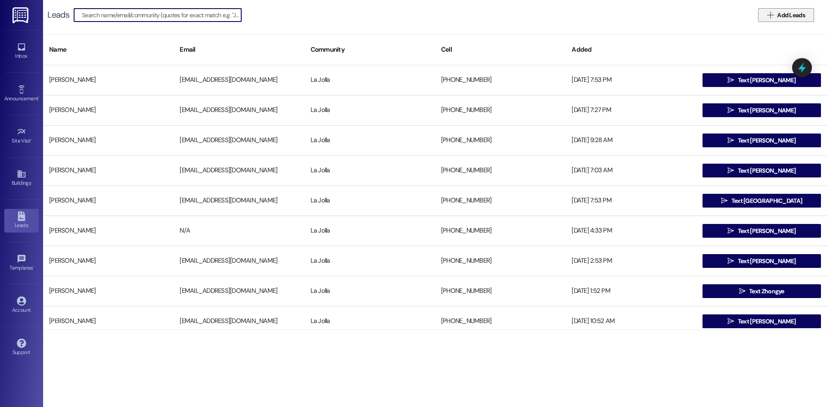
click at [778, 16] on span "Add Leads" at bounding box center [791, 15] width 28 height 9
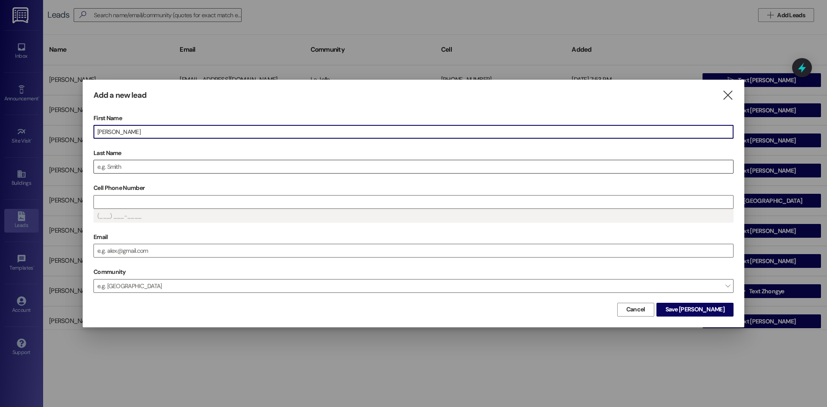
click at [156, 162] on input "Last Name" at bounding box center [414, 166] width 640 height 13
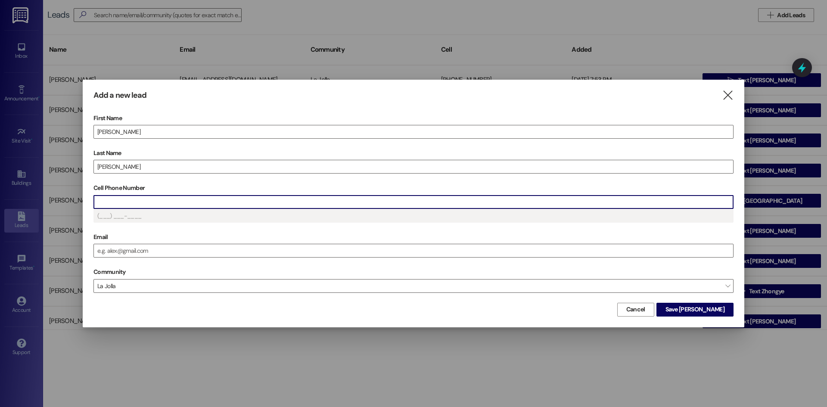
click at [134, 197] on input "Cell Phone Number" at bounding box center [414, 202] width 640 height 13
type input "(928) ___-____"
click at [711, 314] on span "Save [PERSON_NAME]" at bounding box center [695, 309] width 59 height 9
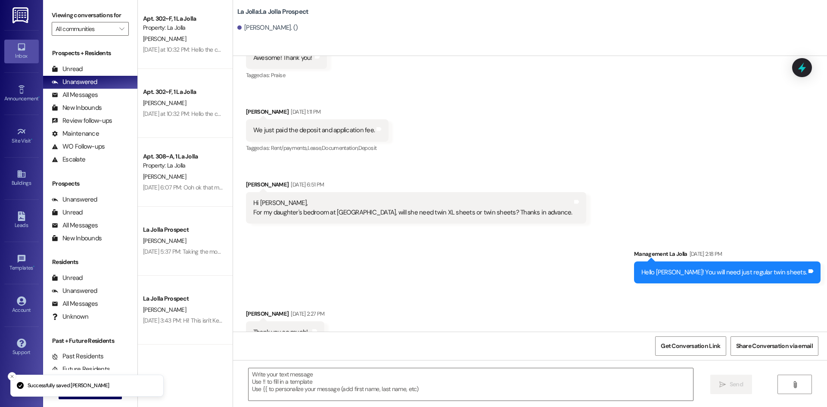
scroll to position [540, 0]
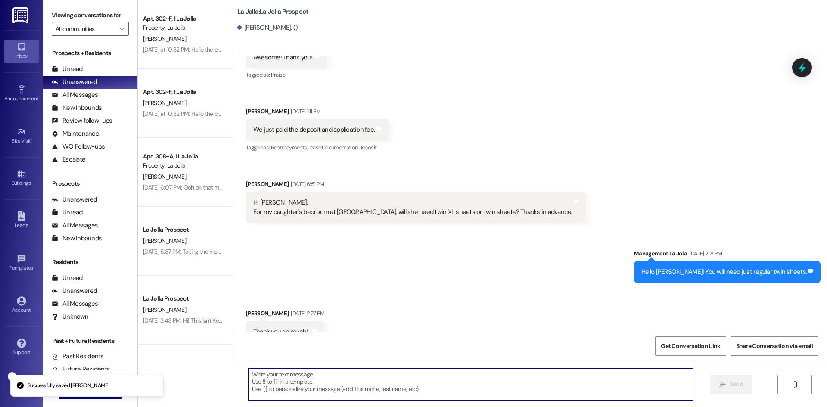
click at [274, 393] on textarea at bounding box center [471, 384] width 445 height 32
paste textarea "Hello! This is [PERSON_NAME] from [GEOGRAPHIC_DATA]. I just wanted to give you …"
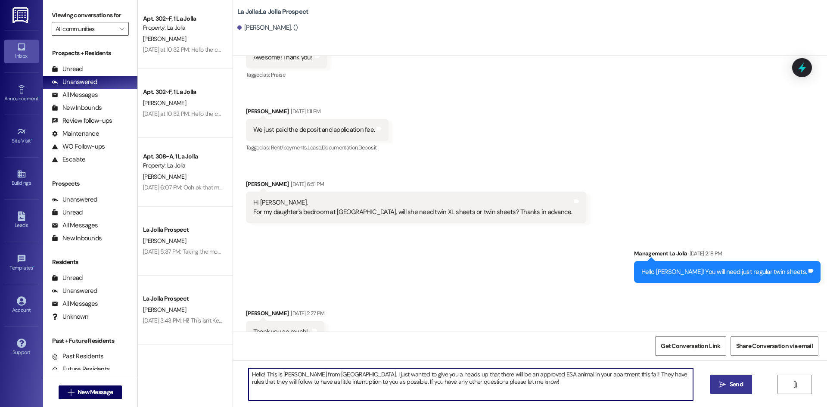
type textarea "Hello! This is [PERSON_NAME] from [GEOGRAPHIC_DATA]. I just wanted to give you …"
click at [716, 381] on button " Send" at bounding box center [732, 384] width 42 height 19
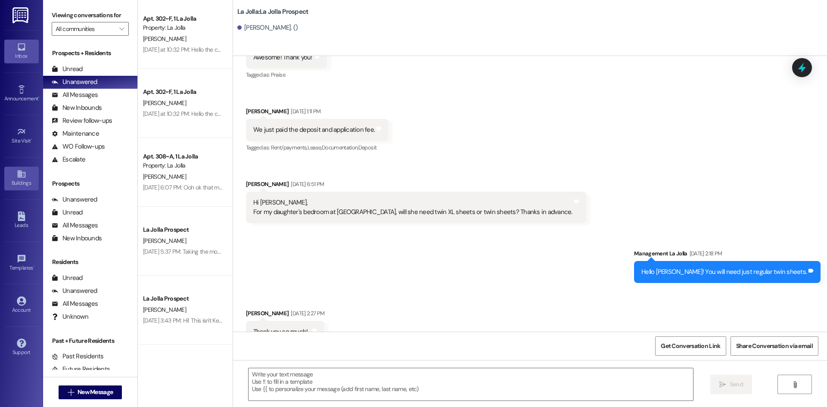
scroll to position [539, 0]
click at [71, 393] on span " New Message" at bounding box center [90, 392] width 49 height 9
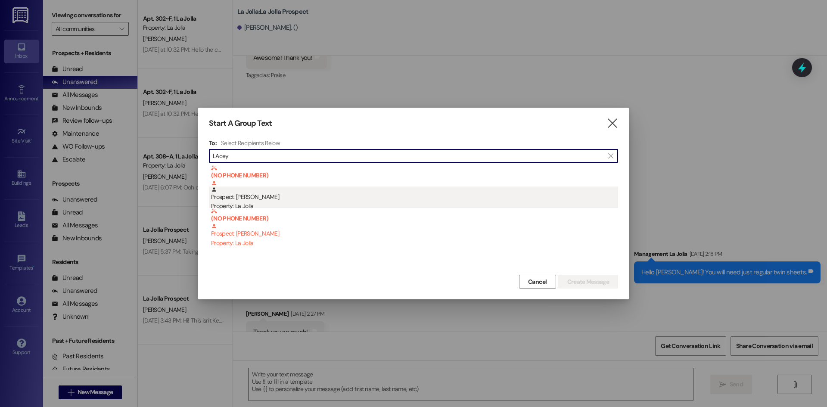
type input "LAcey"
click at [278, 203] on div "Property: La Jolla" at bounding box center [414, 206] width 407 height 9
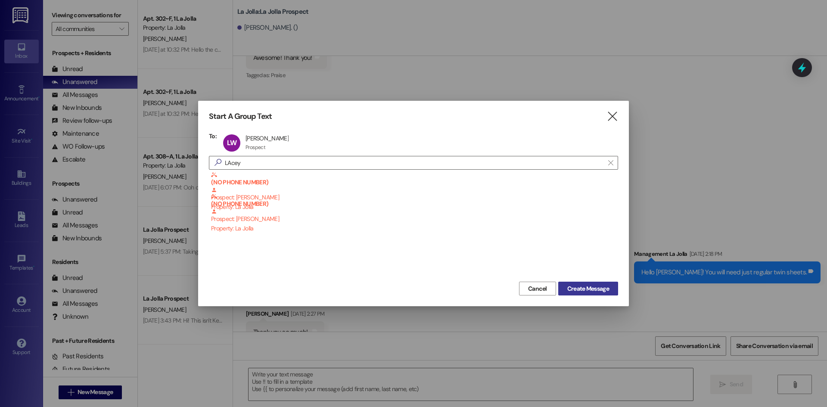
click at [560, 286] on button "Create Message" at bounding box center [589, 289] width 60 height 14
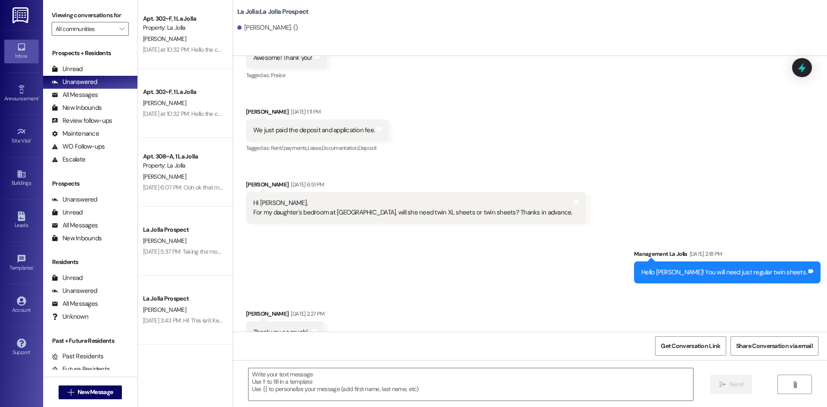
scroll to position [110, 0]
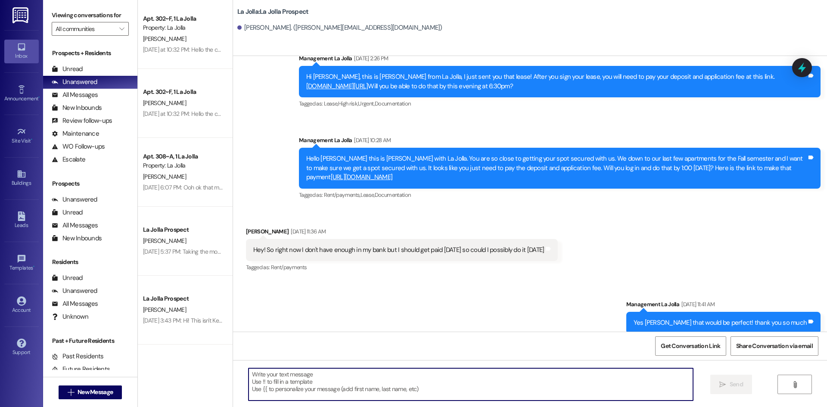
click at [278, 379] on textarea at bounding box center [471, 384] width 445 height 32
paste textarea "Hello! This is [PERSON_NAME] from [GEOGRAPHIC_DATA]. I just wanted to give you …"
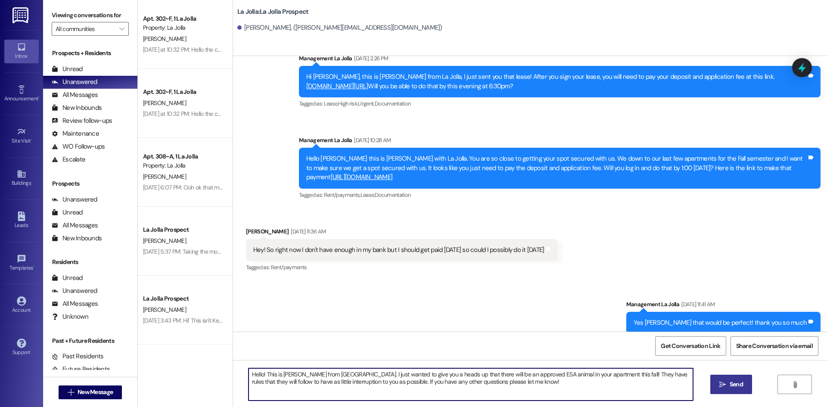
type textarea "Hello! This is [PERSON_NAME] from [GEOGRAPHIC_DATA]. I just wanted to give you …"
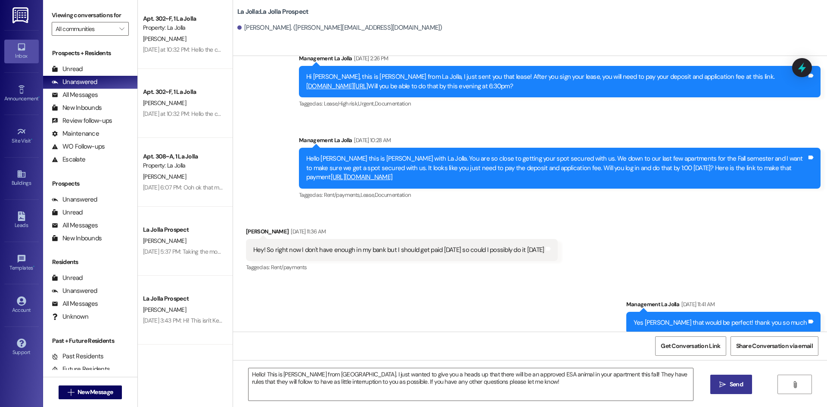
click at [728, 382] on span "Send" at bounding box center [736, 384] width 17 height 9
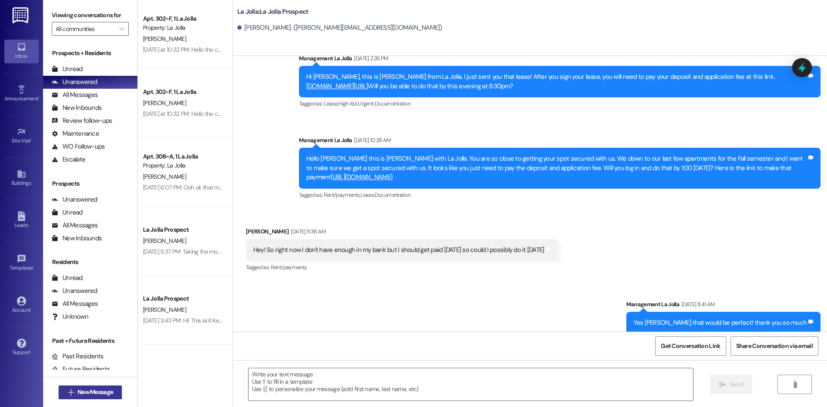
click at [109, 387] on button " New Message" at bounding box center [91, 393] width 64 height 14
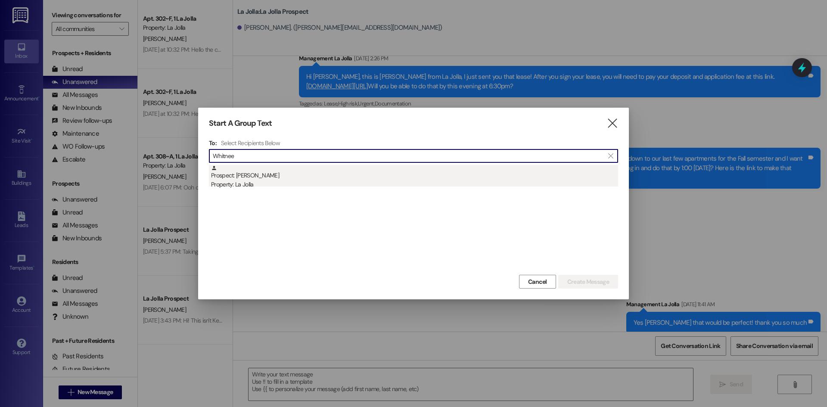
type input "Whitnee"
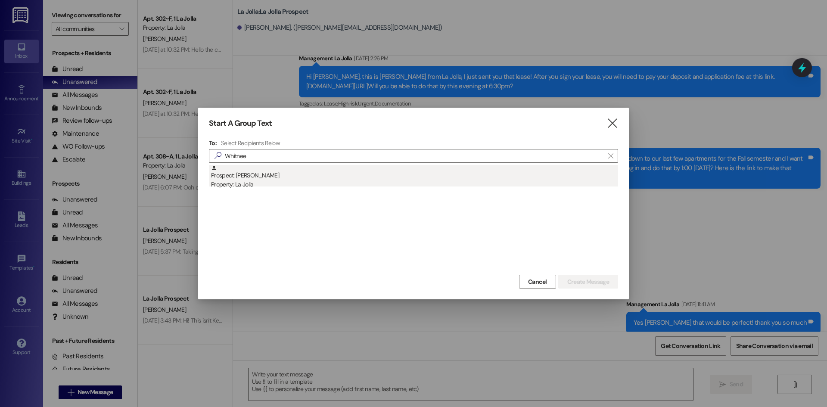
click at [280, 173] on div "Prospect: [PERSON_NAME] Property: [GEOGRAPHIC_DATA]" at bounding box center [414, 177] width 407 height 25
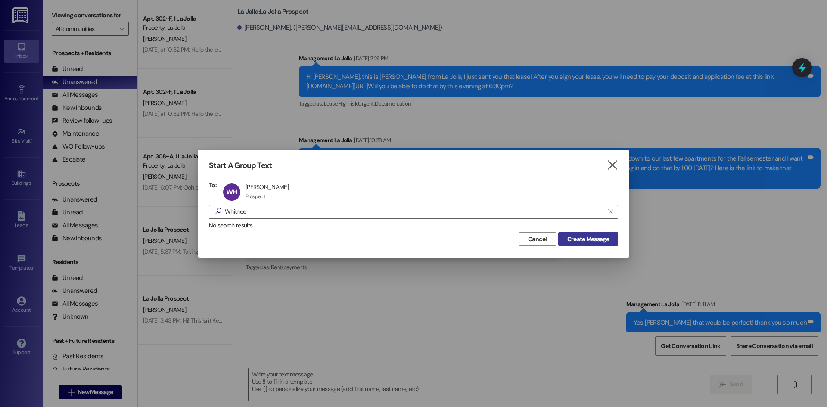
click at [579, 243] on span "Create Message" at bounding box center [589, 239] width 42 height 9
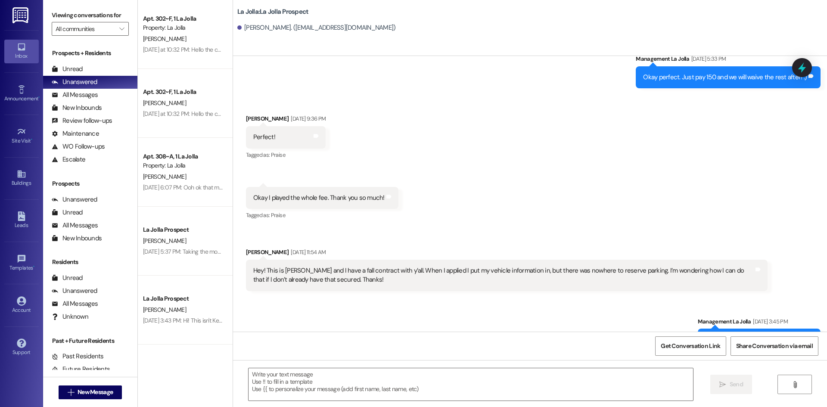
scroll to position [687, 0]
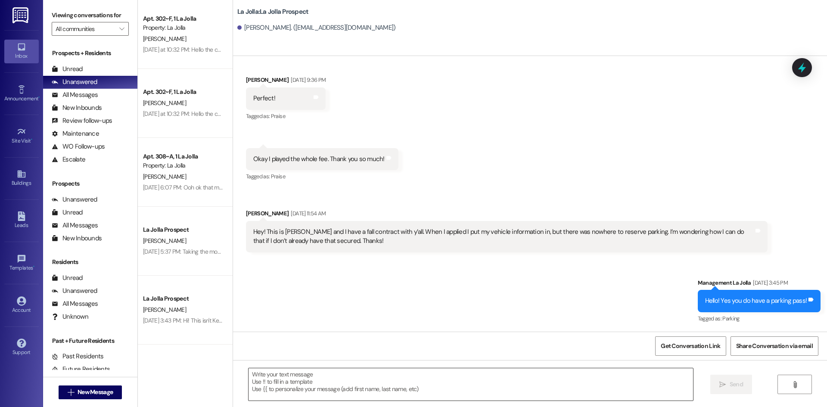
click at [275, 385] on textarea at bounding box center [471, 384] width 445 height 32
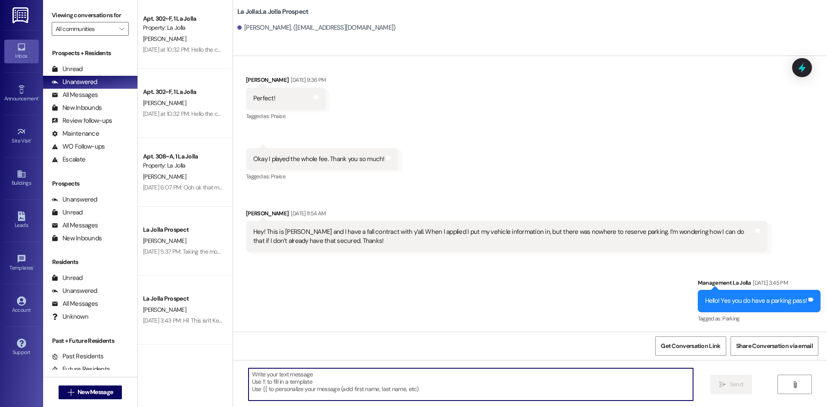
paste textarea "Hello! This is [PERSON_NAME] from [GEOGRAPHIC_DATA]. I just wanted to give you …"
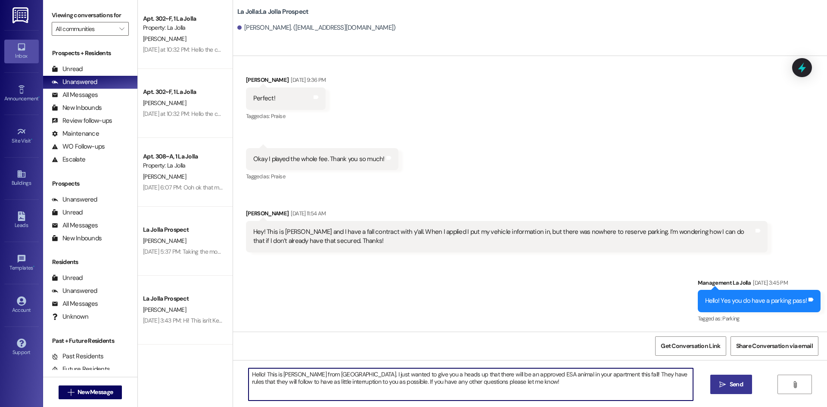
type textarea "Hello! This is [PERSON_NAME] from [GEOGRAPHIC_DATA]. I just wanted to give you …"
click at [725, 384] on icon "" at bounding box center [723, 384] width 6 height 7
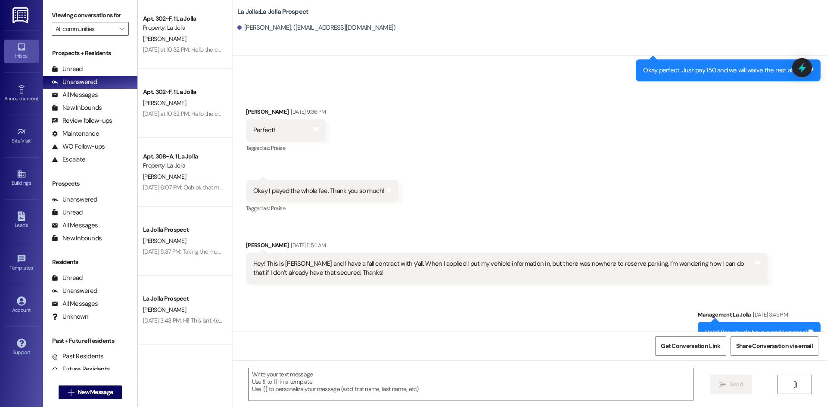
scroll to position [615, 0]
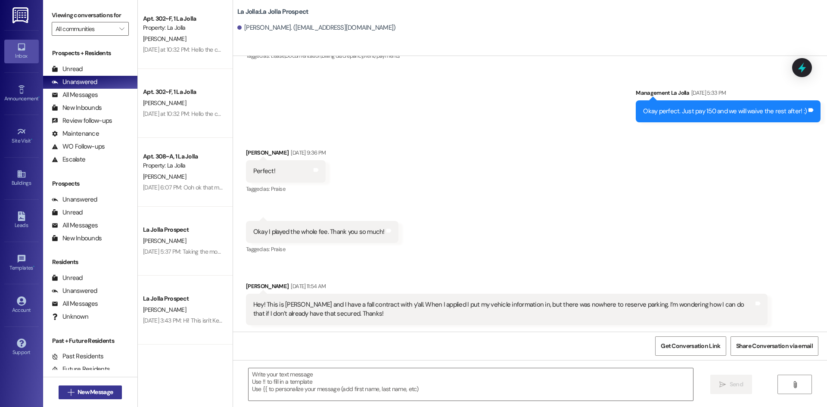
click at [92, 392] on span "New Message" at bounding box center [95, 392] width 35 height 9
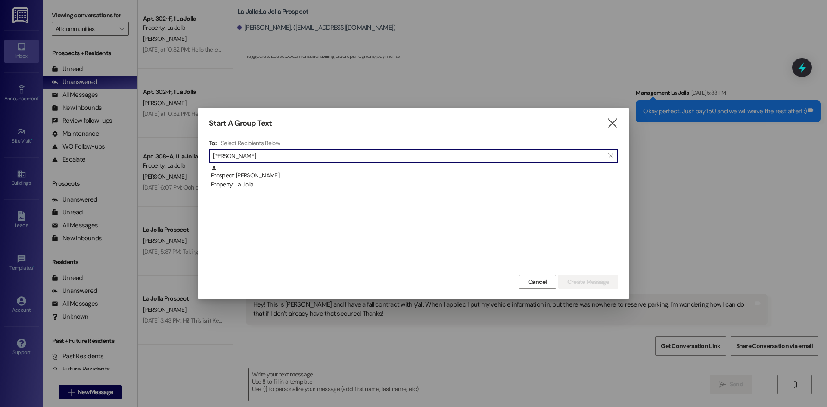
type input "[PERSON_NAME]"
click at [319, 171] on div "Prospect: [PERSON_NAME] Property: La Jolla" at bounding box center [414, 177] width 407 height 25
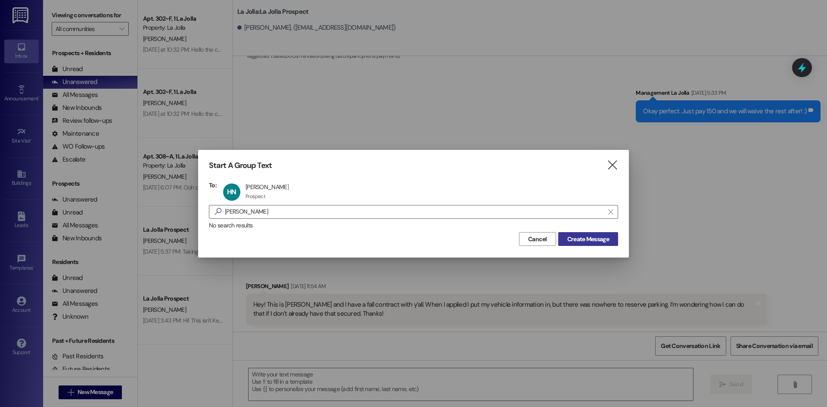
click at [572, 238] on span "Create Message" at bounding box center [589, 239] width 42 height 9
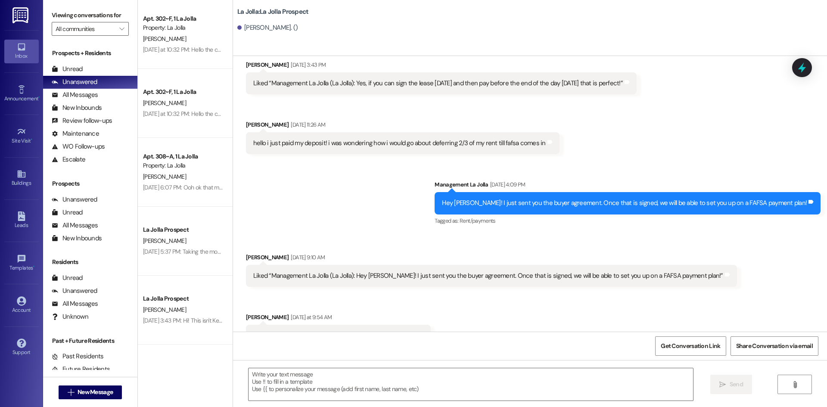
scroll to position [1094, 0]
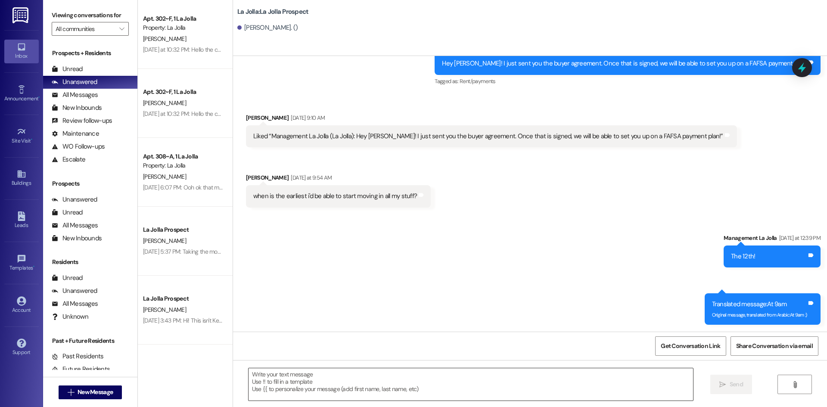
click at [312, 397] on textarea at bounding box center [471, 384] width 445 height 32
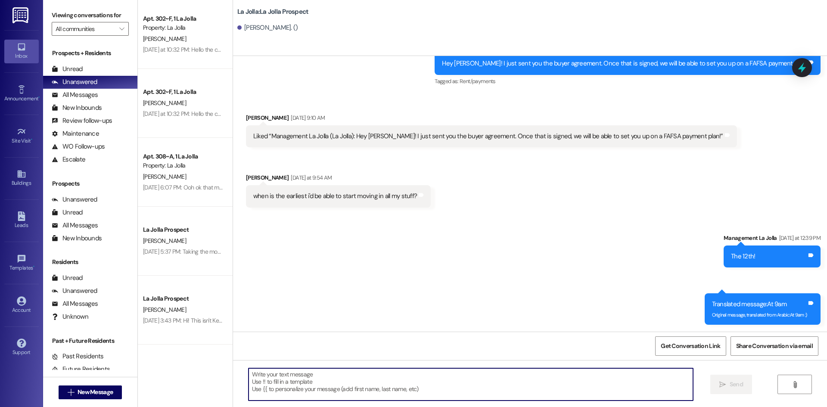
paste textarea "Hello! This is [PERSON_NAME] from [GEOGRAPHIC_DATA]. I just wanted to give you …"
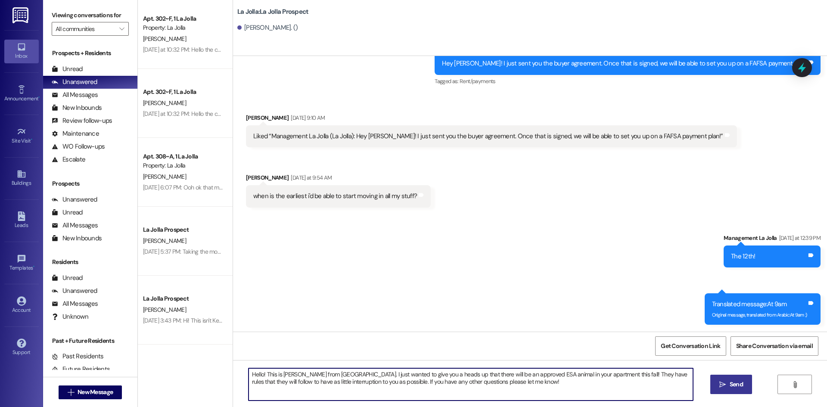
type textarea "Hello! This is [PERSON_NAME] from [GEOGRAPHIC_DATA]. I just wanted to give you …"
click at [717, 381] on button " Send" at bounding box center [732, 384] width 42 height 19
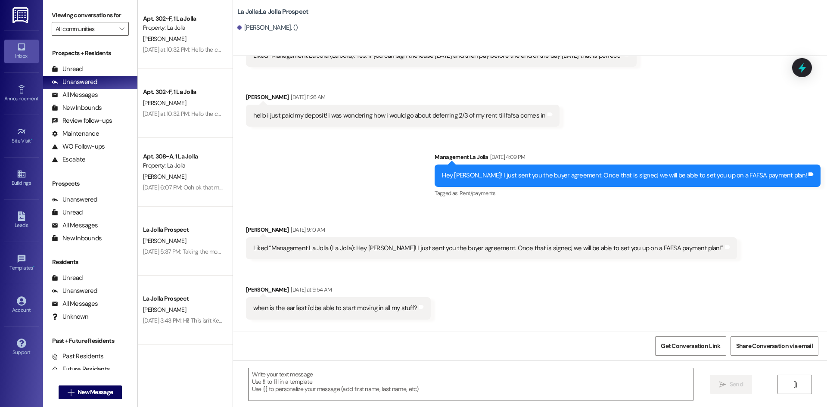
scroll to position [977, 0]
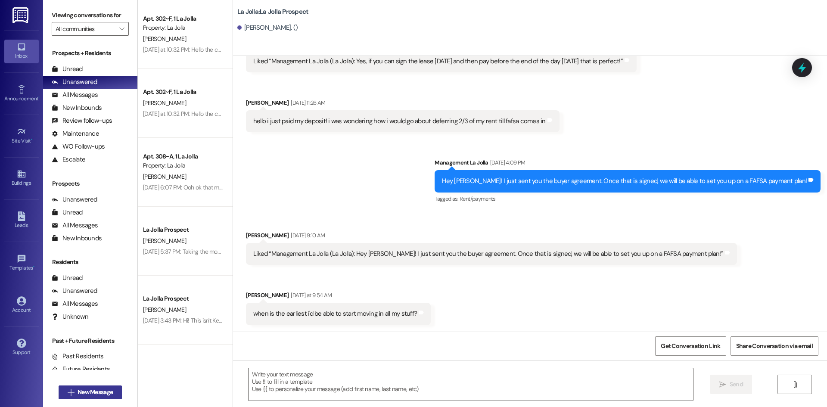
click at [111, 394] on span "New Message" at bounding box center [95, 392] width 39 height 9
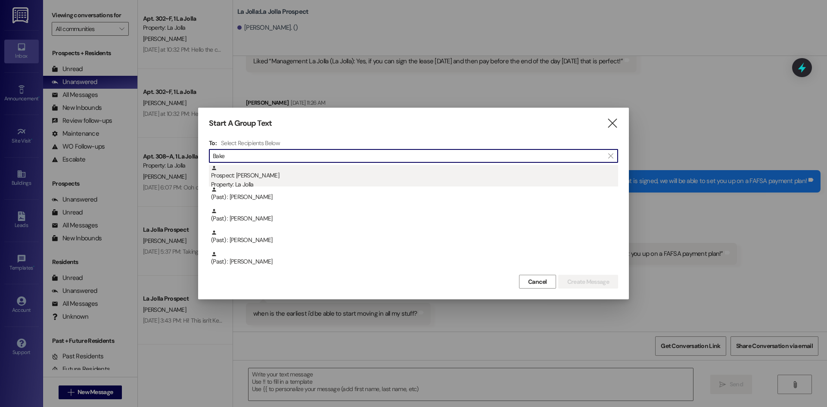
type input "Bake"
click at [282, 172] on div "Prospect: [PERSON_NAME] Property: [GEOGRAPHIC_DATA]" at bounding box center [414, 177] width 407 height 25
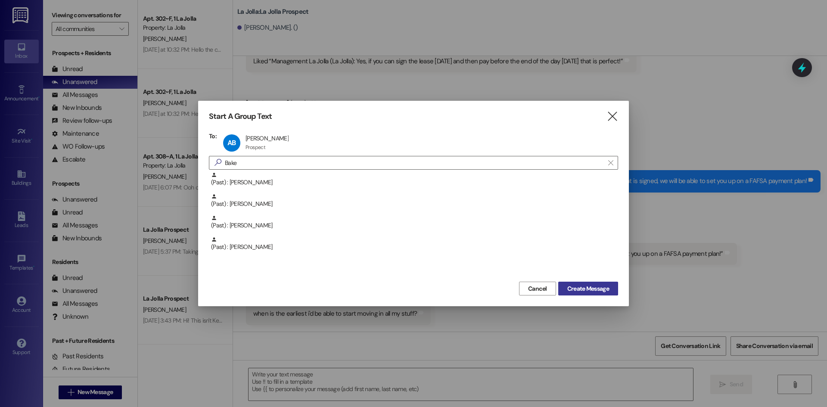
click at [599, 290] on span "Create Message" at bounding box center [589, 288] width 42 height 9
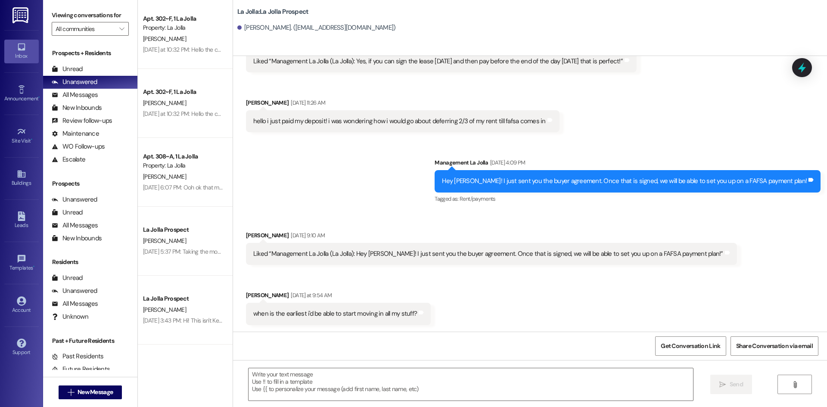
scroll to position [0, 0]
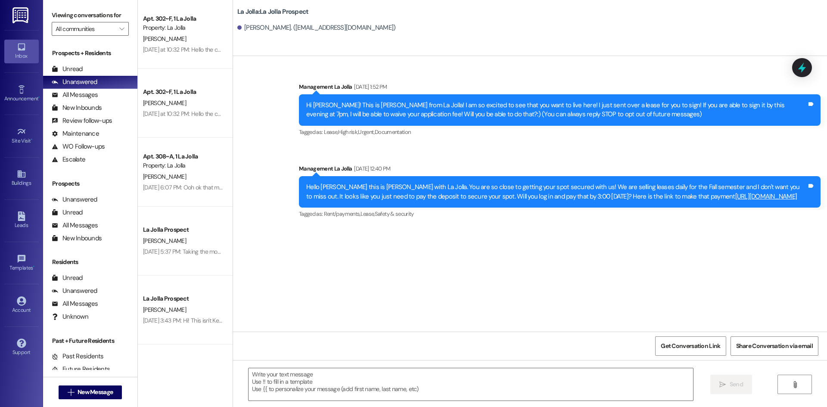
click at [315, 403] on div " Send " at bounding box center [530, 392] width 594 height 65
click at [314, 383] on textarea at bounding box center [471, 384] width 445 height 32
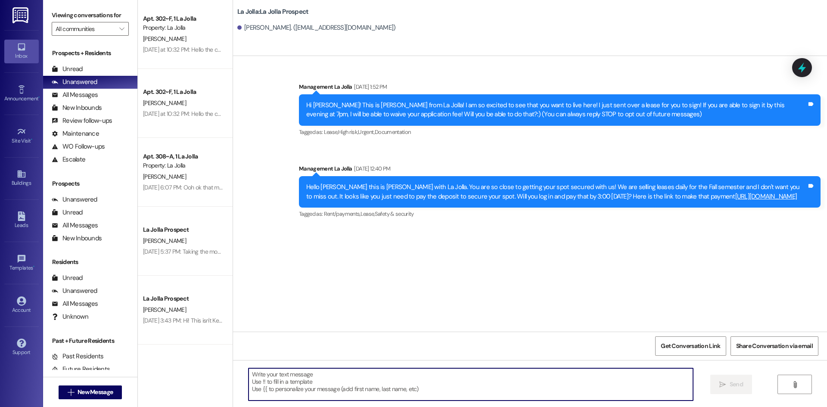
paste textarea "Hello! This is [PERSON_NAME] from [GEOGRAPHIC_DATA]. I just wanted to give you …"
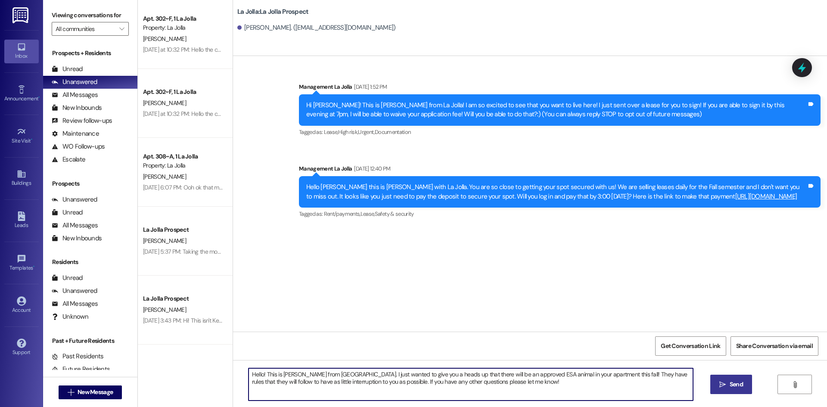
type textarea "Hello! This is [PERSON_NAME] from [GEOGRAPHIC_DATA]. I just wanted to give you …"
click at [718, 381] on span " Send" at bounding box center [731, 384] width 27 height 9
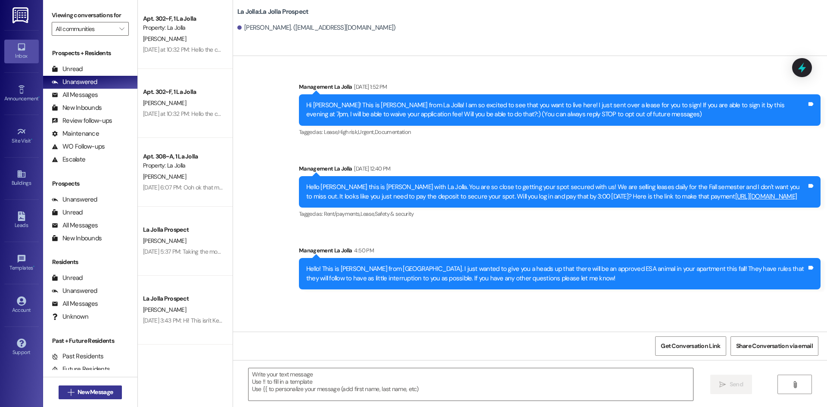
click at [94, 386] on button " New Message" at bounding box center [91, 393] width 64 height 14
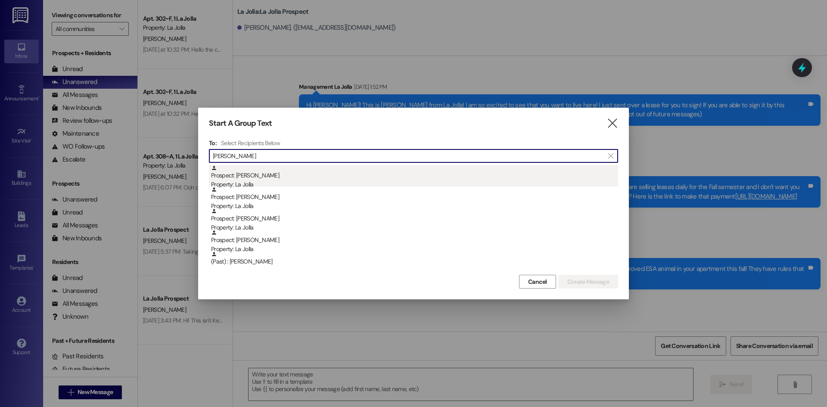
type input "[PERSON_NAME]"
click at [316, 170] on div "Prospect: [PERSON_NAME] Property: La Jolla" at bounding box center [414, 177] width 407 height 25
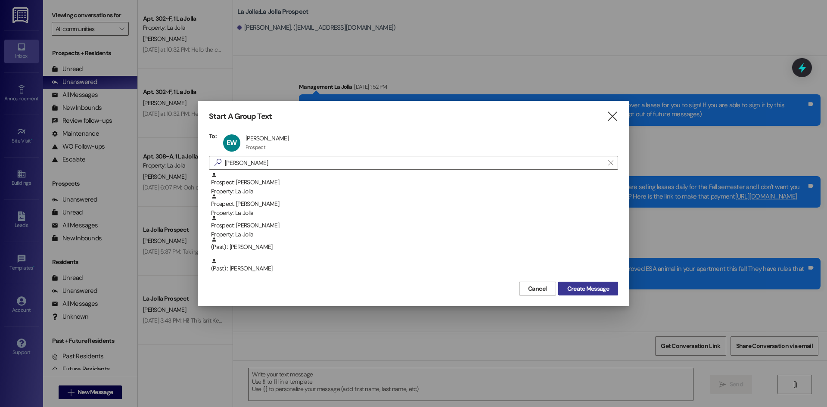
click at [595, 293] on span "Create Message" at bounding box center [589, 288] width 42 height 9
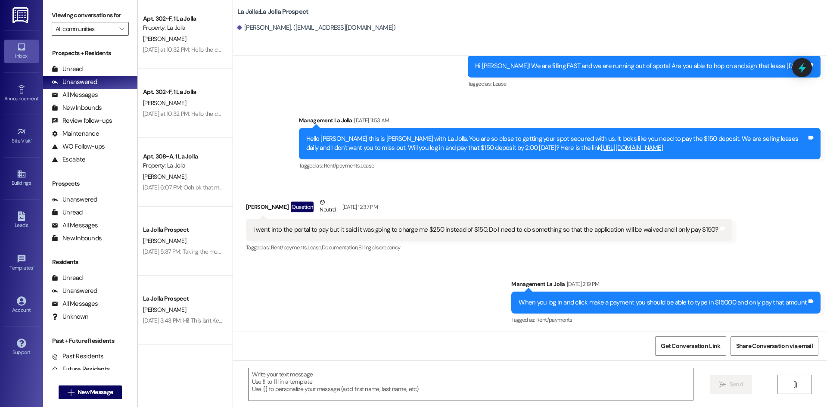
scroll to position [575, 0]
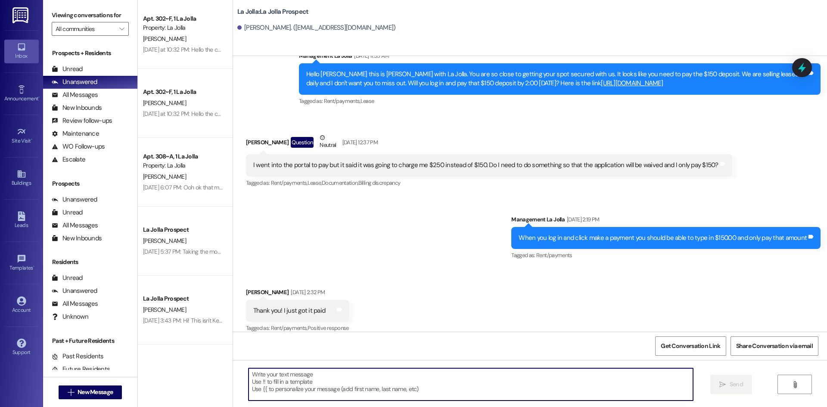
click at [443, 385] on textarea at bounding box center [471, 384] width 445 height 32
click at [358, 378] on textarea at bounding box center [471, 384] width 445 height 32
paste textarea "Hello! This is [PERSON_NAME] from [GEOGRAPHIC_DATA]. I just wanted to give you …"
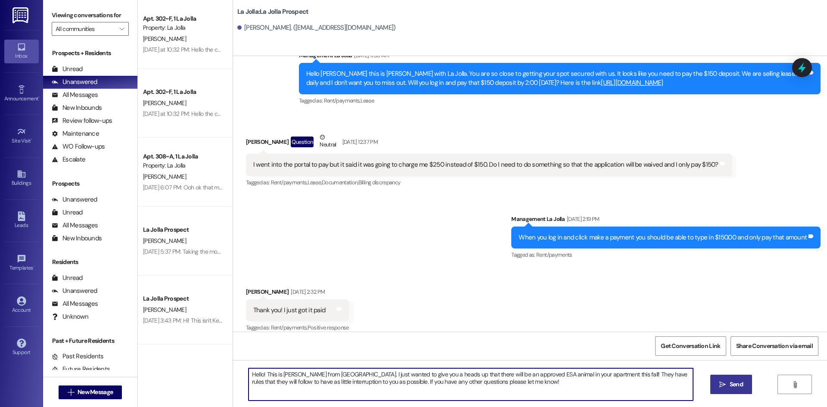
type textarea "Hello! This is [PERSON_NAME] from [GEOGRAPHIC_DATA]. I just wanted to give you …"
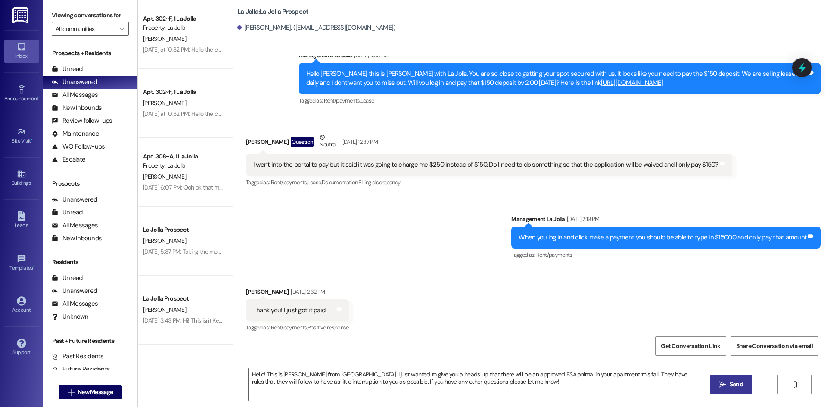
click at [730, 383] on span "Send" at bounding box center [736, 384] width 13 height 9
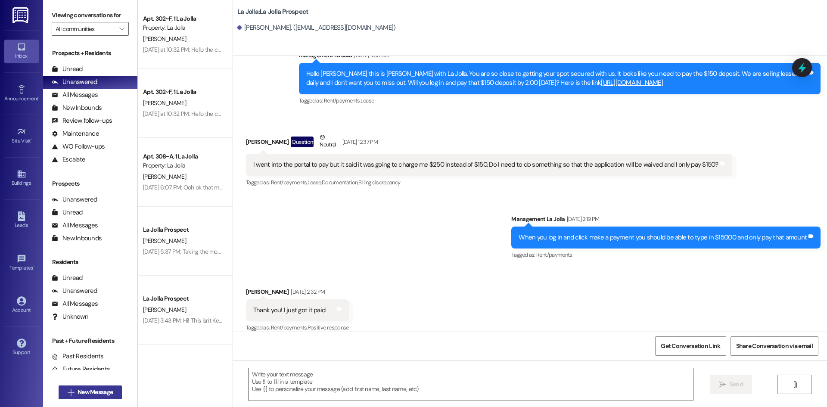
scroll to position [575, 0]
click at [87, 389] on span "New Message" at bounding box center [95, 392] width 35 height 9
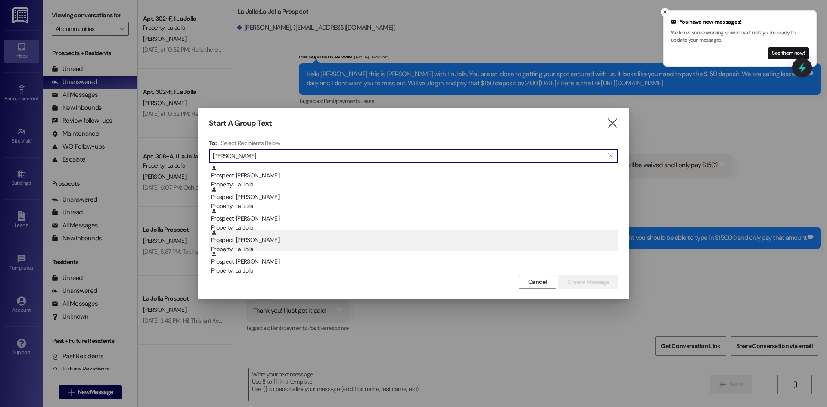
type input "[PERSON_NAME]"
click at [265, 245] on div "Property: La Jolla" at bounding box center [414, 249] width 407 height 9
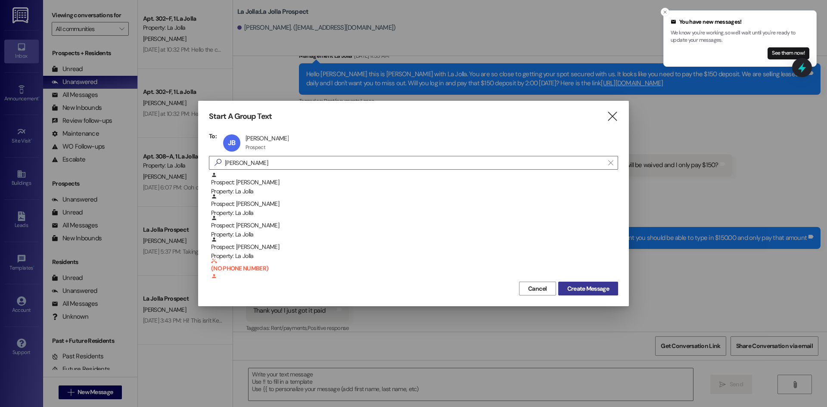
click at [590, 285] on span "Create Message" at bounding box center [589, 288] width 42 height 9
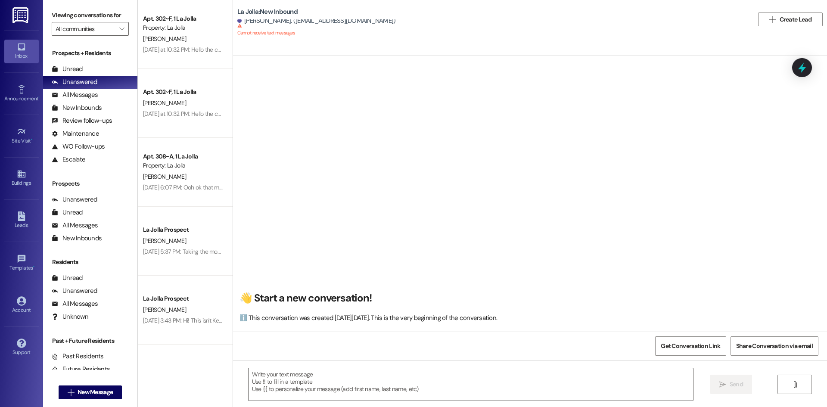
scroll to position [0, 0]
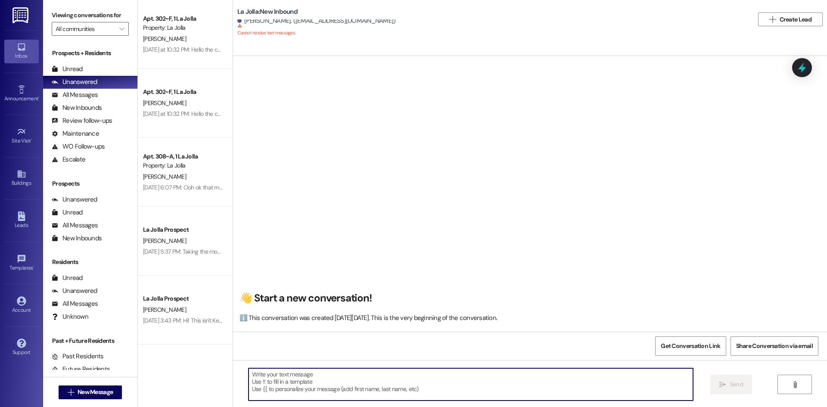
click at [268, 376] on textarea at bounding box center [471, 384] width 445 height 32
paste textarea "Hello! This is [PERSON_NAME] from [GEOGRAPHIC_DATA]. I just wanted to give you …"
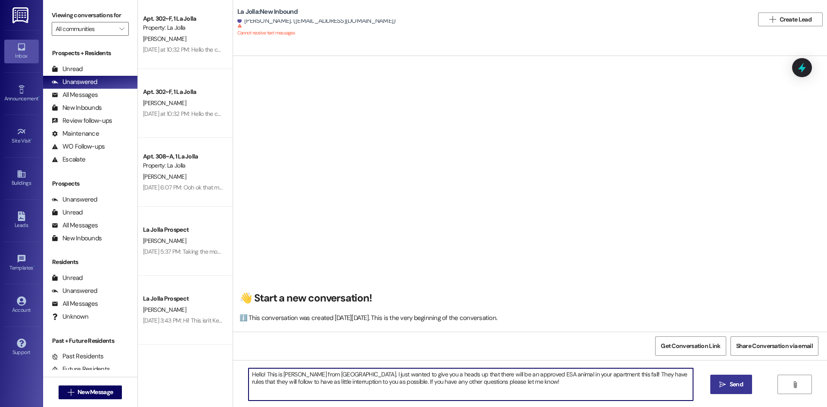
type textarea "Hello! This is [PERSON_NAME] from [GEOGRAPHIC_DATA]. I just wanted to give you …"
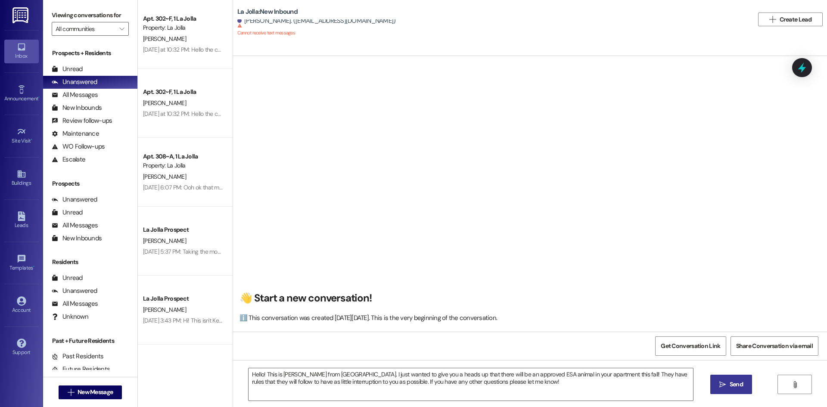
click at [736, 380] on span "Send" at bounding box center [736, 384] width 13 height 9
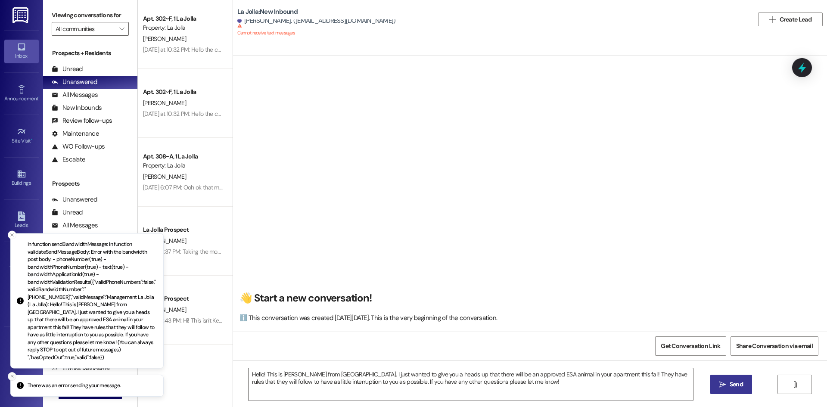
click at [8, 375] on button "Close toast" at bounding box center [12, 376] width 9 height 9
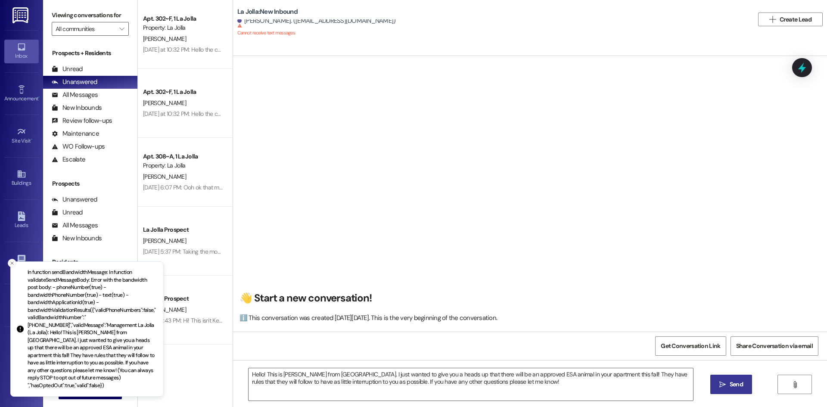
click at [12, 266] on icon "Close toast" at bounding box center [11, 263] width 5 height 5
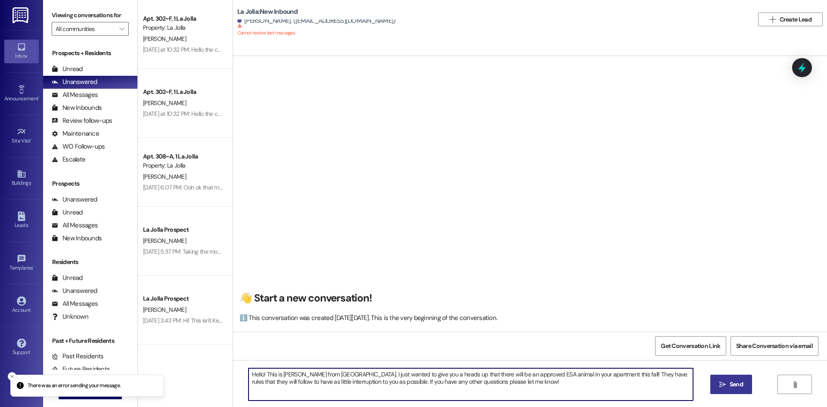
drag, startPoint x: 506, startPoint y: 382, endPoint x: 226, endPoint y: 368, distance: 280.0
click at [233, 368] on div "Hello! This is [PERSON_NAME] from [GEOGRAPHIC_DATA]. I just wanted to give you …" at bounding box center [530, 392] width 594 height 65
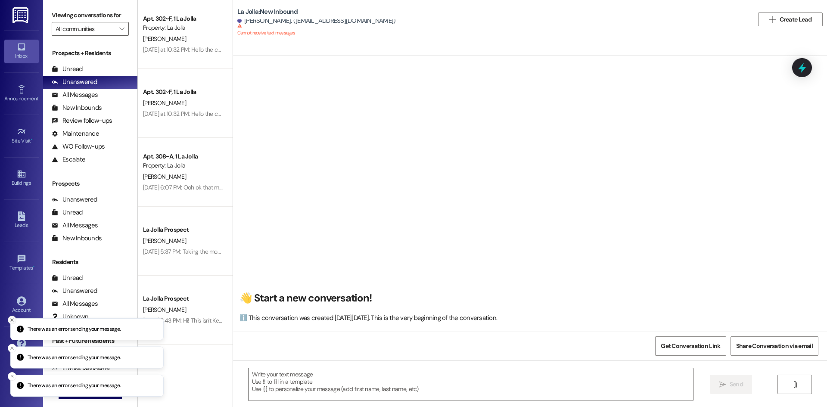
click at [10, 318] on icon "Close toast" at bounding box center [11, 320] width 5 height 5
click at [12, 318] on li "There was an error sending your message." at bounding box center [86, 329] width 153 height 22
click at [12, 318] on icon "Close toast" at bounding box center [11, 320] width 5 height 5
click at [12, 346] on li "There was an error sending your message." at bounding box center [86, 357] width 153 height 22
click at [9, 350] on icon "Close toast" at bounding box center [11, 348] width 5 height 5
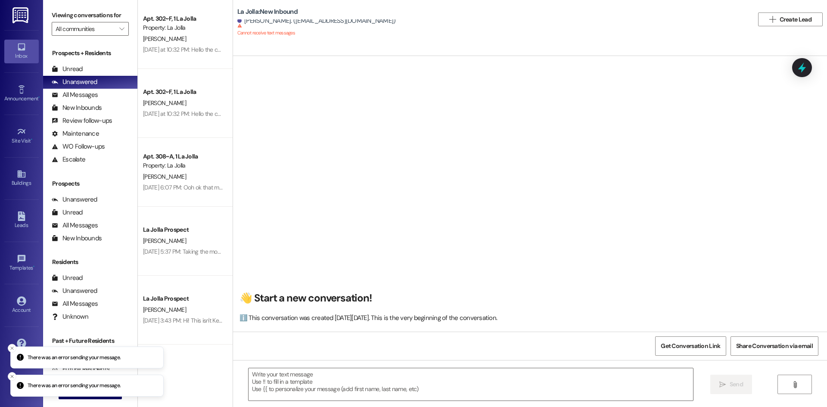
click at [9, 350] on icon "Close toast" at bounding box center [11, 348] width 5 height 5
click at [12, 374] on icon "Close toast" at bounding box center [11, 376] width 5 height 5
click at [97, 391] on span "New Message" at bounding box center [95, 392] width 35 height 9
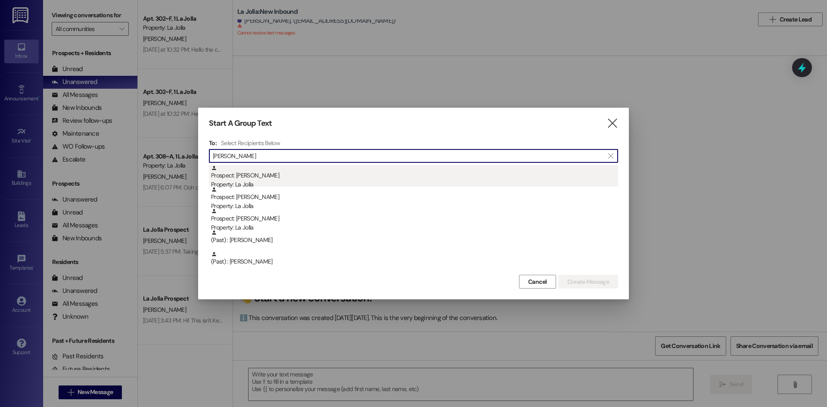
type input "[PERSON_NAME]"
click at [285, 178] on div "Prospect: [PERSON_NAME] Property: La Jolla" at bounding box center [414, 177] width 407 height 25
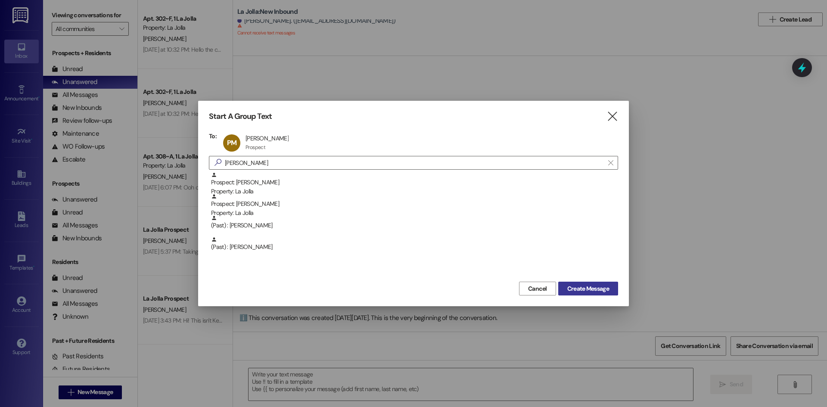
click at [584, 285] on span "Create Message" at bounding box center [589, 288] width 42 height 9
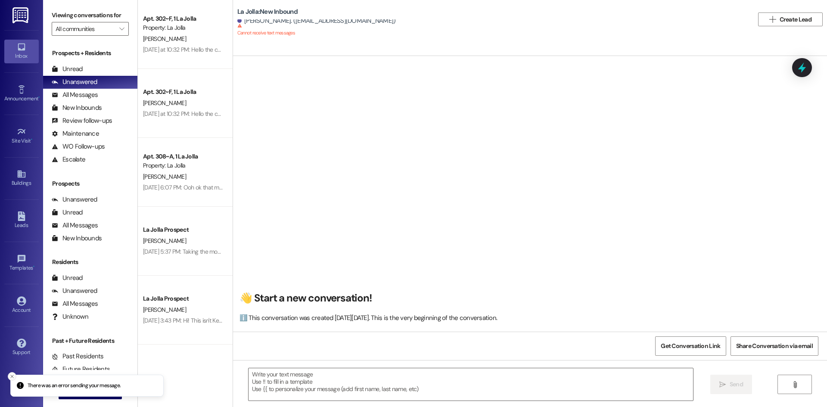
click at [13, 379] on button "Close toast" at bounding box center [12, 376] width 9 height 9
click at [82, 394] on span "New Message" at bounding box center [95, 392] width 35 height 9
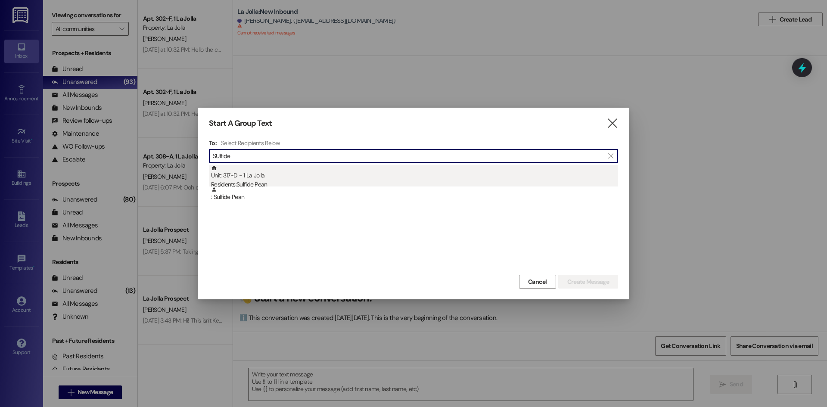
type input "SUlfide"
click at [267, 183] on div "Residents: Sulfide Pean" at bounding box center [414, 184] width 407 height 9
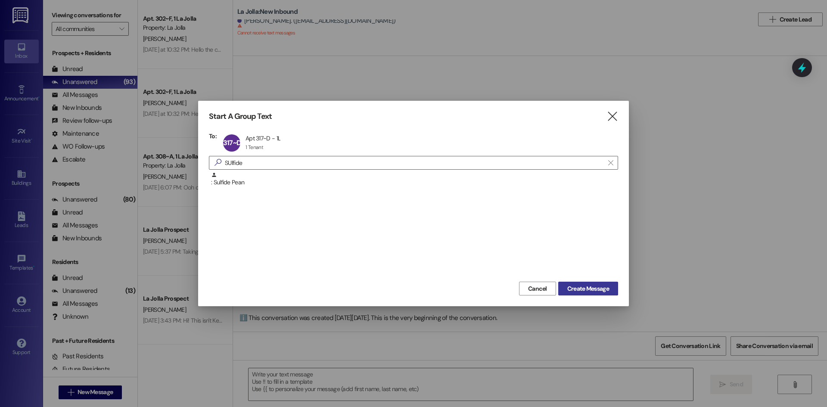
click at [598, 290] on span "Create Message" at bounding box center [589, 288] width 42 height 9
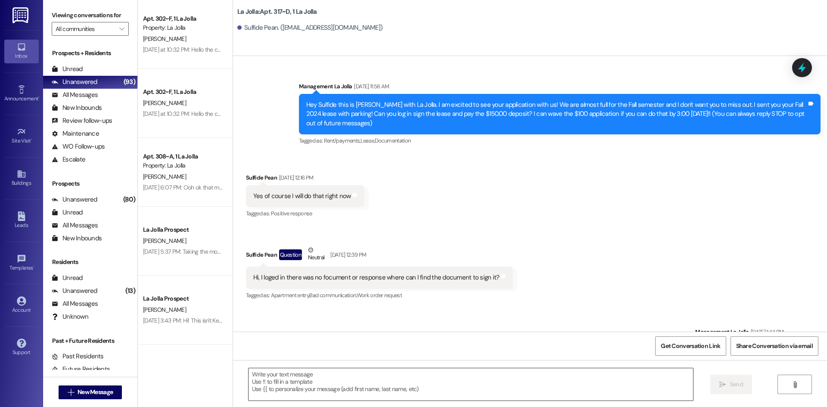
scroll to position [8492, 0]
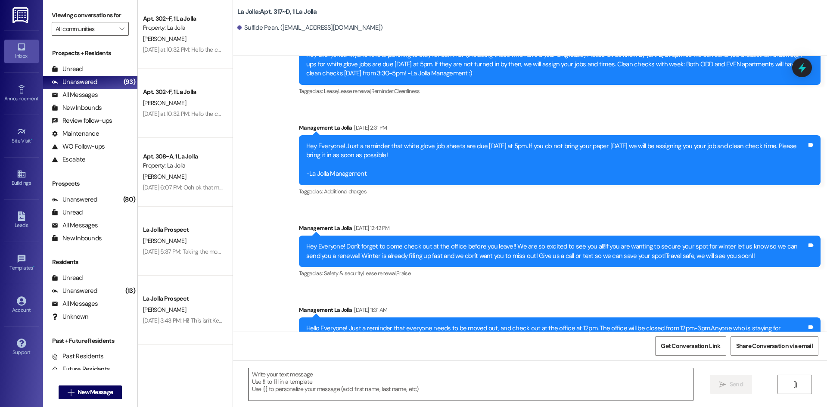
click at [256, 396] on textarea at bounding box center [471, 384] width 445 height 32
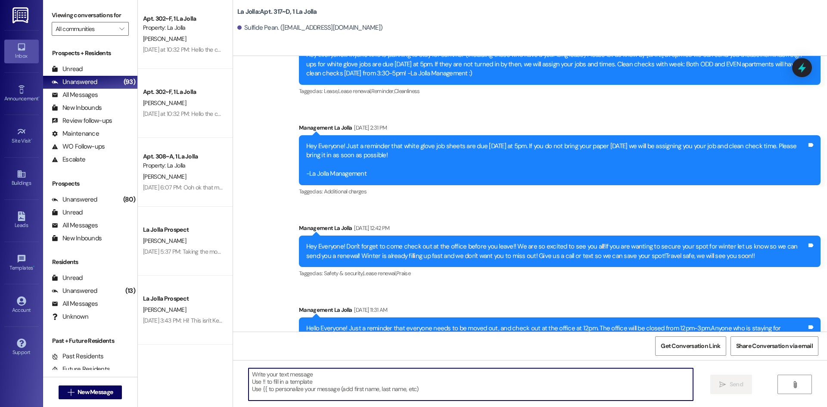
paste textarea "Hello! This is [PERSON_NAME] from [GEOGRAPHIC_DATA]. I just wanted to give you …"
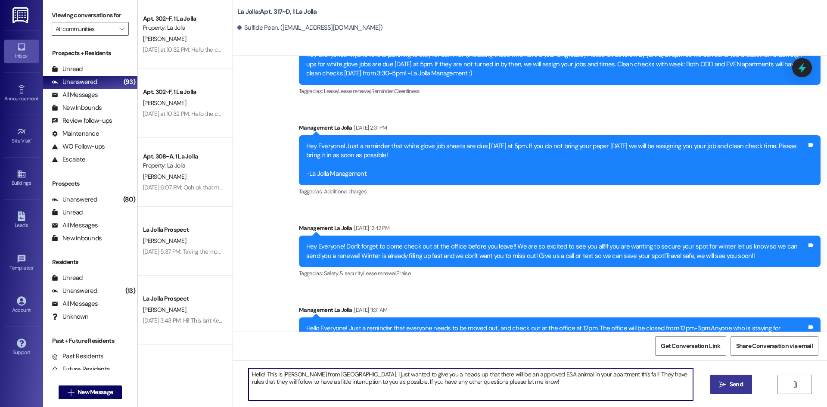
type textarea "Hello! This is [PERSON_NAME] from [GEOGRAPHIC_DATA]. I just wanted to give you …"
click at [728, 381] on span "Send" at bounding box center [736, 384] width 17 height 9
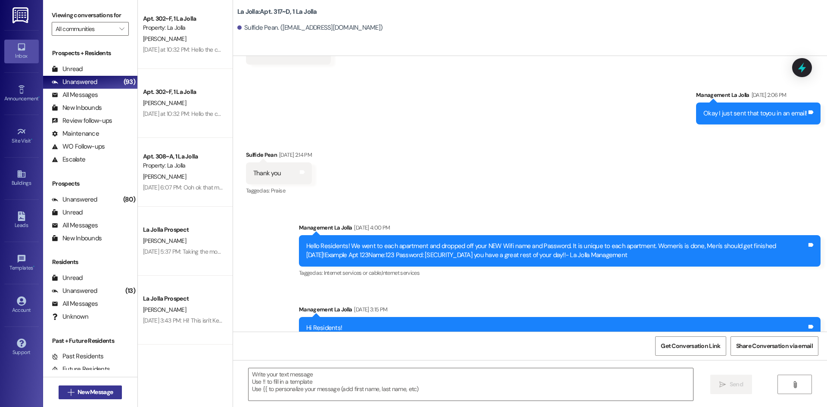
scroll to position [7152, 0]
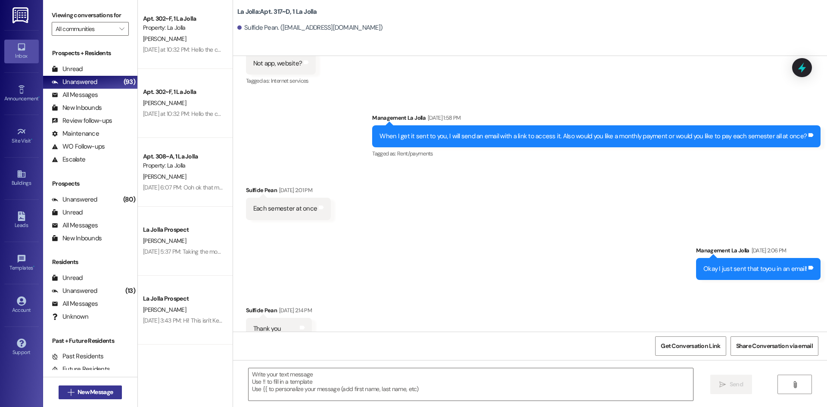
click at [111, 390] on span "New Message" at bounding box center [95, 392] width 39 height 9
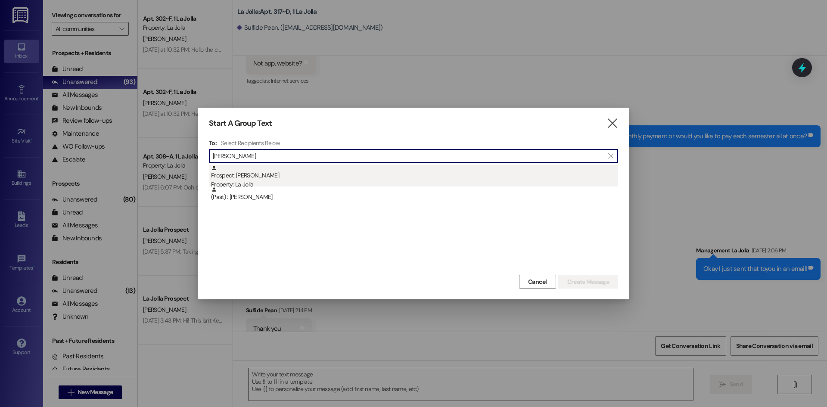
type input "[PERSON_NAME]"
click at [315, 169] on div "Prospect: [PERSON_NAME] Property: [GEOGRAPHIC_DATA]" at bounding box center [414, 177] width 407 height 25
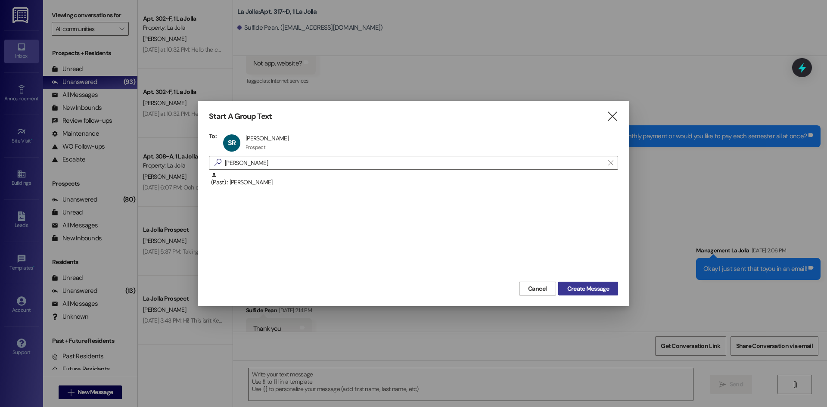
click at [574, 287] on span "Create Message" at bounding box center [589, 288] width 42 height 9
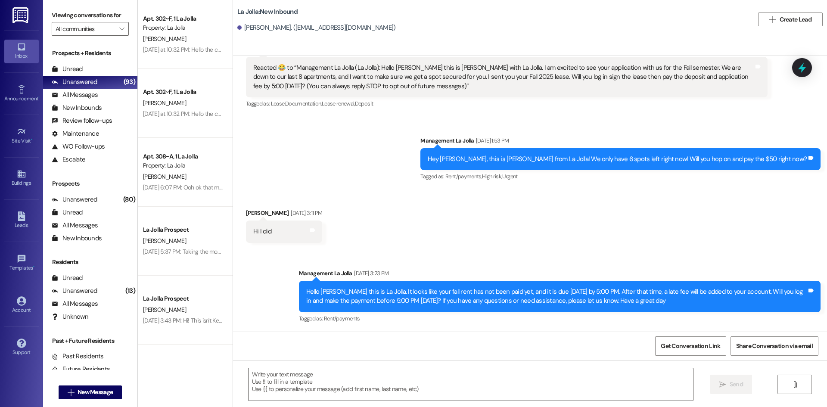
scroll to position [578, 0]
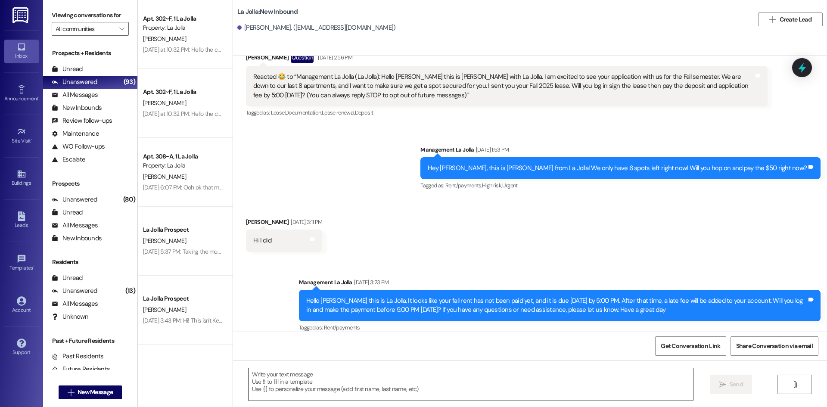
click at [295, 375] on textarea at bounding box center [471, 384] width 445 height 32
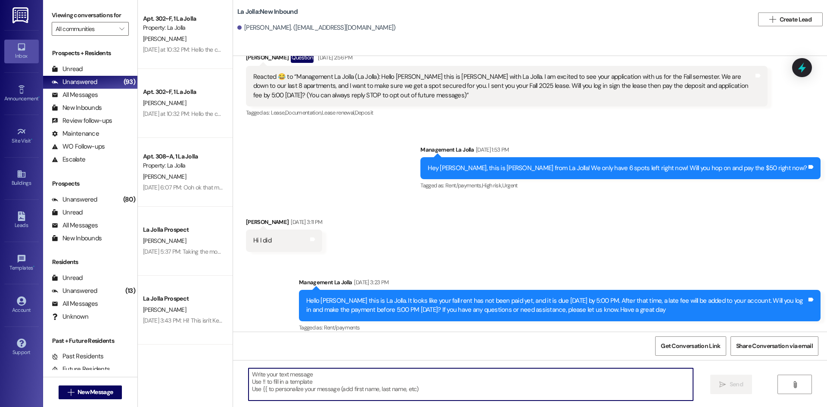
paste textarea "Hello! This is [PERSON_NAME] from [GEOGRAPHIC_DATA]. I just wanted to give you …"
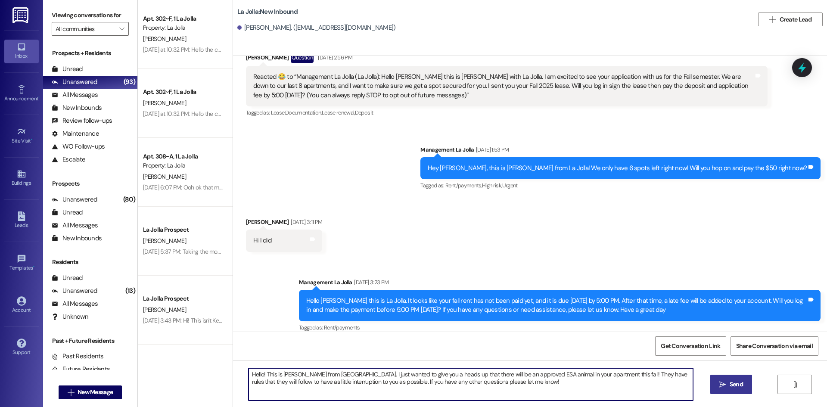
type textarea "Hello! This is [PERSON_NAME] from [GEOGRAPHIC_DATA]. I just wanted to give you …"
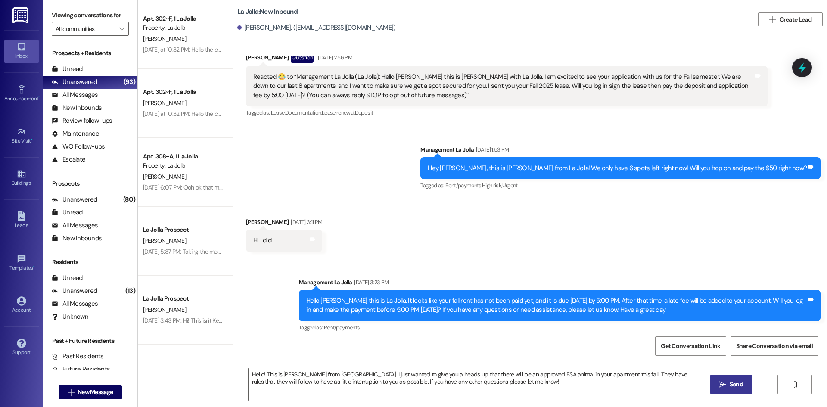
click at [739, 387] on span "Send" at bounding box center [736, 384] width 13 height 9
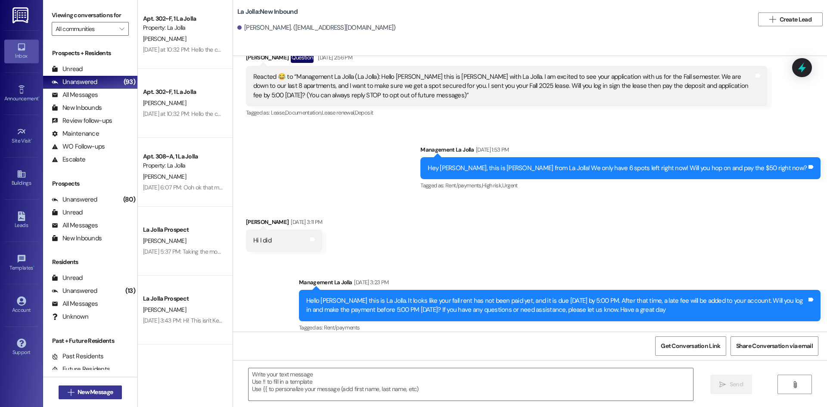
click at [86, 388] on span "New Message" at bounding box center [95, 392] width 35 height 9
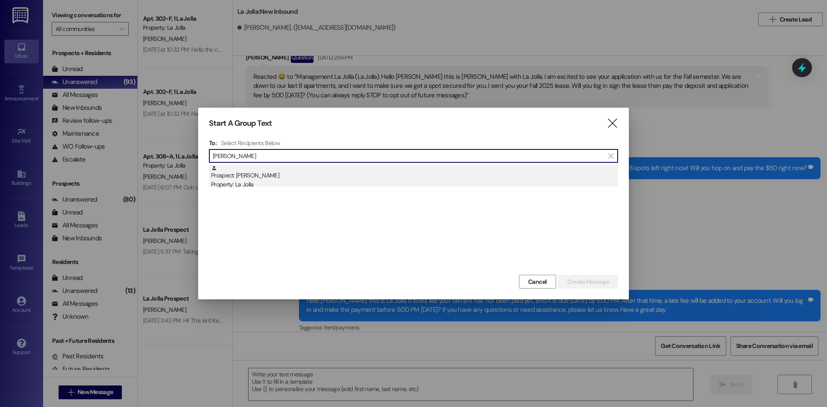
type input "[PERSON_NAME]"
click at [250, 183] on div "Property: La Jolla" at bounding box center [414, 184] width 407 height 9
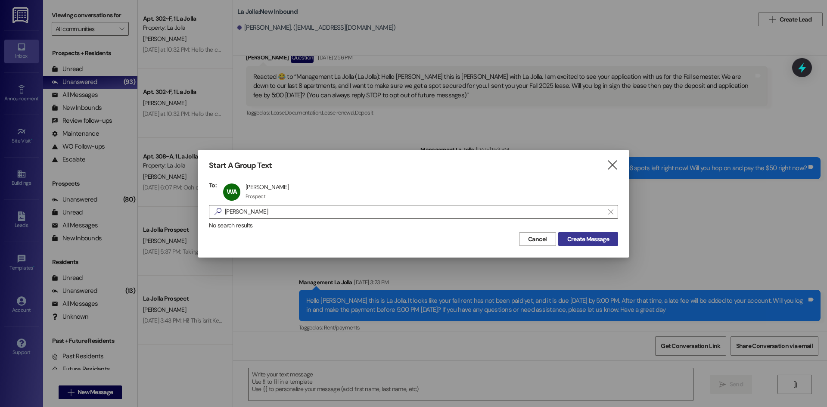
click at [577, 238] on span "Create Message" at bounding box center [589, 239] width 42 height 9
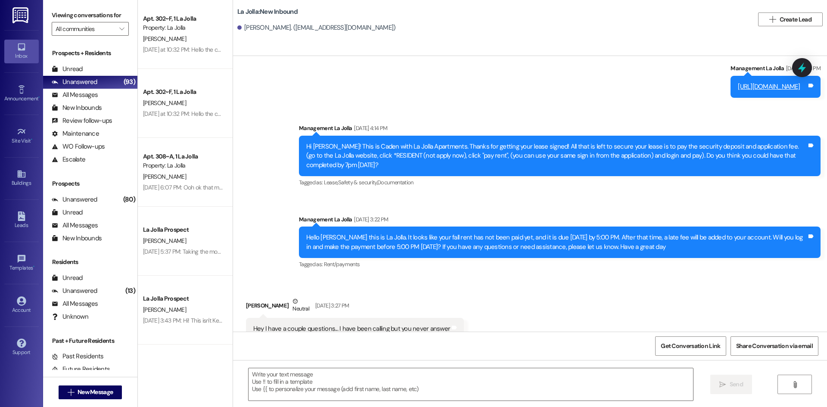
scroll to position [1155, 0]
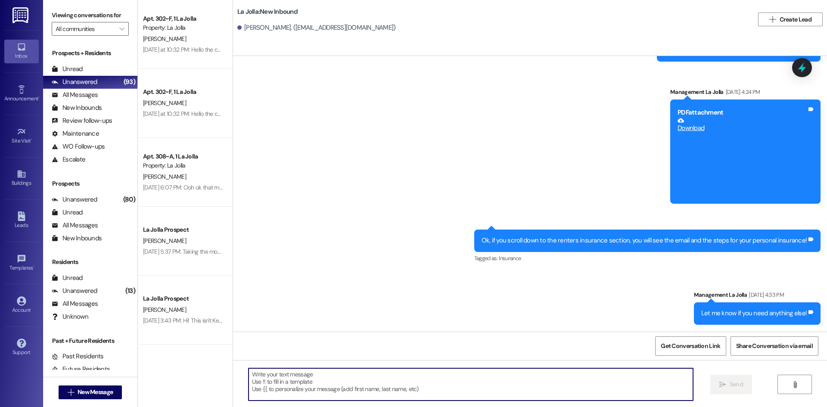
click at [327, 387] on textarea at bounding box center [471, 384] width 445 height 32
paste textarea "Hello! This is [PERSON_NAME] from [GEOGRAPHIC_DATA]. I just wanted to give you …"
type textarea "Hello! This is [PERSON_NAME] from [GEOGRAPHIC_DATA]. I just wanted to give you …"
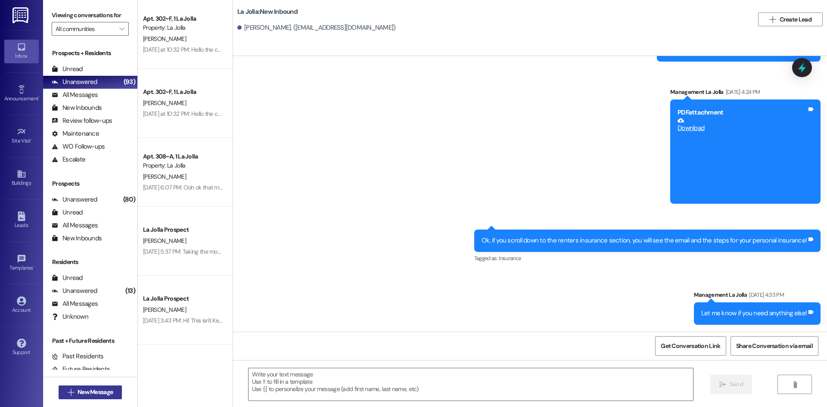
click at [98, 391] on span "New Message" at bounding box center [95, 392] width 35 height 9
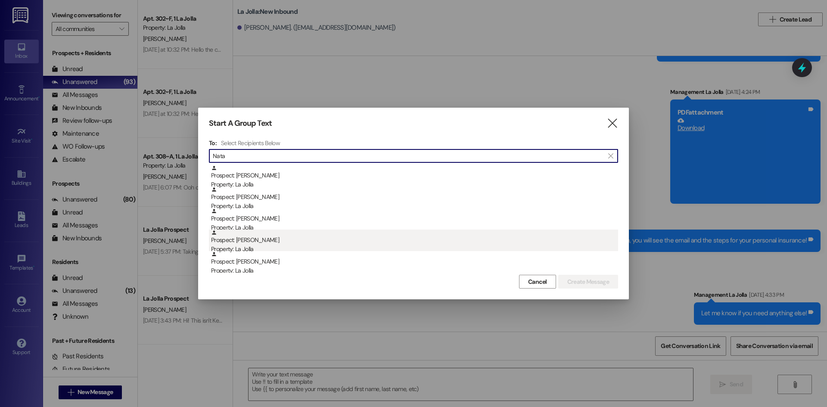
type input "Nata"
click at [298, 243] on div "Prospect: [PERSON_NAME] Property: La Jolla" at bounding box center [414, 242] width 407 height 25
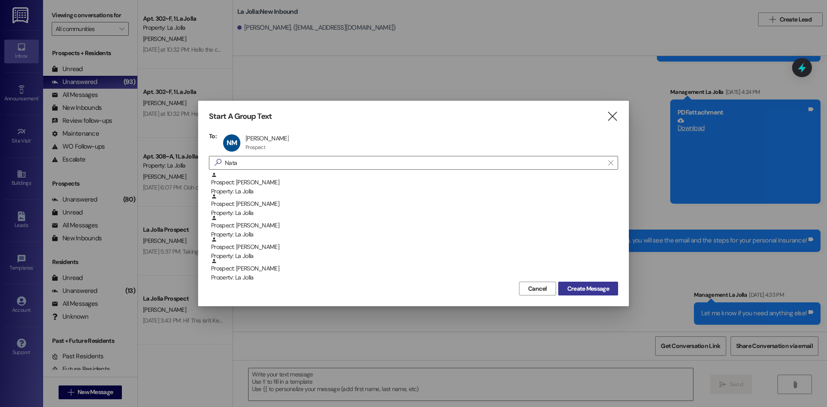
click at [581, 289] on span "Create Message" at bounding box center [589, 288] width 42 height 9
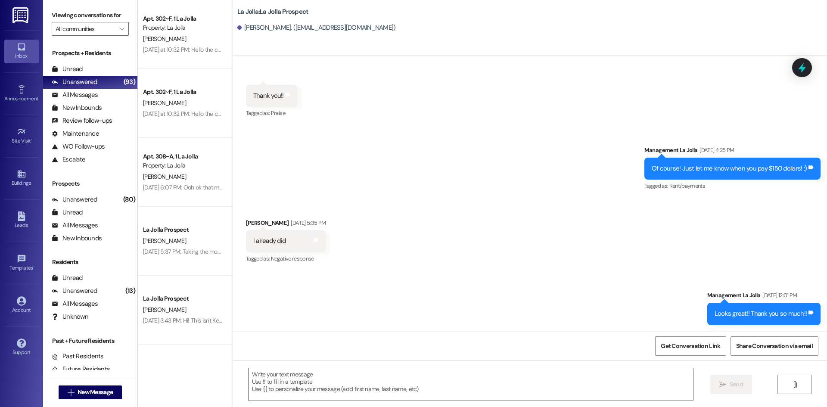
scroll to position [345, 0]
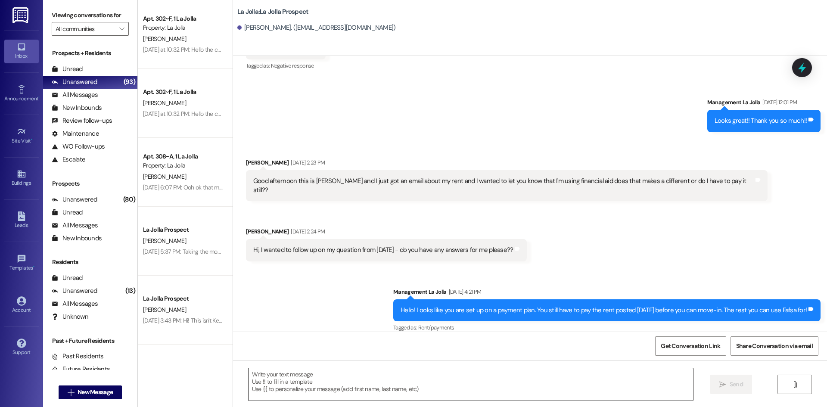
click at [301, 371] on textarea at bounding box center [471, 384] width 445 height 32
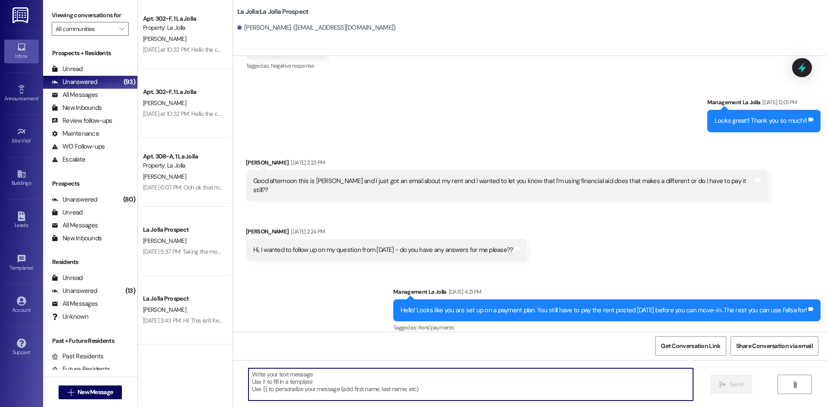
paste textarea "Hello! This is [PERSON_NAME] from [GEOGRAPHIC_DATA]. I just wanted to give you …"
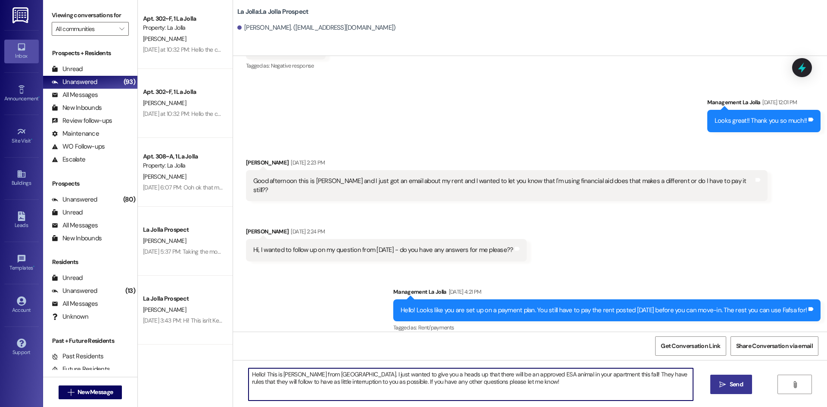
type textarea "Hello! This is [PERSON_NAME] from [GEOGRAPHIC_DATA]. I just wanted to give you …"
click at [744, 384] on span "Send" at bounding box center [736, 384] width 17 height 9
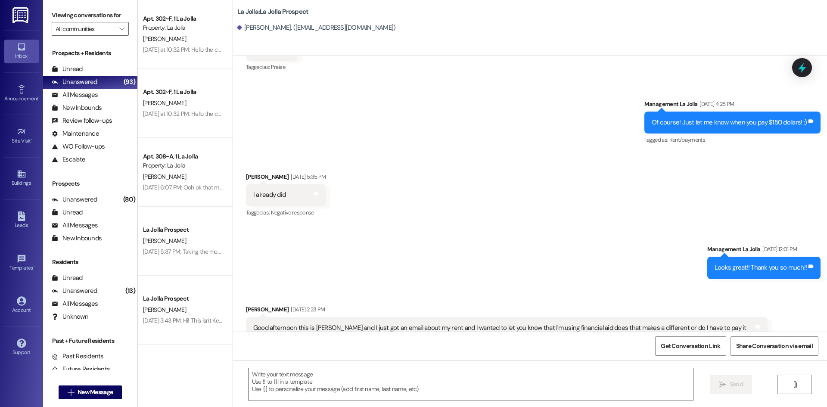
scroll to position [152, 0]
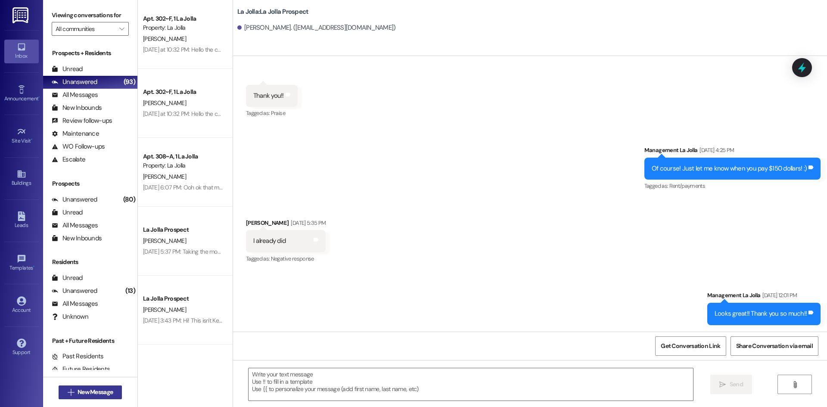
click at [112, 389] on button " New Message" at bounding box center [91, 393] width 64 height 14
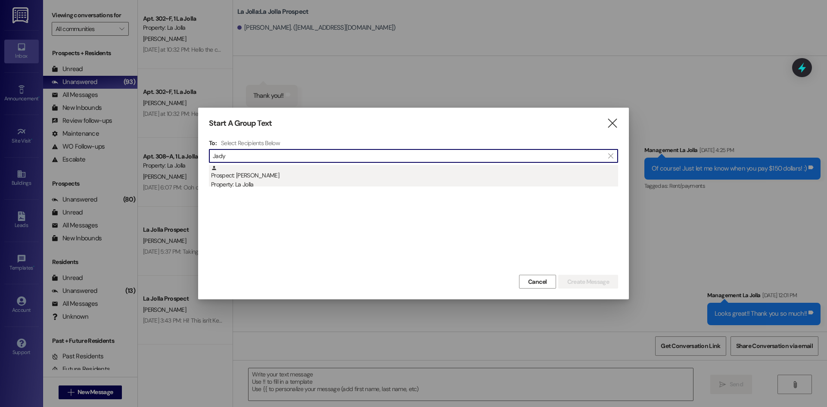
type input "Jady"
click at [278, 175] on div "Prospect: [PERSON_NAME] Property: [GEOGRAPHIC_DATA]" at bounding box center [414, 177] width 407 height 25
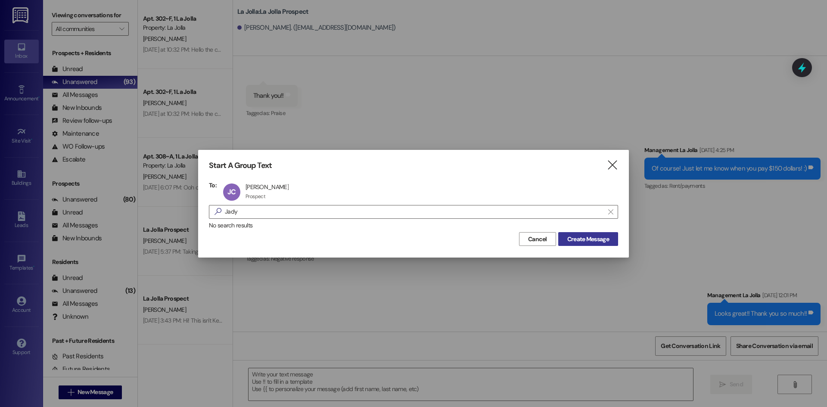
click at [577, 237] on span "Create Message" at bounding box center [589, 239] width 42 height 9
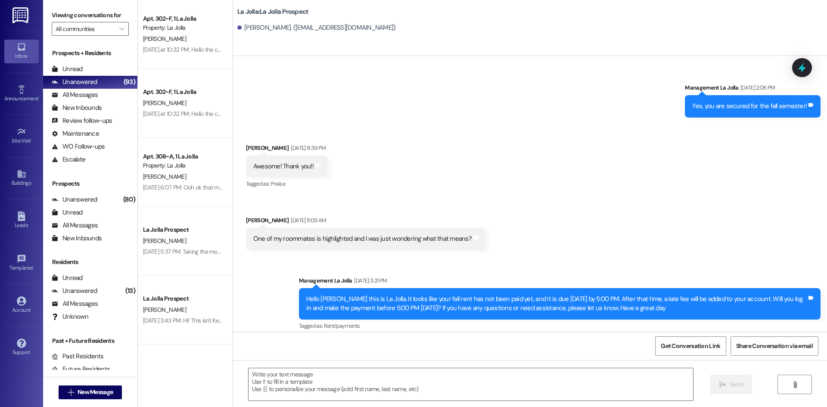
scroll to position [336, 0]
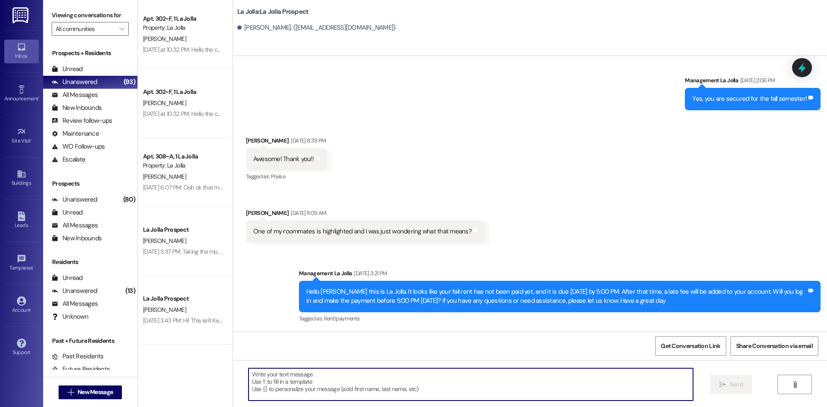
click at [257, 394] on textarea at bounding box center [471, 384] width 445 height 32
paste textarea "Hello! This is [PERSON_NAME] from [GEOGRAPHIC_DATA]. I just wanted to give you …"
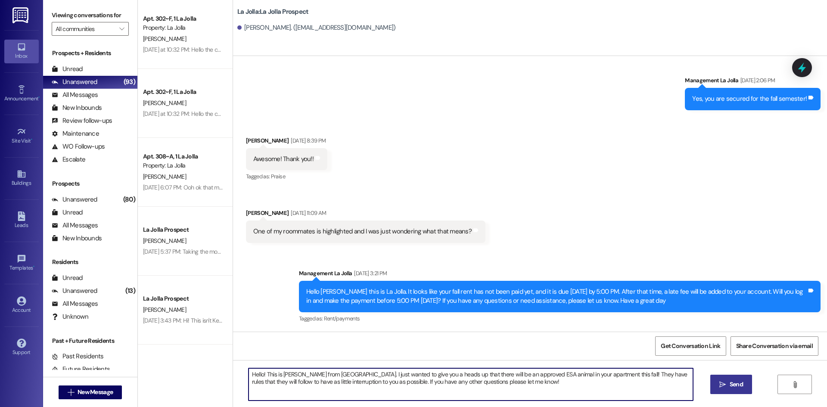
type textarea "Hello! This is [PERSON_NAME] from [GEOGRAPHIC_DATA]. I just wanted to give you …"
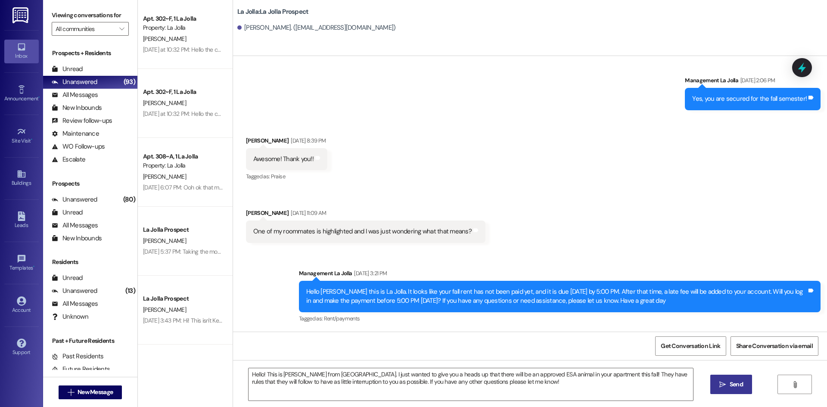
click at [718, 383] on span " Send" at bounding box center [731, 384] width 27 height 9
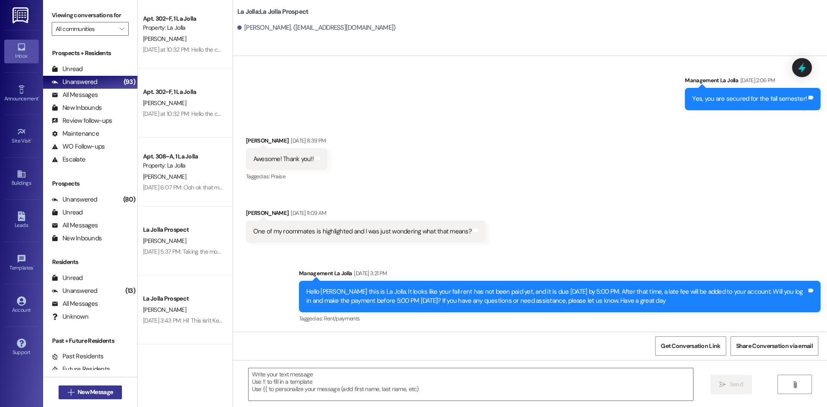
click at [93, 391] on span "New Message" at bounding box center [95, 392] width 35 height 9
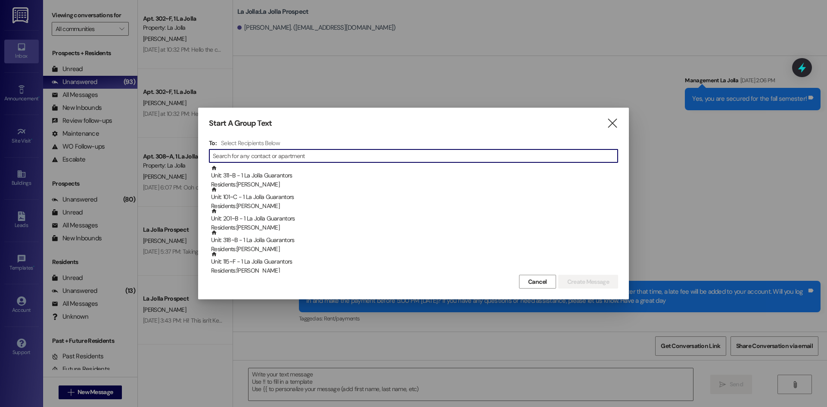
click at [299, 159] on input at bounding box center [415, 156] width 405 height 12
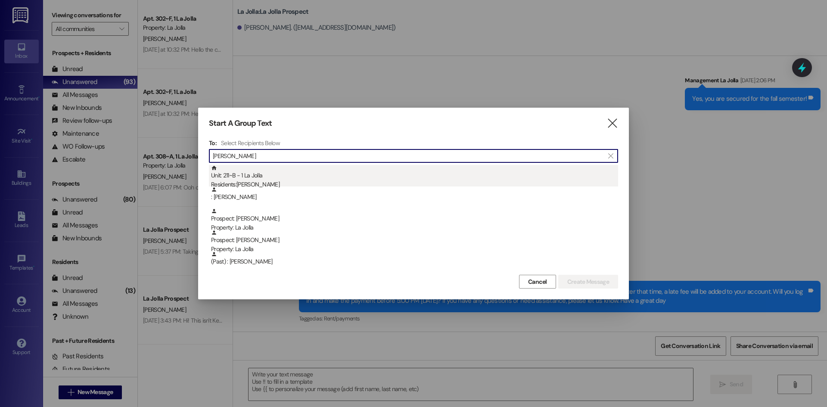
type input "[PERSON_NAME]"
click at [287, 179] on div "Unit: 211~B - 1 La Jolla Residents: [PERSON_NAME]" at bounding box center [414, 177] width 407 height 25
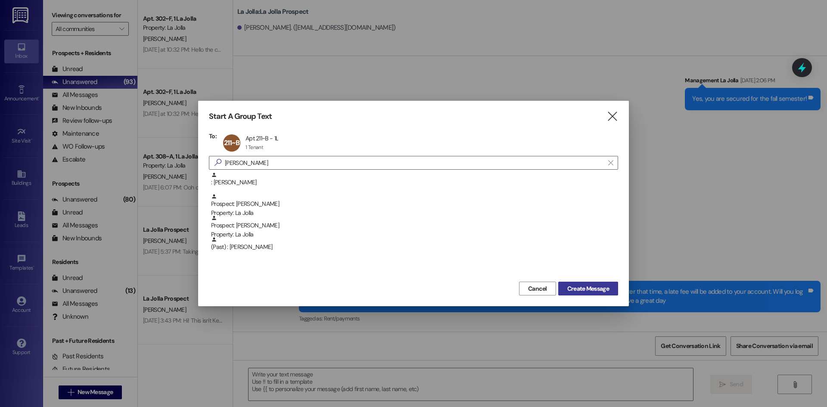
click at [561, 288] on button "Create Message" at bounding box center [589, 289] width 60 height 14
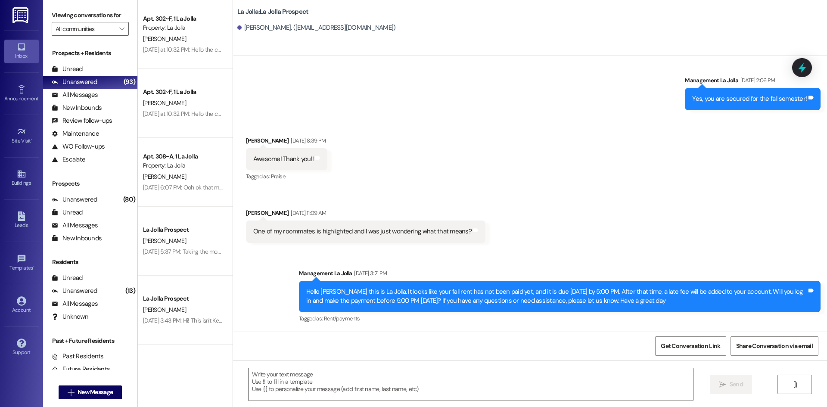
scroll to position [1203, 0]
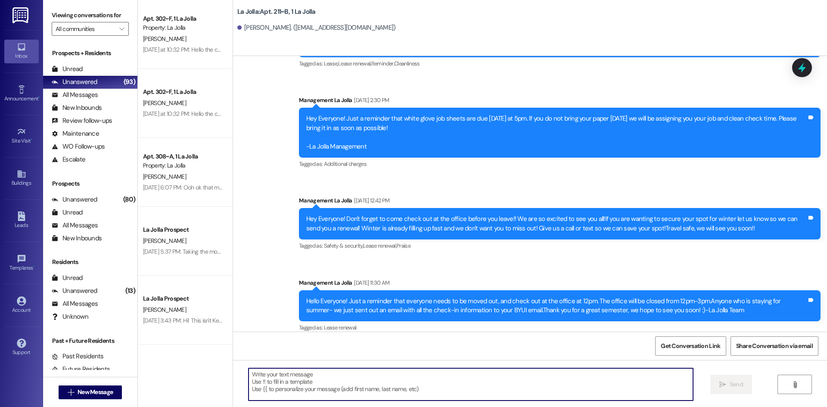
click at [264, 384] on textarea at bounding box center [471, 384] width 445 height 32
paste textarea "Hello! This is [PERSON_NAME] from [GEOGRAPHIC_DATA]. I just wanted to give you …"
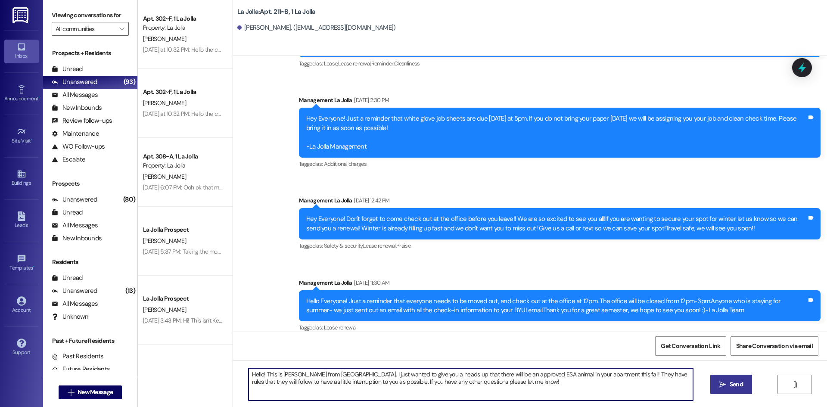
type textarea "Hello! This is [PERSON_NAME] from [GEOGRAPHIC_DATA]. I just wanted to give you …"
click at [721, 390] on button " Send" at bounding box center [732, 384] width 42 height 19
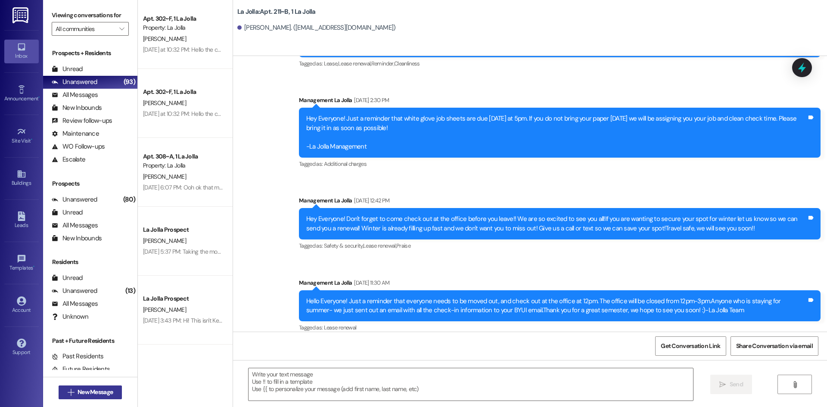
click at [110, 387] on button " New Message" at bounding box center [91, 393] width 64 height 14
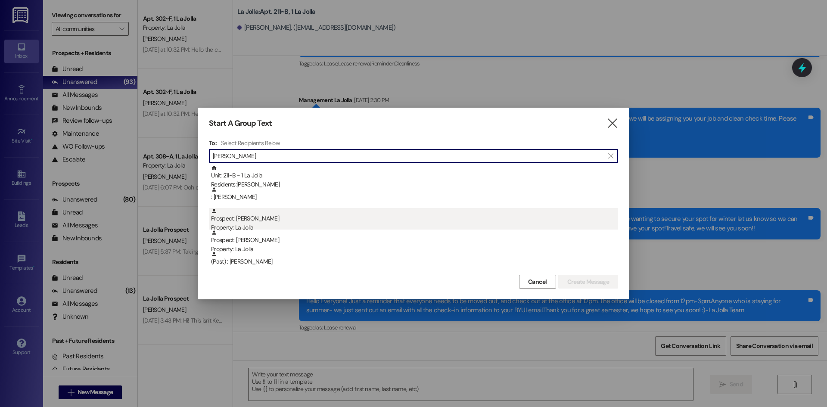
type input "[PERSON_NAME]"
click at [289, 220] on div "Prospect: [PERSON_NAME] Property: [GEOGRAPHIC_DATA]" at bounding box center [414, 220] width 407 height 25
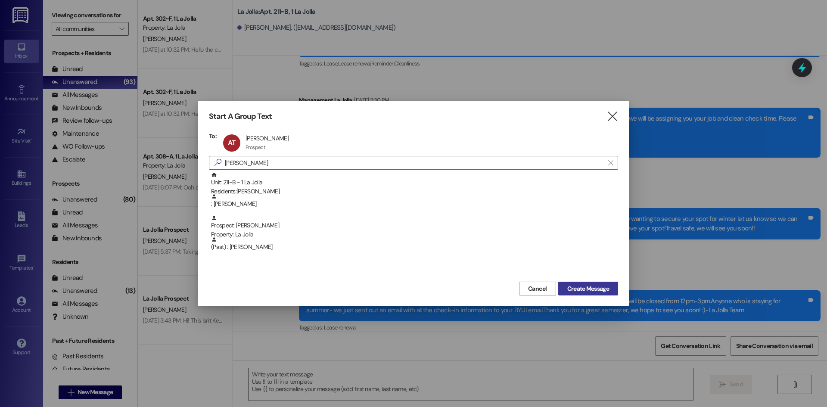
click at [580, 286] on span "Create Message" at bounding box center [589, 288] width 42 height 9
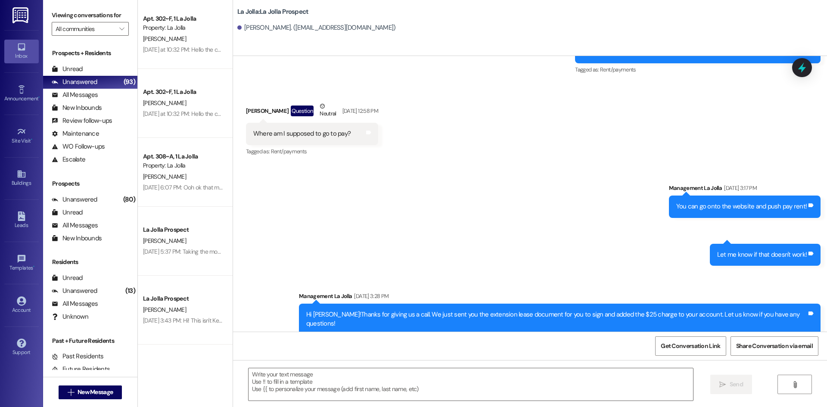
scroll to position [722, 0]
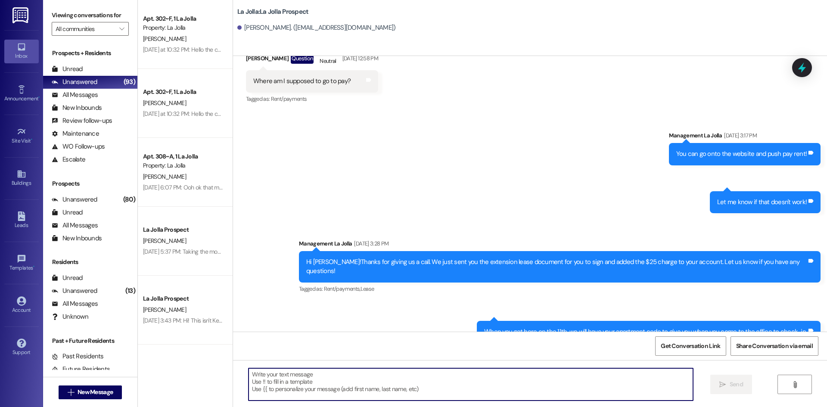
click at [310, 377] on textarea at bounding box center [471, 384] width 445 height 32
paste textarea "Hello! This is [PERSON_NAME] from [GEOGRAPHIC_DATA]. I just wanted to give you …"
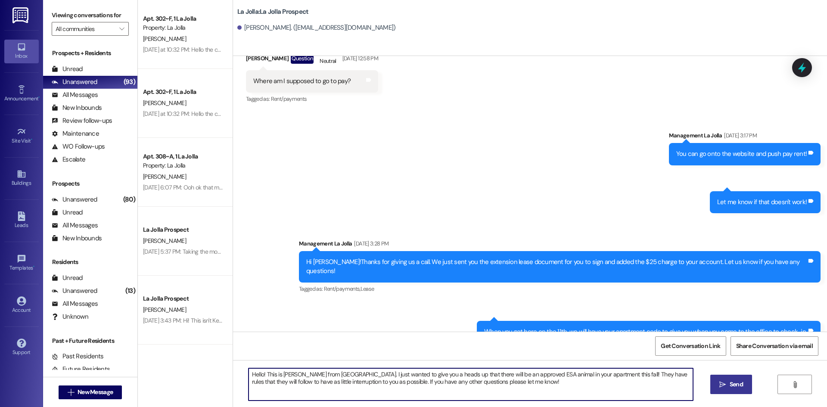
type textarea "Hello! This is [PERSON_NAME] from [GEOGRAPHIC_DATA]. I just wanted to give you …"
click at [720, 382] on icon "" at bounding box center [723, 384] width 6 height 7
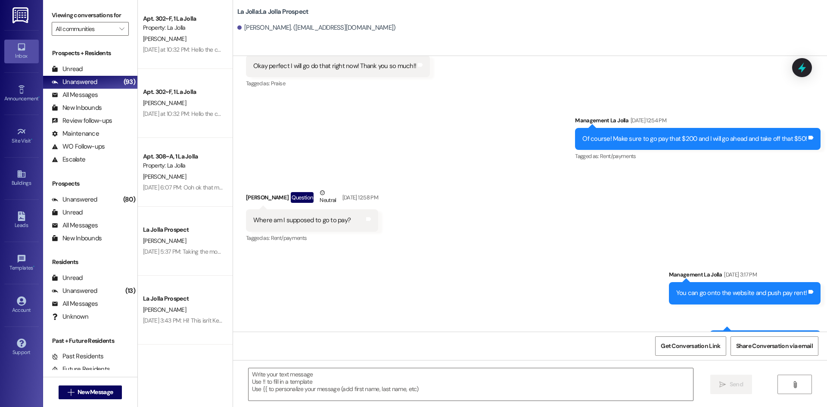
scroll to position [493, 0]
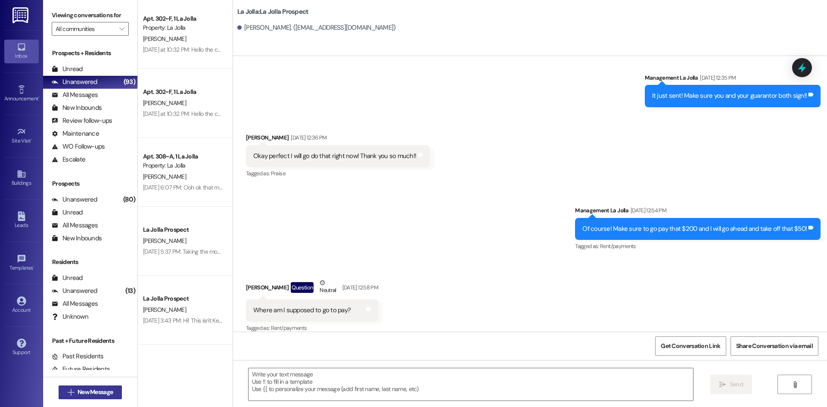
click at [115, 387] on button " New Message" at bounding box center [91, 393] width 64 height 14
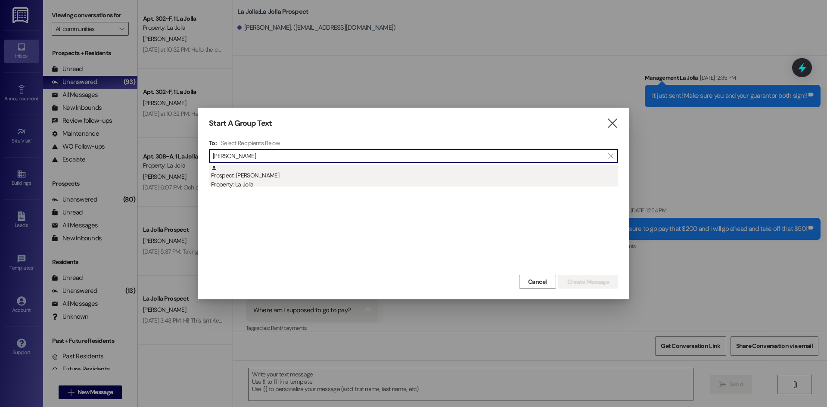
type input "[PERSON_NAME]"
click at [259, 175] on div "Prospect: [PERSON_NAME] Property: [GEOGRAPHIC_DATA]" at bounding box center [414, 177] width 407 height 25
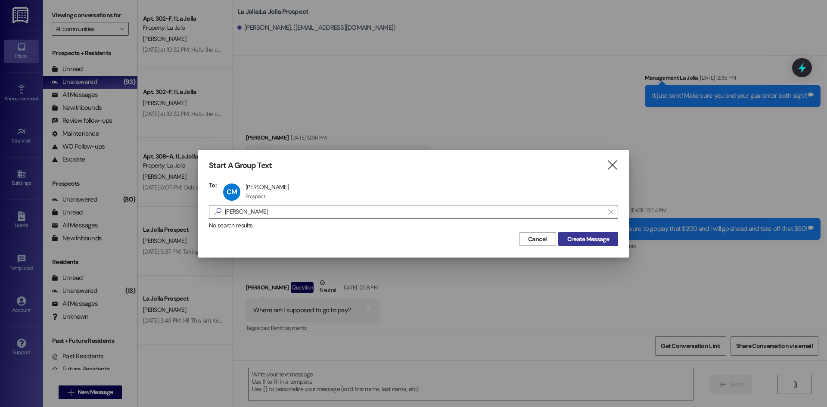
click at [602, 243] on span "Create Message" at bounding box center [589, 239] width 42 height 9
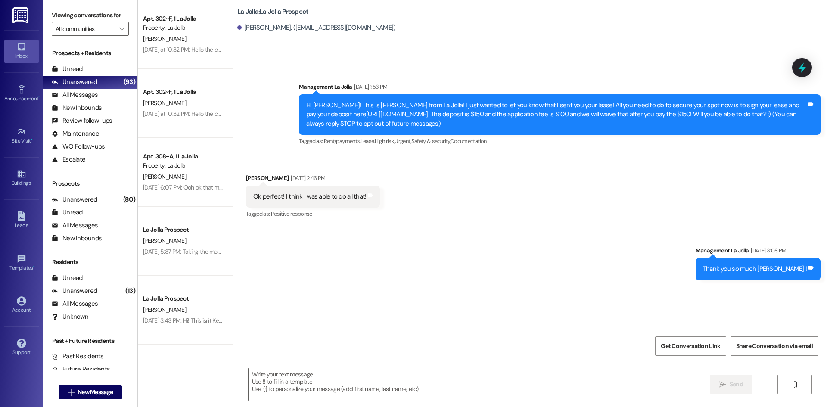
scroll to position [0, 0]
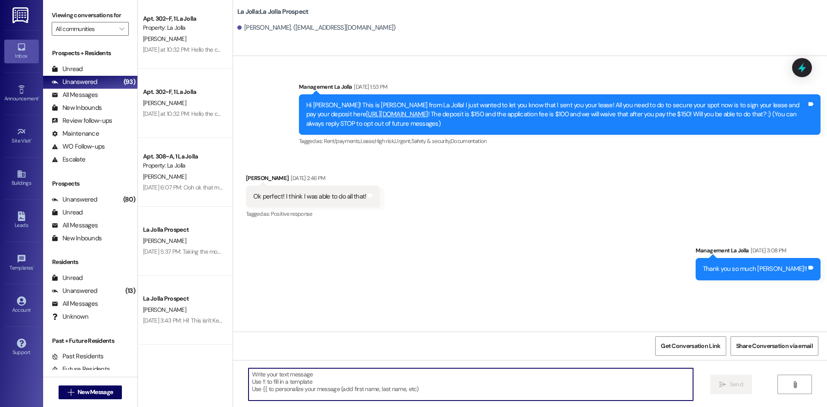
click at [270, 371] on textarea at bounding box center [471, 384] width 445 height 32
paste textarea "Hello! This is [PERSON_NAME] from [GEOGRAPHIC_DATA]. I just wanted to give you …"
type textarea "Hello! This is [PERSON_NAME] from [GEOGRAPHIC_DATA]. I just wanted to give you …"
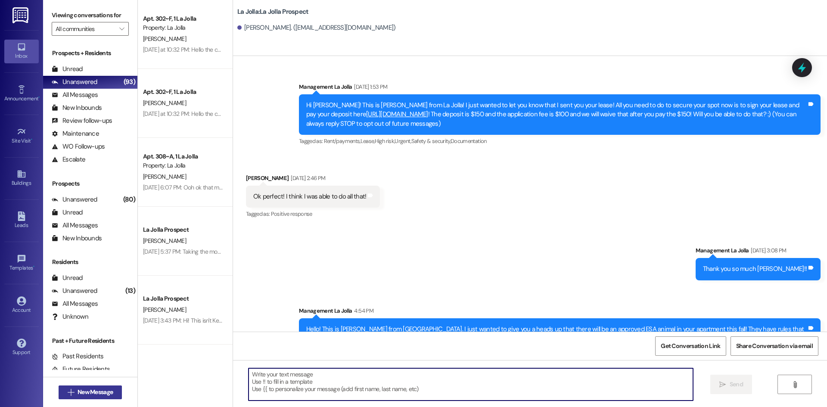
click at [78, 392] on span "New Message" at bounding box center [95, 392] width 35 height 9
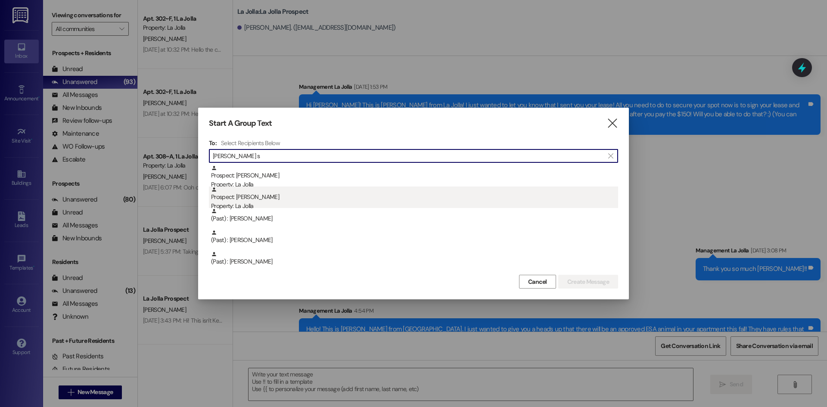
type input "[PERSON_NAME] s"
click at [278, 199] on div "Prospect: [PERSON_NAME] Property: [GEOGRAPHIC_DATA]" at bounding box center [414, 199] width 407 height 25
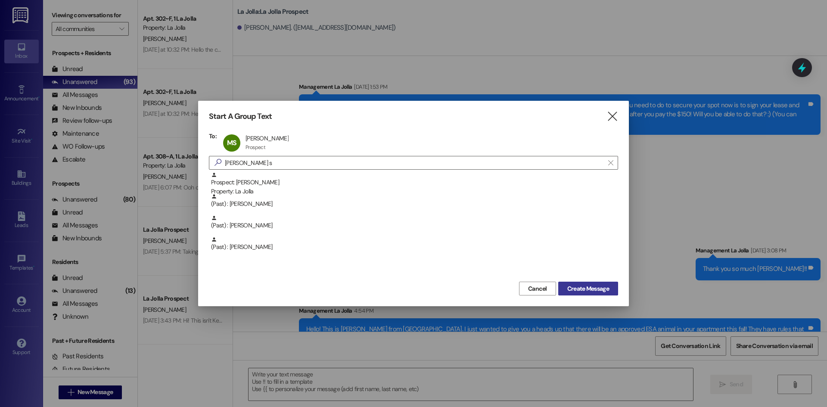
click at [579, 282] on button "Create Message" at bounding box center [589, 289] width 60 height 14
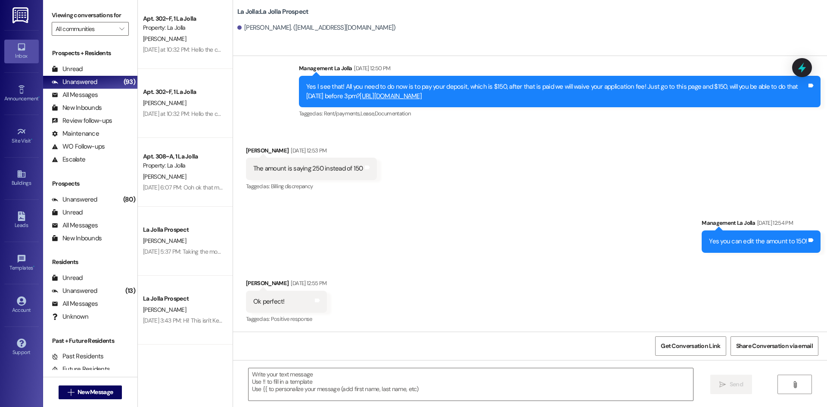
scroll to position [183, 0]
click at [307, 384] on textarea at bounding box center [471, 384] width 445 height 32
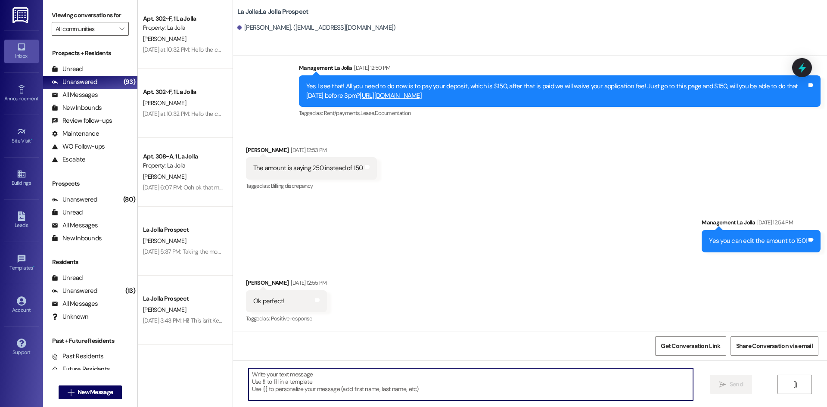
paste textarea "Hello! This is [PERSON_NAME] from [GEOGRAPHIC_DATA]. I just wanted to give you …"
type textarea "Hello! This is [PERSON_NAME] from [GEOGRAPHIC_DATA]. I just wanted to give you …"
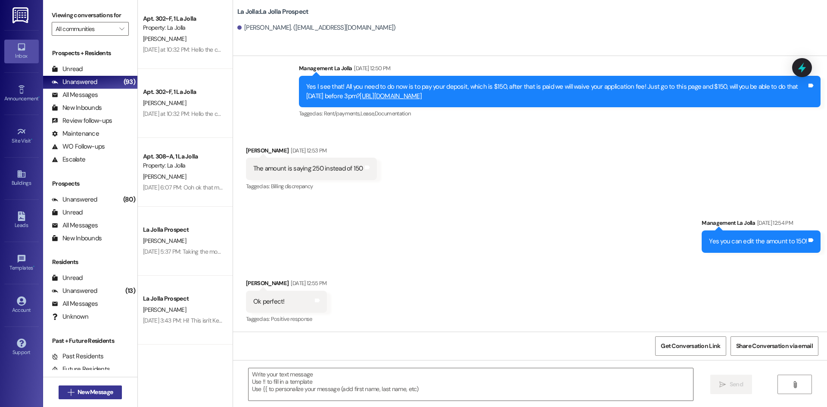
click at [102, 391] on span "New Message" at bounding box center [95, 392] width 35 height 9
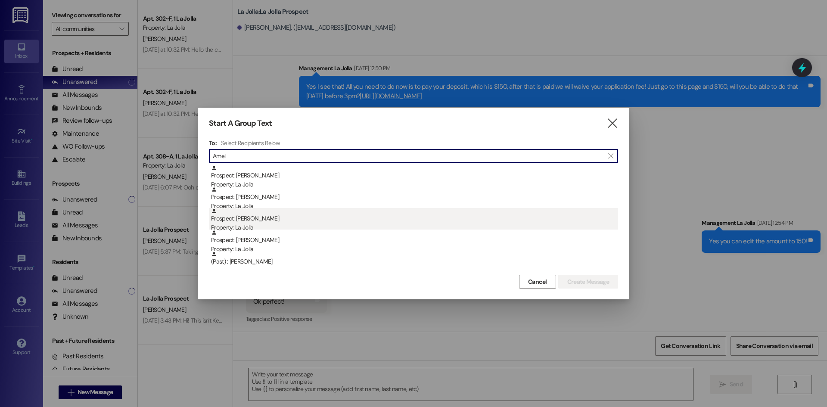
type input "Amel"
click at [348, 218] on div "Prospect: [PERSON_NAME] Property: [GEOGRAPHIC_DATA]" at bounding box center [414, 220] width 407 height 25
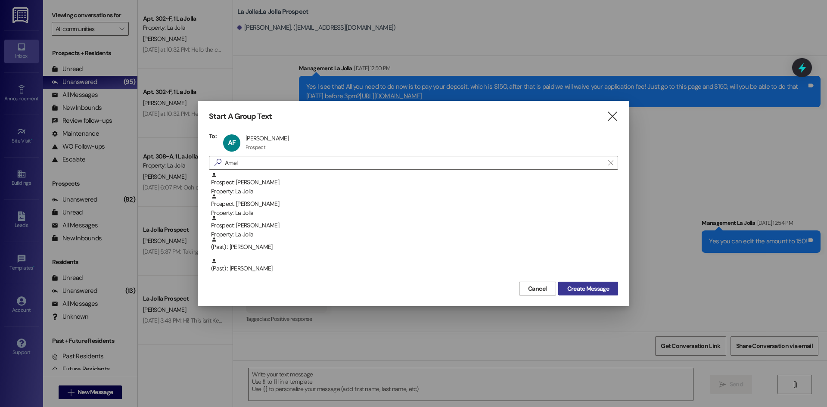
click at [599, 292] on span "Create Message" at bounding box center [589, 288] width 42 height 9
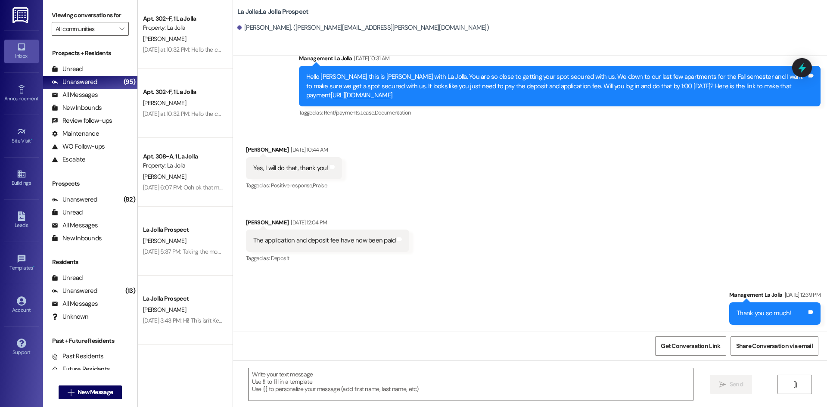
scroll to position [110, 0]
click at [306, 375] on textarea at bounding box center [471, 384] width 445 height 32
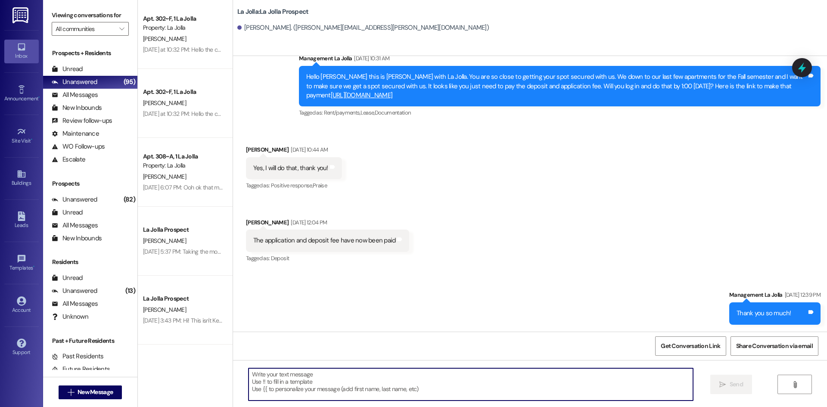
paste textarea "Hello! This is [PERSON_NAME] from [GEOGRAPHIC_DATA]. I just wanted to give you …"
type textarea "Hello! This is [PERSON_NAME] from [GEOGRAPHIC_DATA]. I just wanted to give you …"
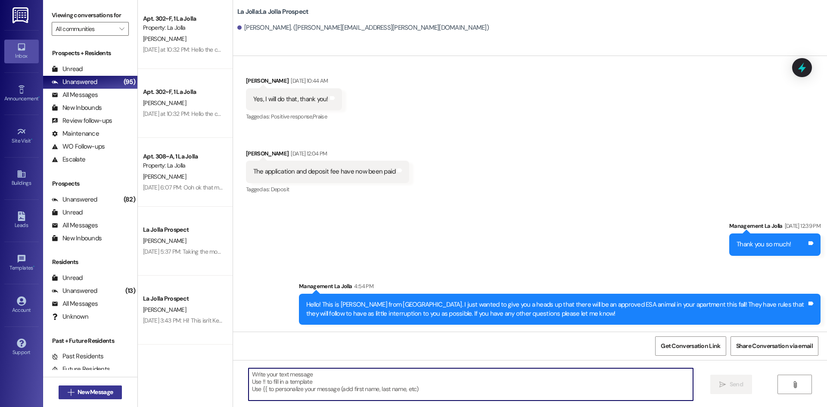
click at [78, 389] on span "New Message" at bounding box center [95, 392] width 35 height 9
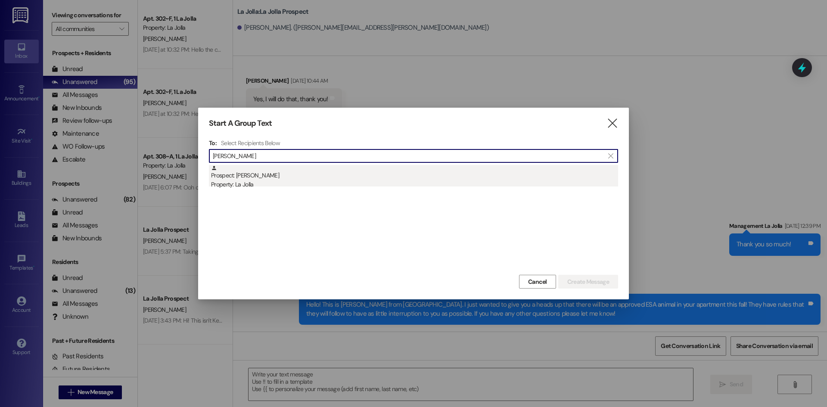
type input "[PERSON_NAME]"
click at [339, 179] on div "Prospect: [PERSON_NAME] Property: La Jolla" at bounding box center [414, 177] width 407 height 25
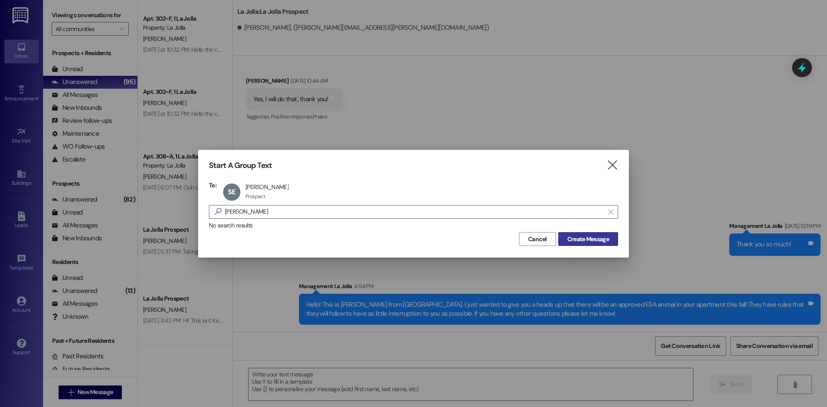
click at [568, 240] on span "Create Message" at bounding box center [589, 239] width 42 height 9
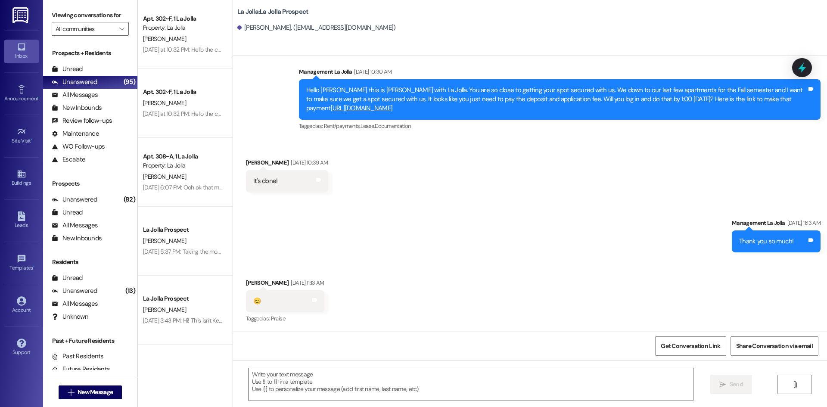
scroll to position [245, 0]
click at [303, 376] on textarea at bounding box center [471, 384] width 445 height 32
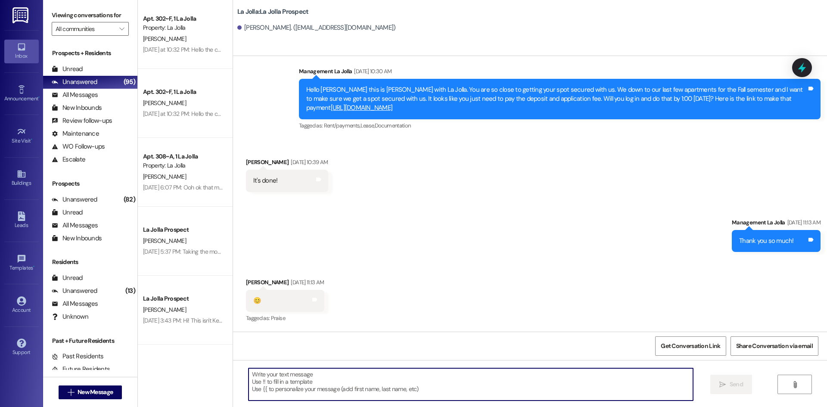
paste textarea "Hello! This is [PERSON_NAME] from [GEOGRAPHIC_DATA]. I just wanted to give you …"
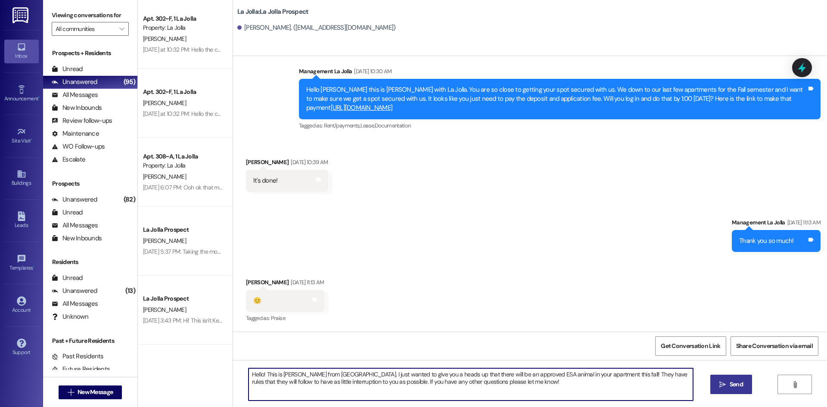
type textarea "Hello! This is [PERSON_NAME] from [GEOGRAPHIC_DATA]. I just wanted to give you …"
click at [733, 383] on span "Send" at bounding box center [736, 384] width 13 height 9
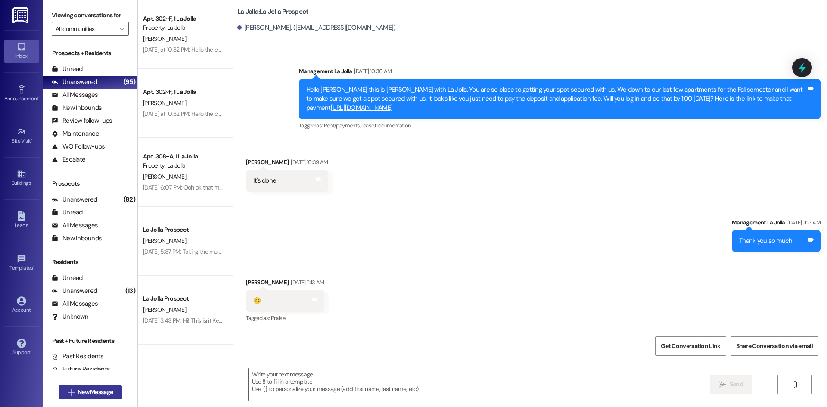
scroll to position [244, 0]
click at [106, 390] on span "New Message" at bounding box center [95, 392] width 35 height 9
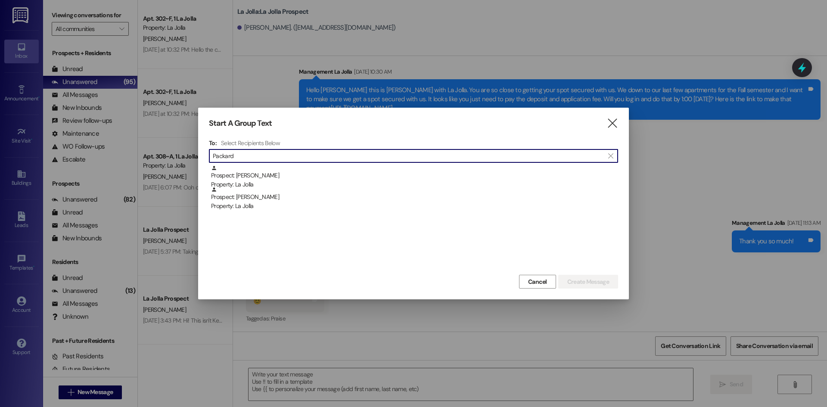
type input "Packard"
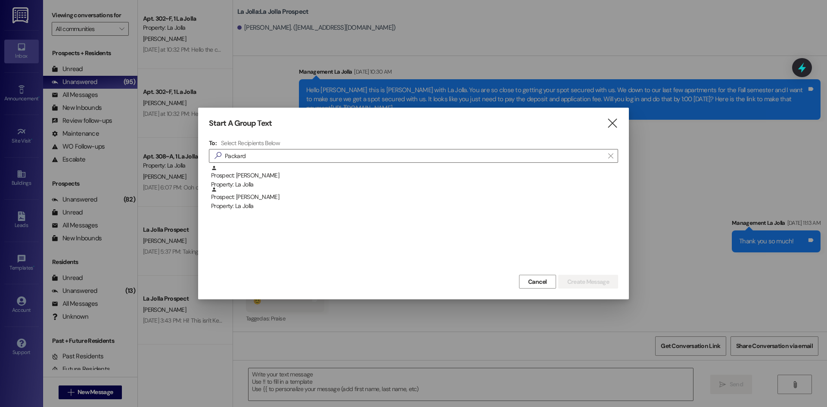
click at [224, 169] on div "Prospect: [PERSON_NAME] Property: La Jolla" at bounding box center [414, 177] width 407 height 25
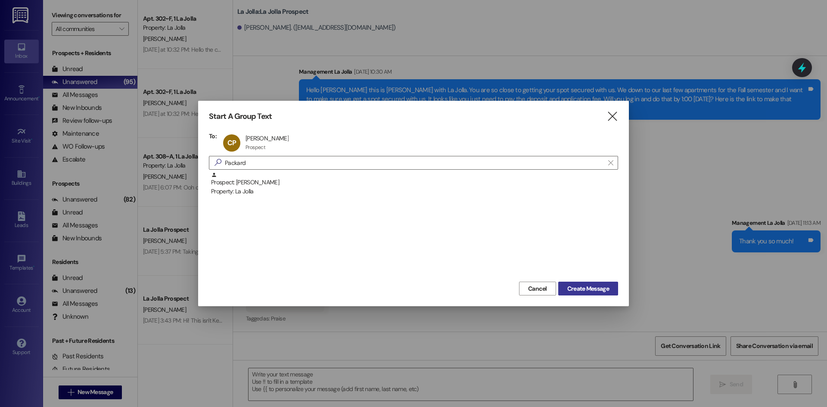
click at [584, 286] on span "Create Message" at bounding box center [589, 288] width 42 height 9
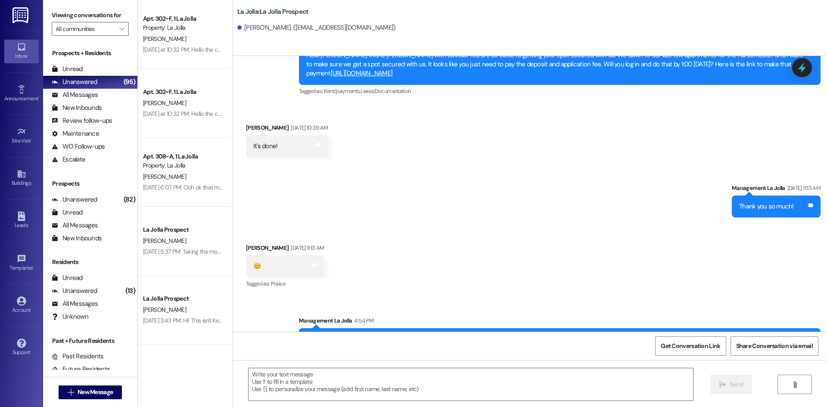
scroll to position [0, 0]
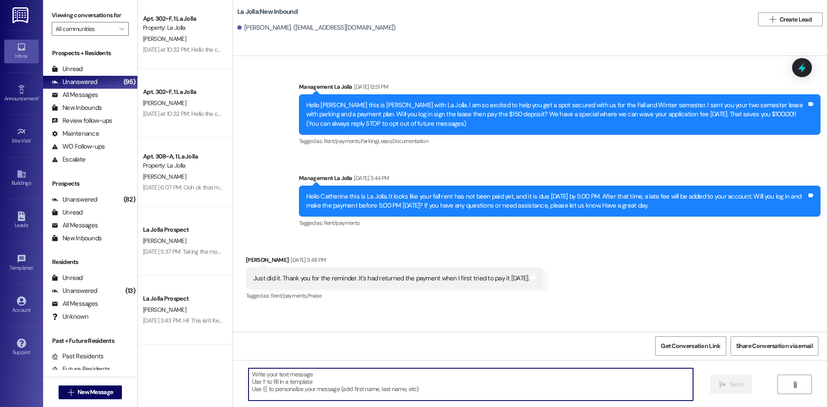
click at [288, 377] on textarea at bounding box center [471, 384] width 445 height 32
paste textarea "Hello! This is [PERSON_NAME] from [GEOGRAPHIC_DATA]. I just wanted to give you …"
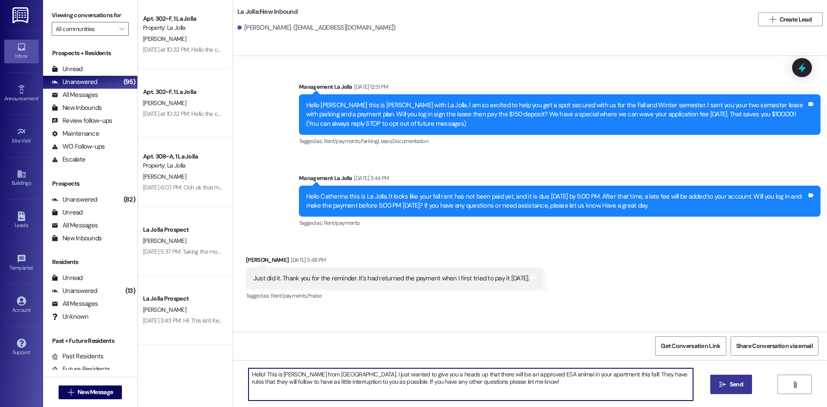
type textarea "Hello! This is [PERSON_NAME] from [GEOGRAPHIC_DATA]. I just wanted to give you …"
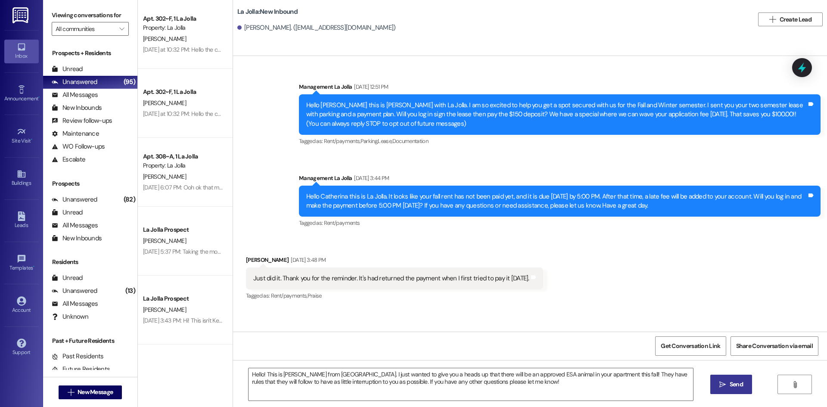
click at [730, 385] on span "Send" at bounding box center [736, 384] width 13 height 9
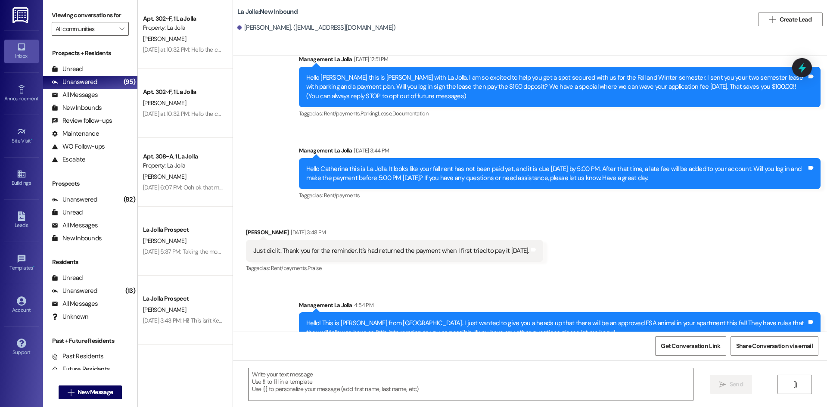
scroll to position [47, 0]
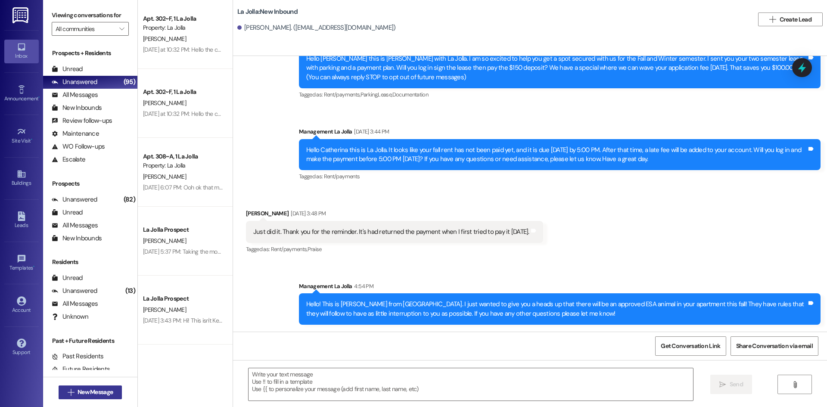
click at [108, 394] on span "New Message" at bounding box center [95, 392] width 35 height 9
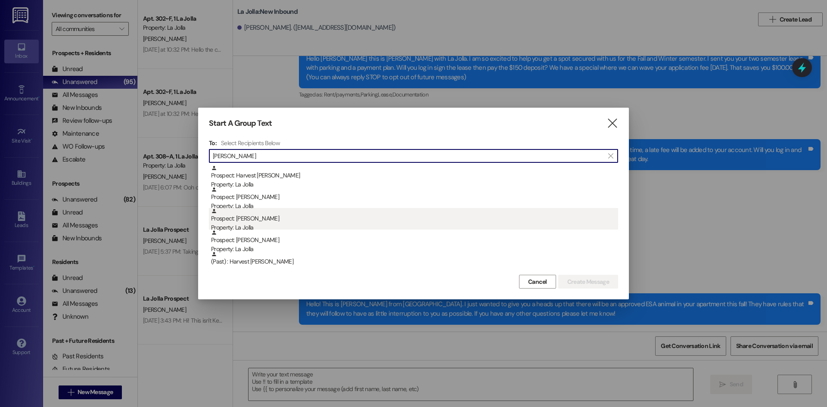
type input "[PERSON_NAME]"
click at [308, 218] on div "Prospect: [PERSON_NAME] Property: [GEOGRAPHIC_DATA]" at bounding box center [414, 220] width 407 height 25
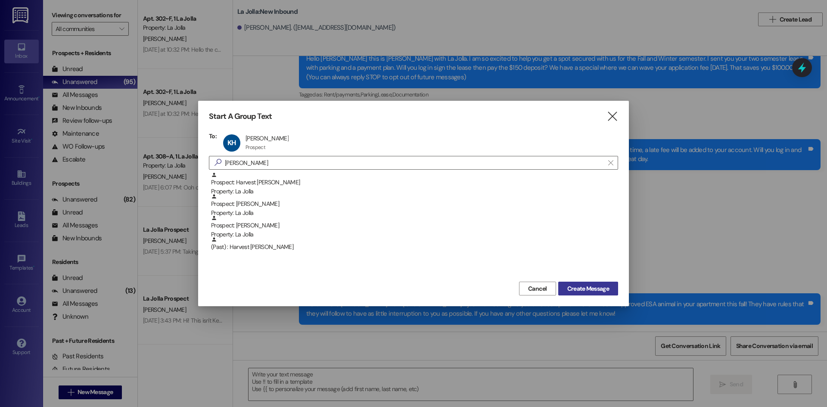
click at [584, 290] on span "Create Message" at bounding box center [589, 288] width 42 height 9
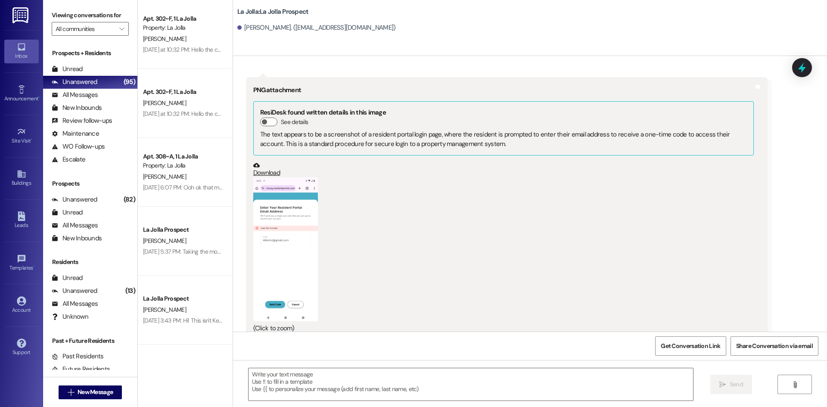
scroll to position [655, 0]
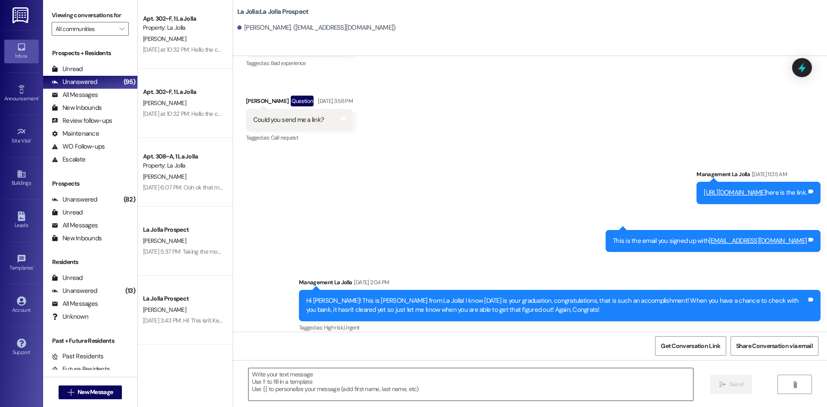
click at [297, 372] on textarea at bounding box center [471, 384] width 445 height 32
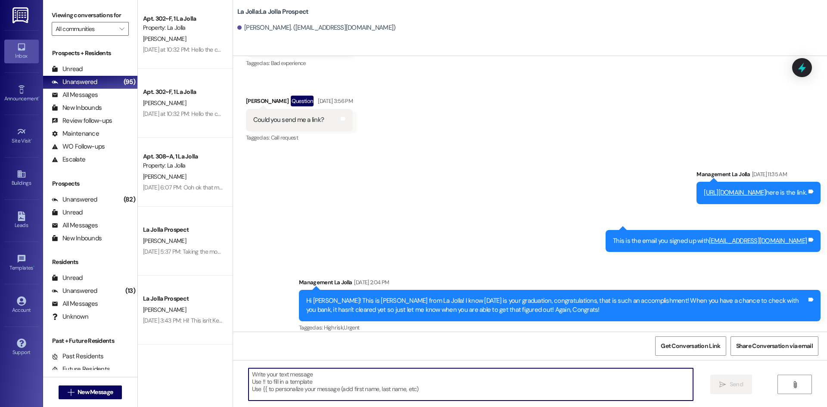
paste textarea "Hello! This is [PERSON_NAME] from [GEOGRAPHIC_DATA]. I just wanted to give you …"
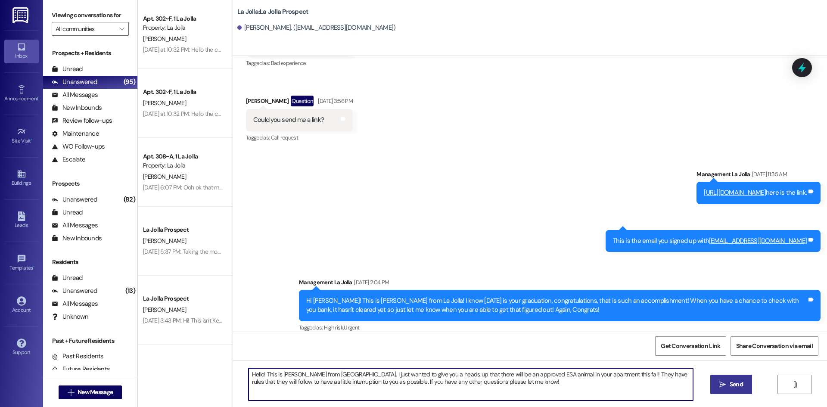
type textarea "Hello! This is [PERSON_NAME] from [GEOGRAPHIC_DATA]. I just wanted to give you …"
click at [723, 382] on icon "" at bounding box center [723, 384] width 6 height 7
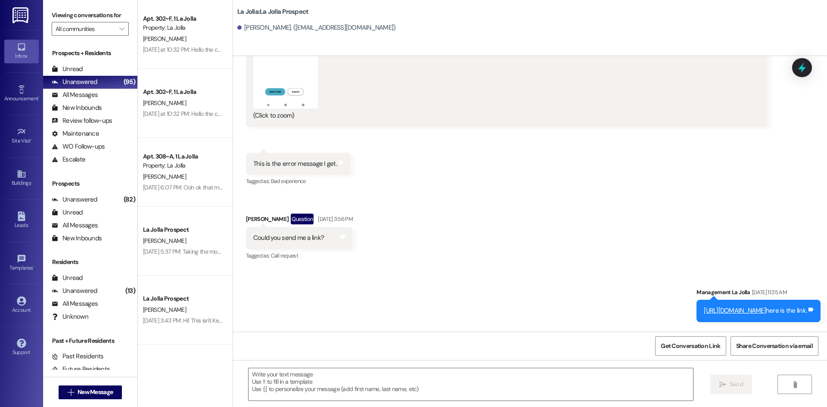
scroll to position [464, 0]
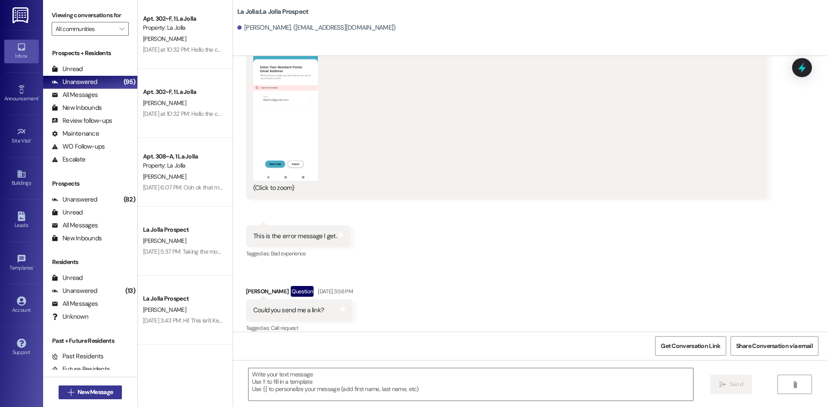
click at [91, 390] on span "New Message" at bounding box center [95, 392] width 35 height 9
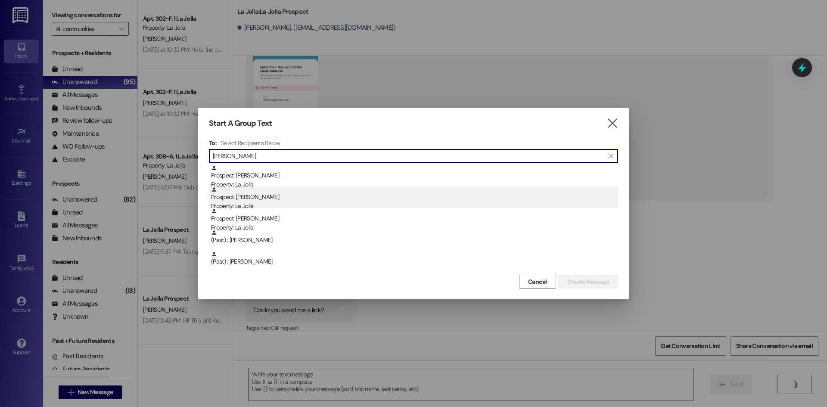
type input "[PERSON_NAME]"
click at [285, 196] on div "Prospect: [PERSON_NAME] Property: [GEOGRAPHIC_DATA]" at bounding box center [414, 199] width 407 height 25
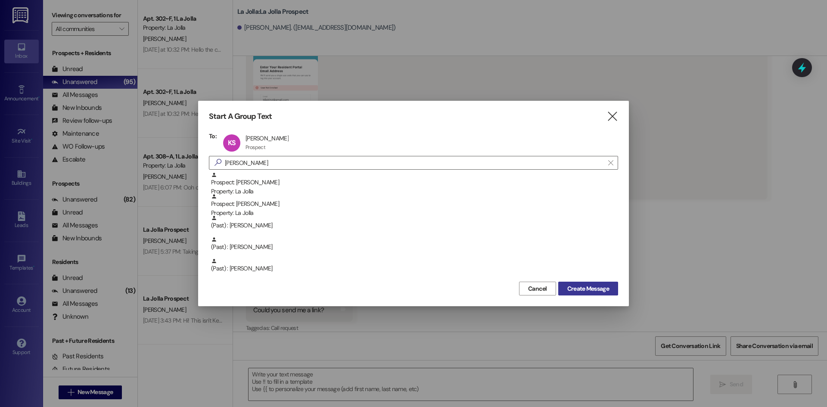
click at [582, 288] on span "Create Message" at bounding box center [589, 288] width 42 height 9
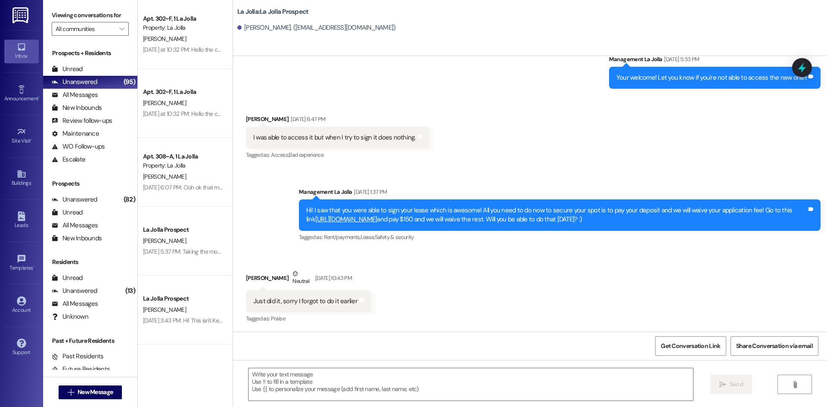
scroll to position [750, 0]
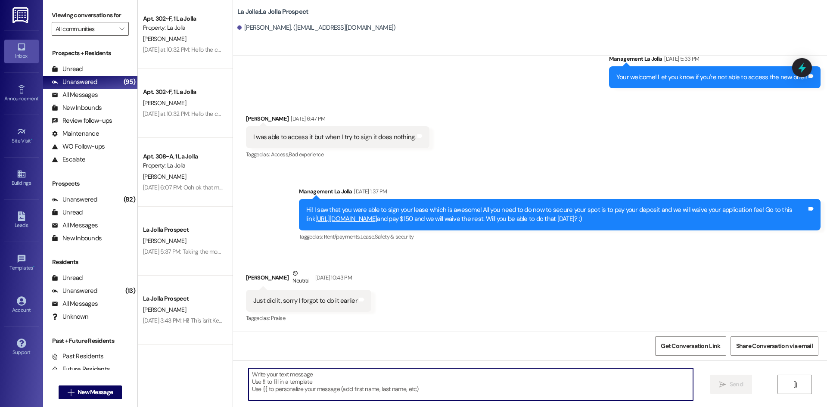
click at [313, 396] on textarea at bounding box center [471, 384] width 445 height 32
paste textarea "Hello! This is [PERSON_NAME] from [GEOGRAPHIC_DATA]. I just wanted to give you …"
type textarea "Hello! This is [PERSON_NAME] from [GEOGRAPHIC_DATA]. I just wanted to give you …"
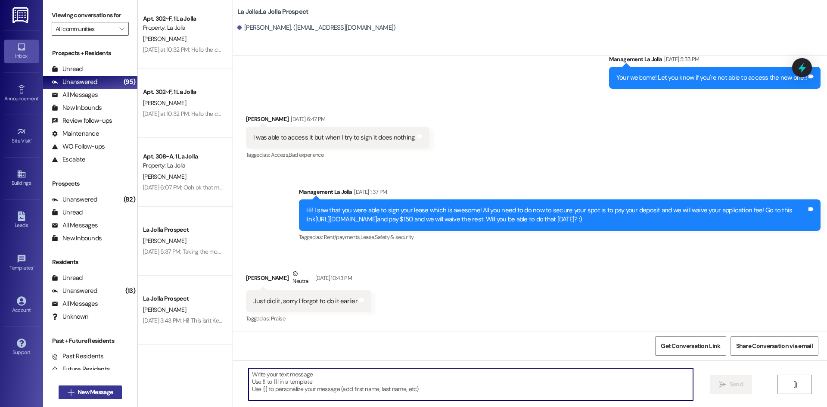
click at [78, 393] on span "New Message" at bounding box center [95, 392] width 35 height 9
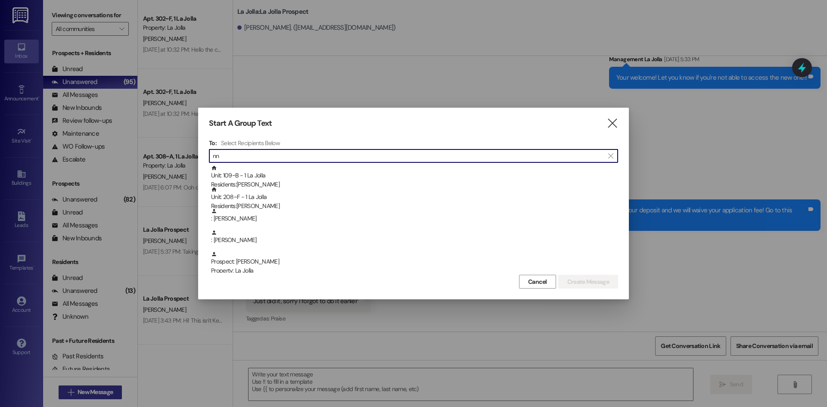
type input "n"
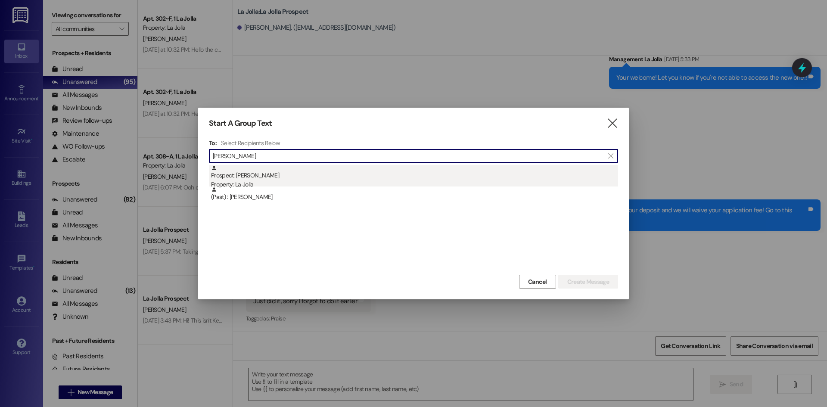
type input "[PERSON_NAME]"
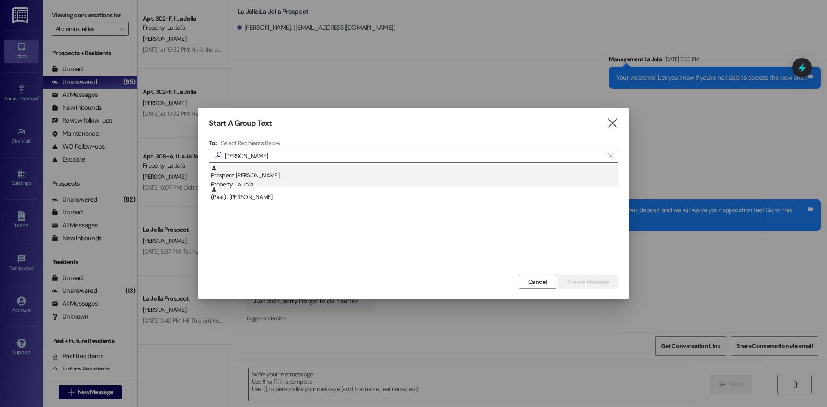
click at [264, 180] on div "Prospect: [PERSON_NAME] Property: [GEOGRAPHIC_DATA]" at bounding box center [414, 177] width 407 height 25
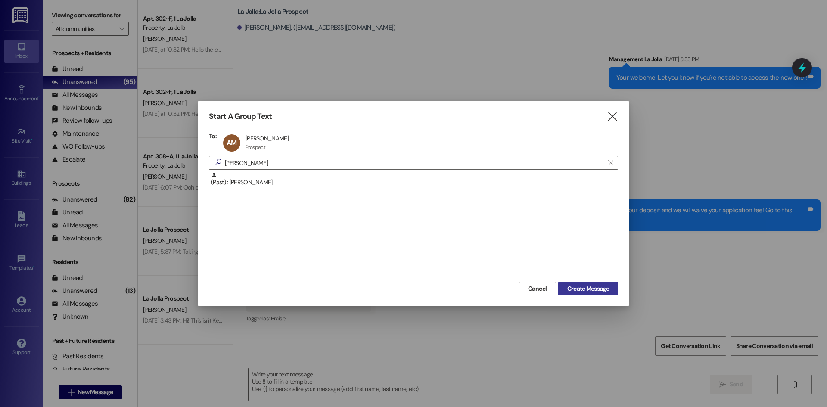
click at [593, 290] on span "Create Message" at bounding box center [589, 288] width 42 height 9
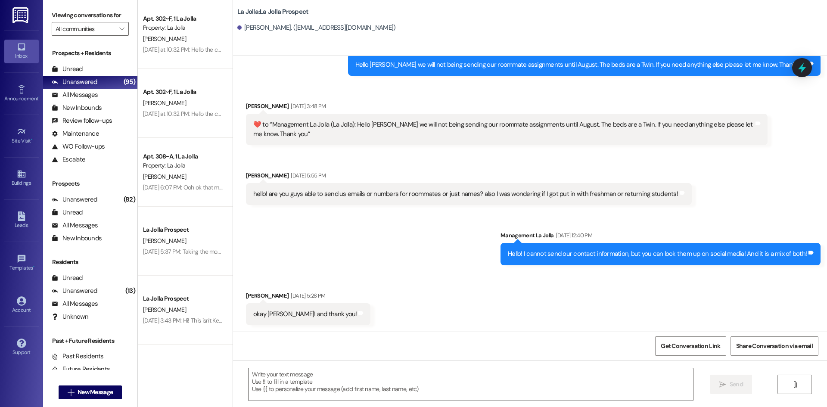
scroll to position [964, 0]
click at [319, 369] on textarea at bounding box center [471, 384] width 445 height 32
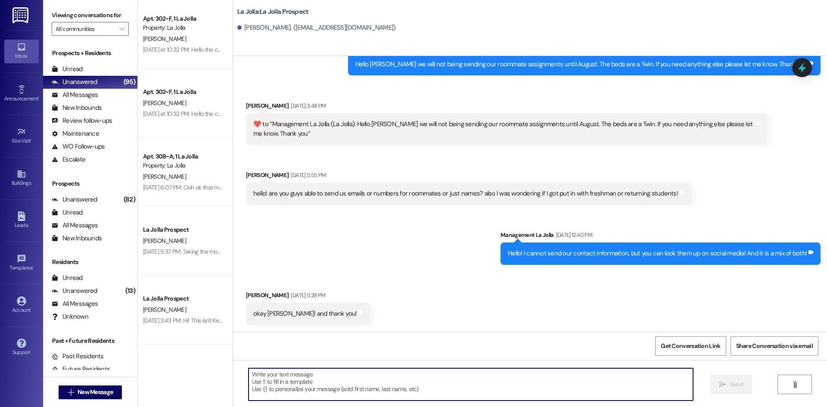
paste textarea "Hello! This is [PERSON_NAME] from [GEOGRAPHIC_DATA]. I just wanted to give you …"
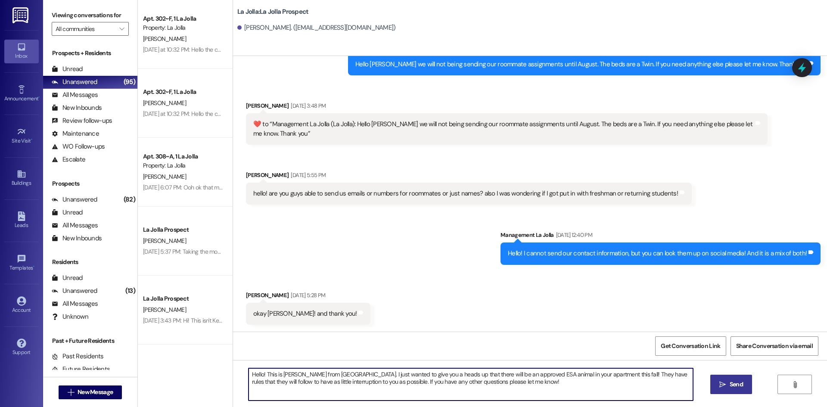
type textarea "Hello! This is [PERSON_NAME] from [GEOGRAPHIC_DATA]. I just wanted to give you …"
click at [730, 389] on span "Send" at bounding box center [736, 384] width 13 height 9
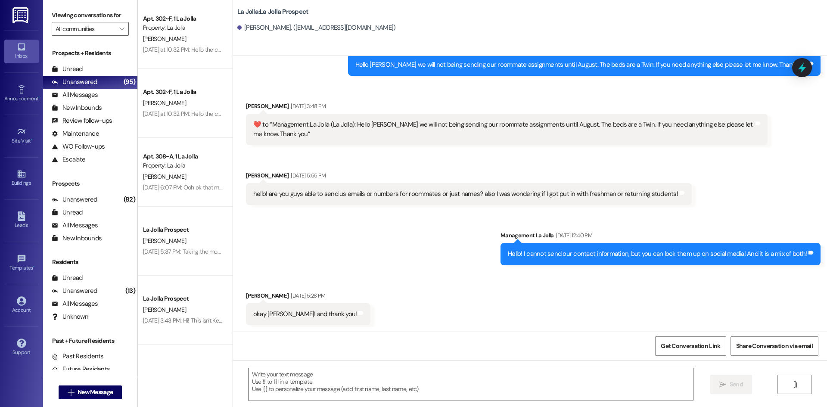
scroll to position [1034, 0]
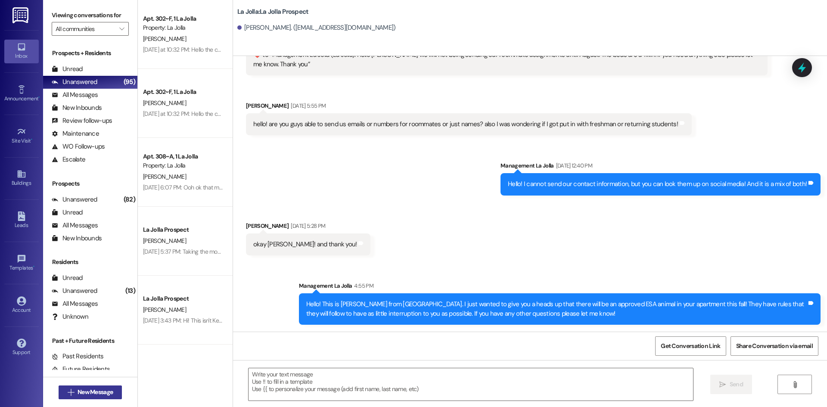
click at [106, 394] on span "New Message" at bounding box center [95, 392] width 35 height 9
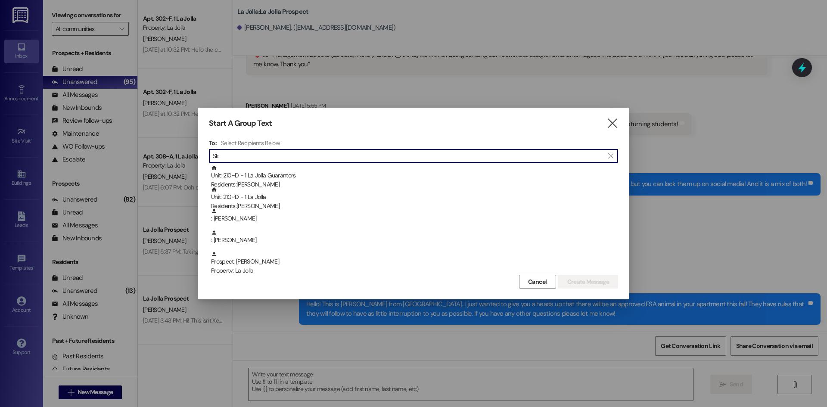
type input "S"
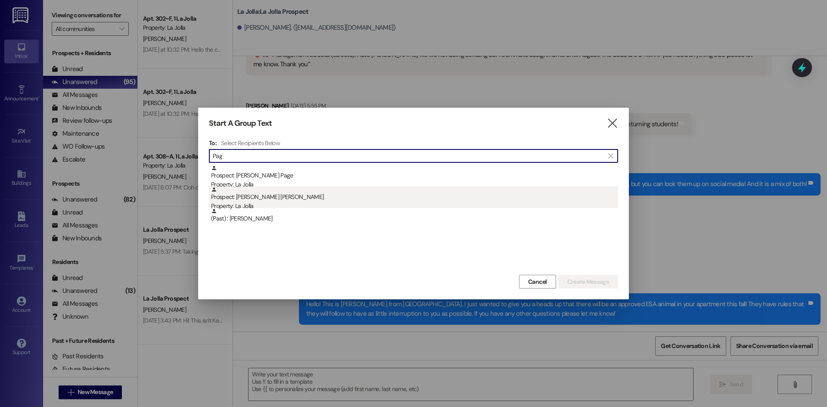
type input "Pag"
click at [225, 192] on div "Prospect: [PERSON_NAME] Pag [PERSON_NAME] Property: La Jolla" at bounding box center [414, 199] width 407 height 25
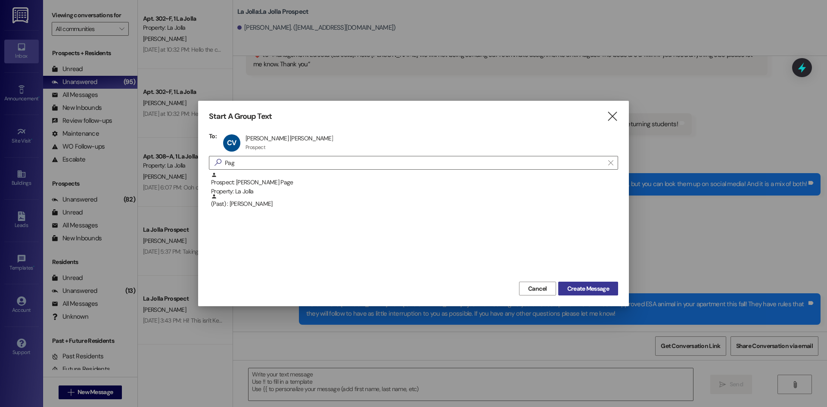
click at [606, 290] on span "Create Message" at bounding box center [589, 288] width 42 height 9
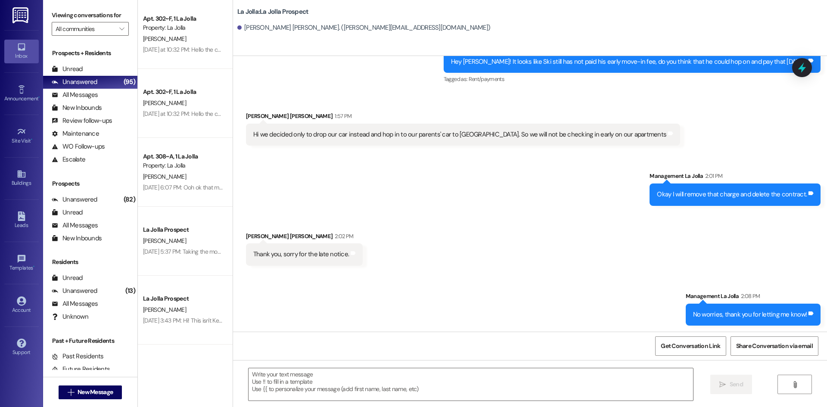
scroll to position [1117, 0]
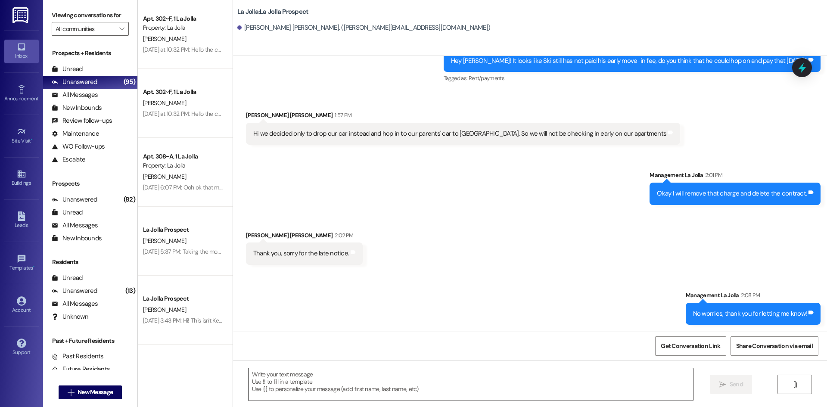
click at [302, 388] on textarea at bounding box center [471, 384] width 445 height 32
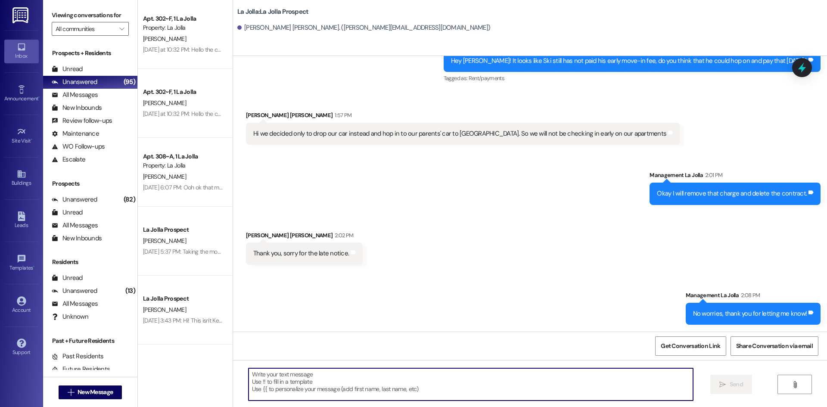
paste textarea "Hello! This is [PERSON_NAME] from [GEOGRAPHIC_DATA]. I just wanted to give you …"
type textarea "Hello! This is [PERSON_NAME] from [GEOGRAPHIC_DATA]. I just wanted to give you …"
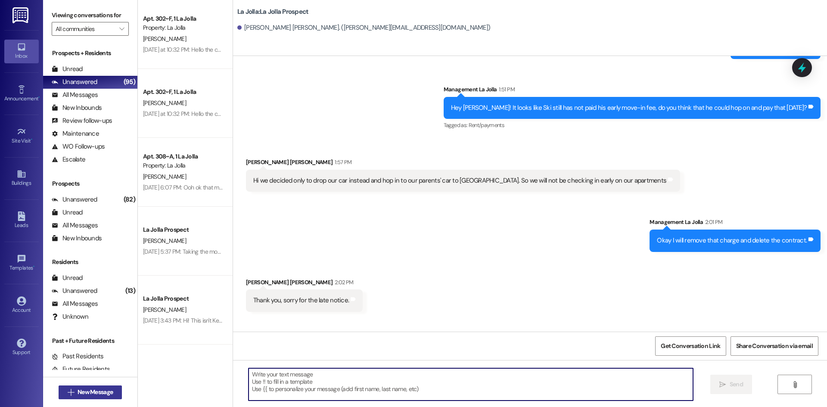
scroll to position [1057, 0]
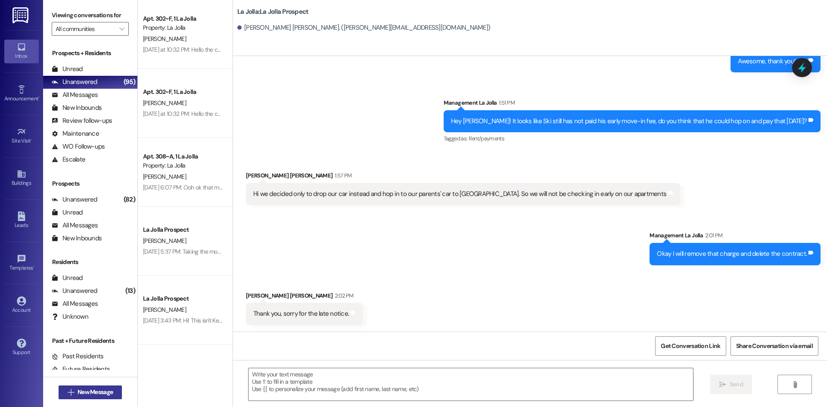
click at [107, 389] on span "New Message" at bounding box center [95, 392] width 35 height 9
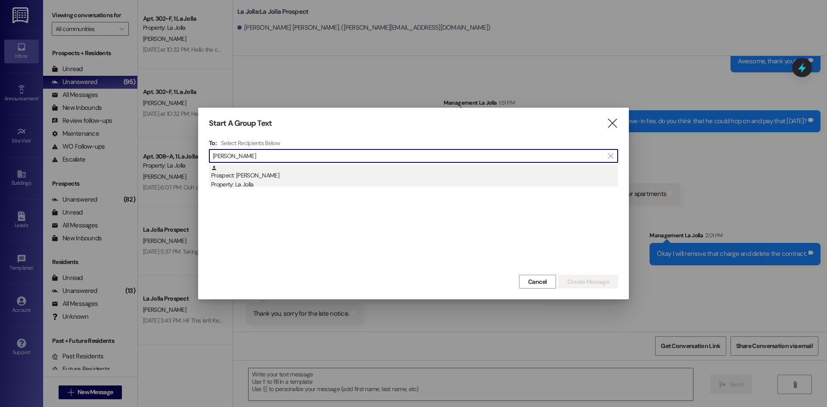
type input "[PERSON_NAME]"
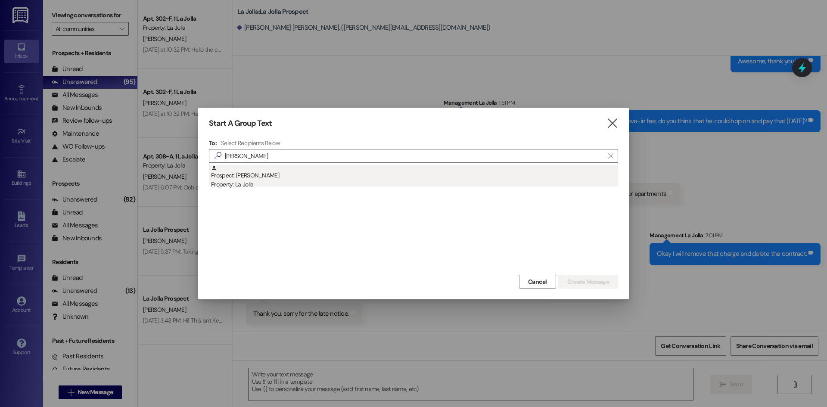
click at [240, 172] on div "Prospect: [PERSON_NAME] Property: La Jolla" at bounding box center [414, 177] width 407 height 25
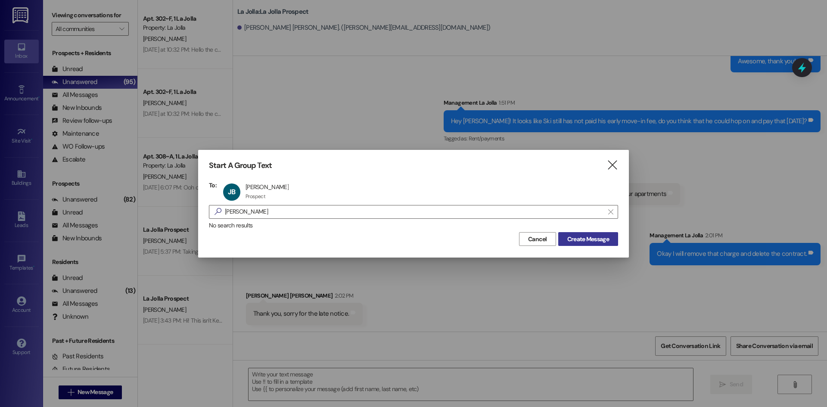
click at [586, 239] on span "Create Message" at bounding box center [589, 239] width 42 height 9
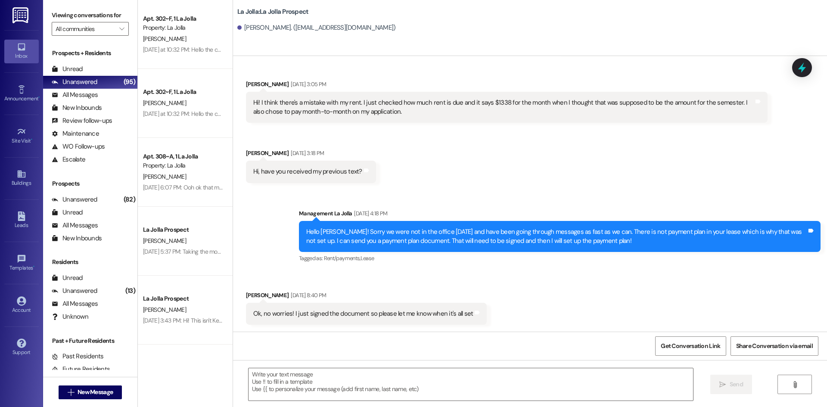
scroll to position [611, 0]
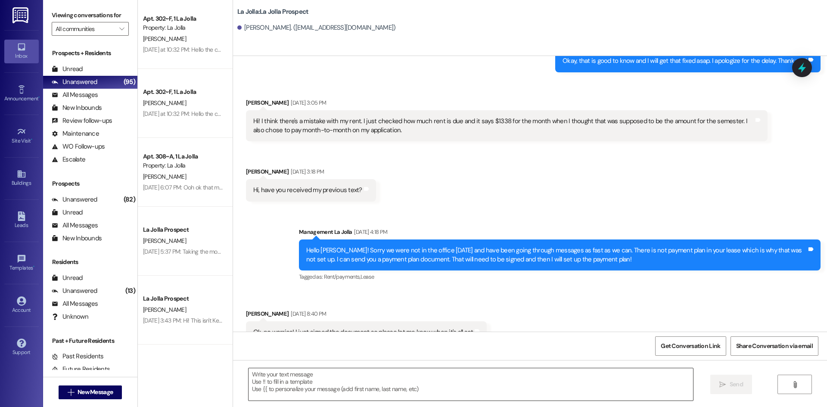
click at [314, 387] on textarea at bounding box center [471, 384] width 445 height 32
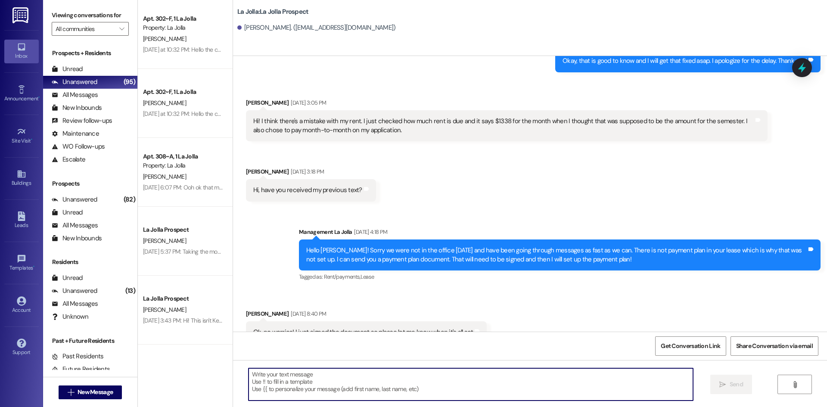
paste textarea "Hello! This is [PERSON_NAME] from [GEOGRAPHIC_DATA]. I just wanted to give you …"
type textarea "Hello! This is [PERSON_NAME] from [GEOGRAPHIC_DATA]. I just wanted to give you …"
click at [89, 388] on span "New Message" at bounding box center [95, 392] width 35 height 9
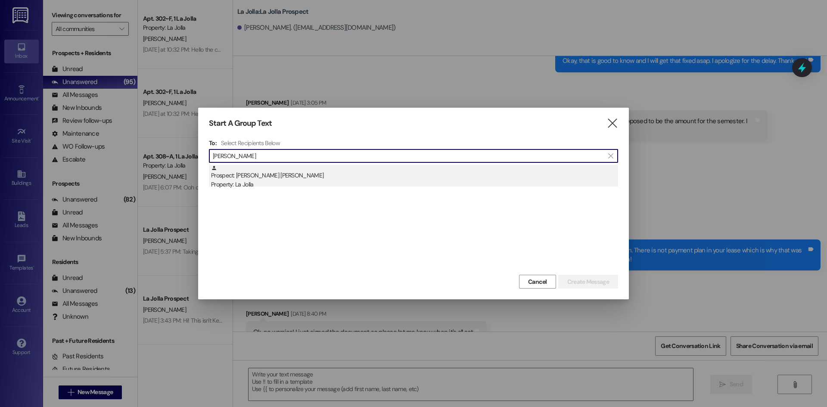
type input "[PERSON_NAME]"
click at [258, 184] on div "Property: La Jolla" at bounding box center [414, 184] width 407 height 9
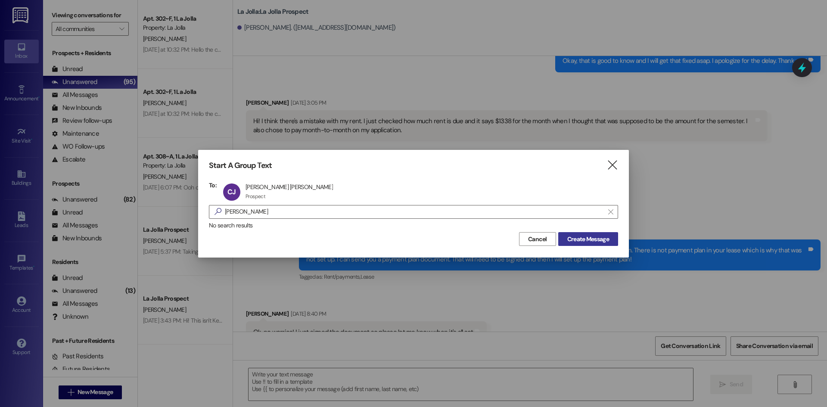
click at [587, 235] on span "Create Message" at bounding box center [589, 239] width 42 height 9
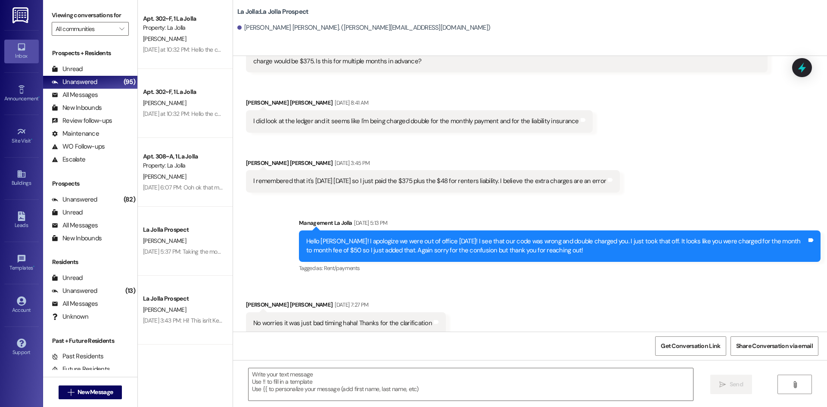
scroll to position [979, 0]
click at [261, 379] on textarea at bounding box center [471, 384] width 445 height 32
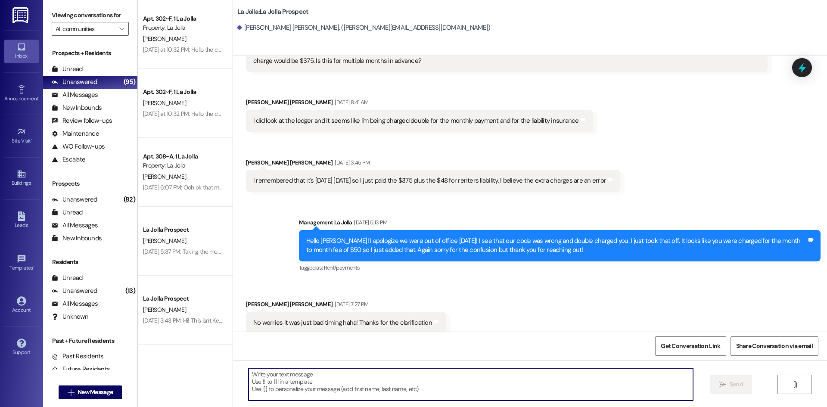
paste textarea "Hello! This is [PERSON_NAME] from [GEOGRAPHIC_DATA]. I just wanted to give you …"
type textarea "Hello! This is [PERSON_NAME] from [GEOGRAPHIC_DATA]. I just wanted to give you …"
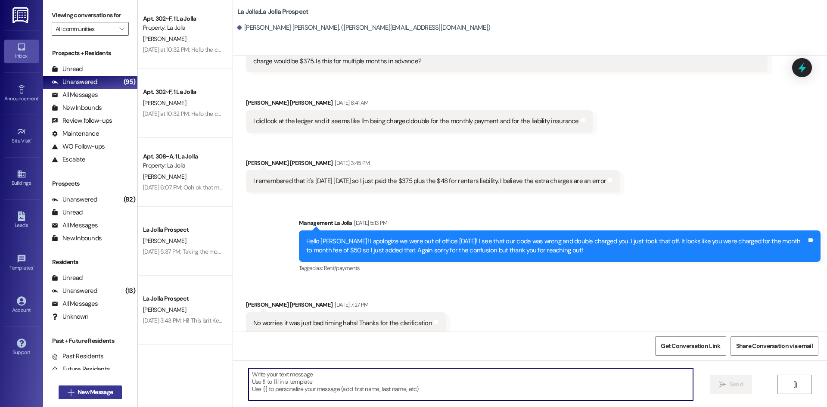
click at [108, 390] on span "New Message" at bounding box center [95, 392] width 35 height 9
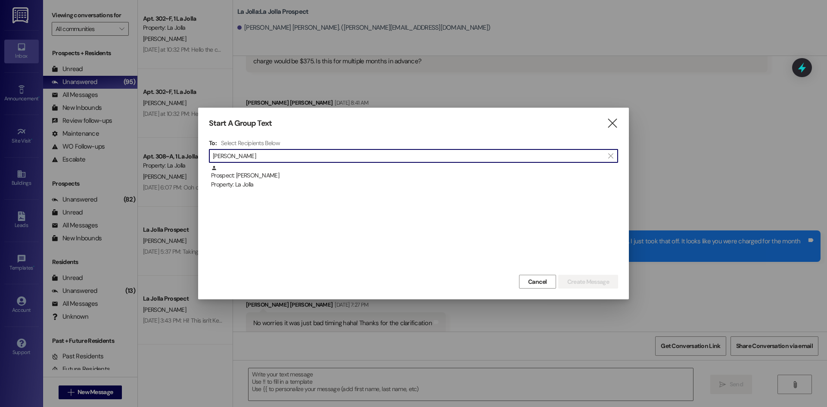
click at [297, 162] on input "[PERSON_NAME]" at bounding box center [408, 156] width 391 height 12
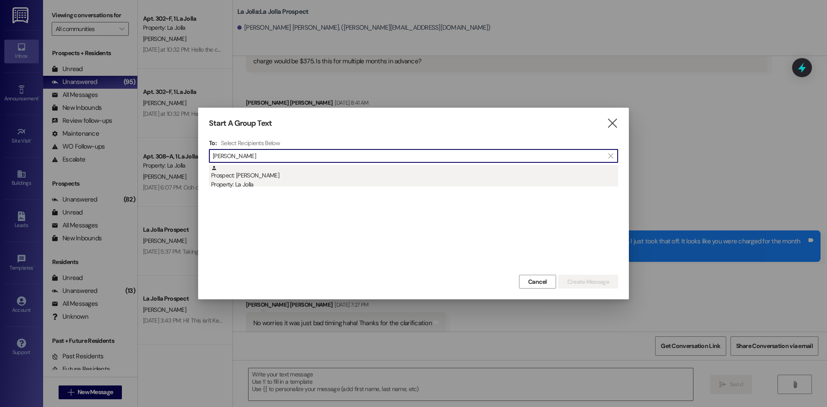
type input "[PERSON_NAME]"
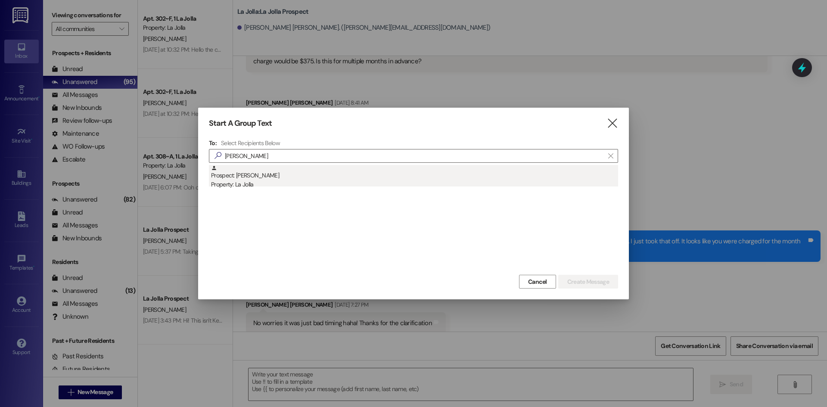
click at [295, 171] on div "Prospect: [PERSON_NAME] Property: [GEOGRAPHIC_DATA]" at bounding box center [414, 177] width 407 height 25
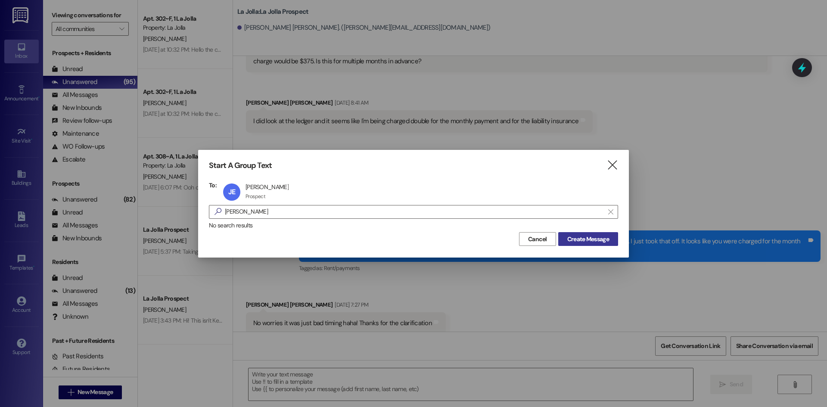
click at [574, 242] on span "Create Message" at bounding box center [589, 239] width 42 height 9
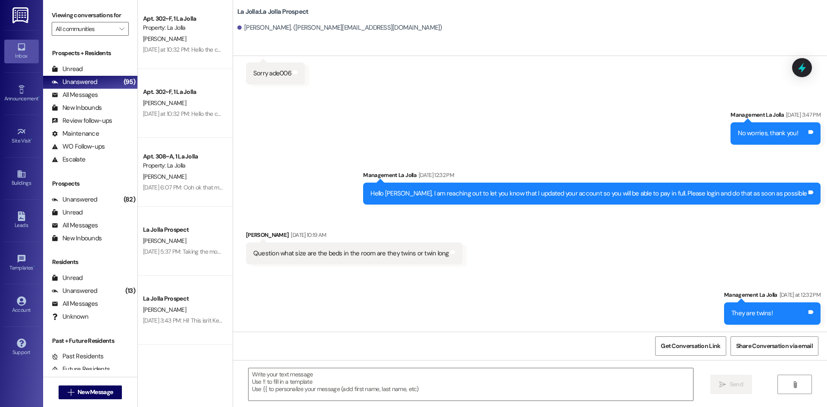
scroll to position [955, 0]
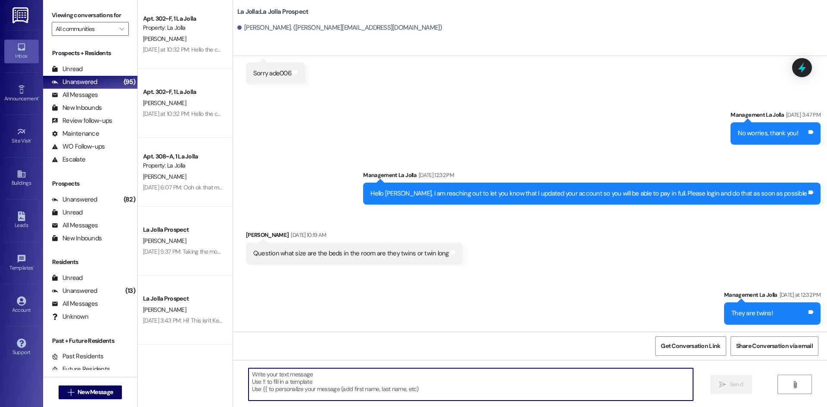
click at [263, 376] on textarea at bounding box center [471, 384] width 445 height 32
paste textarea "Hello! This is [PERSON_NAME] from [GEOGRAPHIC_DATA]. I just wanted to give you …"
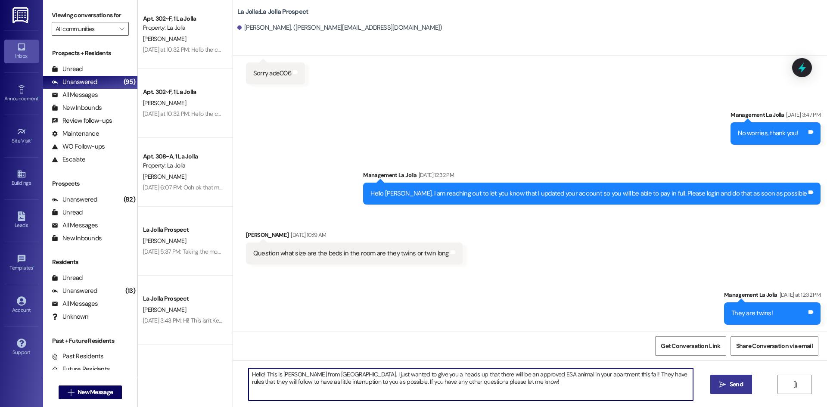
type textarea "Hello! This is [PERSON_NAME] from [GEOGRAPHIC_DATA]. I just wanted to give you …"
click at [721, 383] on icon "" at bounding box center [723, 384] width 6 height 7
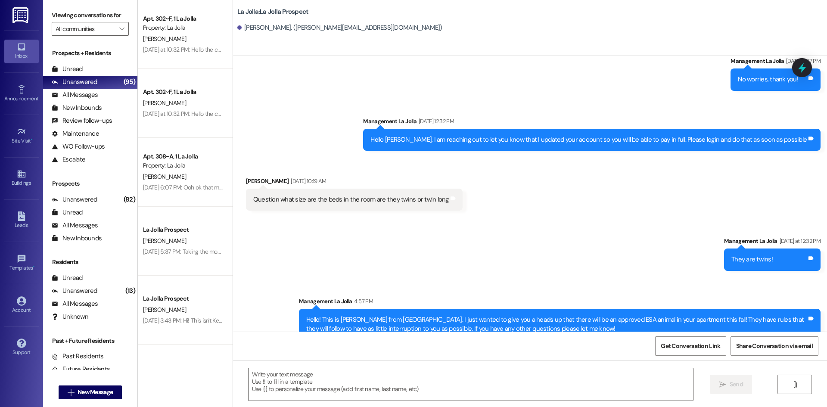
scroll to position [1024, 0]
